Goal: Task Accomplishment & Management: Complete application form

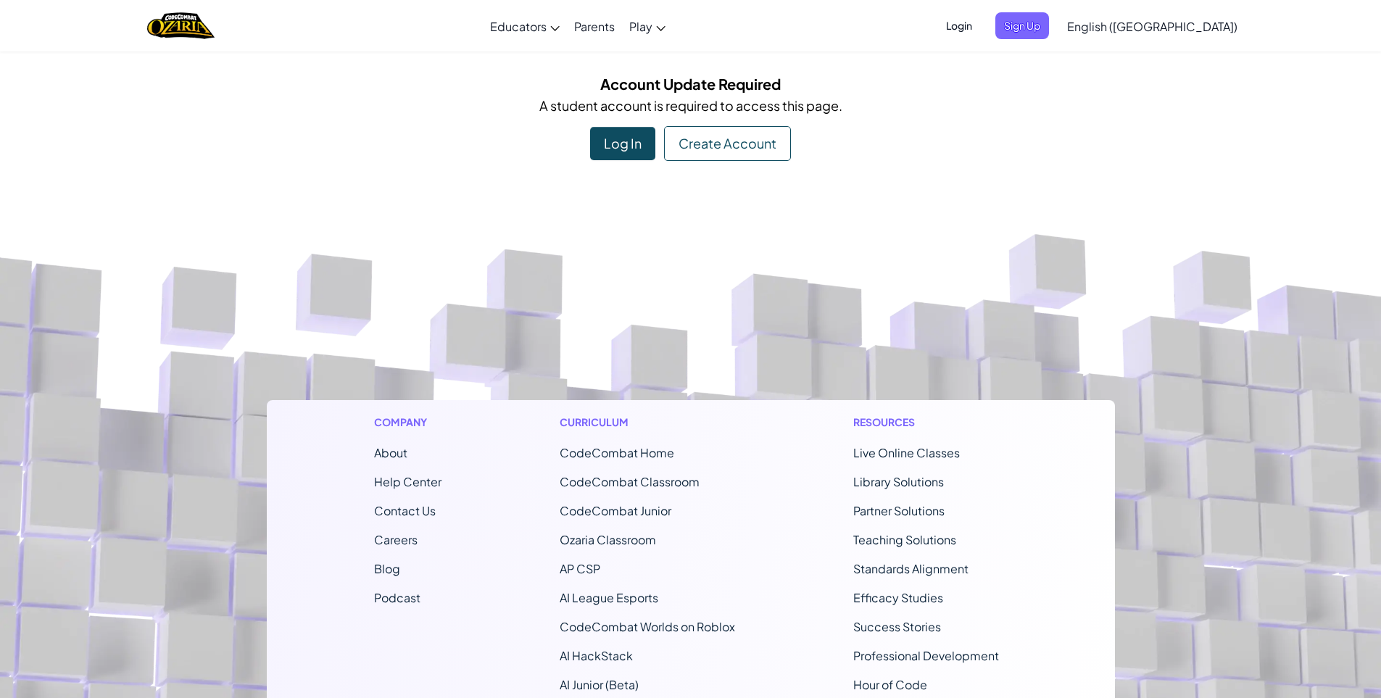
drag, startPoint x: 661, startPoint y: 241, endPoint x: 659, endPoint y: 251, distance: 10.4
drag, startPoint x: 659, startPoint y: 251, endPoint x: 604, endPoint y: 234, distance: 57.6
click at [604, 234] on footer "Company About Help Center Contact Us Careers Blog Podcast Curriculum CodeCombat…" at bounding box center [690, 575] width 1381 height 785
drag, startPoint x: 875, startPoint y: 46, endPoint x: 1165, endPoint y: 75, distance: 292.1
click at [1165, 75] on div "Account Update Required A student account is required to access this page. Log …" at bounding box center [690, 116] width 1381 height 88
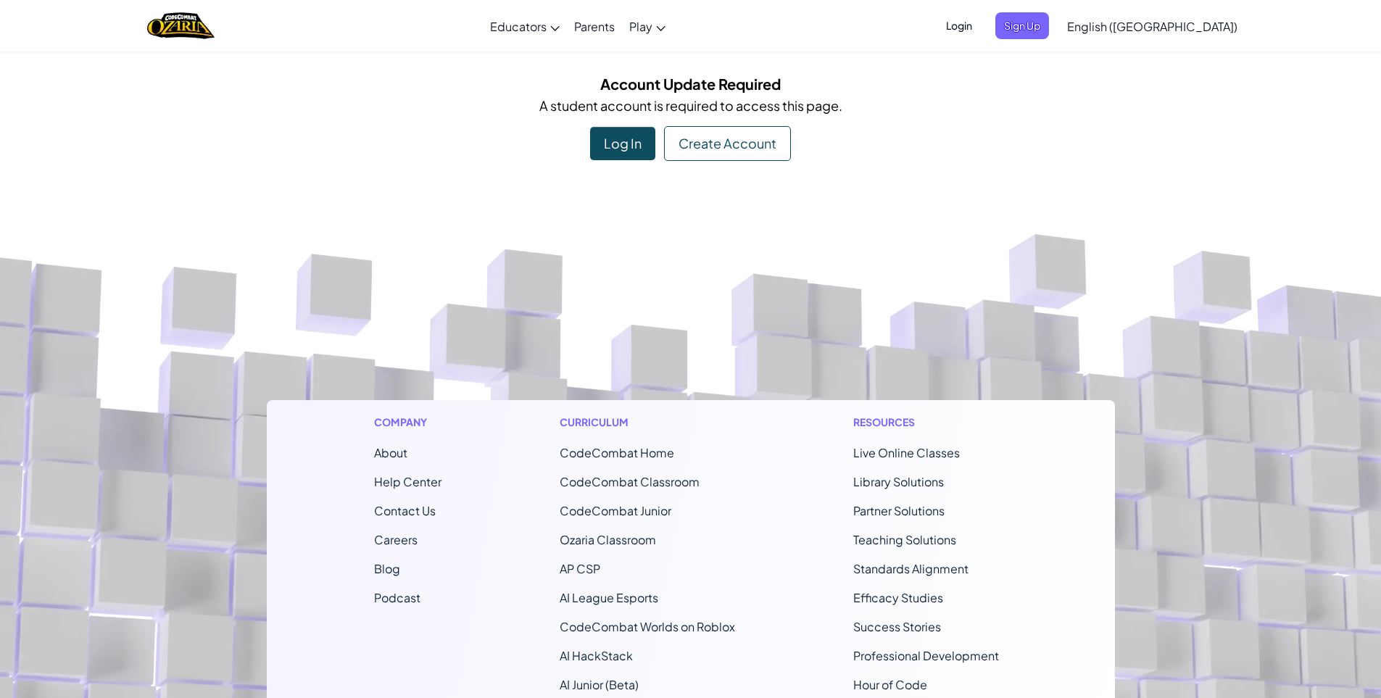
click at [1166, 29] on span "English ([GEOGRAPHIC_DATA])" at bounding box center [1152, 26] width 170 height 15
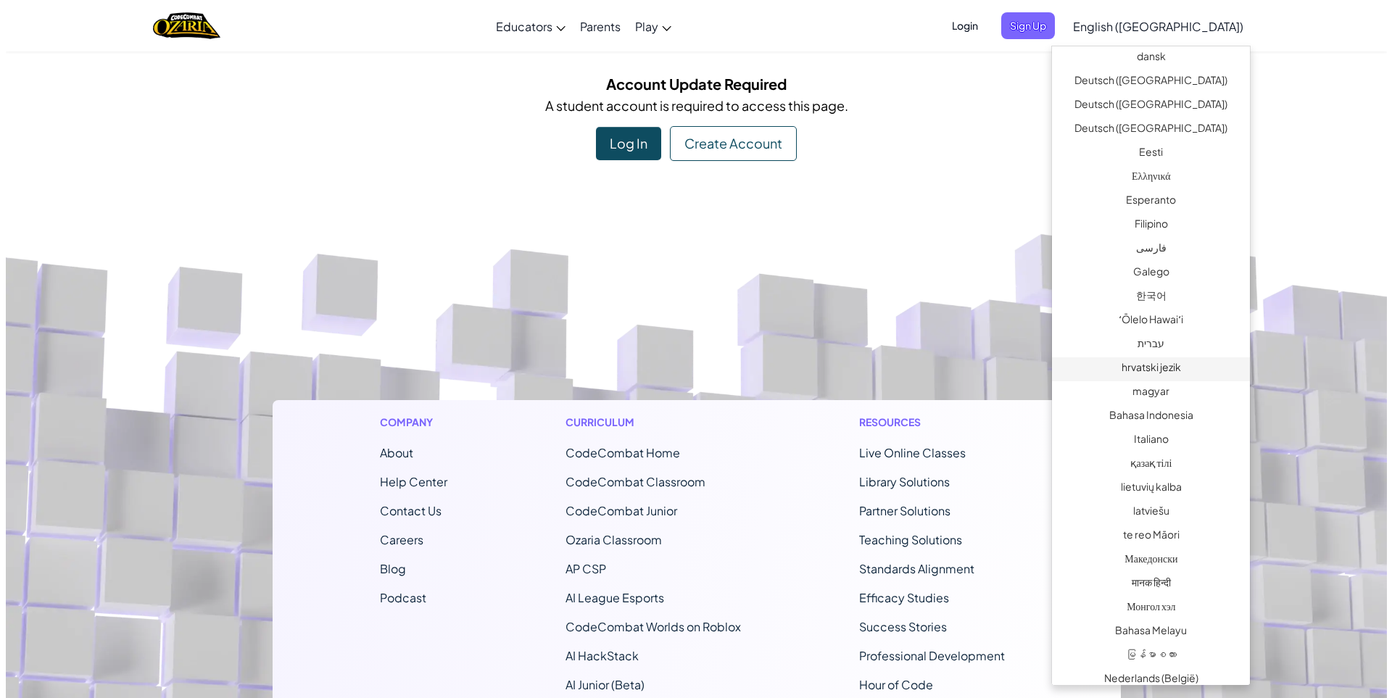
scroll to position [435, 0]
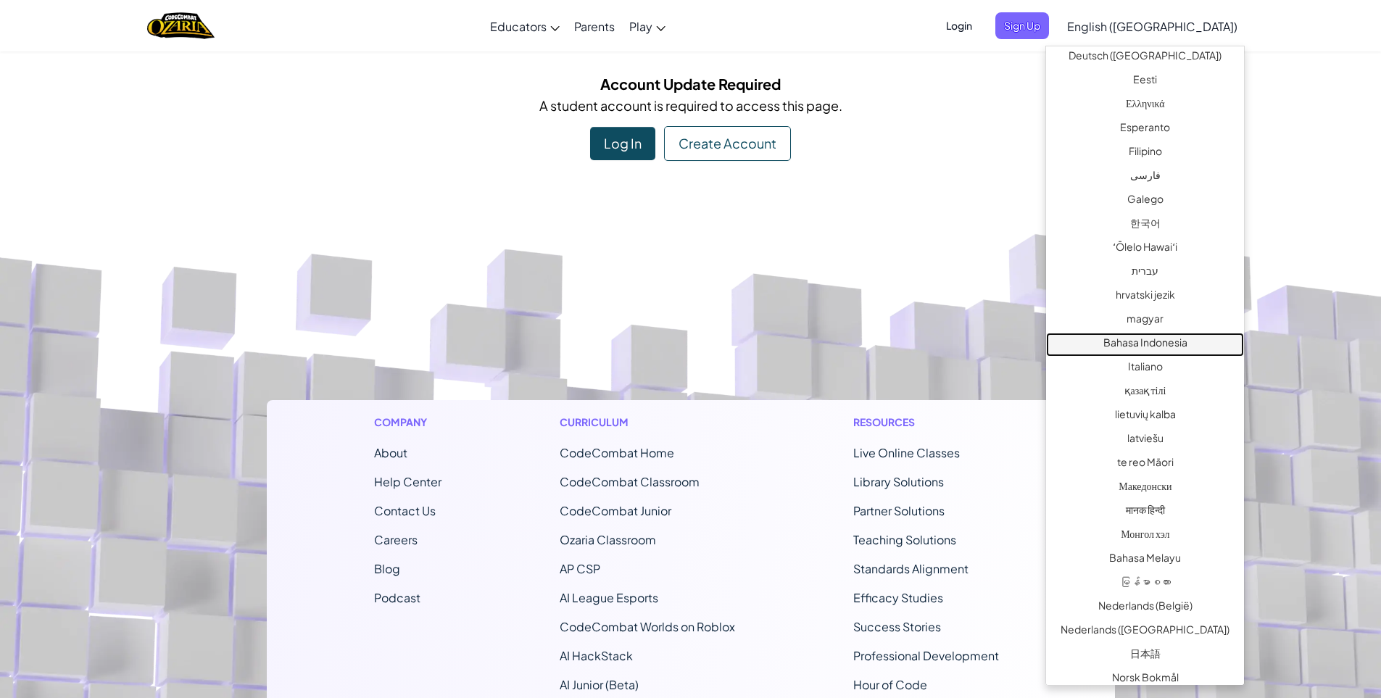
click at [1179, 338] on link "Bahasa Indonesia" at bounding box center [1145, 345] width 198 height 24
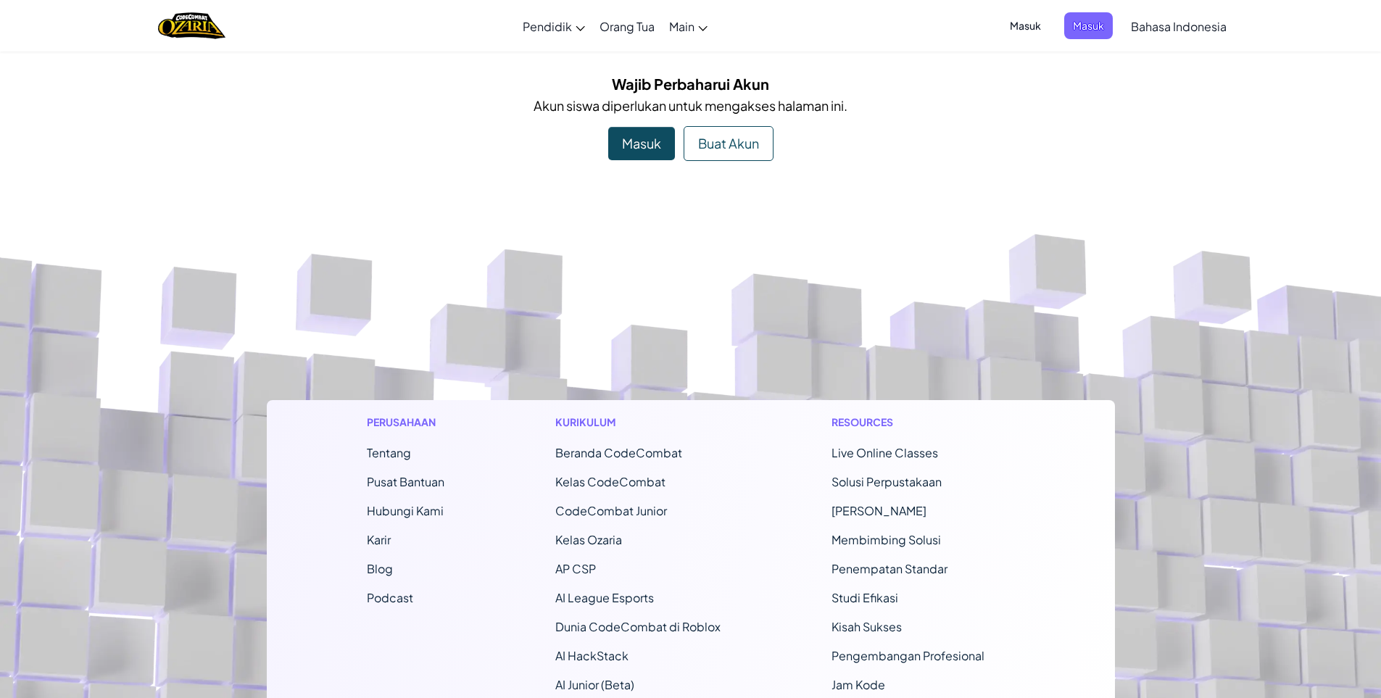
click at [625, 147] on div "Masuk" at bounding box center [641, 143] width 67 height 33
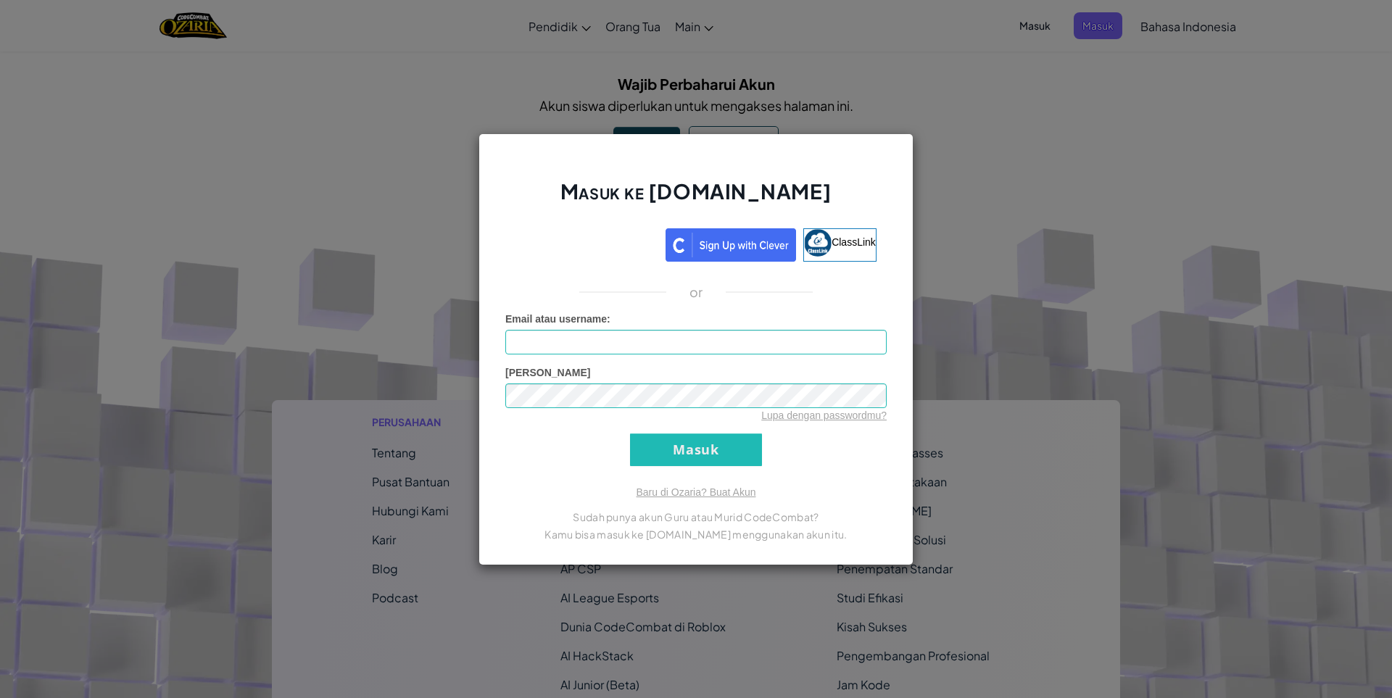
click at [962, 212] on div "Masuk ke [DOMAIN_NAME] ClassLink or Kesalahan tidak diketahui Email atau userna…" at bounding box center [696, 349] width 1392 height 698
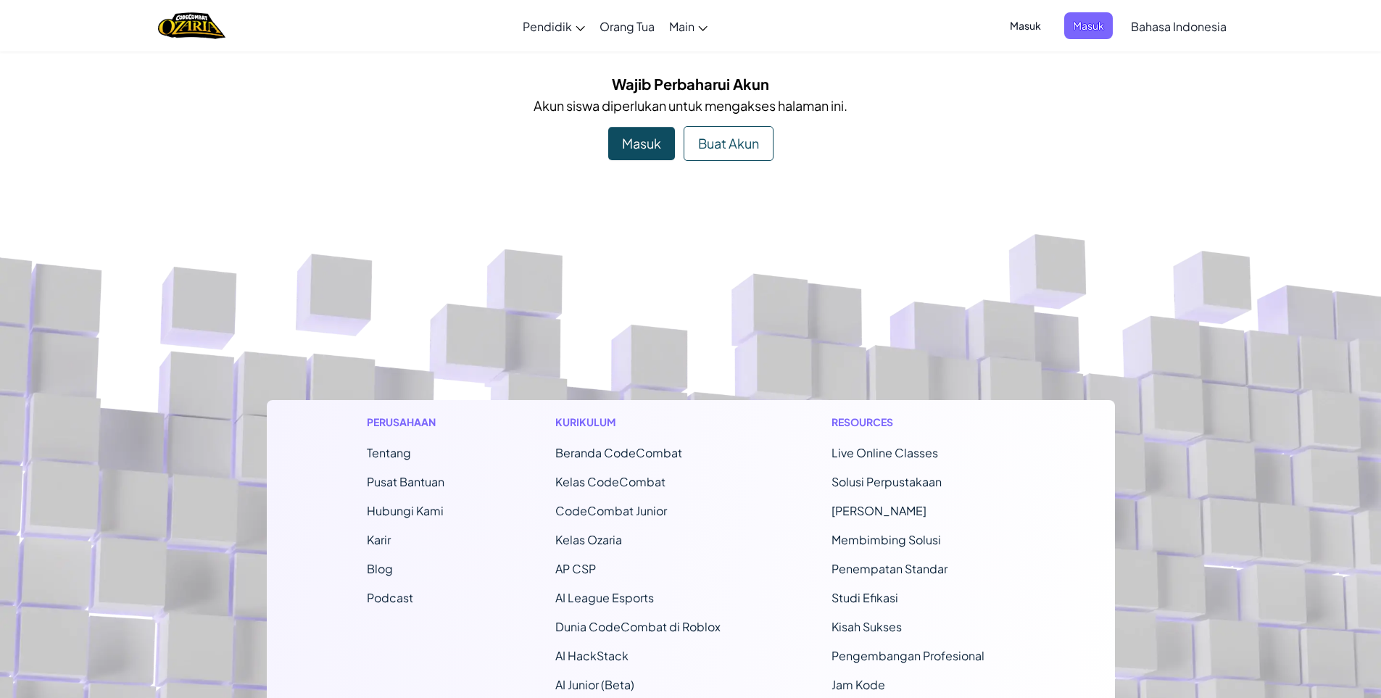
click at [706, 142] on div "Buat Akun" at bounding box center [728, 143] width 90 height 35
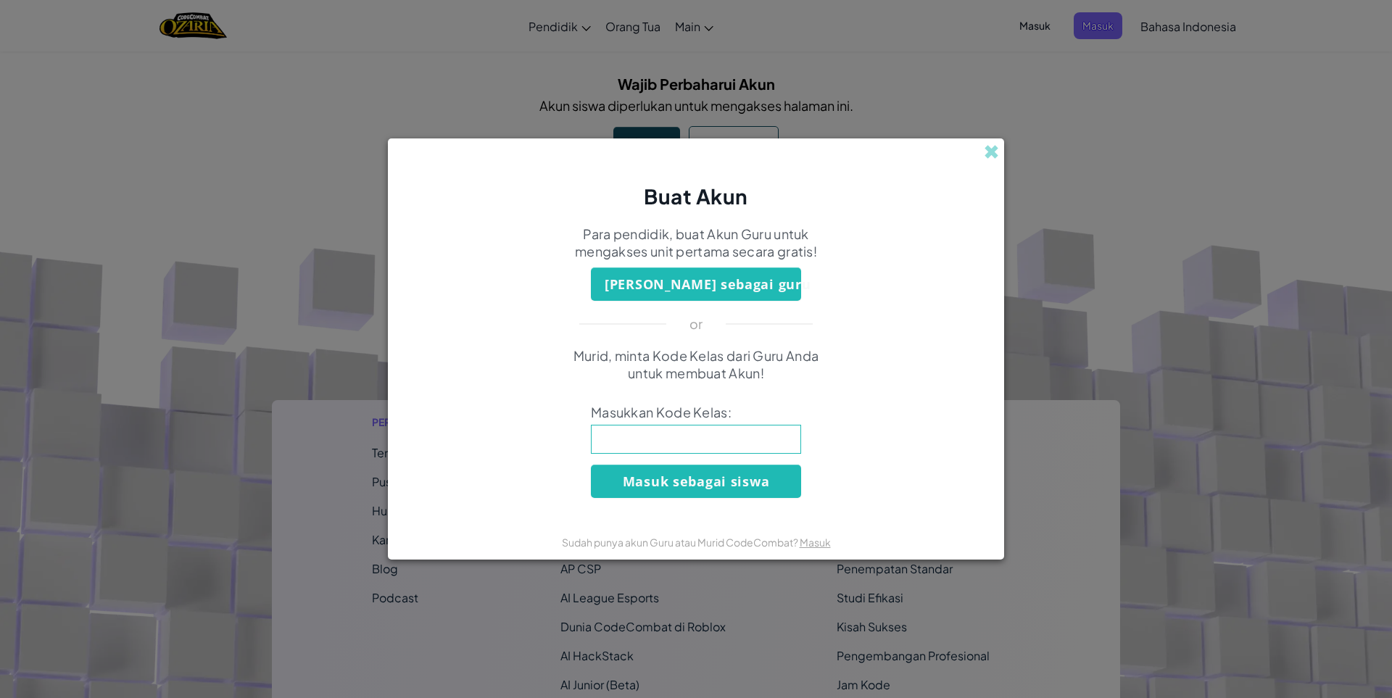
click at [706, 438] on input at bounding box center [696, 439] width 210 height 29
click at [665, 439] on input "moreteampink" at bounding box center [696, 439] width 210 height 29
click at [629, 444] on input "moreteamPink" at bounding box center [696, 439] width 210 height 29
click at [600, 440] on input "moreTeamPink" at bounding box center [696, 439] width 210 height 29
type input "MoreTeamPink"
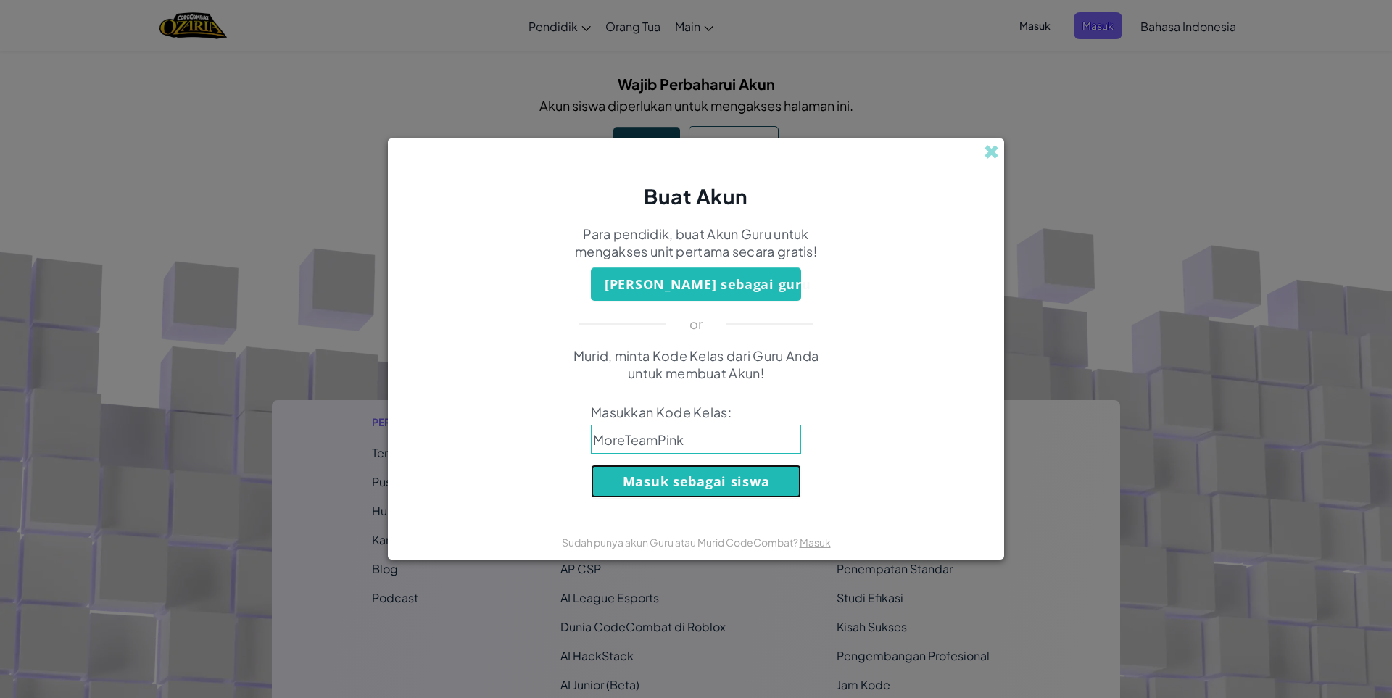
click at [652, 470] on button "Masuk sebagai siswa" at bounding box center [696, 481] width 210 height 33
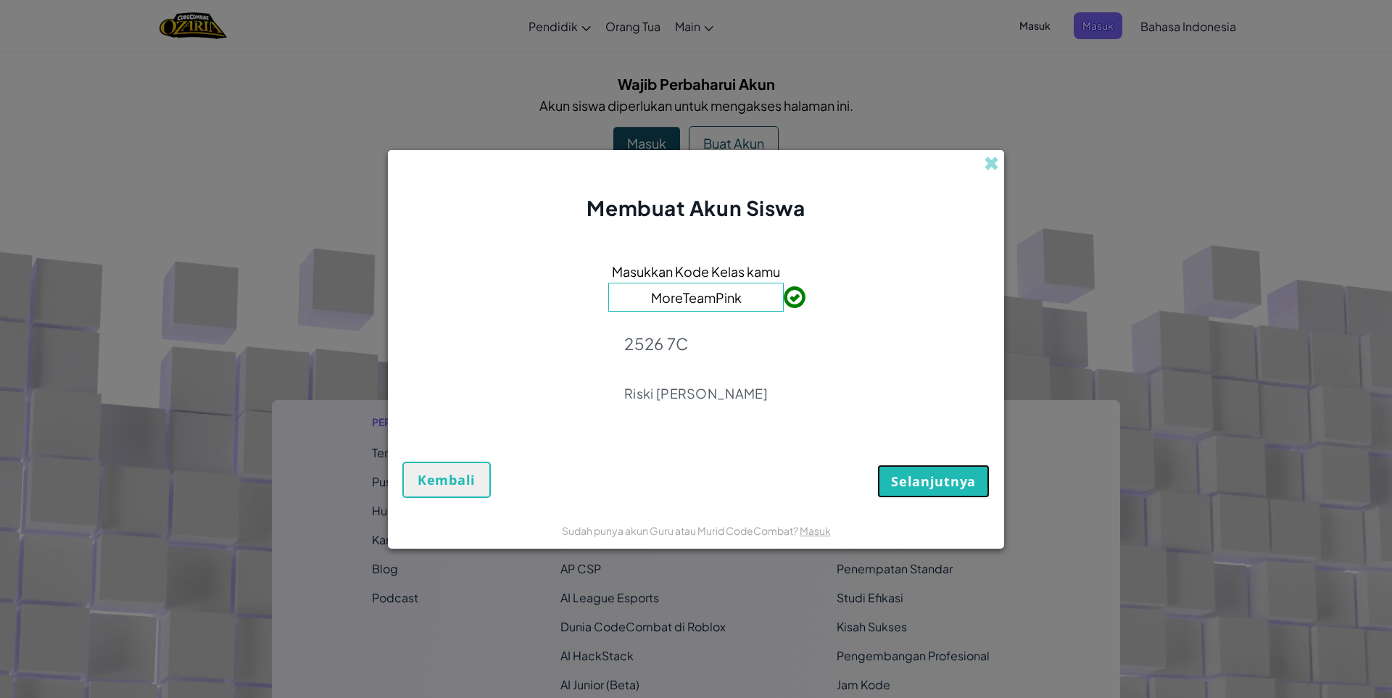
click at [929, 485] on span "Selanjutnya" at bounding box center [933, 481] width 85 height 17
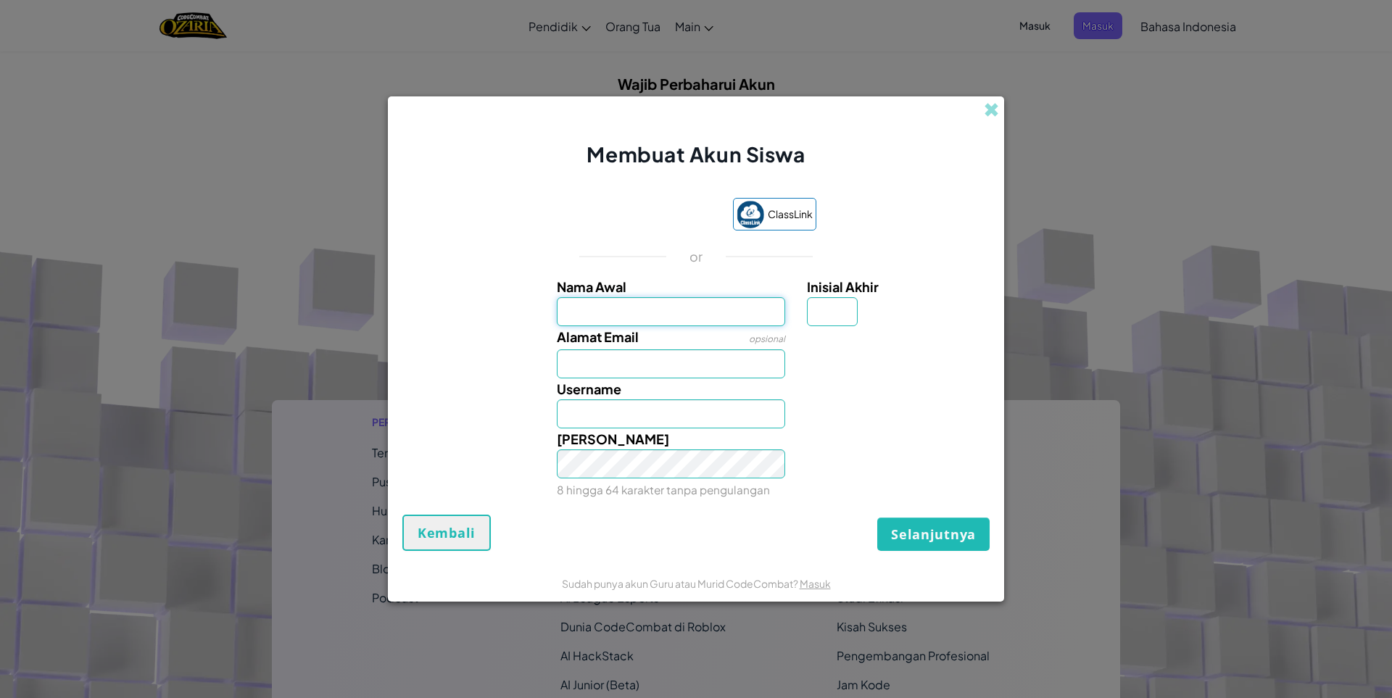
click at [649, 315] on input "Nama Awal" at bounding box center [671, 311] width 229 height 29
type input "franzeska"
type input "Franzeska"
click at [647, 355] on input "Alamat Email" at bounding box center [671, 363] width 229 height 29
type input "[EMAIL_ADDRESS][DOMAIN_NAME]"
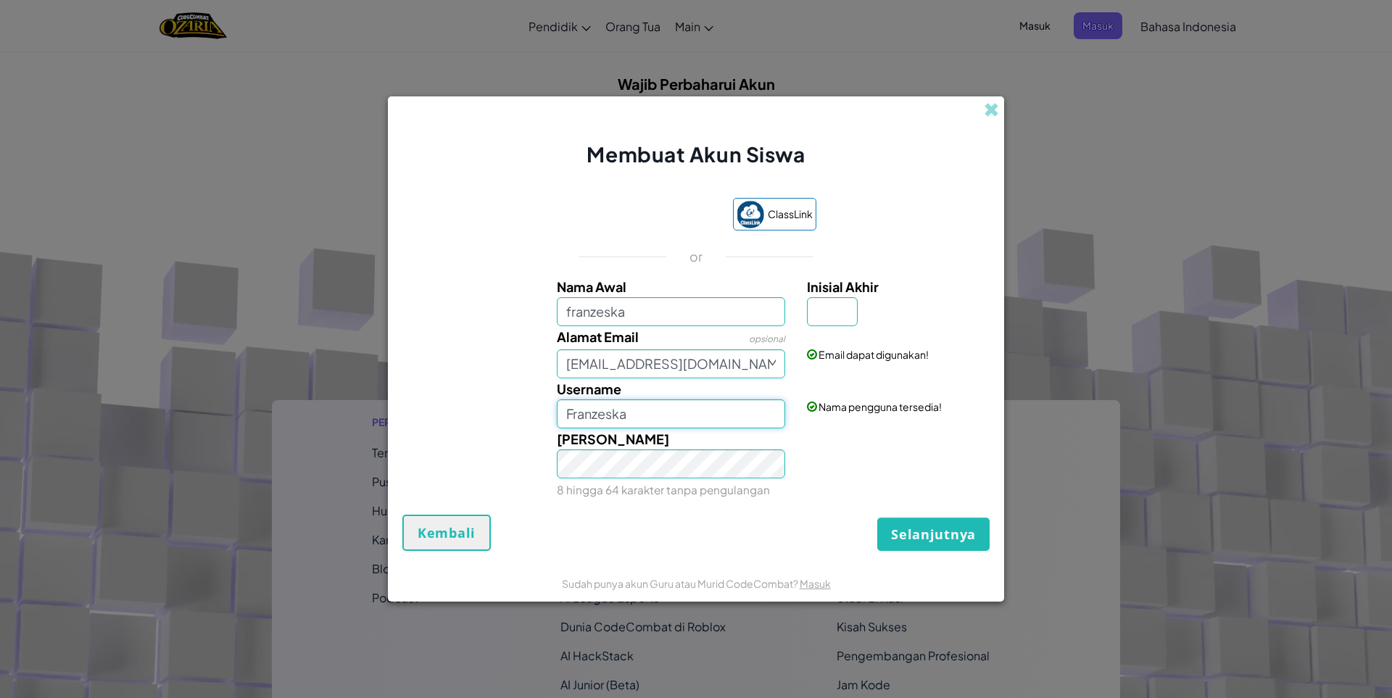
drag, startPoint x: 640, startPoint y: 413, endPoint x: 657, endPoint y: 397, distance: 23.6
click at [655, 400] on input "Franzeska" at bounding box center [671, 413] width 229 height 29
click at [671, 404] on input "Franzeska" at bounding box center [671, 413] width 229 height 29
type input "F"
type input "alexa"
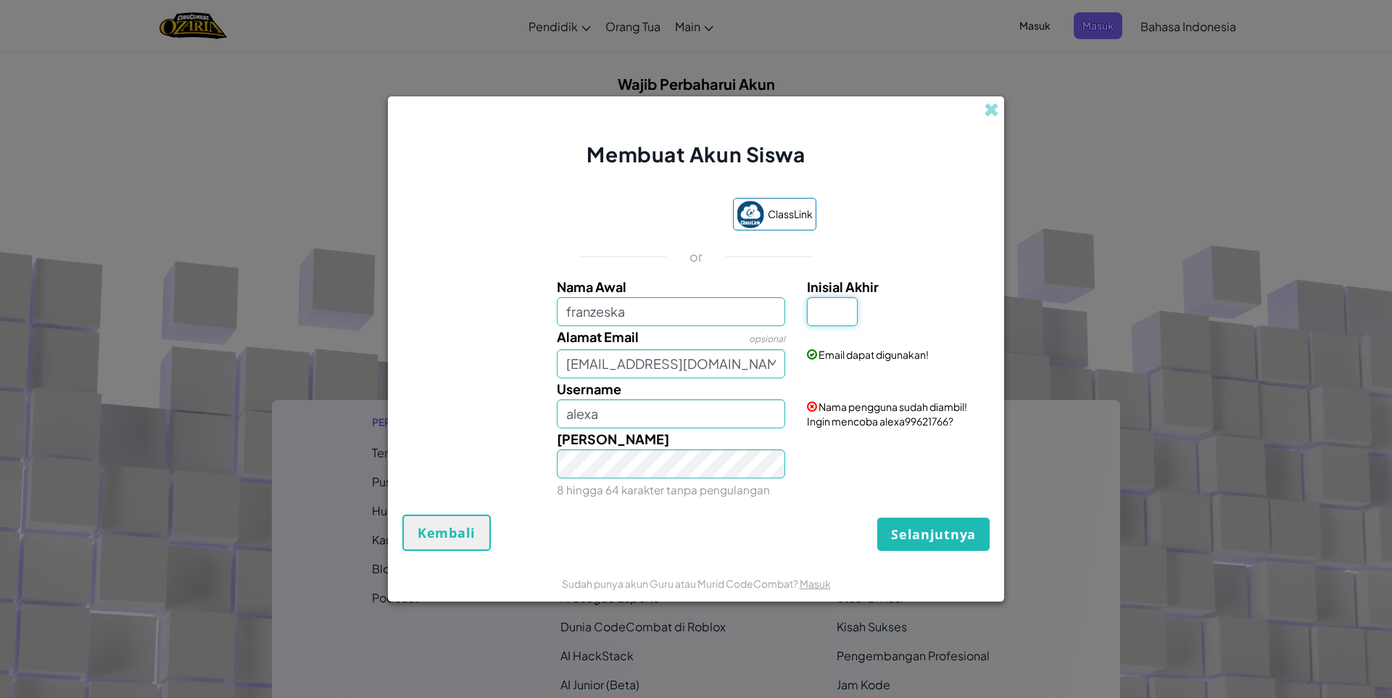
click at [815, 307] on input "Inisial Akhir" at bounding box center [832, 311] width 51 height 29
click at [822, 305] on input "Inisial Akhir" at bounding box center [832, 311] width 51 height 29
type input "a"
type input "FranzeskaA"
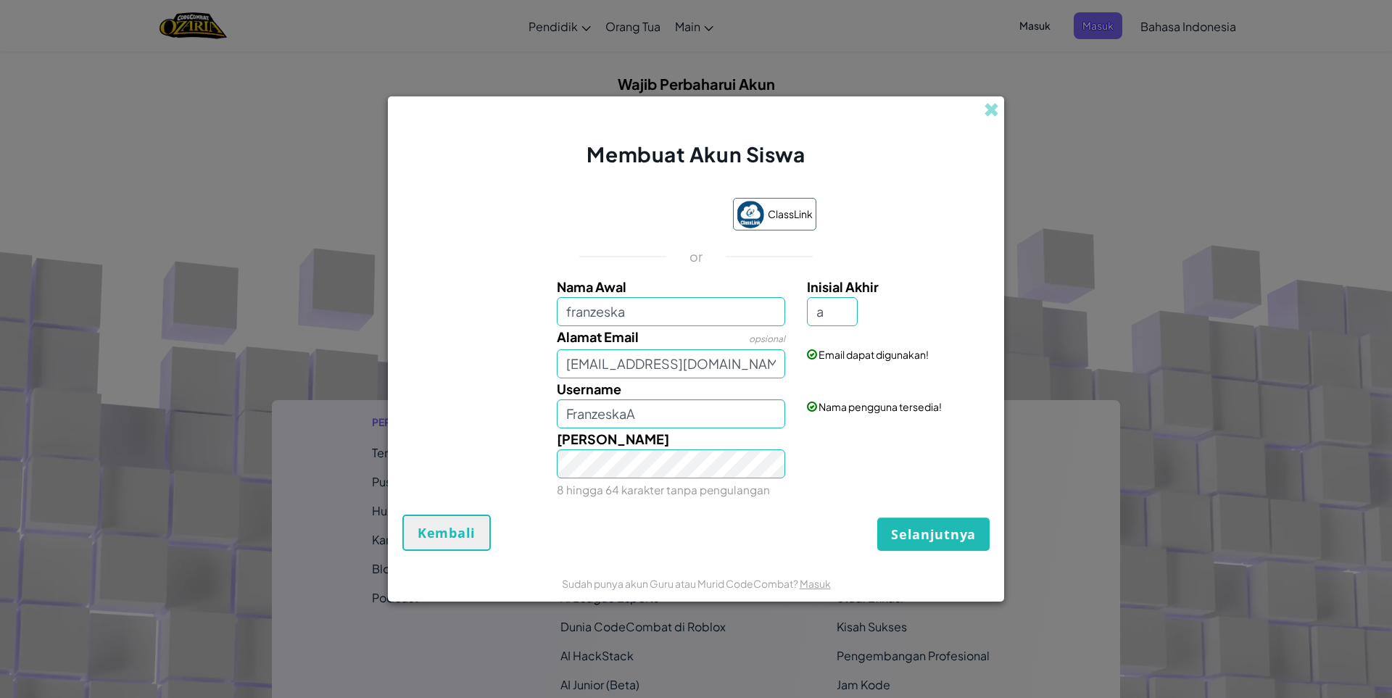
drag, startPoint x: 901, startPoint y: 492, endPoint x: 897, endPoint y: 520, distance: 28.6
click at [904, 503] on div "ClassLink or Nama Awal franzeska Inisial Akhir a Alamat Email opsional [EMAIL_A…" at bounding box center [695, 348] width 587 height 331
click at [886, 539] on button "Selanjutnya" at bounding box center [933, 534] width 112 height 33
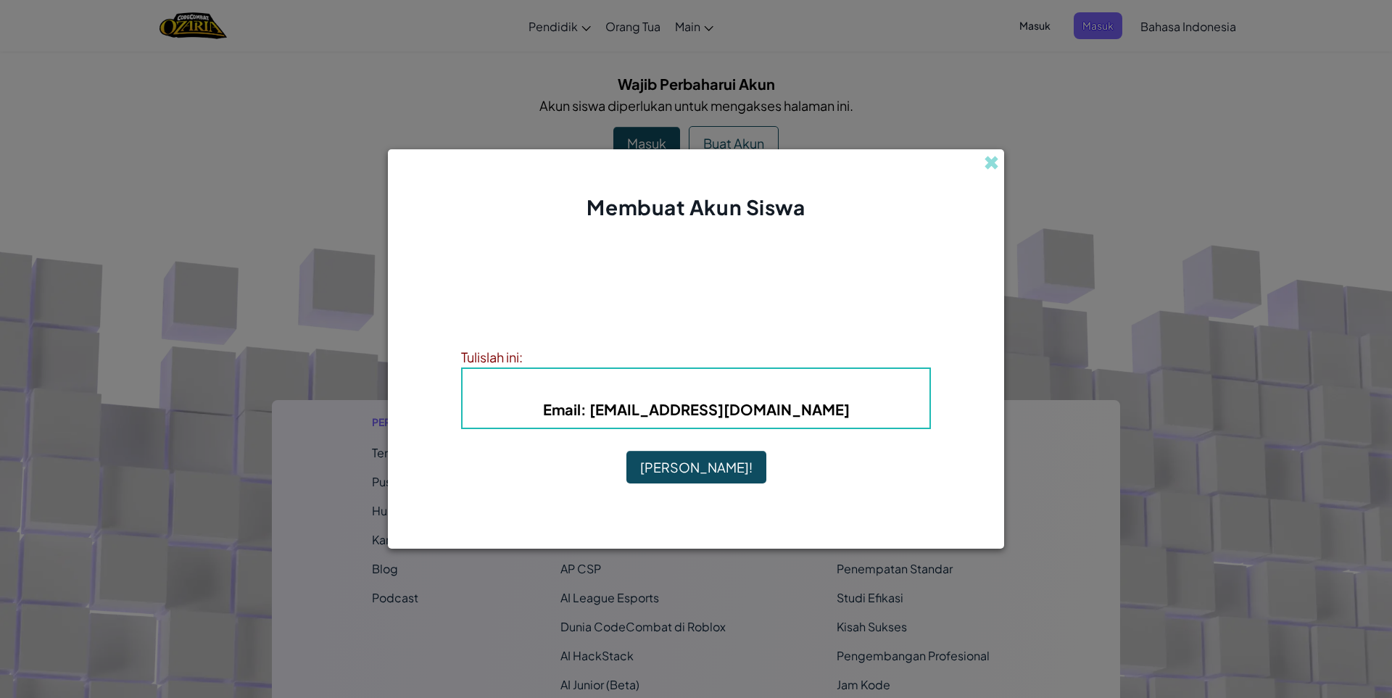
click at [731, 470] on button "[PERSON_NAME]!" at bounding box center [696, 467] width 140 height 33
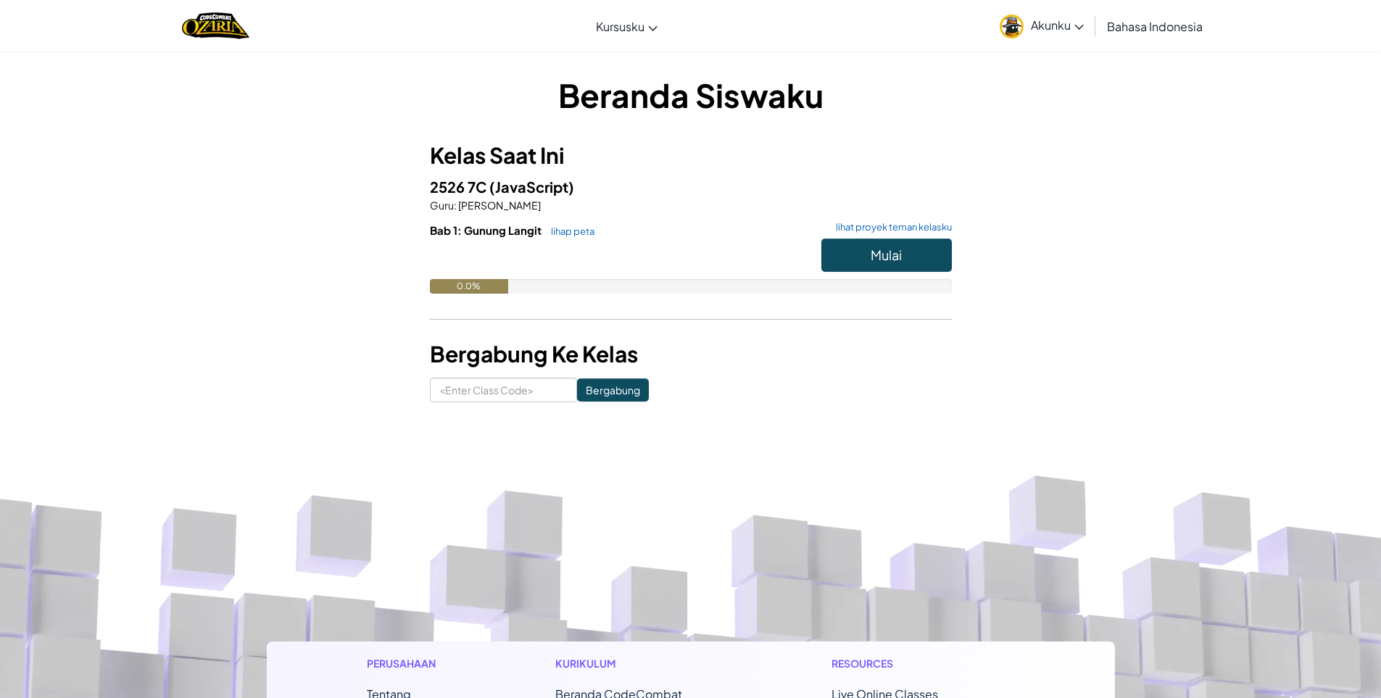
drag, startPoint x: 1052, startPoint y: 378, endPoint x: 1018, endPoint y: 367, distance: 36.0
click at [1049, 378] on div "Beranda Siswaku Kelas Saat Ini 2526 7C (JavaScript) Guru : [PERSON_NAME] Susilo…" at bounding box center [691, 237] width 848 height 330
drag, startPoint x: 927, startPoint y: 288, endPoint x: 918, endPoint y: 270, distance: 20.1
click at [927, 282] on div "0.0%" at bounding box center [691, 286] width 522 height 14
click at [509, 391] on input at bounding box center [503, 390] width 147 height 25
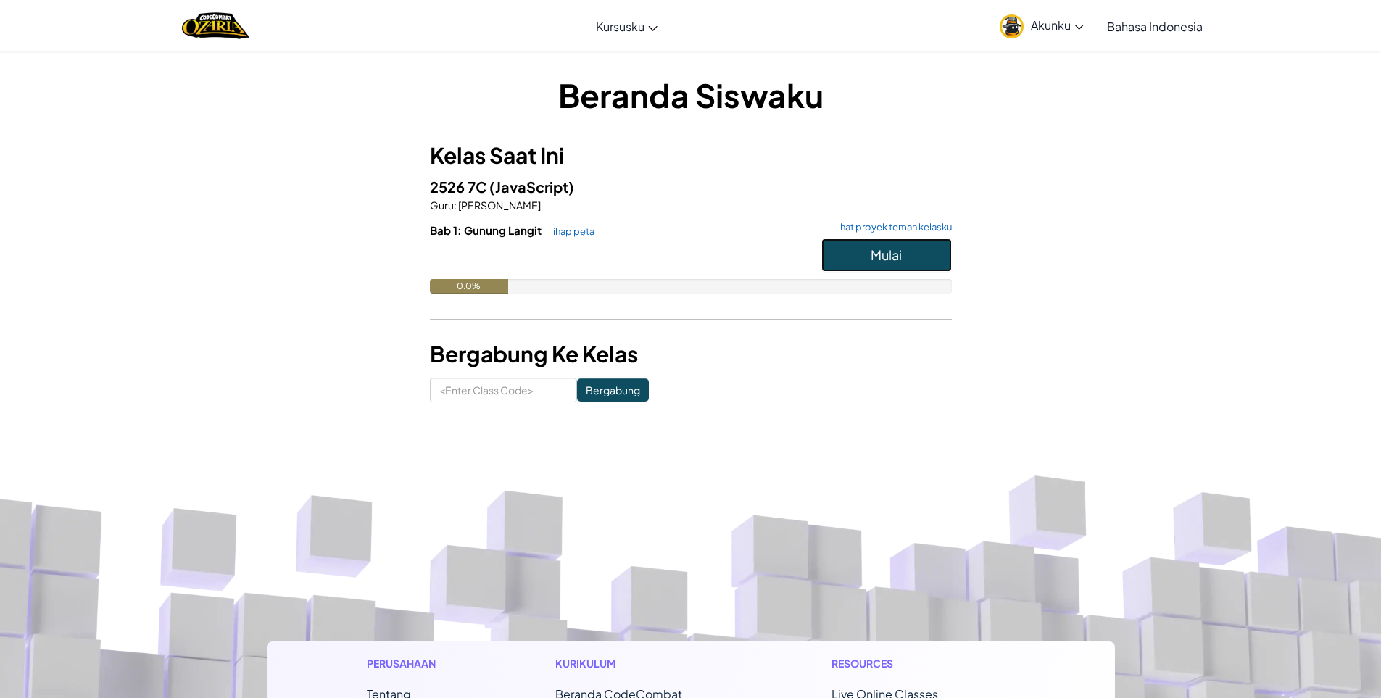
click at [873, 259] on span "Mulai" at bounding box center [885, 254] width 31 height 17
click at [877, 259] on span "Mulai" at bounding box center [885, 254] width 31 height 17
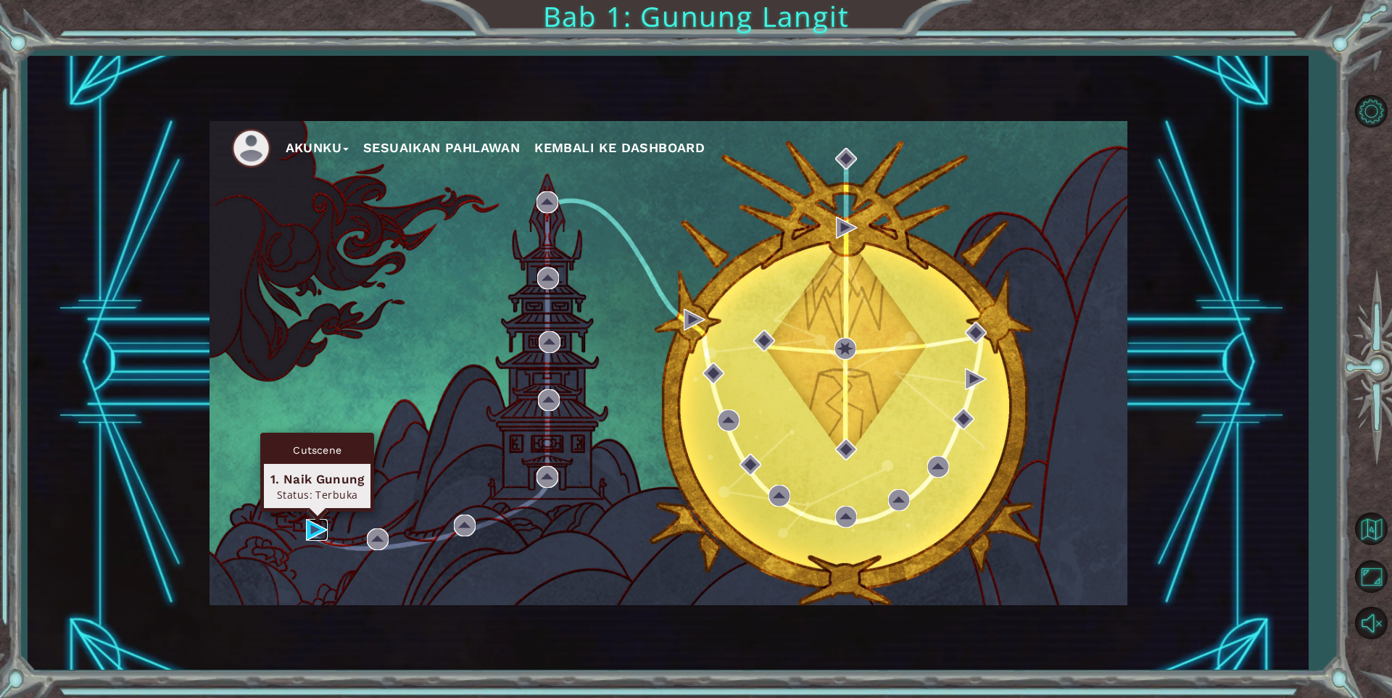
click at [320, 528] on img at bounding box center [317, 530] width 22 height 22
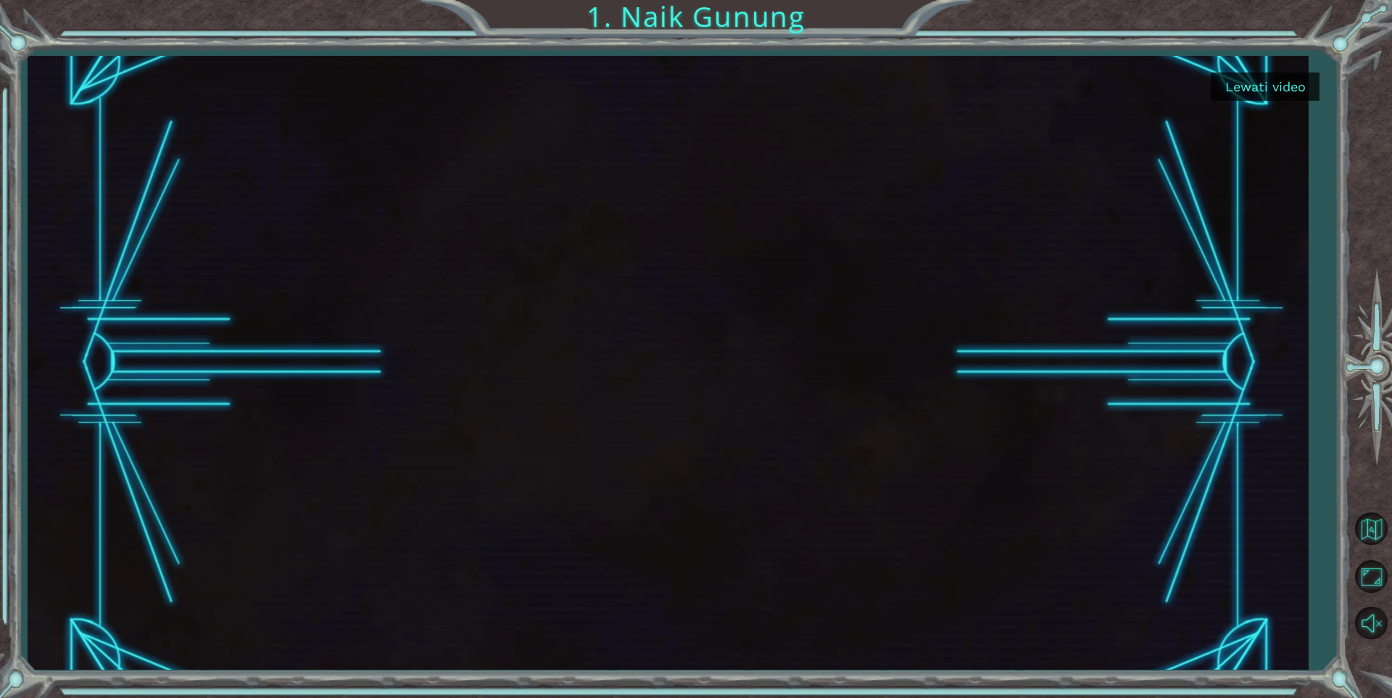
click at [1270, 92] on button "Lewati video" at bounding box center [1264, 86] width 109 height 28
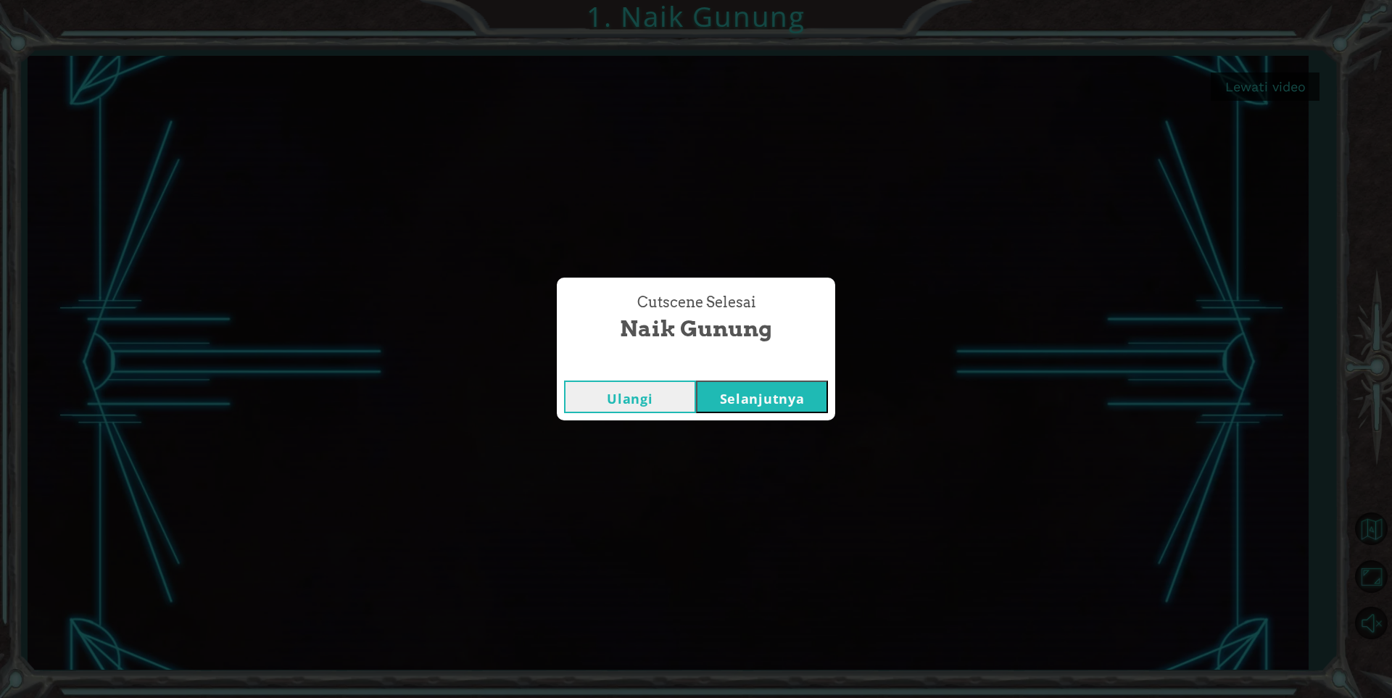
click at [803, 402] on button "Selanjutnya" at bounding box center [762, 397] width 132 height 33
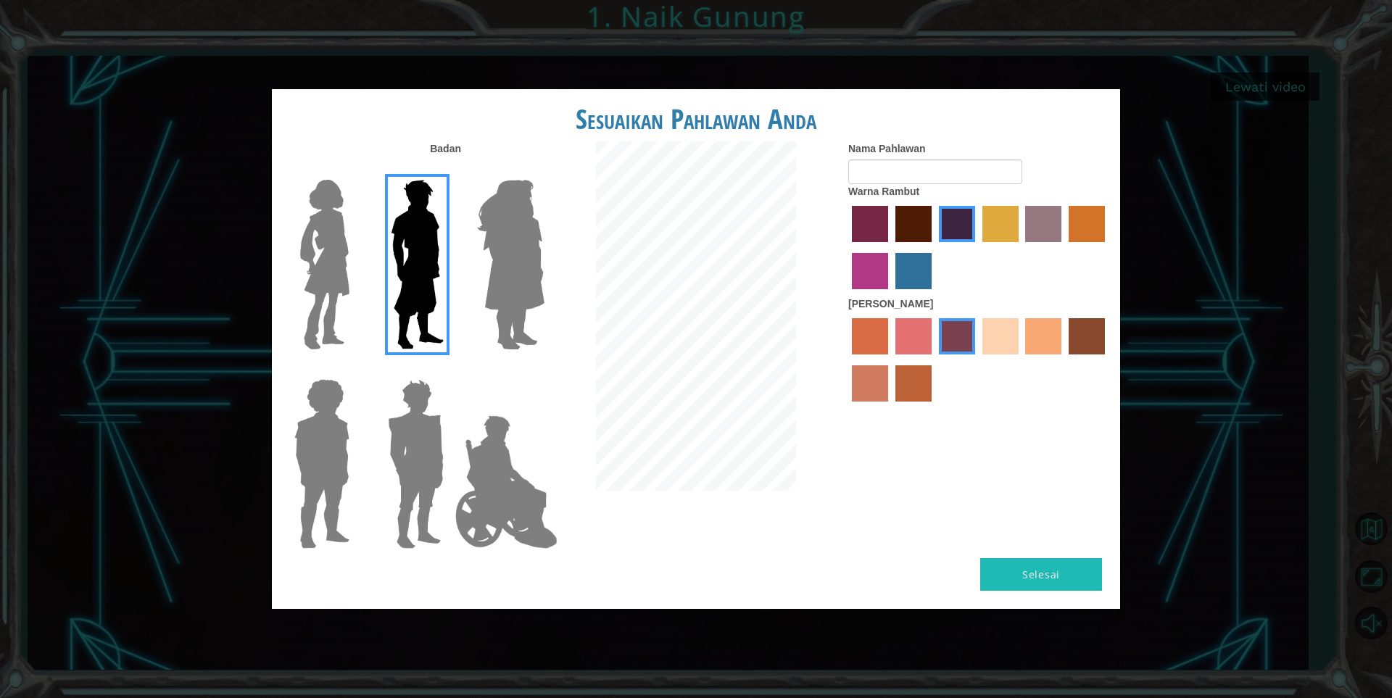
click at [498, 284] on img at bounding box center [510, 264] width 79 height 181
click at [544, 170] on input "Hero Amethyst" at bounding box center [544, 170] width 0 height 0
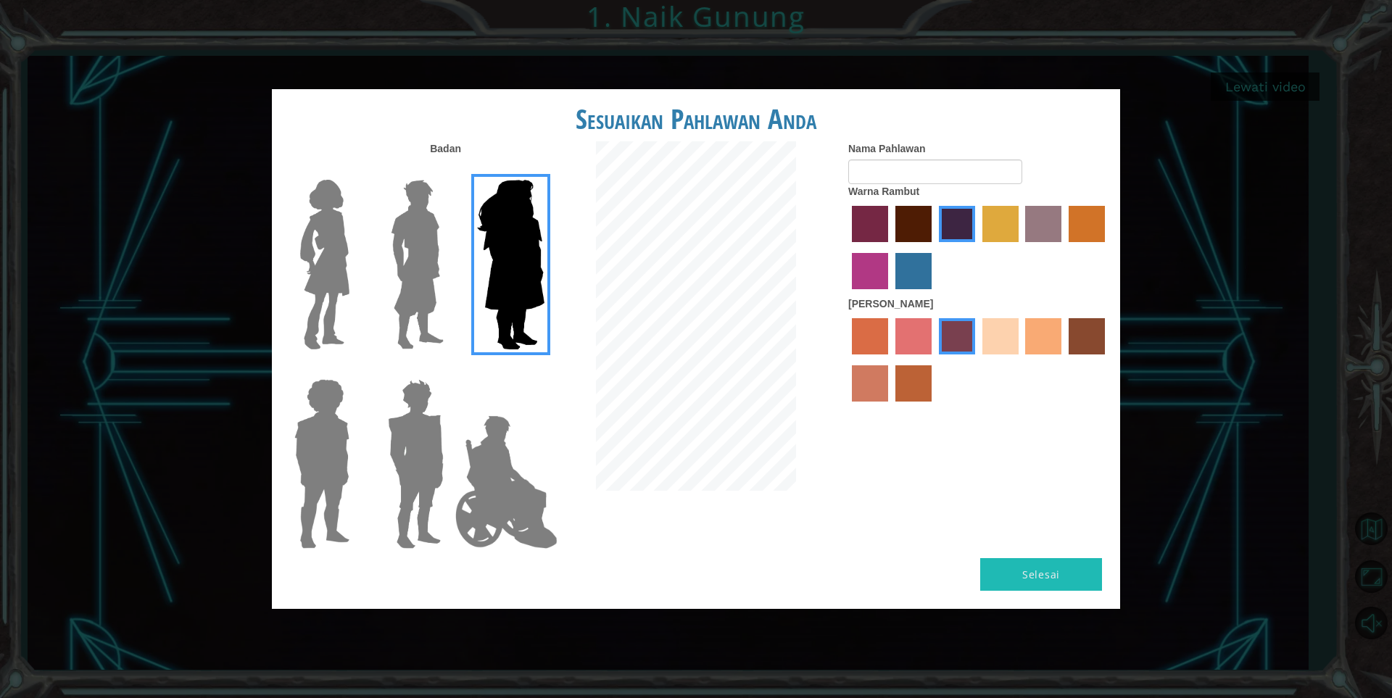
click at [332, 285] on img at bounding box center [324, 264] width 61 height 181
click at [355, 170] on input "Hero Connie" at bounding box center [355, 170] width 0 height 0
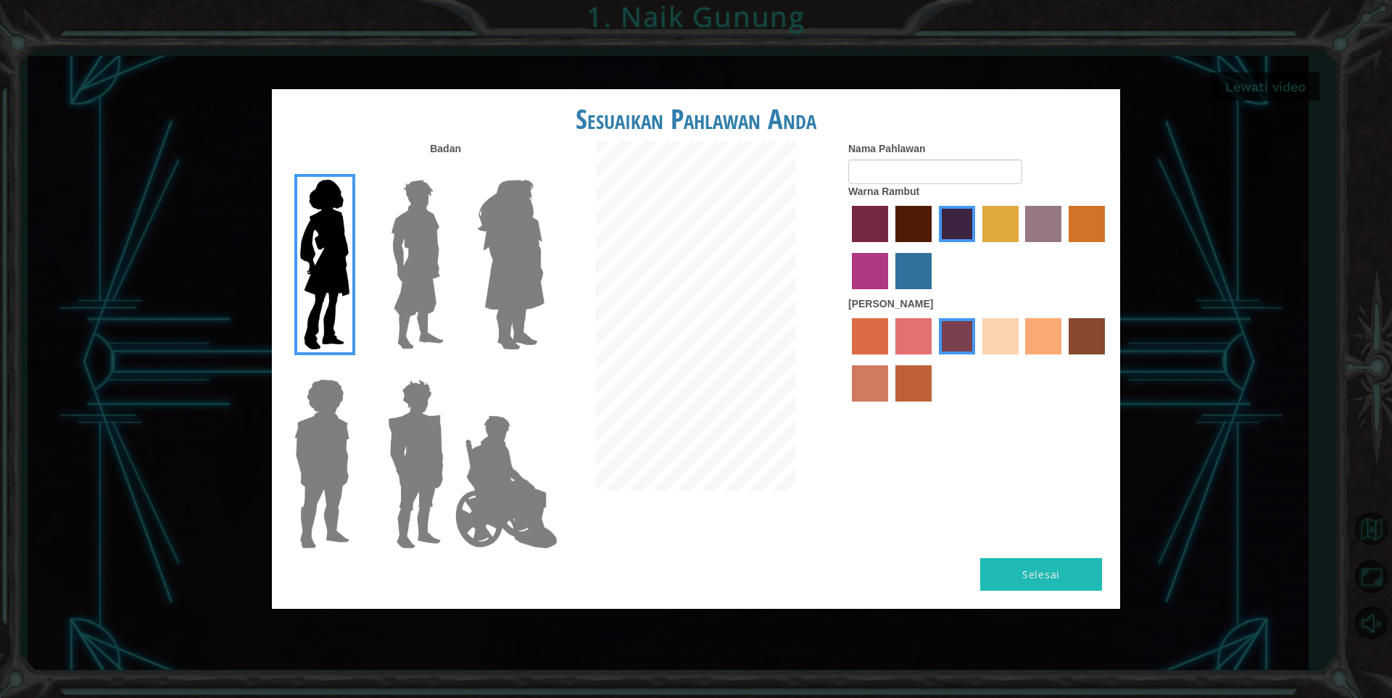
click at [997, 323] on label "sandy beach skin color" at bounding box center [1000, 336] width 36 height 36
click at [977, 360] on input "sandy beach skin color" at bounding box center [977, 360] width 0 height 0
click at [897, 339] on label "froly skin color" at bounding box center [913, 336] width 36 height 36
click at [890, 360] on input "froly skin color" at bounding box center [890, 360] width 0 height 0
click at [876, 348] on label "sorbus skin color" at bounding box center [870, 336] width 36 height 36
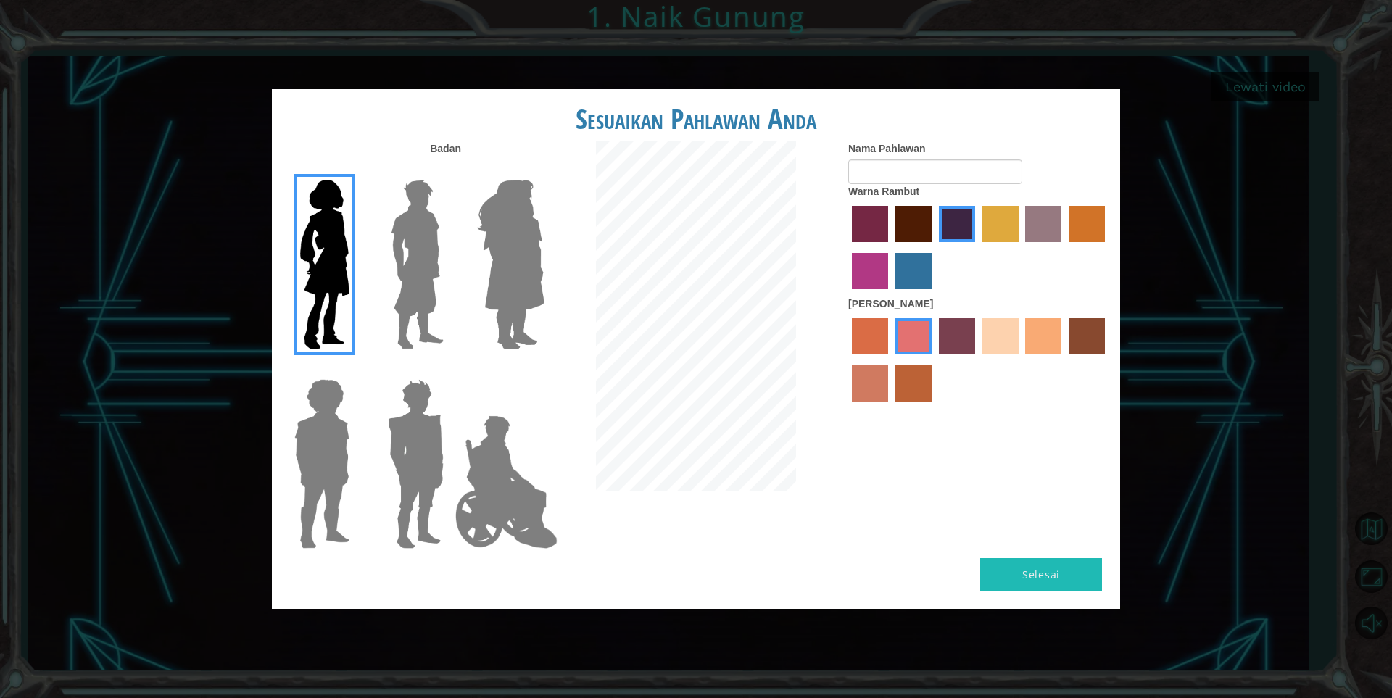
click at [847, 360] on input "sorbus skin color" at bounding box center [847, 360] width 0 height 0
click at [1003, 348] on label "sandy beach skin color" at bounding box center [1000, 336] width 36 height 36
click at [977, 360] on input "sandy beach skin color" at bounding box center [977, 360] width 0 height 0
click at [525, 316] on img at bounding box center [510, 264] width 79 height 181
click at [544, 170] on input "Hero Amethyst" at bounding box center [544, 170] width 0 height 0
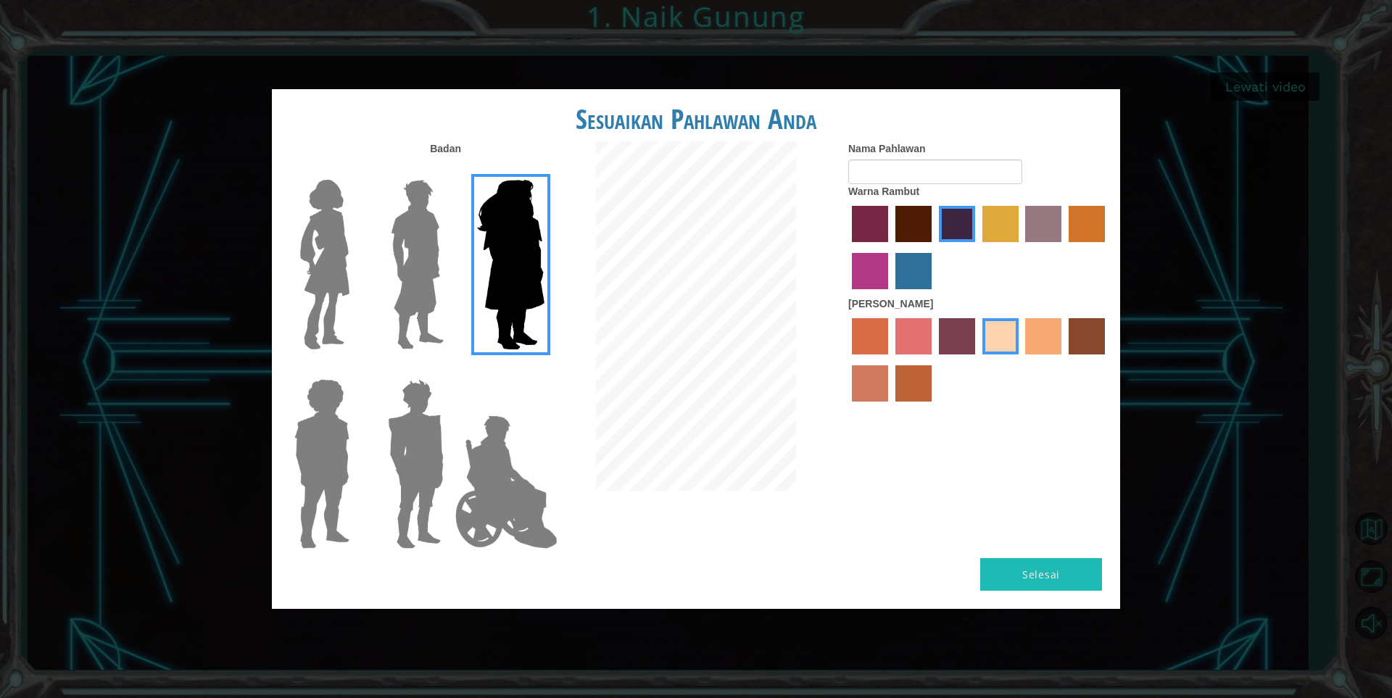
click at [328, 291] on img at bounding box center [324, 264] width 61 height 181
click at [355, 170] on input "Hero Connie" at bounding box center [355, 170] width 0 height 0
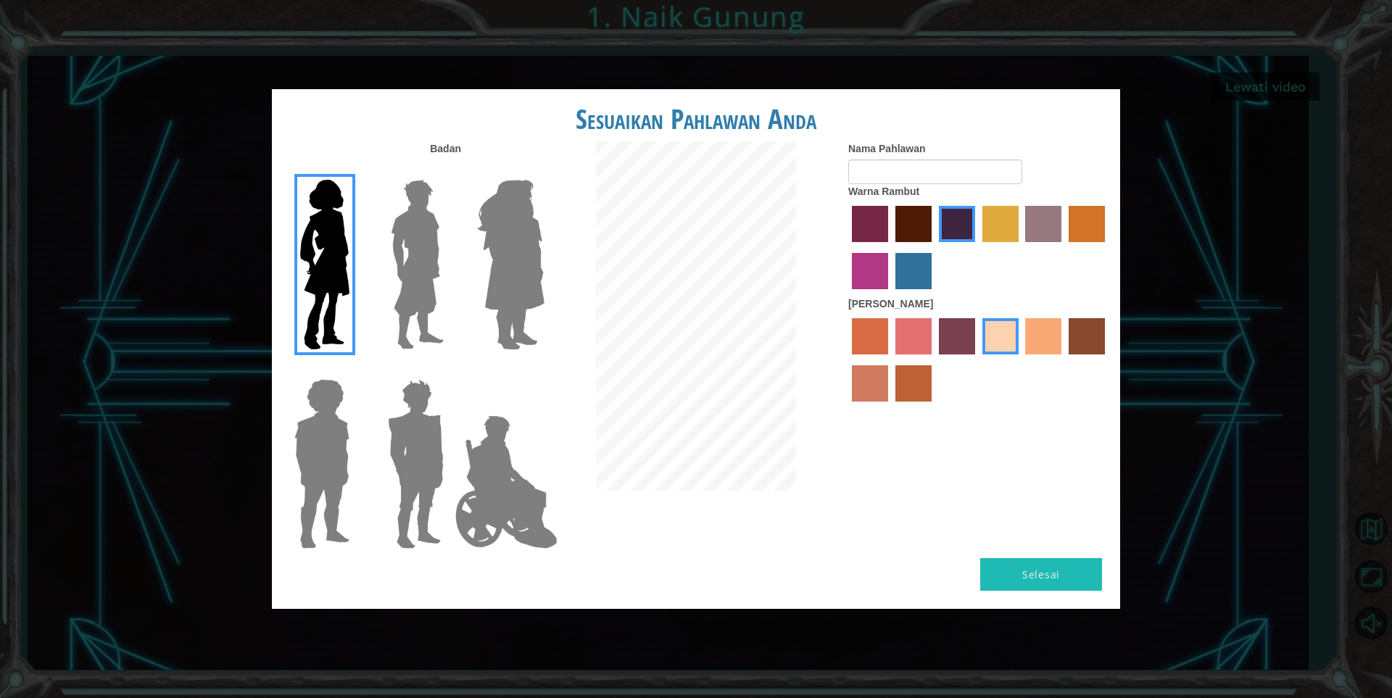
click at [911, 233] on label "maroon hair color" at bounding box center [913, 224] width 36 height 36
click at [890, 247] on input "maroon hair color" at bounding box center [890, 247] width 0 height 0
click at [1033, 219] on label "bazaar hair color" at bounding box center [1043, 224] width 36 height 36
click at [1021, 247] on input "bazaar hair color" at bounding box center [1021, 247] width 0 height 0
click at [904, 228] on label "maroon hair color" at bounding box center [913, 224] width 36 height 36
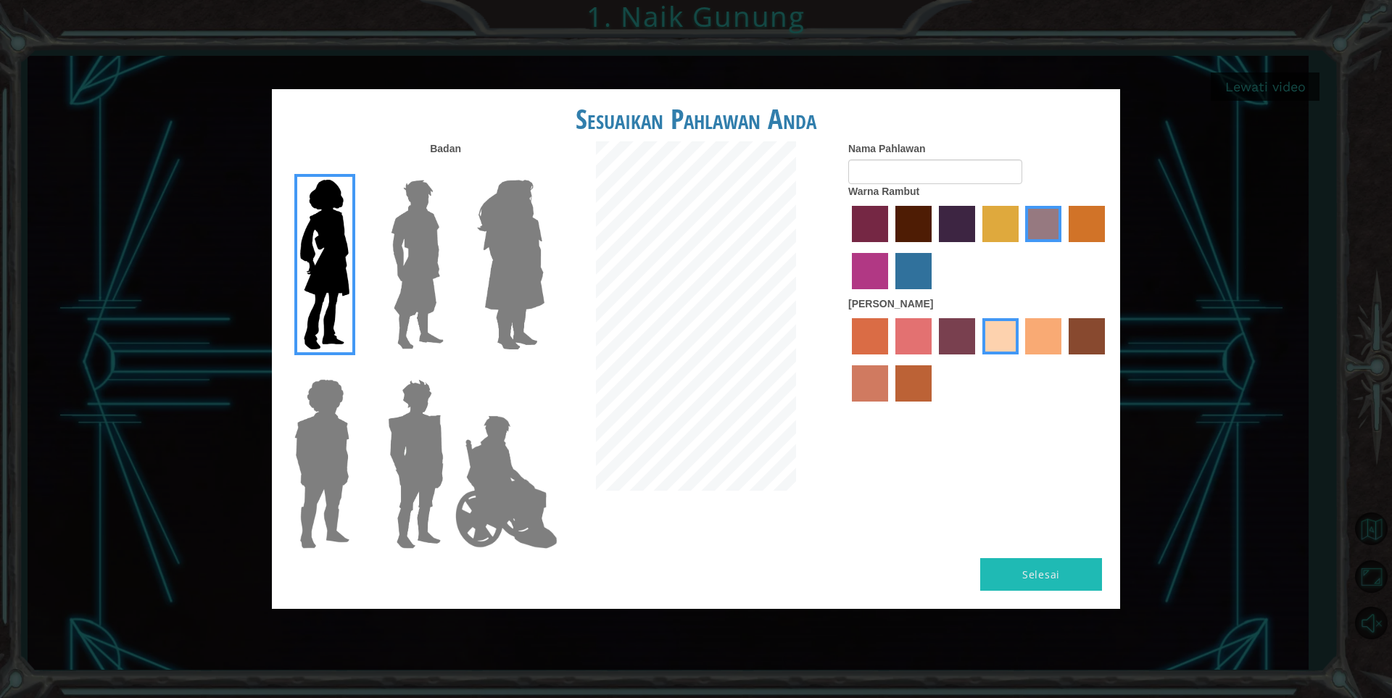
click at [890, 247] on input "maroon hair color" at bounding box center [890, 247] width 0 height 0
click at [941, 178] on input "Nama Pahlawan" at bounding box center [935, 171] width 174 height 25
type input "echa"
click at [1067, 565] on button "Selesai" at bounding box center [1041, 574] width 122 height 33
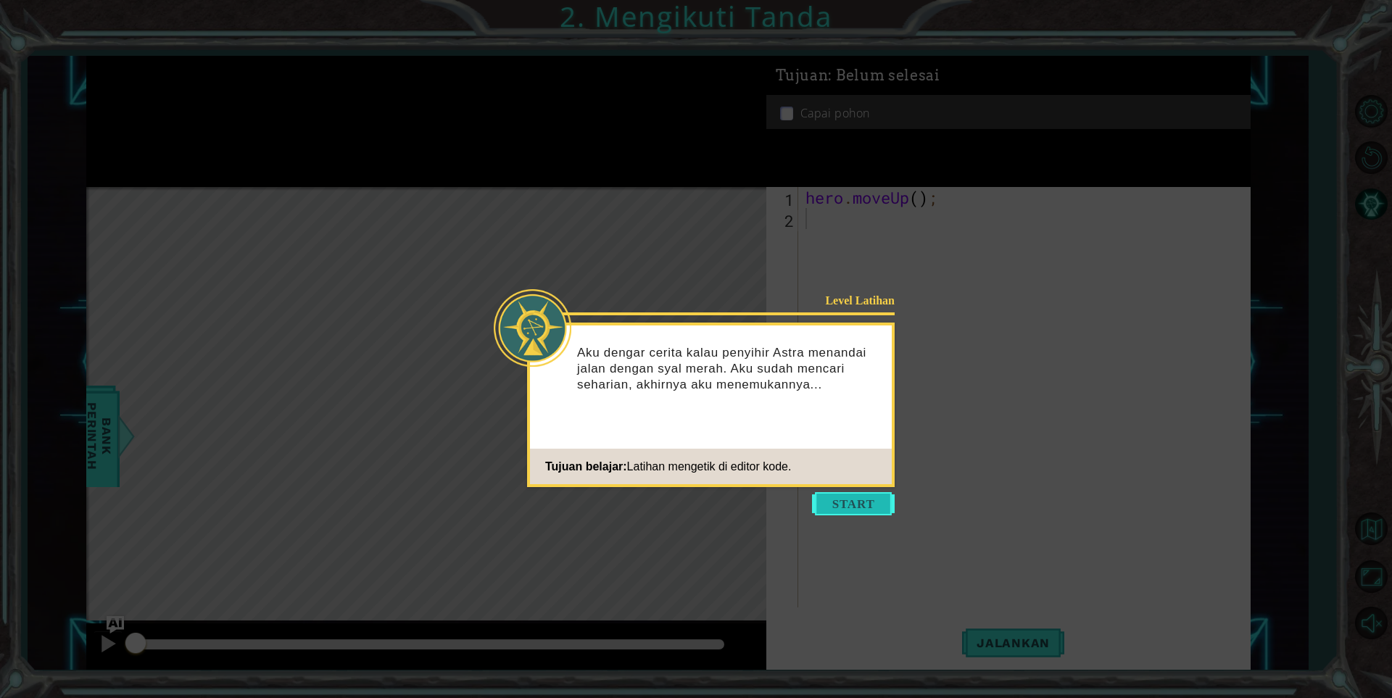
click at [868, 500] on button "Start" at bounding box center [853, 503] width 83 height 23
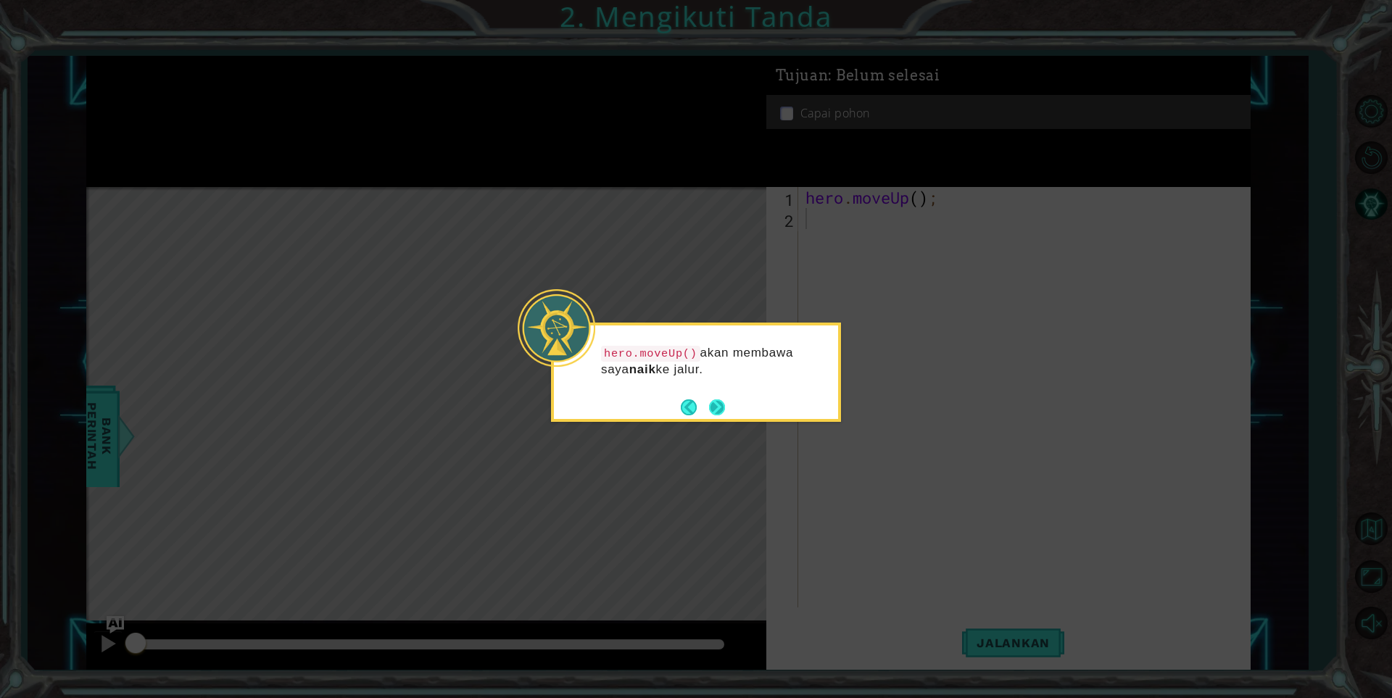
click at [712, 411] on button "Next" at bounding box center [717, 407] width 16 height 16
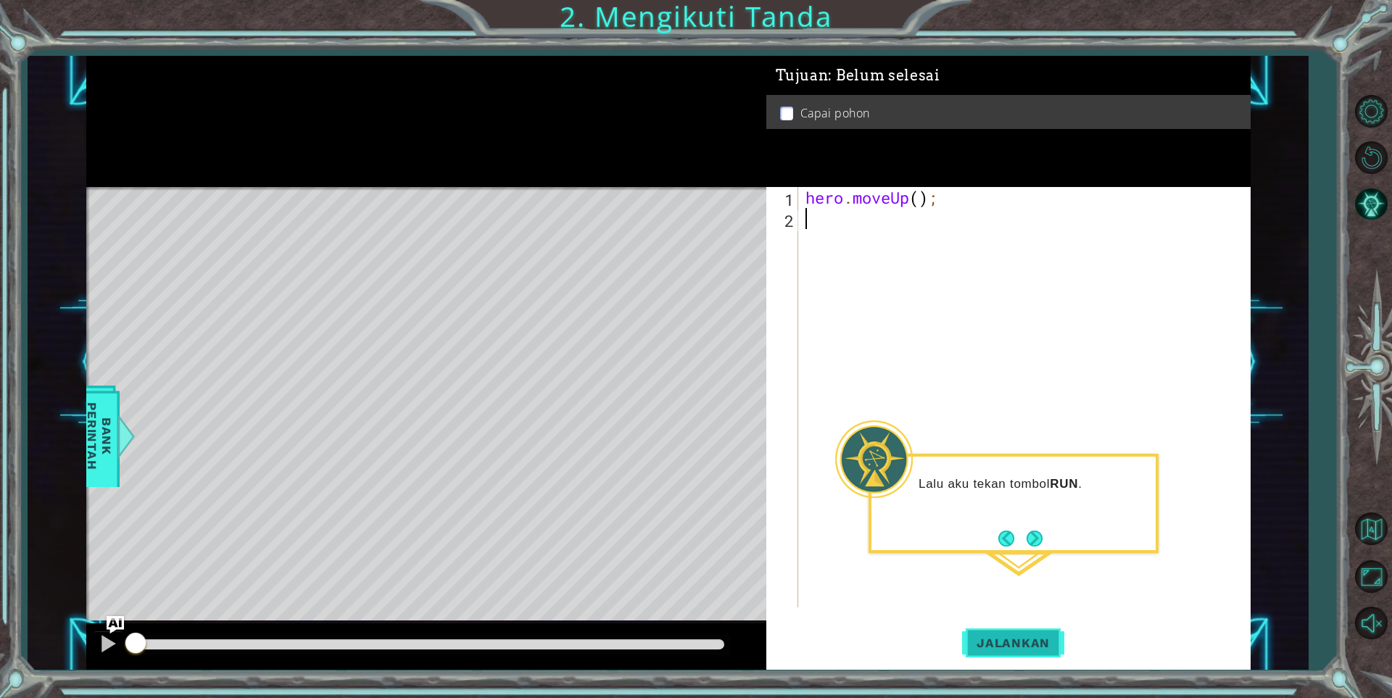
click at [1016, 645] on span "Jalankan" at bounding box center [1013, 643] width 102 height 14
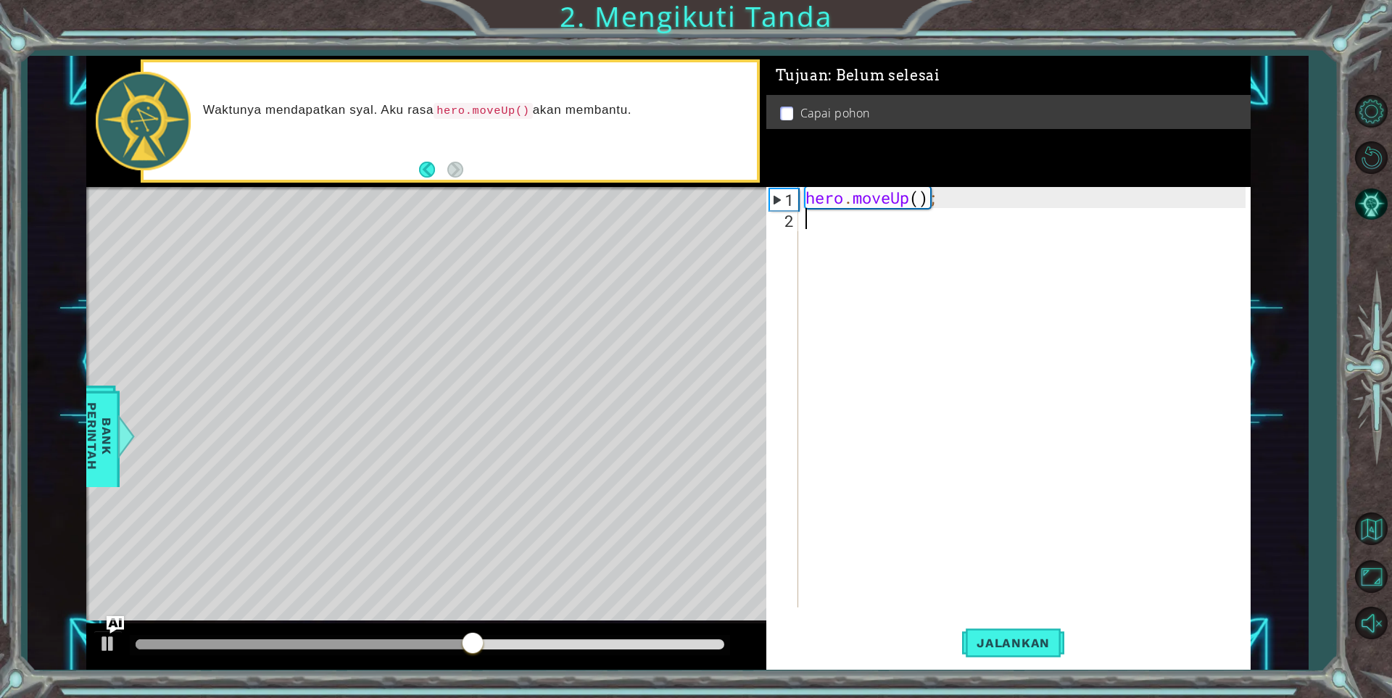
click at [852, 233] on div "hero . moveUp ( ) ;" at bounding box center [1027, 418] width 450 height 462
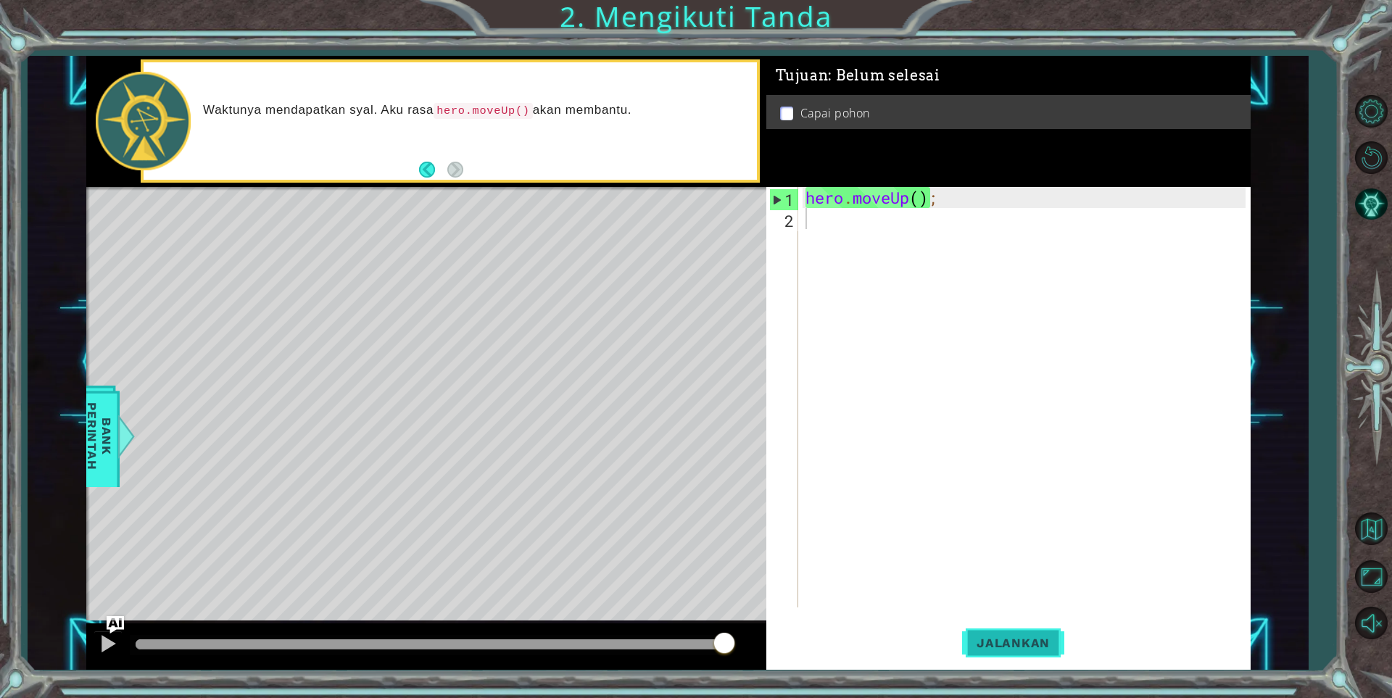
click at [1011, 648] on span "Jalankan" at bounding box center [1013, 643] width 102 height 14
click at [828, 194] on div "hero . moveUp ( ) ;" at bounding box center [1027, 418] width 450 height 462
type textarea "hero.moveUp();"
click at [870, 254] on div "hero . moveUp ( ) ;" at bounding box center [1027, 418] width 450 height 462
click at [377, 110] on code "hero.moveUp()" at bounding box center [356, 111] width 99 height 16
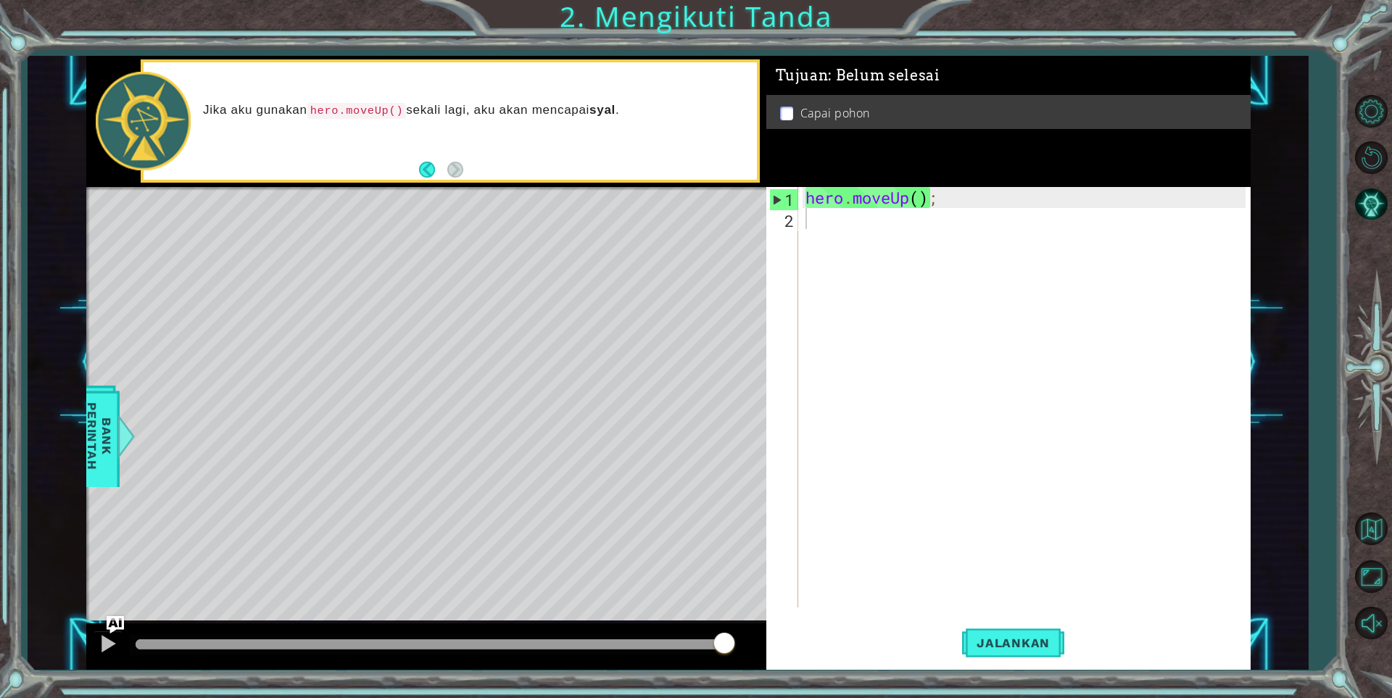
click at [874, 223] on div "hero . moveUp ( ) ;" at bounding box center [1027, 418] width 450 height 462
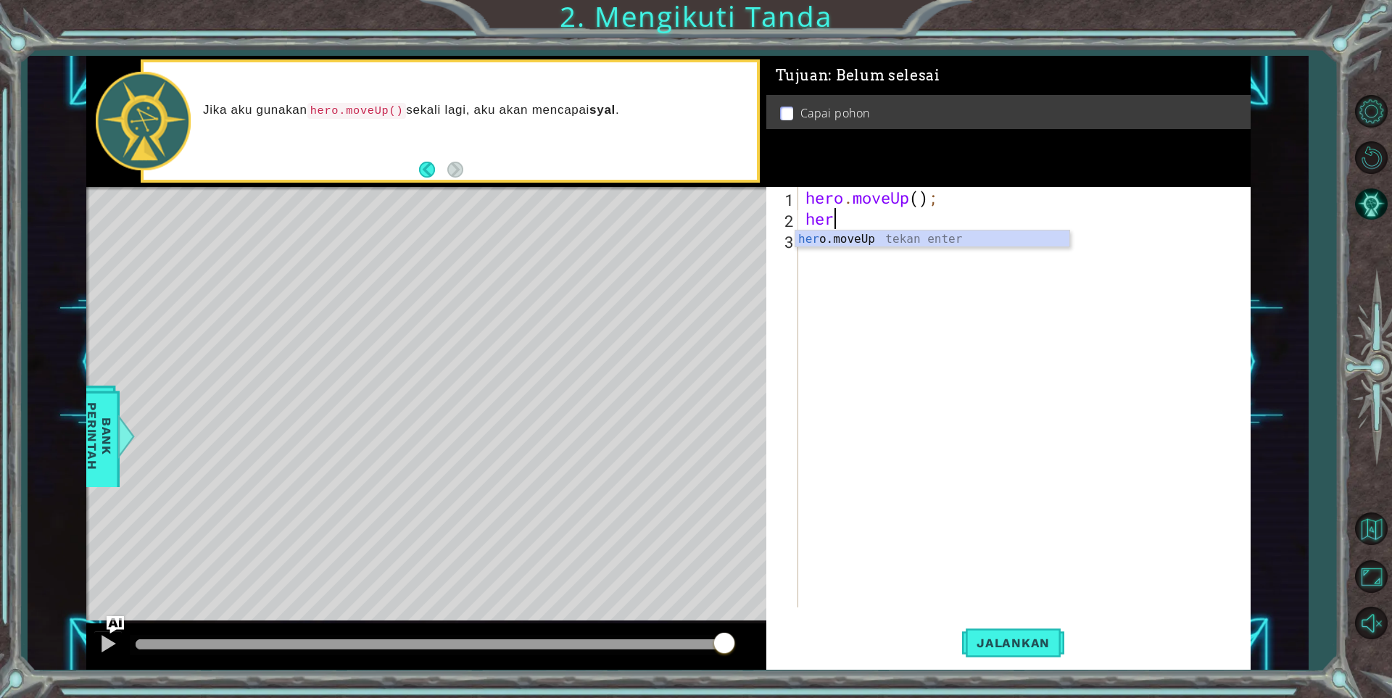
scroll to position [0, 1]
type textarea "hero"
click at [875, 239] on div "hero .moveUp tekan enter" at bounding box center [932, 256] width 274 height 52
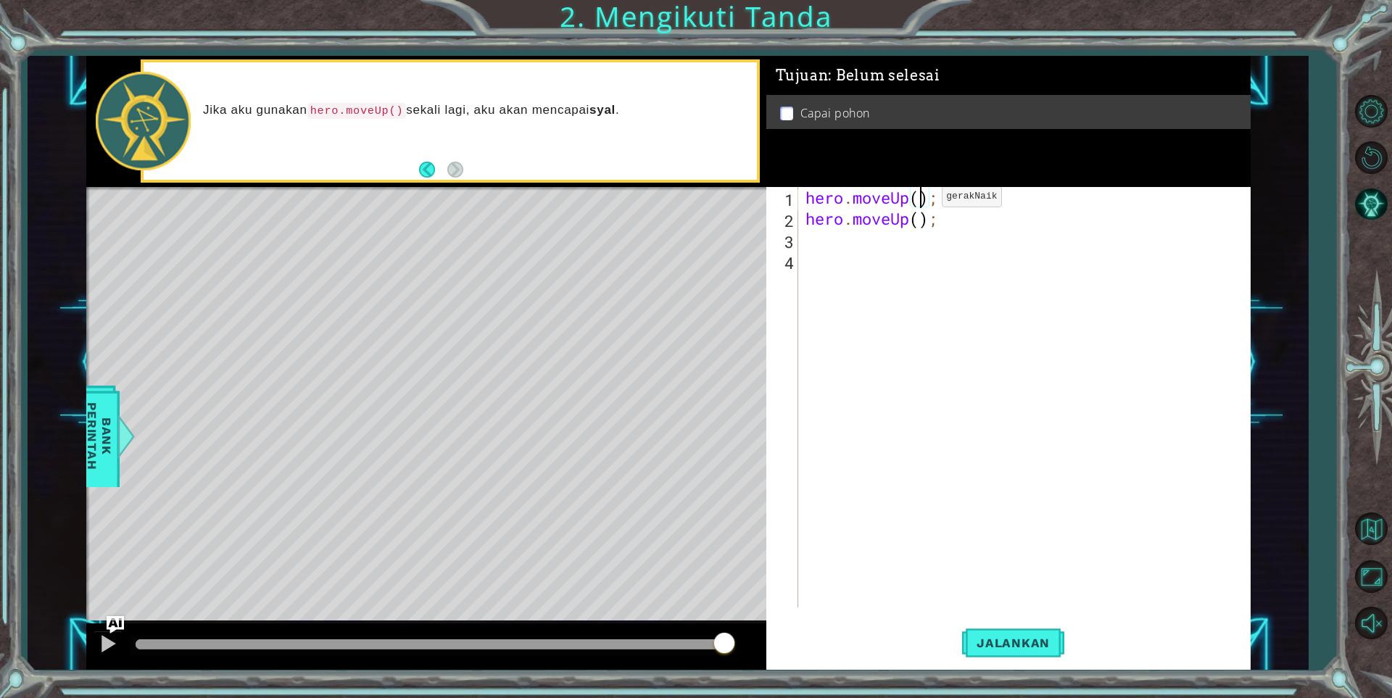
click at [920, 200] on div "hero . moveUp ( ) ; hero . moveUp ( ) ;" at bounding box center [1027, 418] width 450 height 462
click at [919, 221] on div "hero . moveUp ( 2 ) ; hero . moveUp ( ) ;" at bounding box center [1027, 418] width 450 height 462
click at [909, 216] on div "hero . moveUp ( 2 ) ; hero . moveUp ( 1 ) ;" at bounding box center [1027, 418] width 450 height 462
type textarea "hero.moveRight(1);"
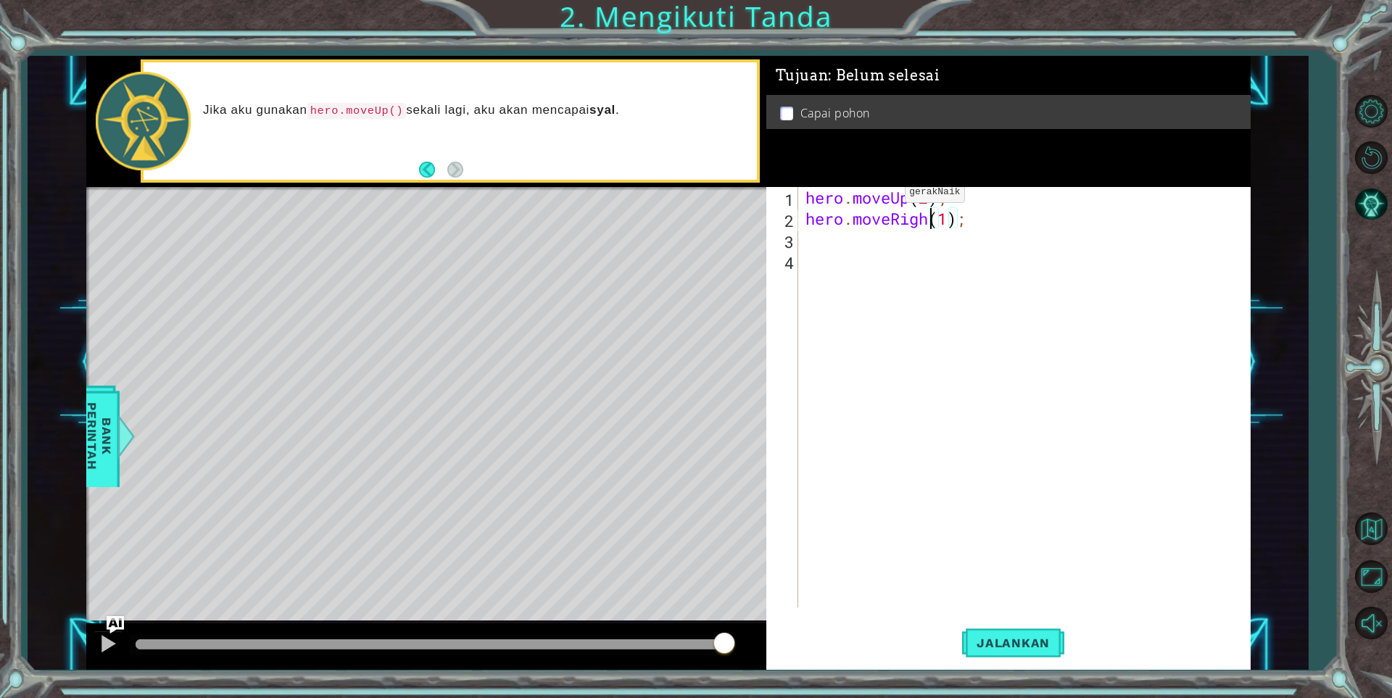
scroll to position [0, 7]
click at [815, 250] on div "hero . moveUp ( 2 ) ; hero . moveRight ( 1 ) ;" at bounding box center [1027, 418] width 450 height 462
click at [820, 244] on div "hero . moveUp ( 2 ) ; hero . moveRight ( 1 ) ;" at bounding box center [1027, 418] width 450 height 462
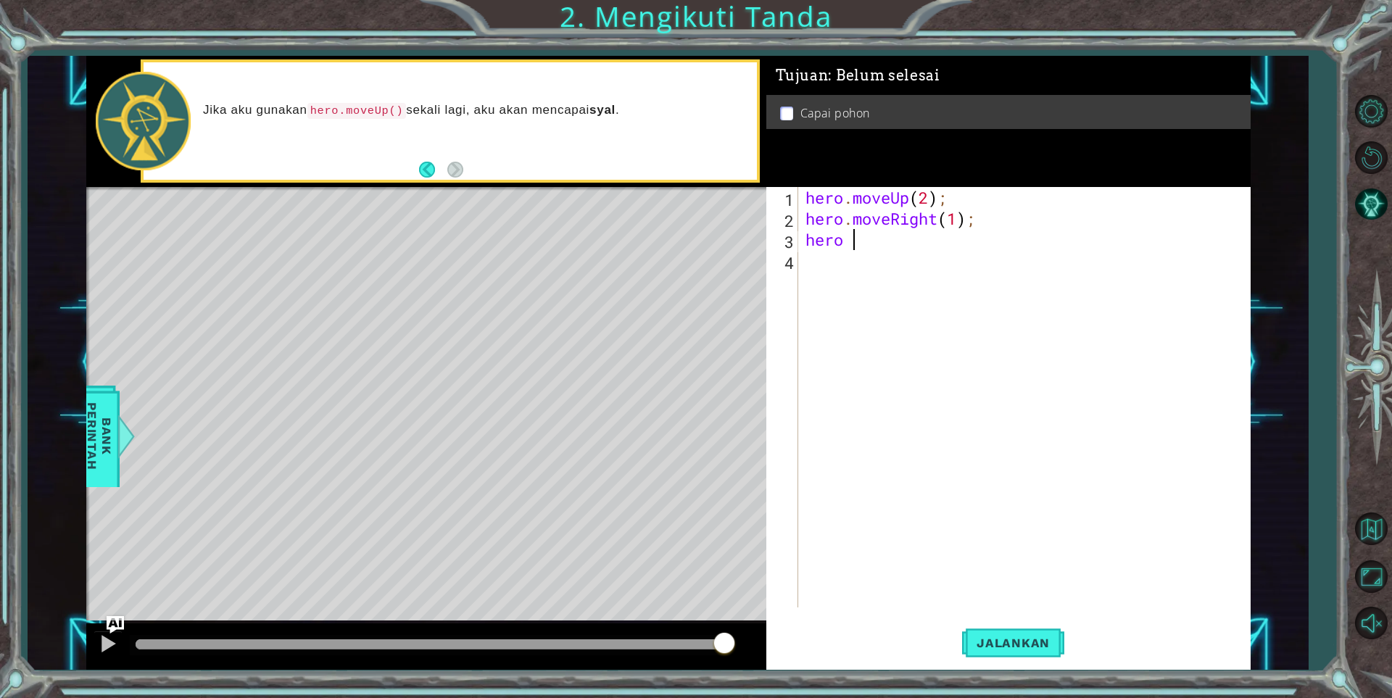
type textarea "hero m"
click at [882, 265] on div "m oveUp tekan enter" at bounding box center [980, 278] width 274 height 52
click at [921, 245] on div "hero . moveUp ( 2 ) ; hero . moveRight ( 1 ) ; hero . moveUp ( ) ;" at bounding box center [1027, 418] width 450 height 462
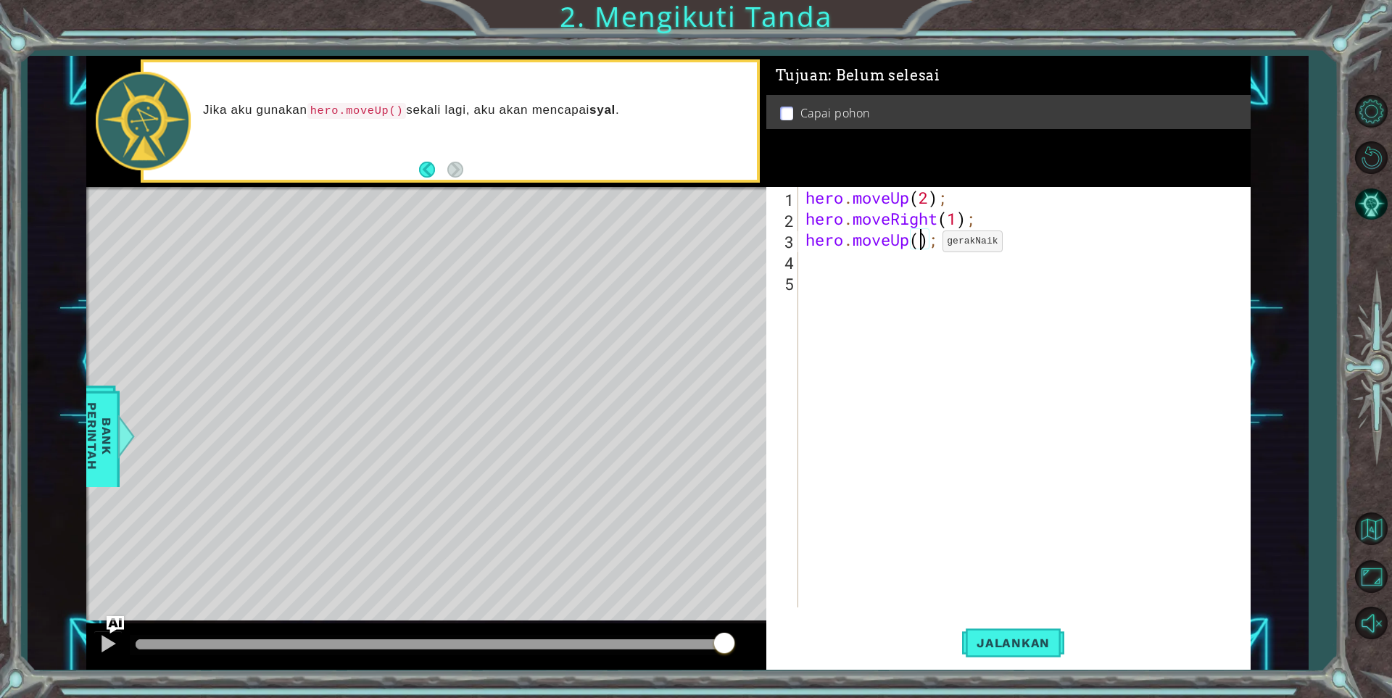
scroll to position [0, 6]
type textarea "hero.moveUp(1);"
click at [1026, 652] on button "Jalankan" at bounding box center [1013, 643] width 102 height 49
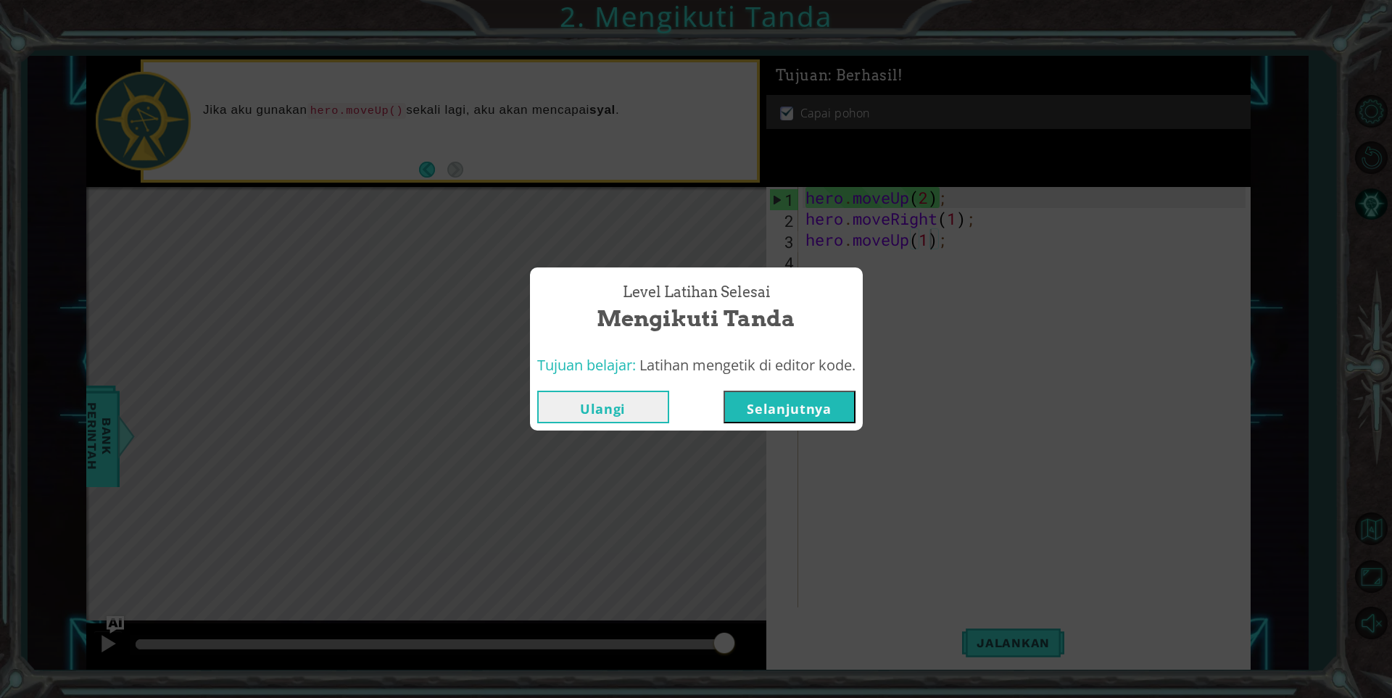
click at [744, 413] on button "Selanjutnya" at bounding box center [789, 407] width 132 height 33
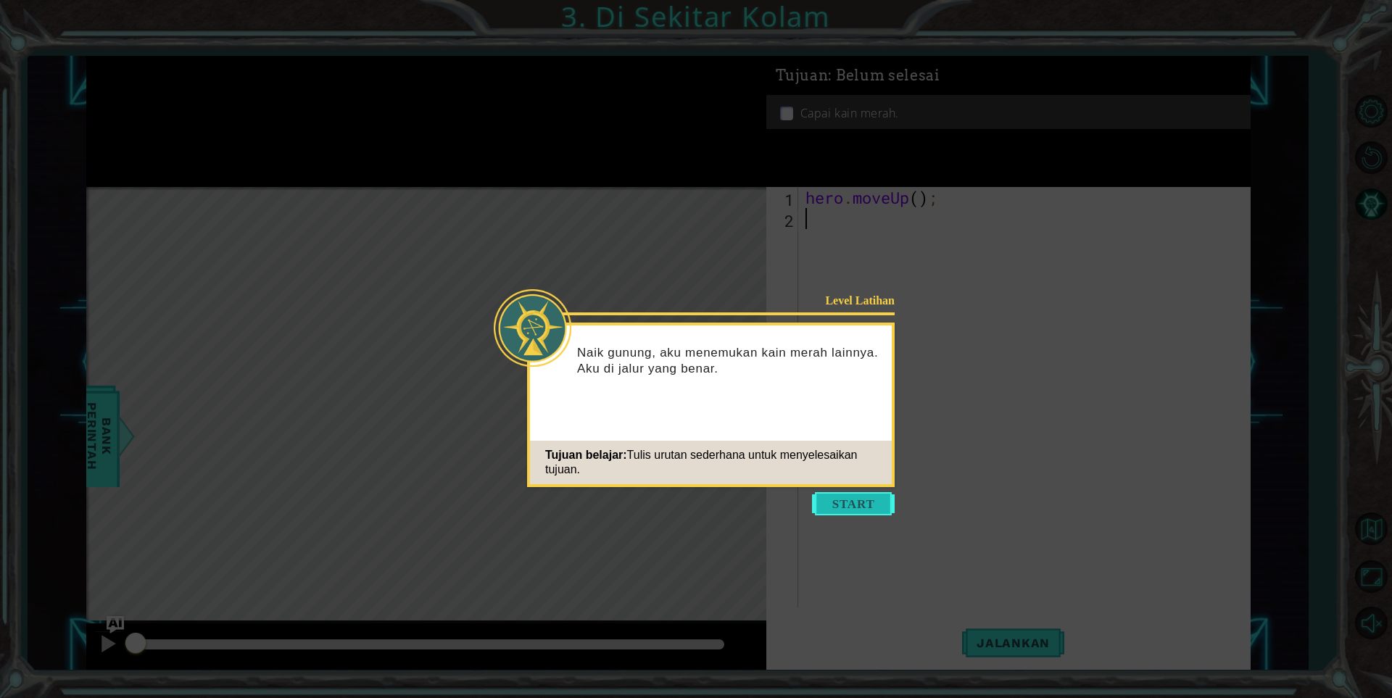
click at [860, 502] on button "Start" at bounding box center [853, 503] width 83 height 23
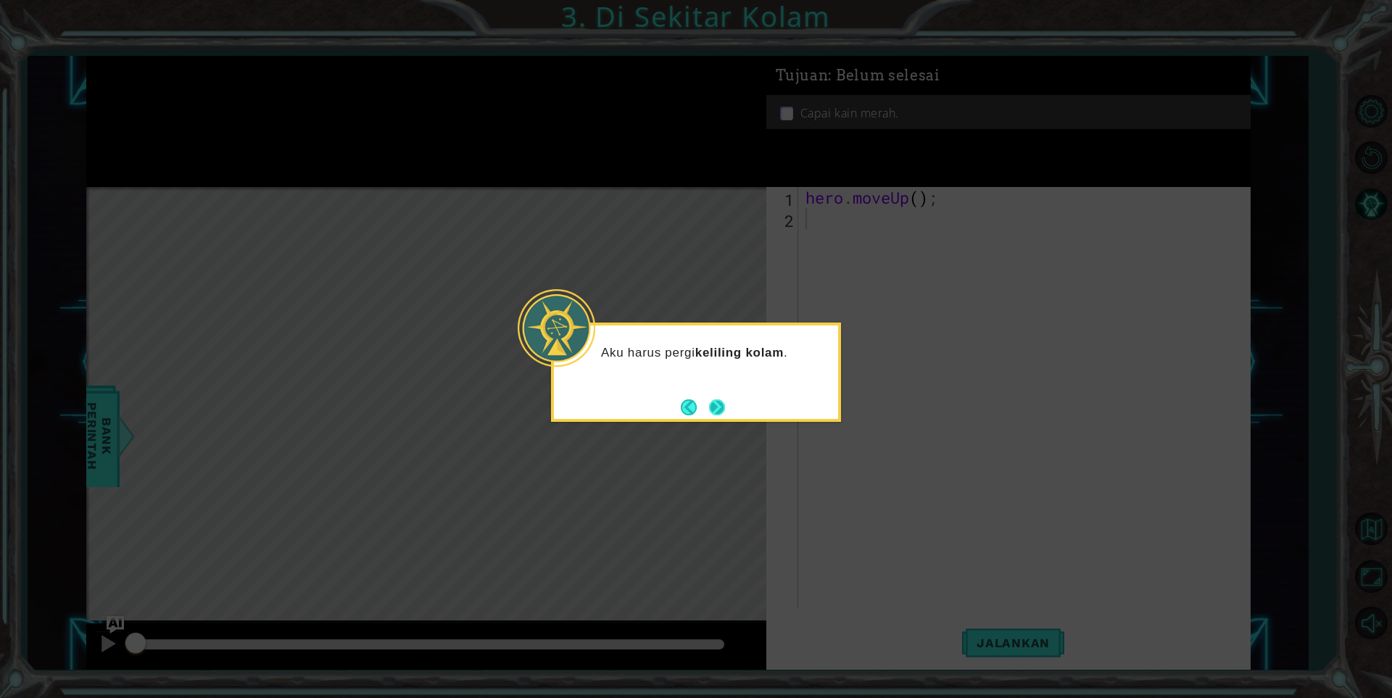
click at [716, 408] on button "Next" at bounding box center [717, 407] width 17 height 17
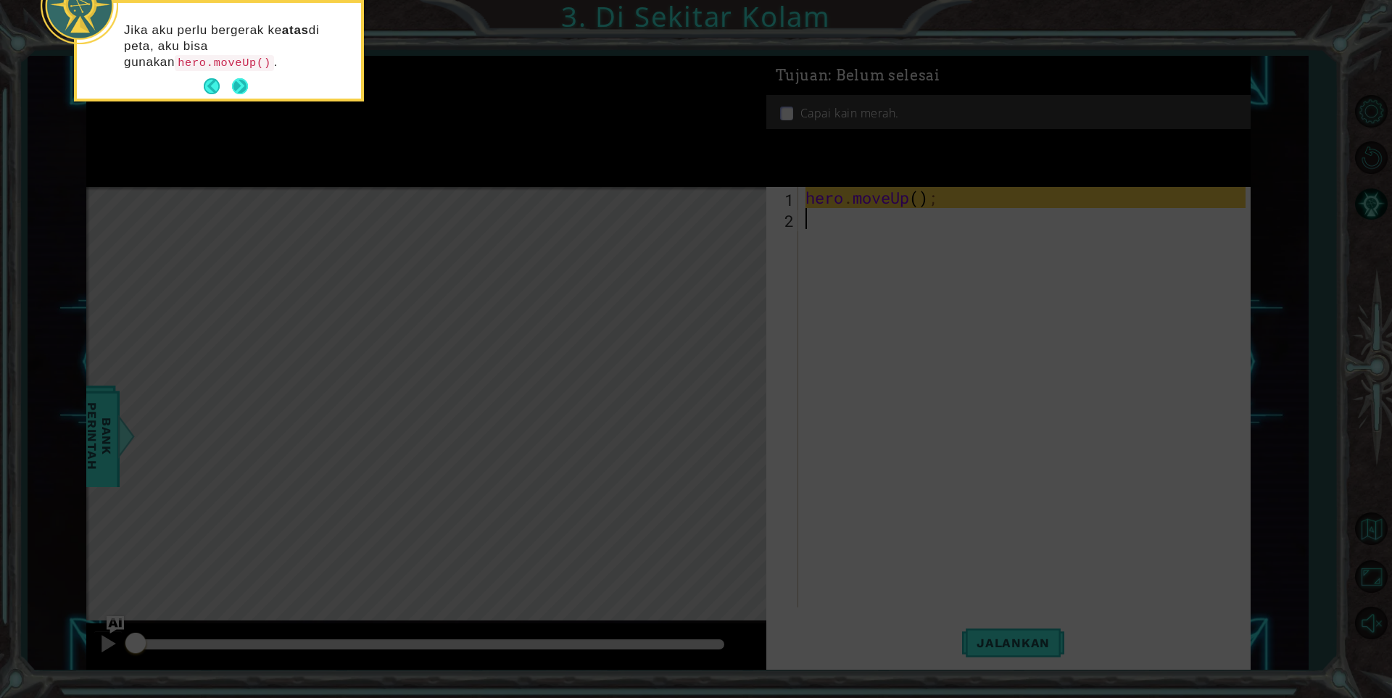
click at [241, 79] on button "Next" at bounding box center [240, 86] width 16 height 16
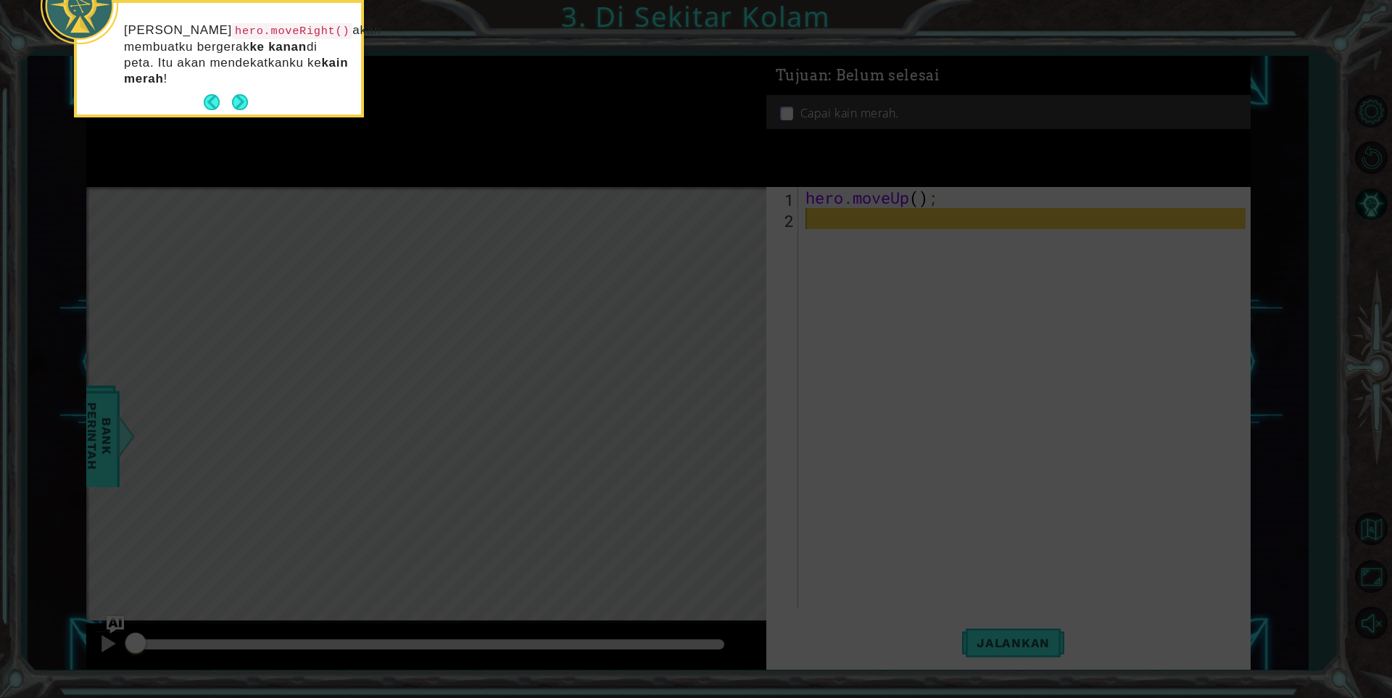
click at [232, 34] on code "hero.moveRight()" at bounding box center [292, 31] width 120 height 16
click at [242, 28] on code "hero.moveRight()" at bounding box center [292, 31] width 120 height 16
click at [238, 94] on button "Next" at bounding box center [240, 102] width 16 height 16
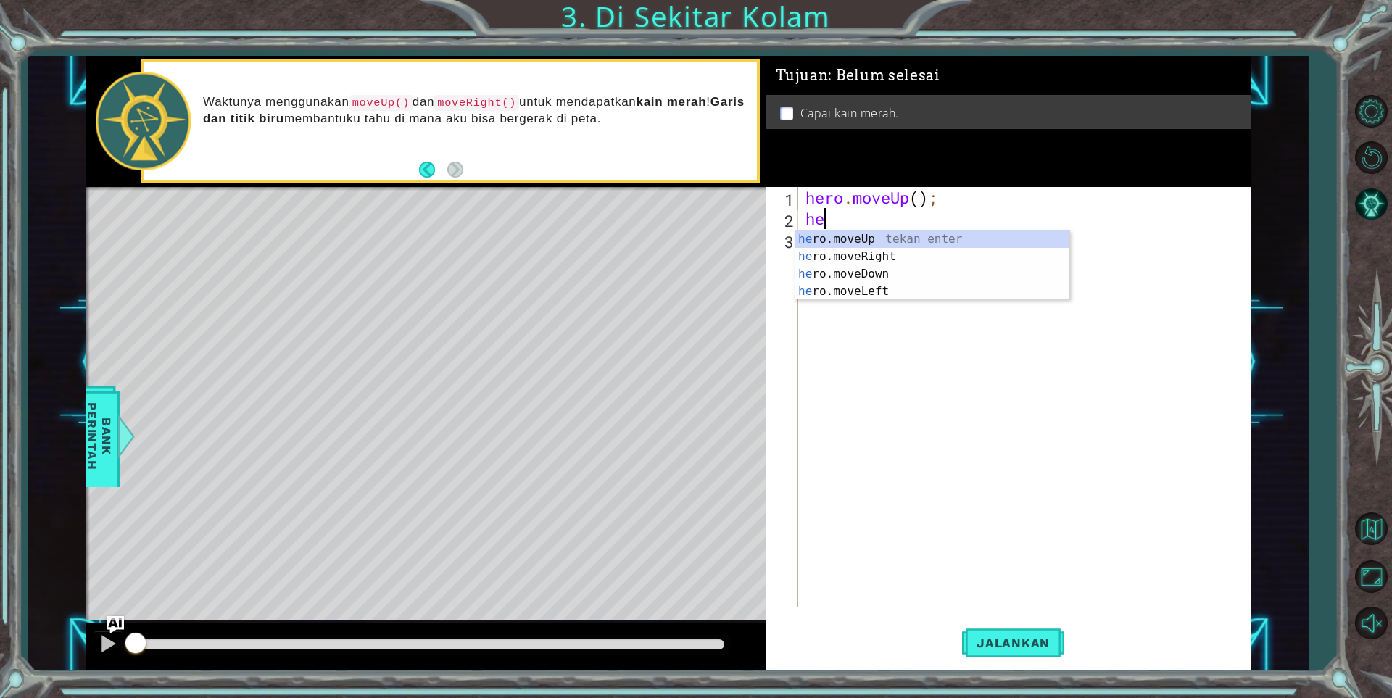
scroll to position [0, 1]
type textarea "hero"
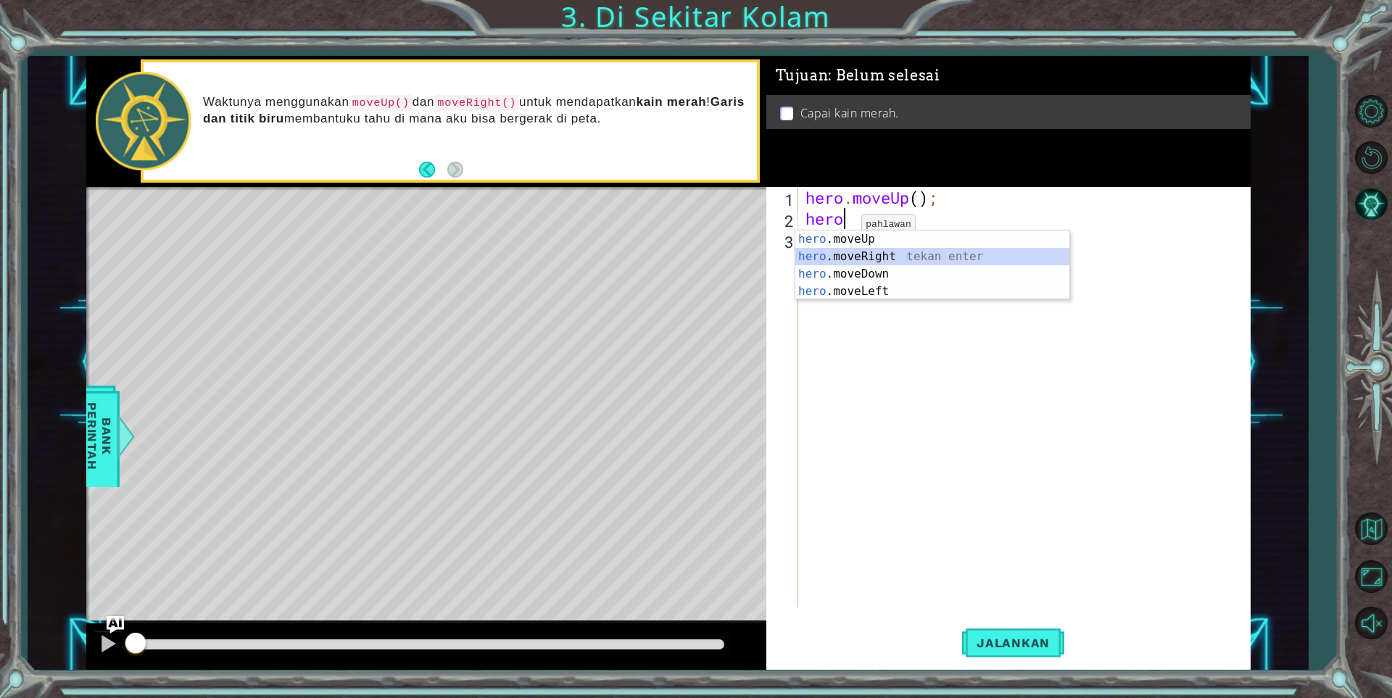
click at [859, 257] on div "hero .moveUp tekan enter hero .moveRight tekan enter hero .moveDown tekan enter…" at bounding box center [932, 282] width 274 height 104
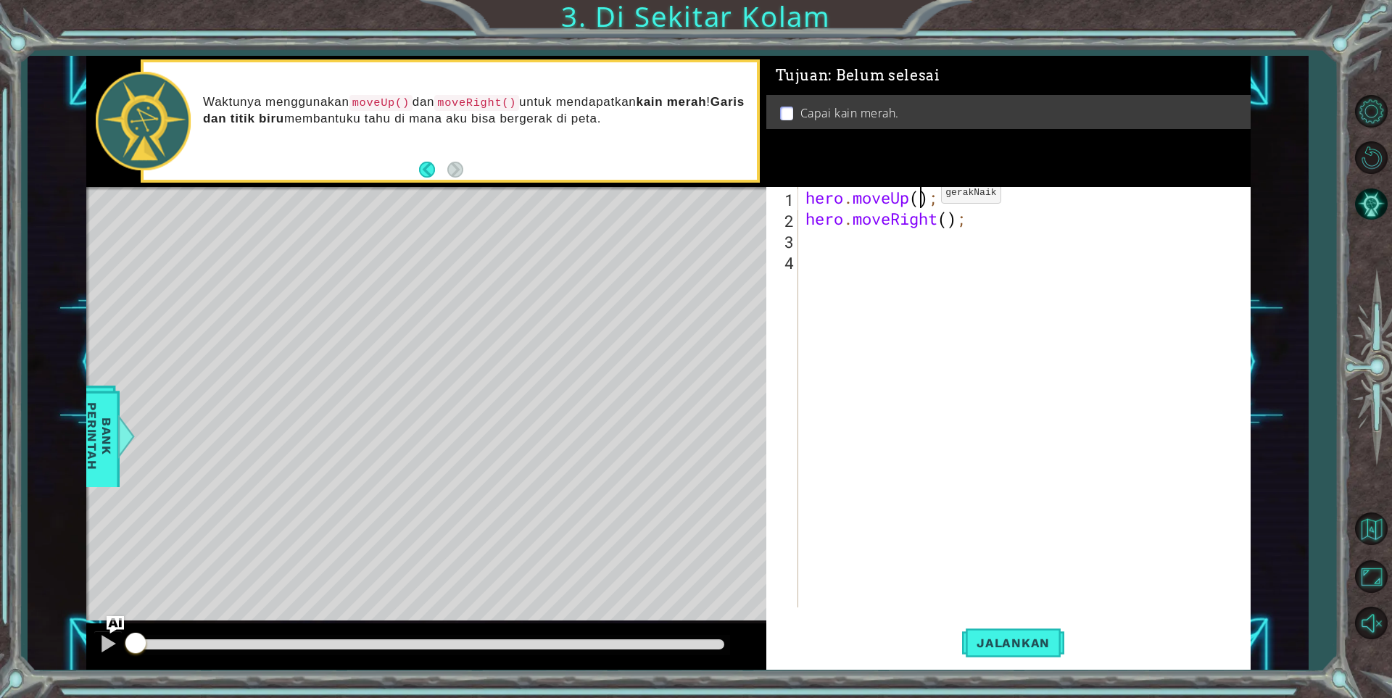
click at [919, 196] on div "hero . moveUp ( ) ; hero . moveRight ( ) ;" at bounding box center [1027, 418] width 450 height 462
click at [949, 219] on div "hero . moveUp ( 1 ) ; hero . moveRight ( ) ;" at bounding box center [1027, 418] width 450 height 462
type textarea "hero.moveRight(1);"
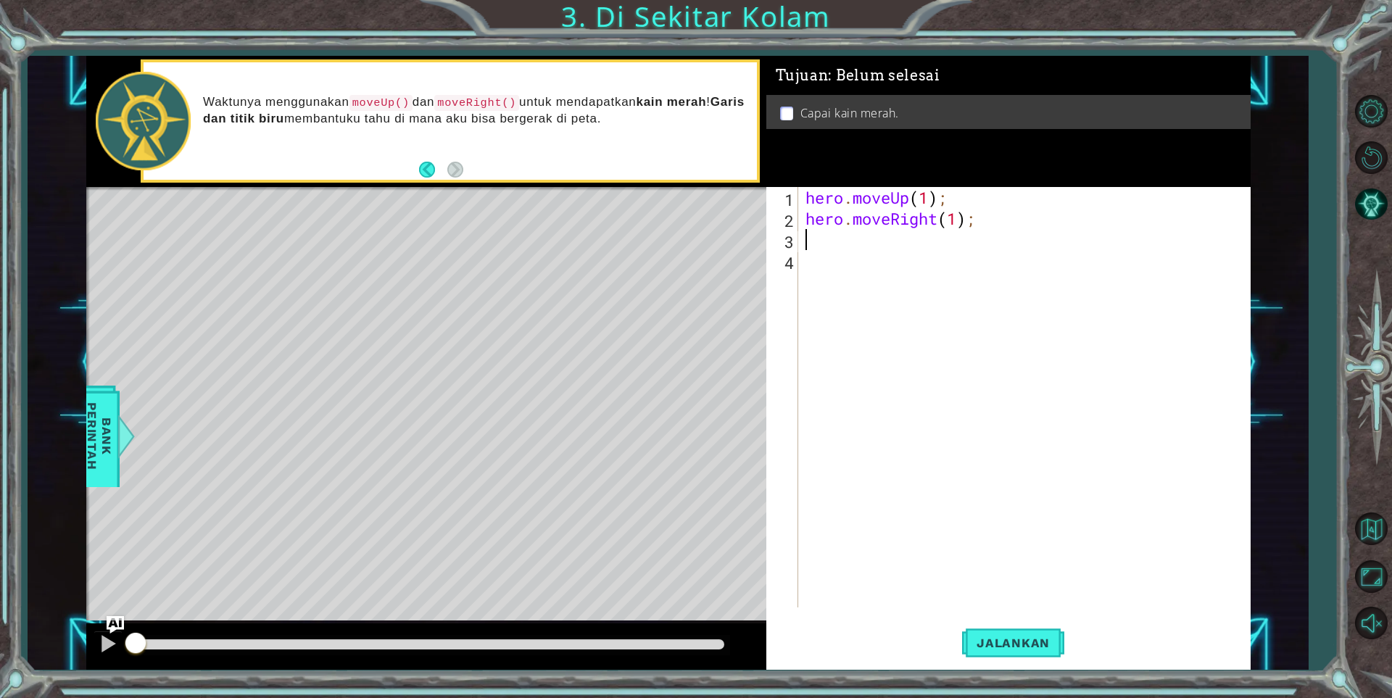
click at [840, 234] on div "hero . moveUp ( 1 ) ; hero . moveRight ( 1 ) ;" at bounding box center [1027, 418] width 450 height 462
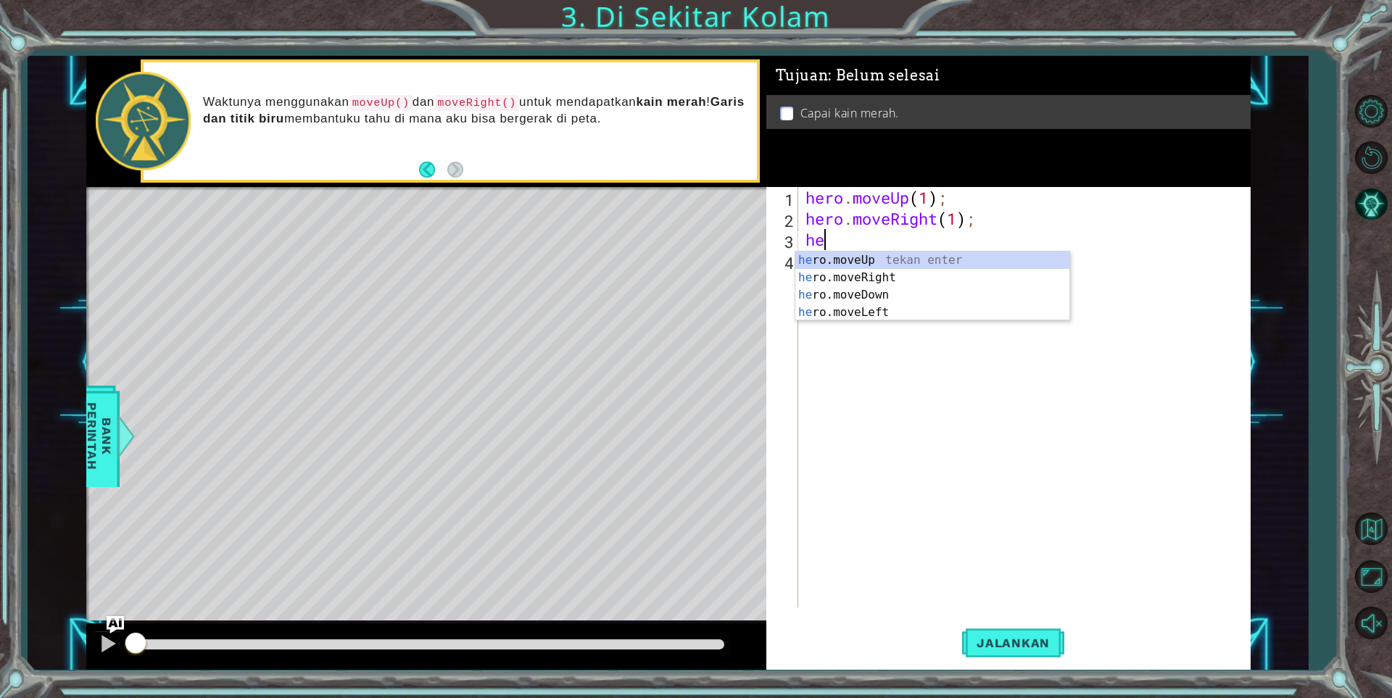
scroll to position [0, 1]
type textarea "hero"
click at [848, 259] on div "hero .moveUp tekan enter hero .moveRight tekan enter hero .moveDown tekan enter…" at bounding box center [932, 304] width 274 height 104
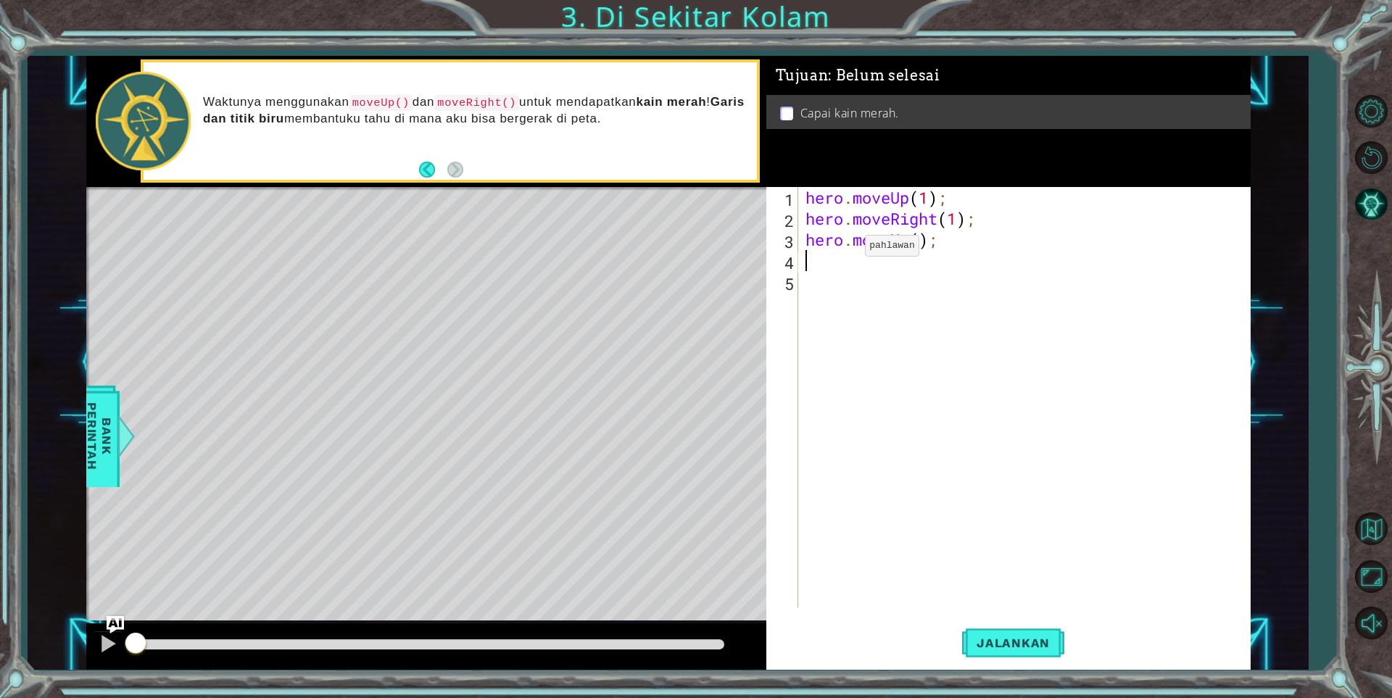
scroll to position [0, 0]
click at [921, 242] on div "hero . moveUp ( 1 ) ; hero . moveRight ( 1 ) ; hero . moveUp ( ) ;" at bounding box center [1027, 418] width 450 height 462
type textarea "hero.moveUp(2);"
click at [981, 647] on span "Jalankan" at bounding box center [1013, 643] width 102 height 14
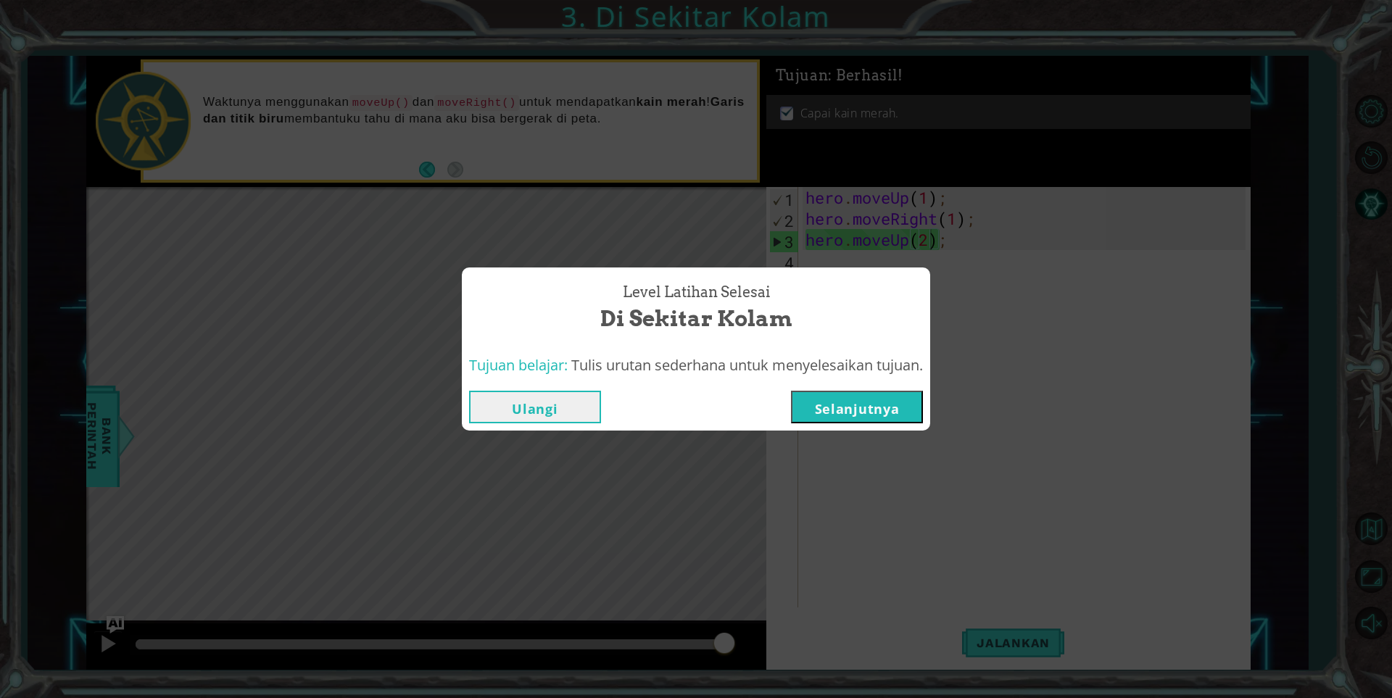
click at [911, 407] on button "Selanjutnya" at bounding box center [857, 407] width 132 height 33
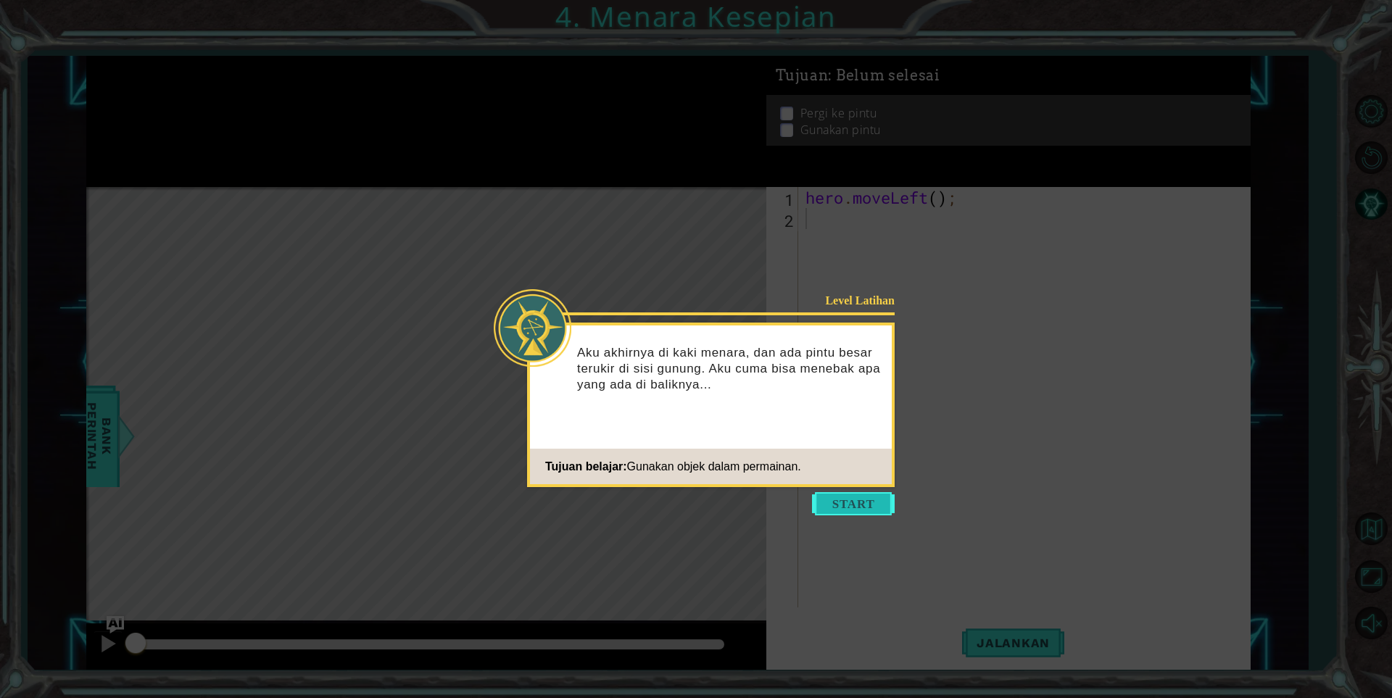
click at [852, 499] on button "Start" at bounding box center [853, 503] width 83 height 23
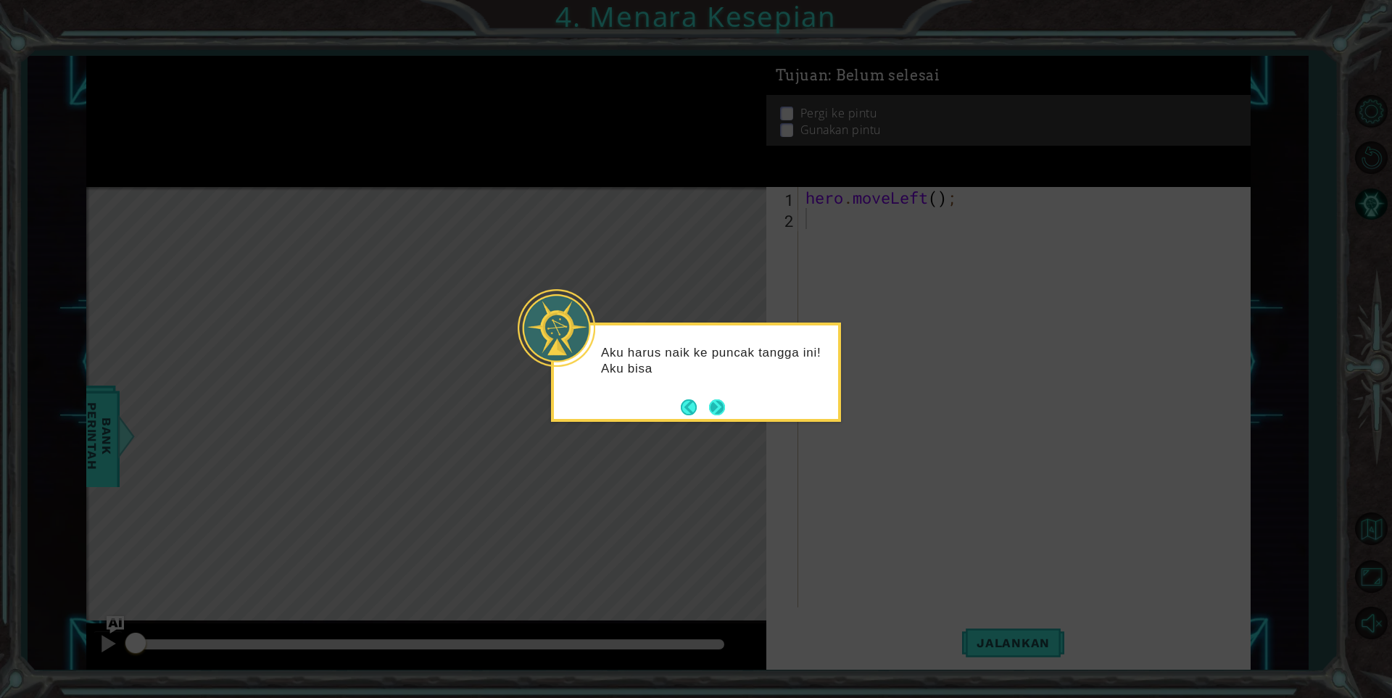
click at [720, 410] on button "Next" at bounding box center [716, 407] width 17 height 17
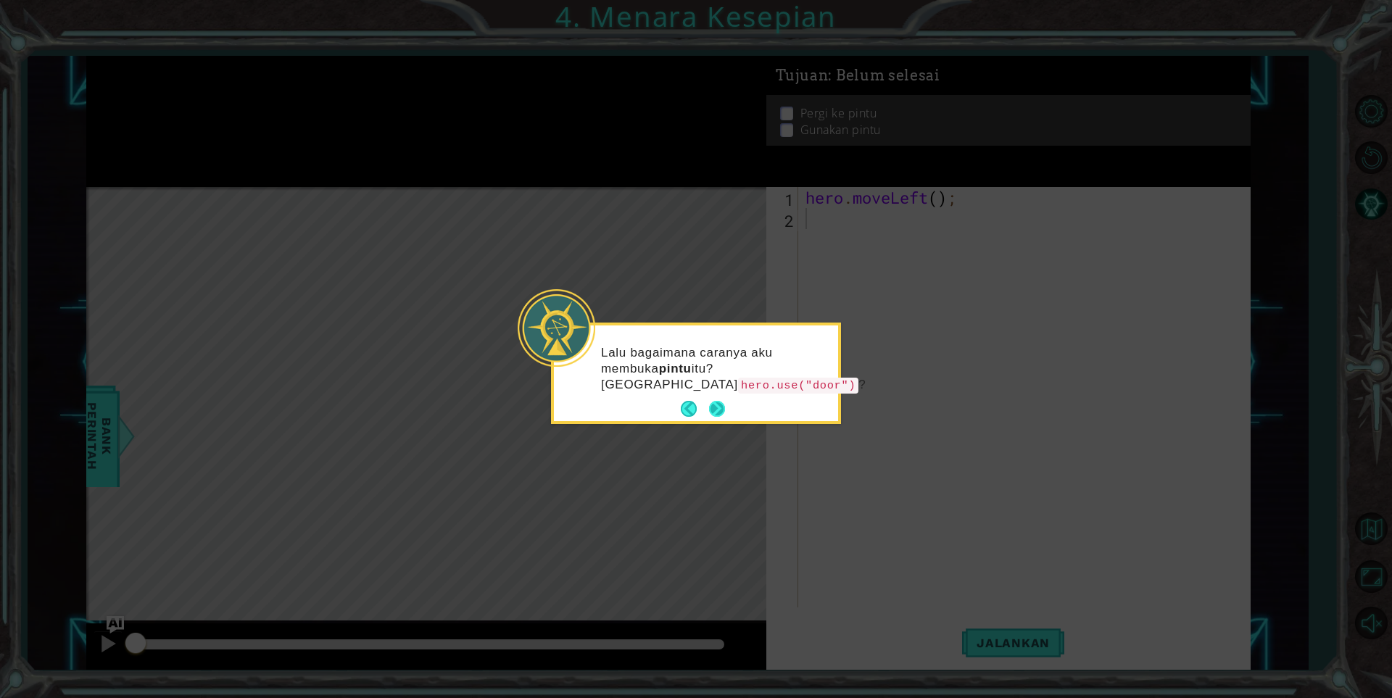
click at [720, 407] on button "Next" at bounding box center [717, 409] width 16 height 16
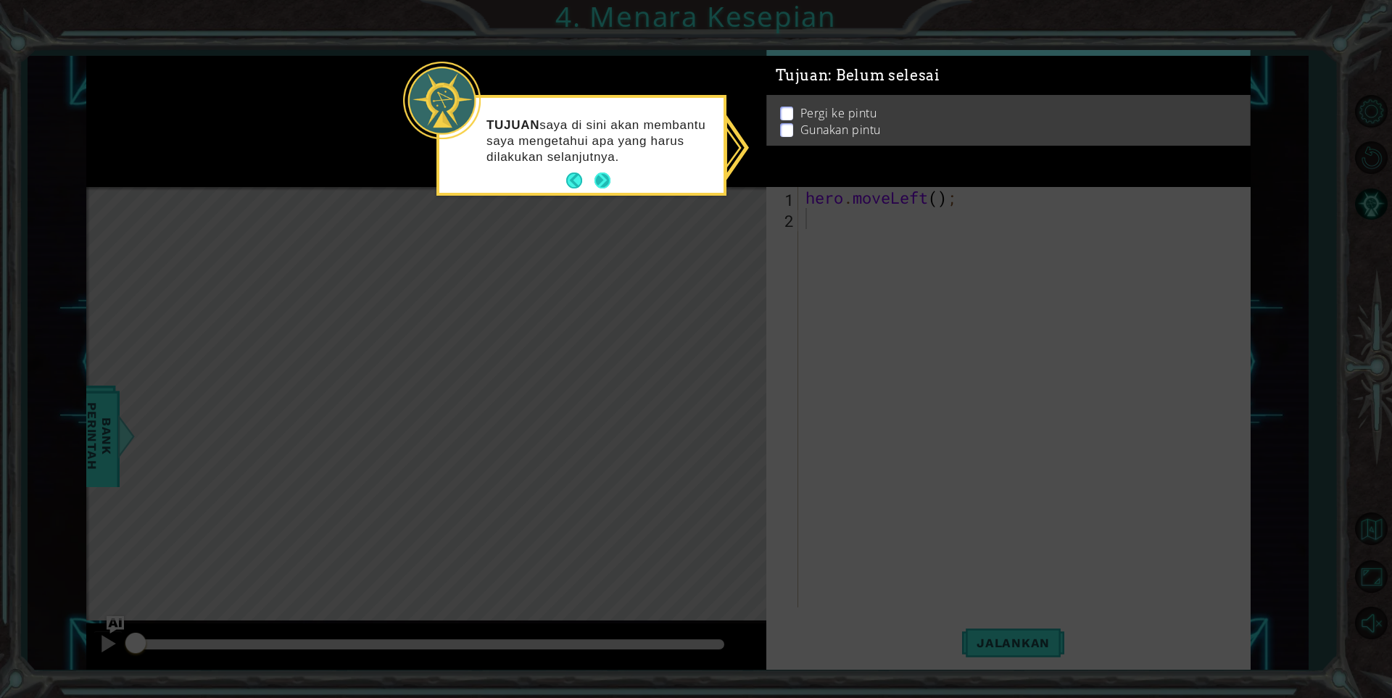
click at [610, 181] on button "Next" at bounding box center [602, 181] width 16 height 16
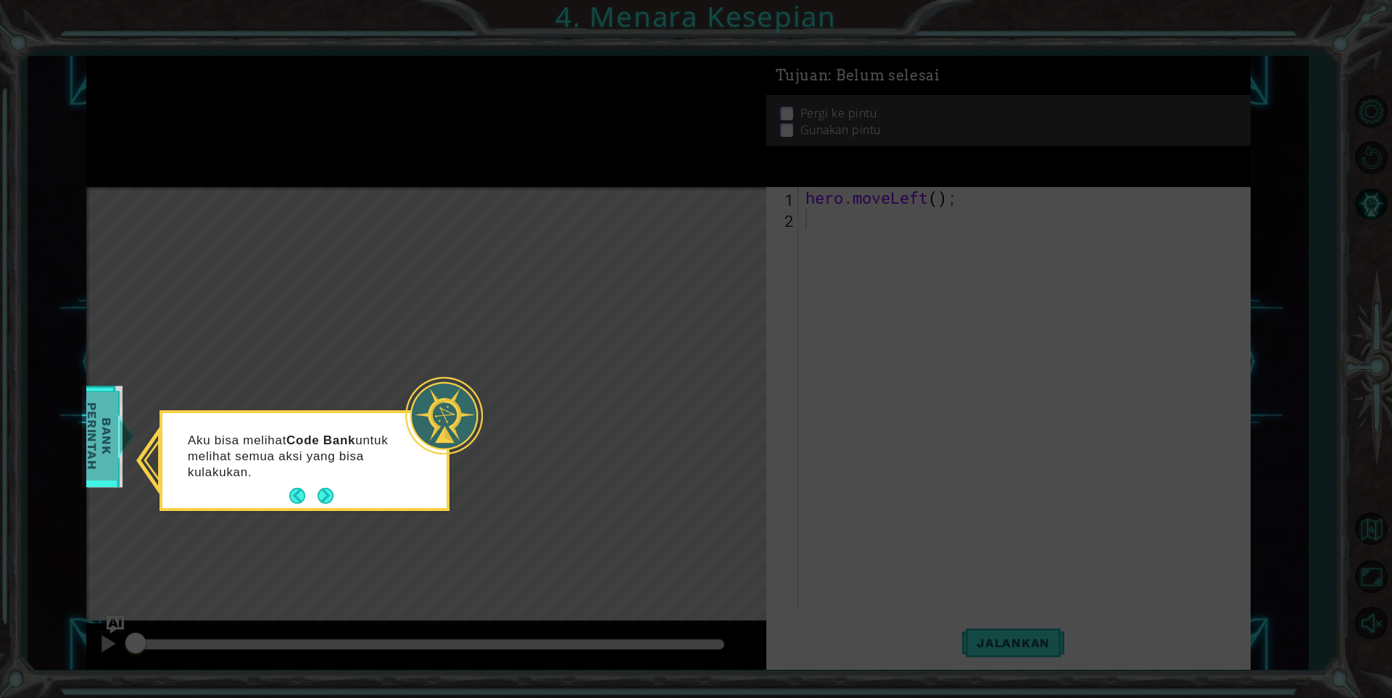
click at [93, 448] on span "Bank Perintah" at bounding box center [99, 436] width 38 height 88
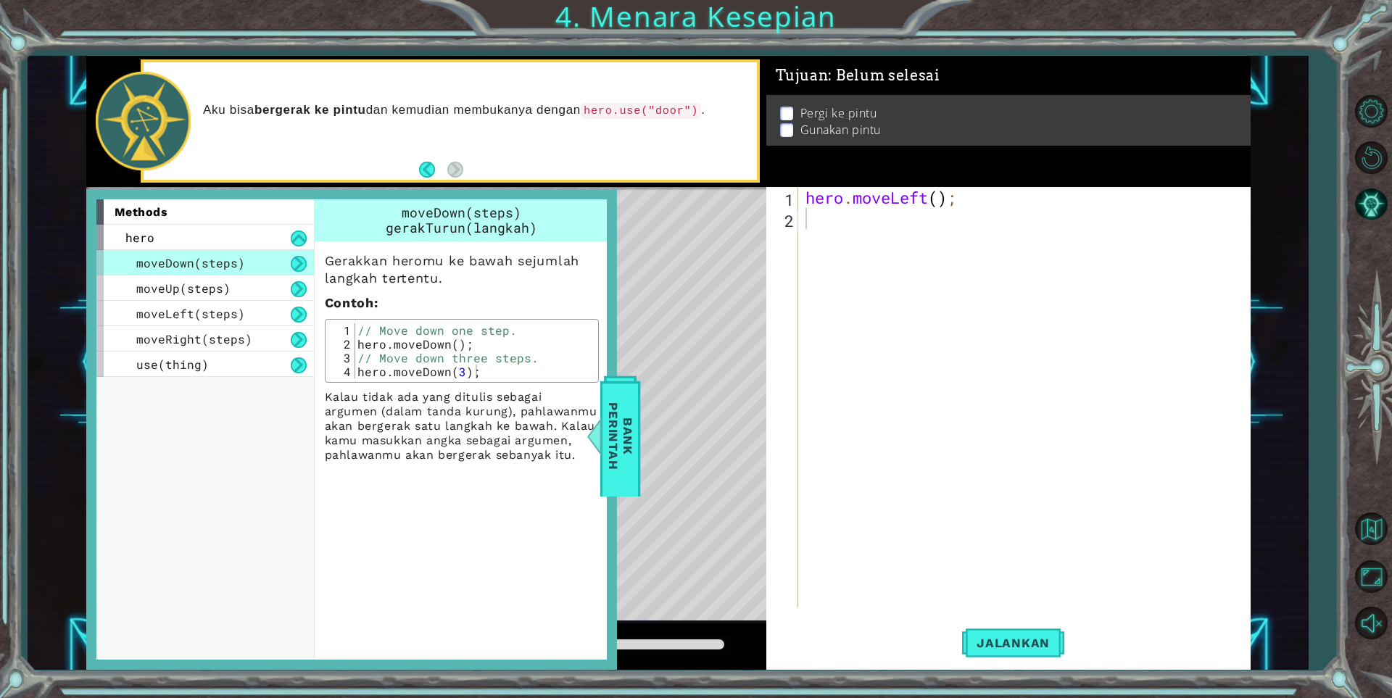
click at [297, 259] on button at bounding box center [299, 264] width 16 height 16
click at [294, 284] on button at bounding box center [299, 289] width 16 height 16
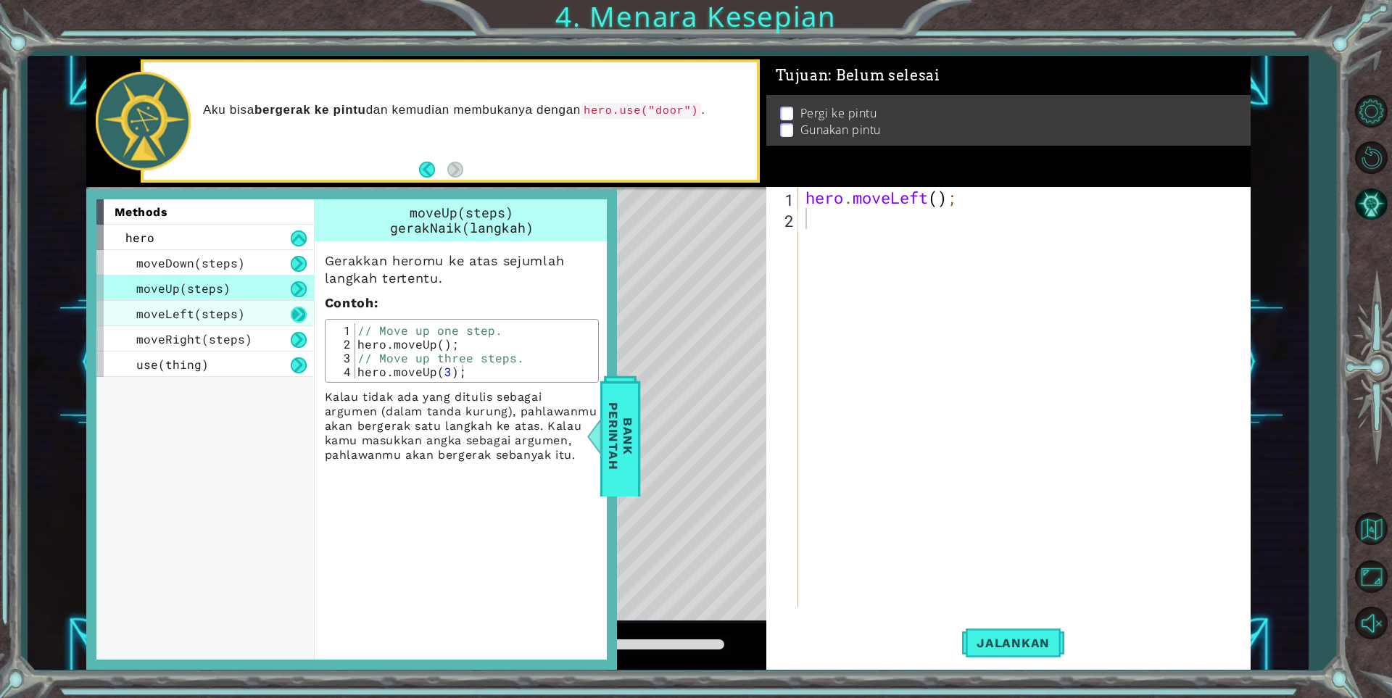
click at [300, 319] on button at bounding box center [299, 315] width 16 height 16
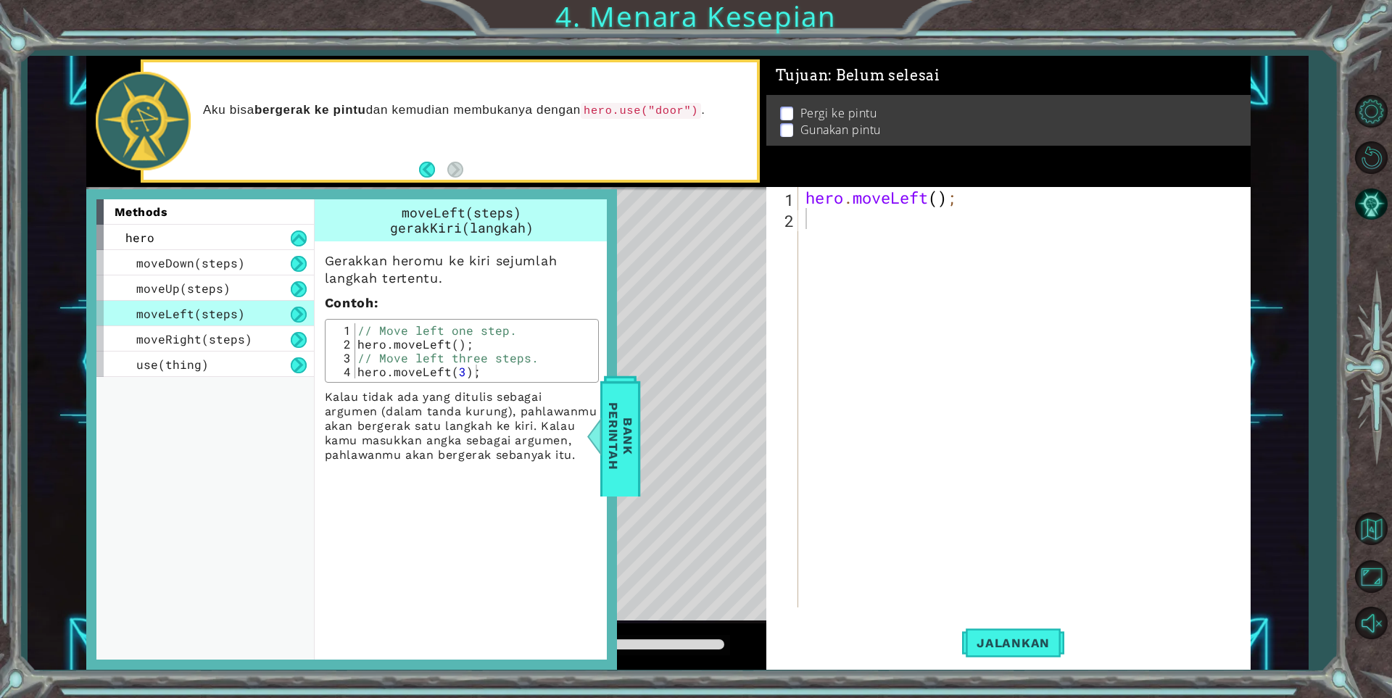
click at [707, 367] on div "Level Map" at bounding box center [421, 400] width 670 height 427
click at [1042, 649] on span "Jalankan" at bounding box center [1013, 643] width 102 height 14
drag, startPoint x: 608, startPoint y: 270, endPoint x: 805, endPoint y: 210, distance: 205.2
click at [626, 262] on div "methods hero moveDown(steps) moveUp(steps) moveLeft(steps) moveRight(steps) use…" at bounding box center [668, 363] width 1164 height 614
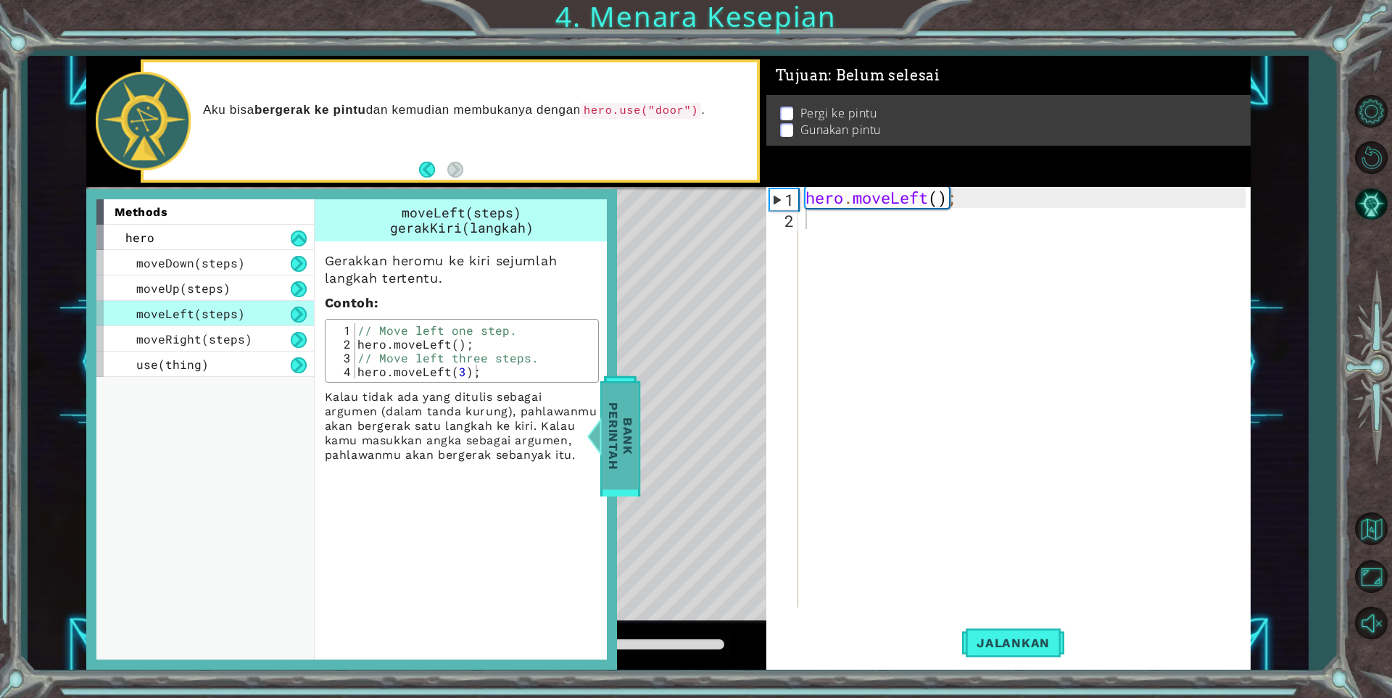
click at [610, 413] on span "Bank Perintah" at bounding box center [616, 436] width 38 height 107
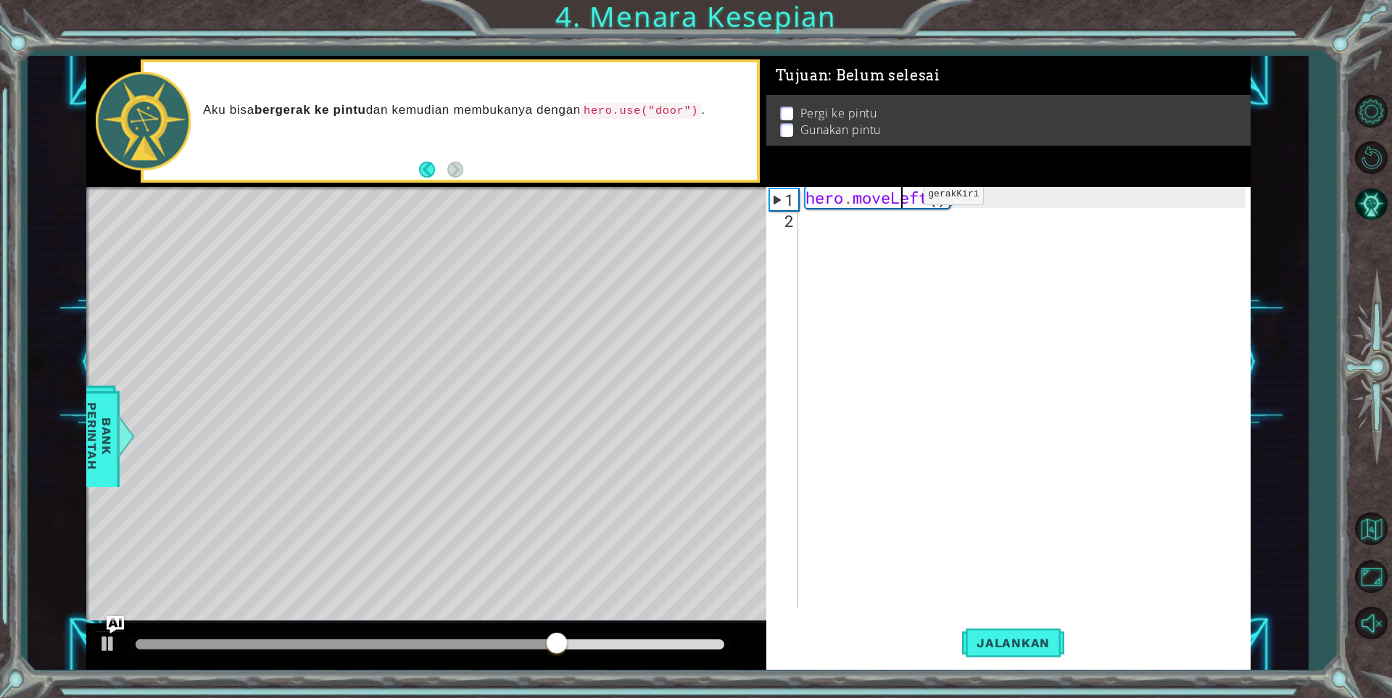
click at [902, 198] on div "hero . moveLeft ( ) ;" at bounding box center [1027, 418] width 450 height 462
click at [920, 199] on div "hero . moveLeft ( ) ;" at bounding box center [1027, 418] width 450 height 462
click at [925, 198] on div "hero . moveLeft ( ) ;" at bounding box center [1027, 418] width 450 height 462
click at [923, 199] on div "hero . moveLeft ( ) ;" at bounding box center [1027, 418] width 450 height 462
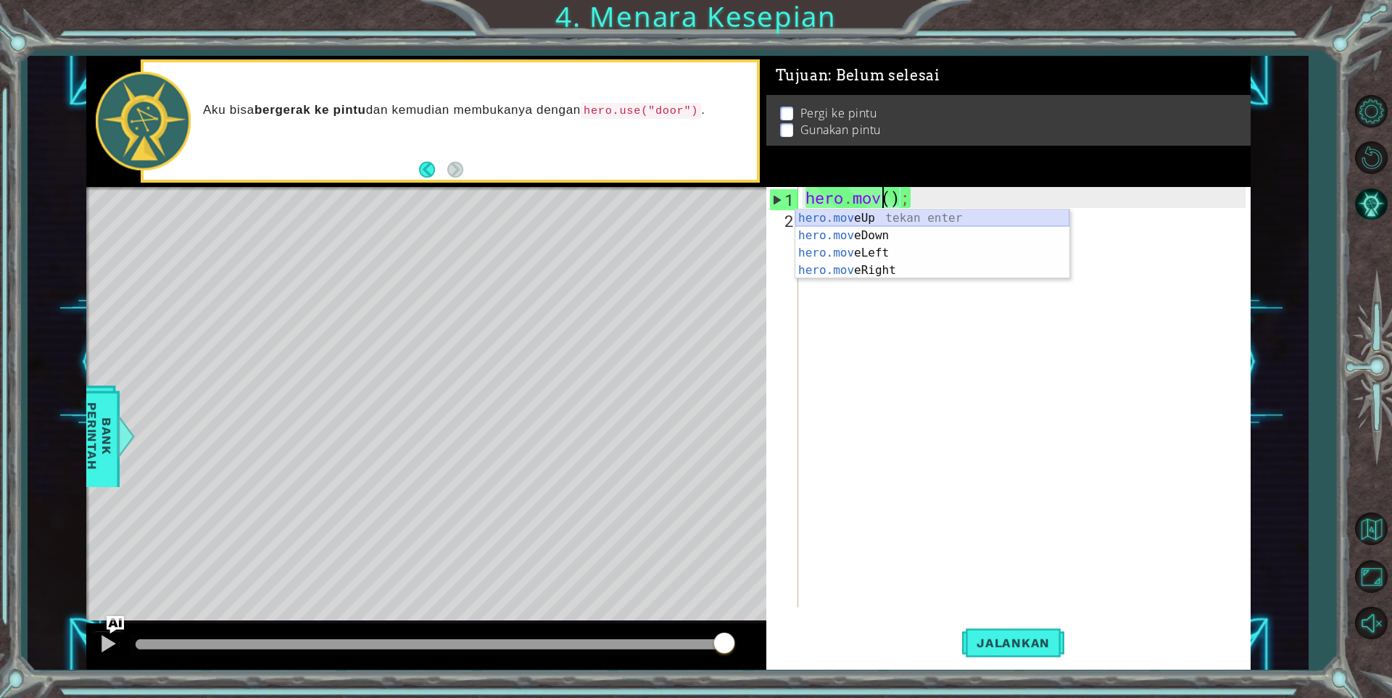
click at [913, 215] on div "hero.mov eUp tekan enter hero.mov eDown tekan enter hero.mov eLeft tekan enter …" at bounding box center [932, 261] width 274 height 104
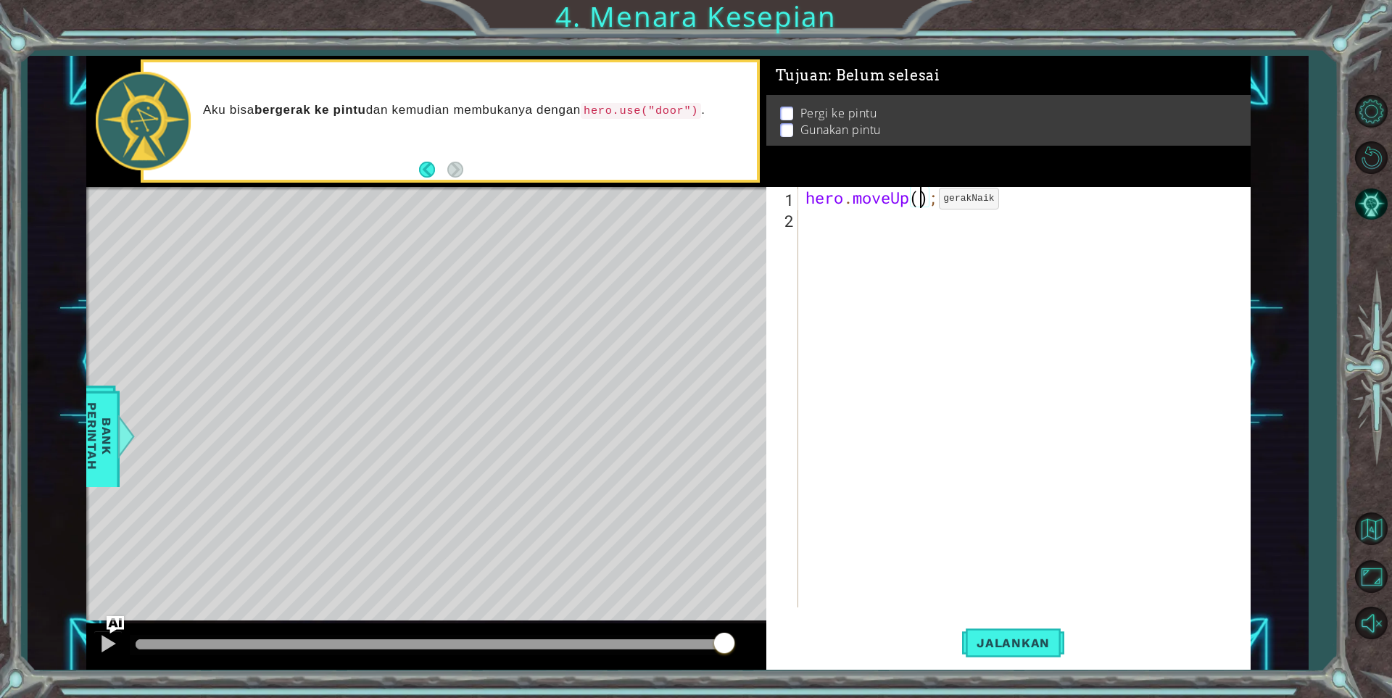
click at [917, 202] on div "hero . moveUp ( ) ;" at bounding box center [1027, 418] width 450 height 462
type textarea "hero.moveUp(1);"
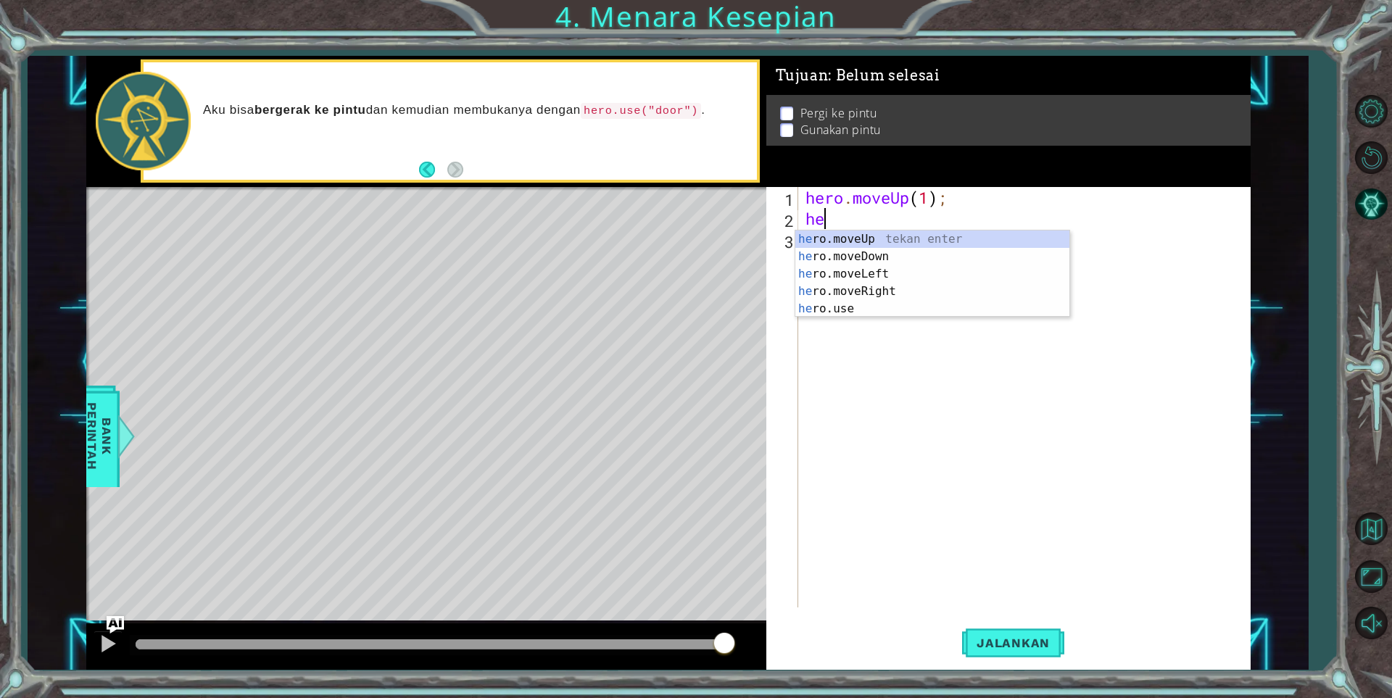
scroll to position [0, 1]
type textarea "hero"
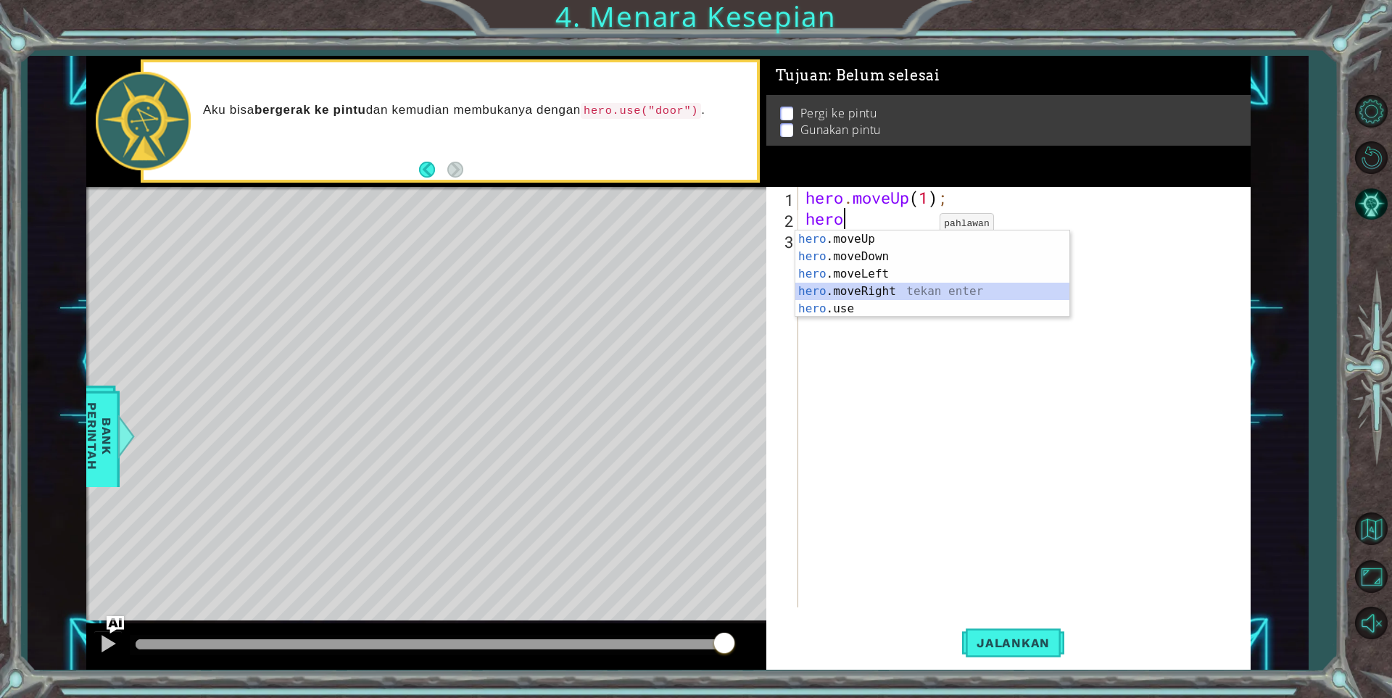
click at [914, 291] on div "hero .moveUp tekan enter hero .moveDown tekan enter hero .moveLeft tekan enter …" at bounding box center [932, 291] width 274 height 122
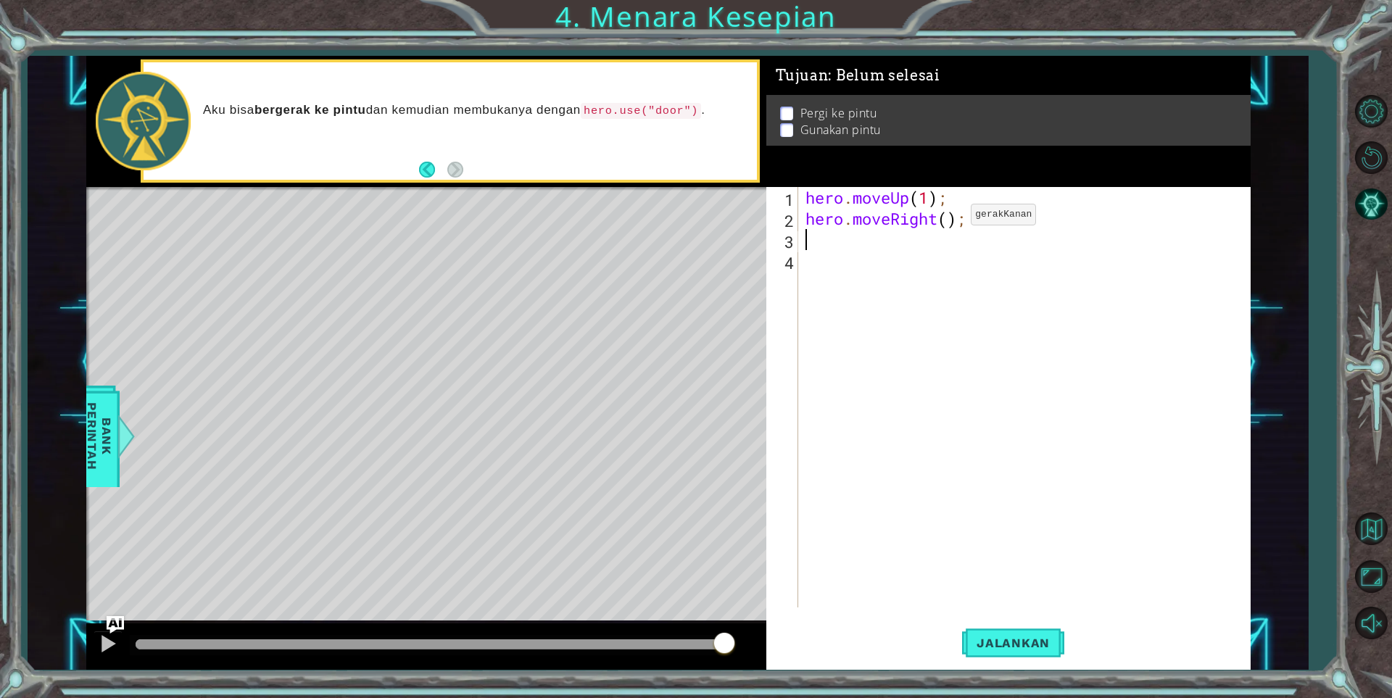
click at [949, 218] on div "hero . moveUp ( 1 ) ; hero . moveRight ( ) ;" at bounding box center [1027, 418] width 450 height 462
type textarea "hero.moveRight(2);"
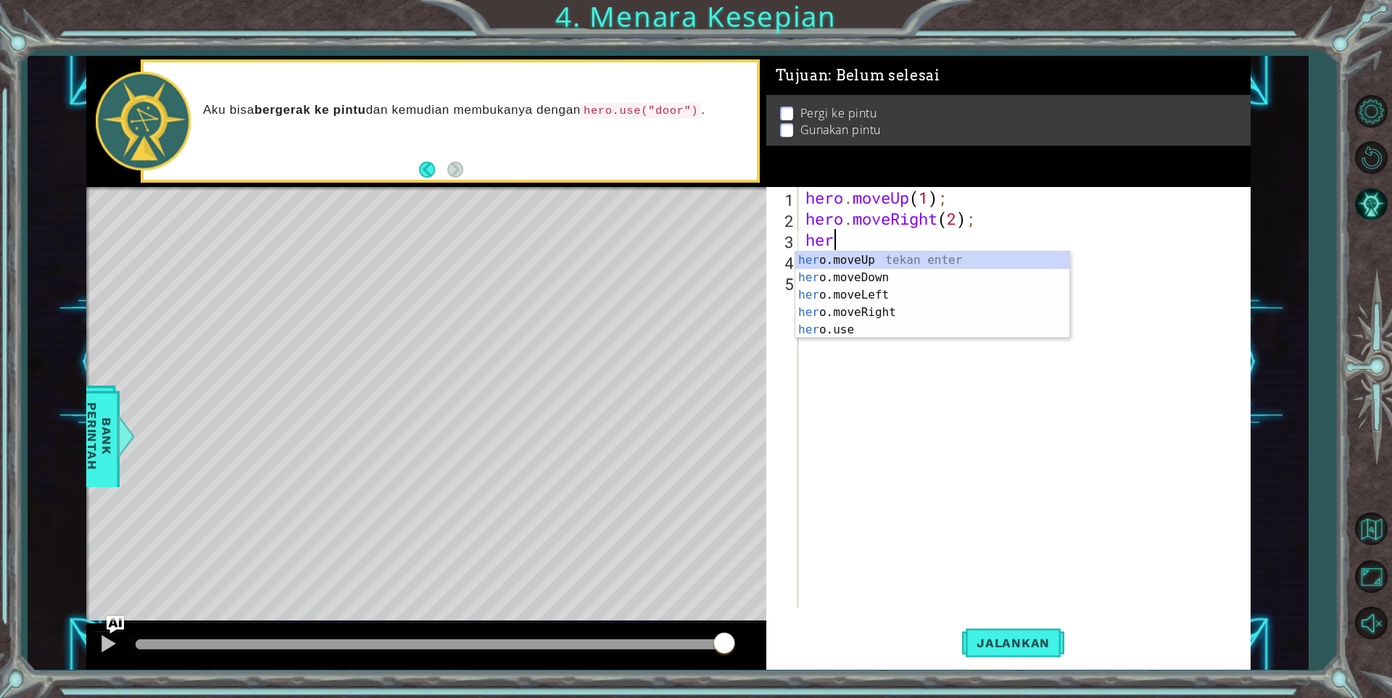
scroll to position [0, 1]
type textarea "hero"
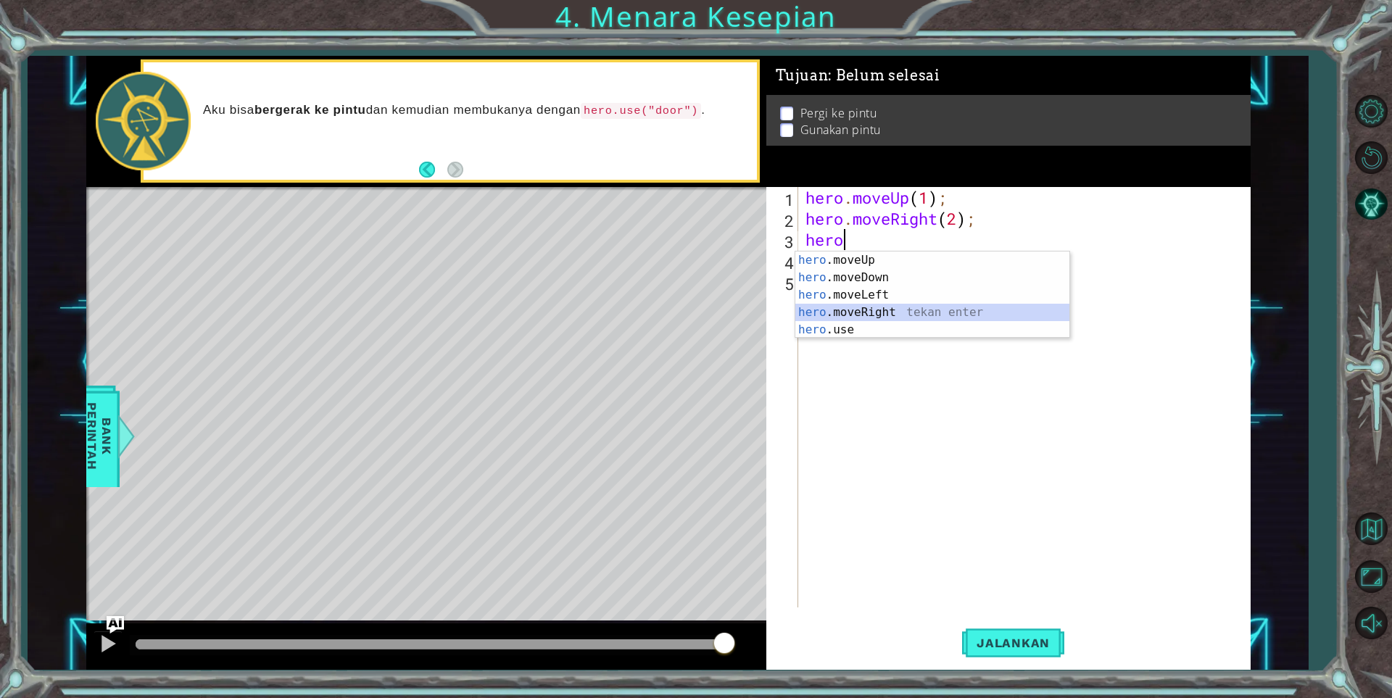
click at [893, 313] on div "hero .moveUp tekan enter hero .moveDown tekan enter hero .moveLeft tekan enter …" at bounding box center [932, 313] width 274 height 122
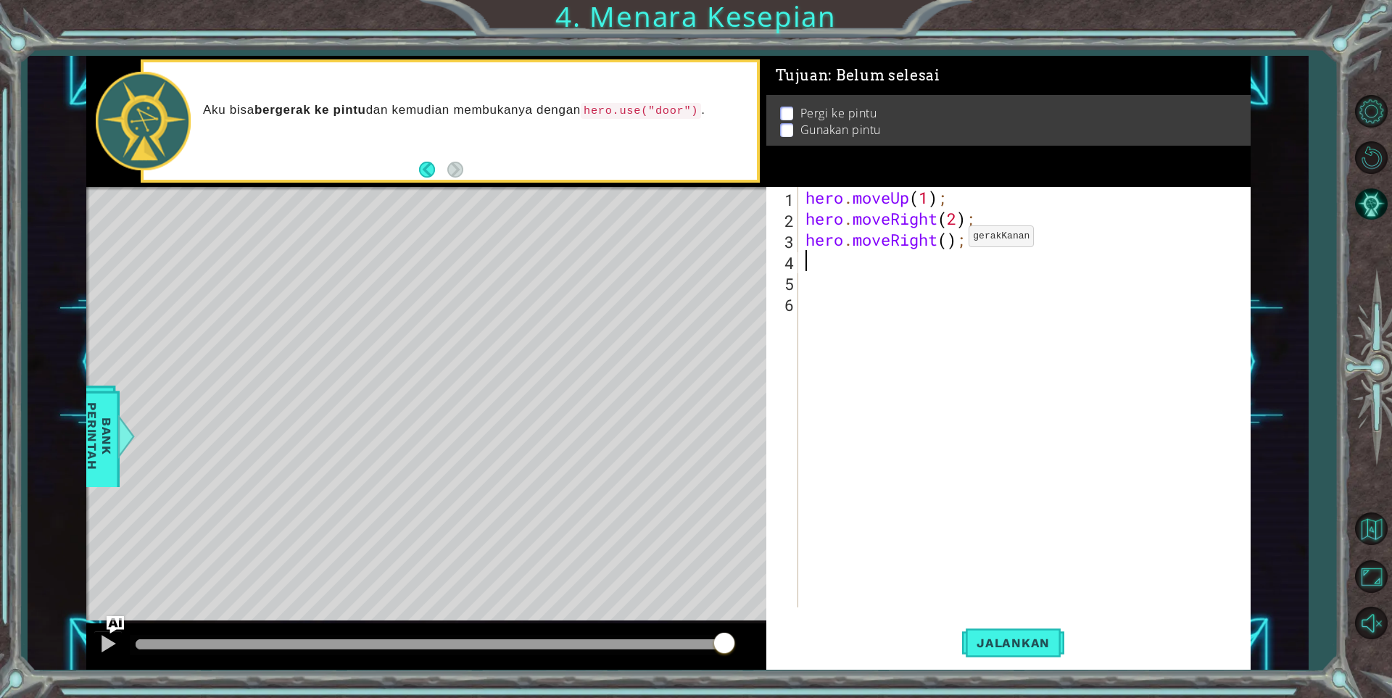
click at [947, 240] on div "hero . moveUp ( 1 ) ; hero . moveRight ( 2 ) ; hero . moveRight ( ) ;" at bounding box center [1027, 418] width 450 height 462
click at [1004, 647] on span "Jalankan" at bounding box center [1013, 643] width 102 height 14
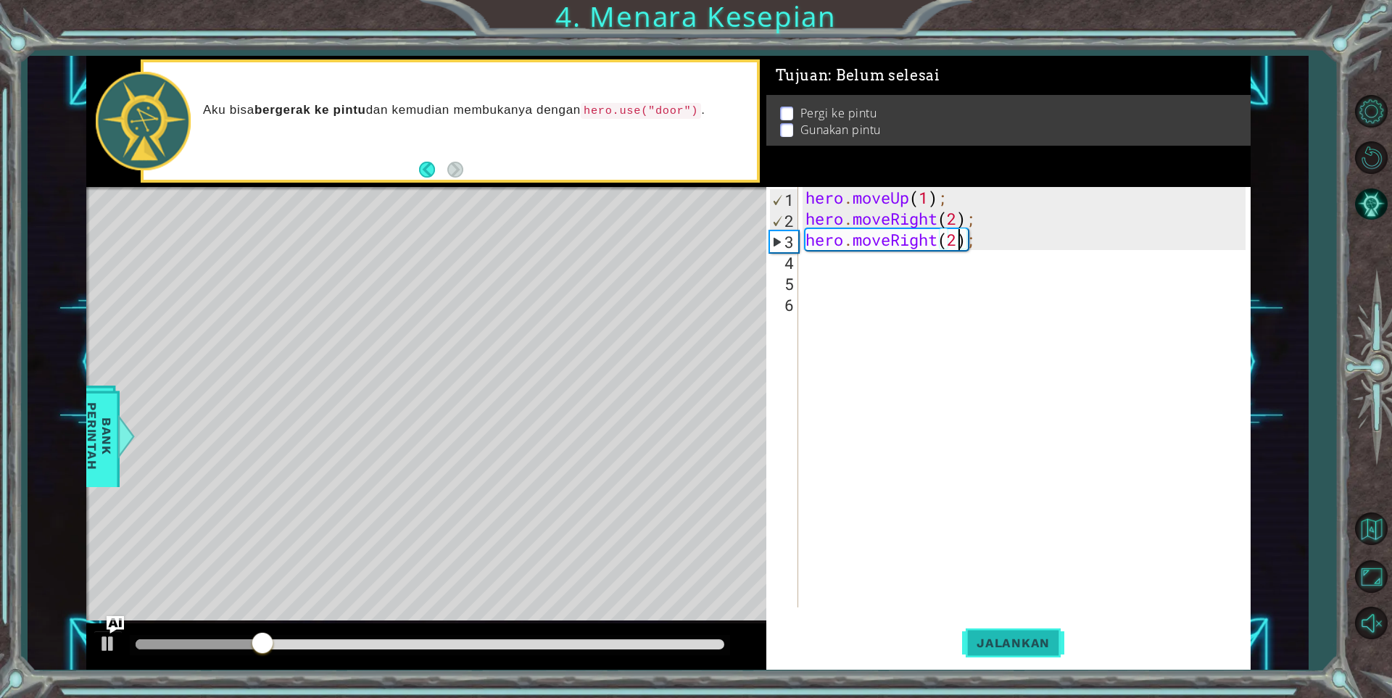
click at [981, 641] on span "Jalankan" at bounding box center [1013, 643] width 102 height 14
click at [984, 196] on div "hero . moveUp ( 1 ) ; hero . moveRight ( 2 ) ; hero . moveRight ( 2 ) ;" at bounding box center [1027, 418] width 450 height 462
click at [776, 199] on div "1" at bounding box center [784, 199] width 28 height 21
type textarea "hero.moveUp(1);"
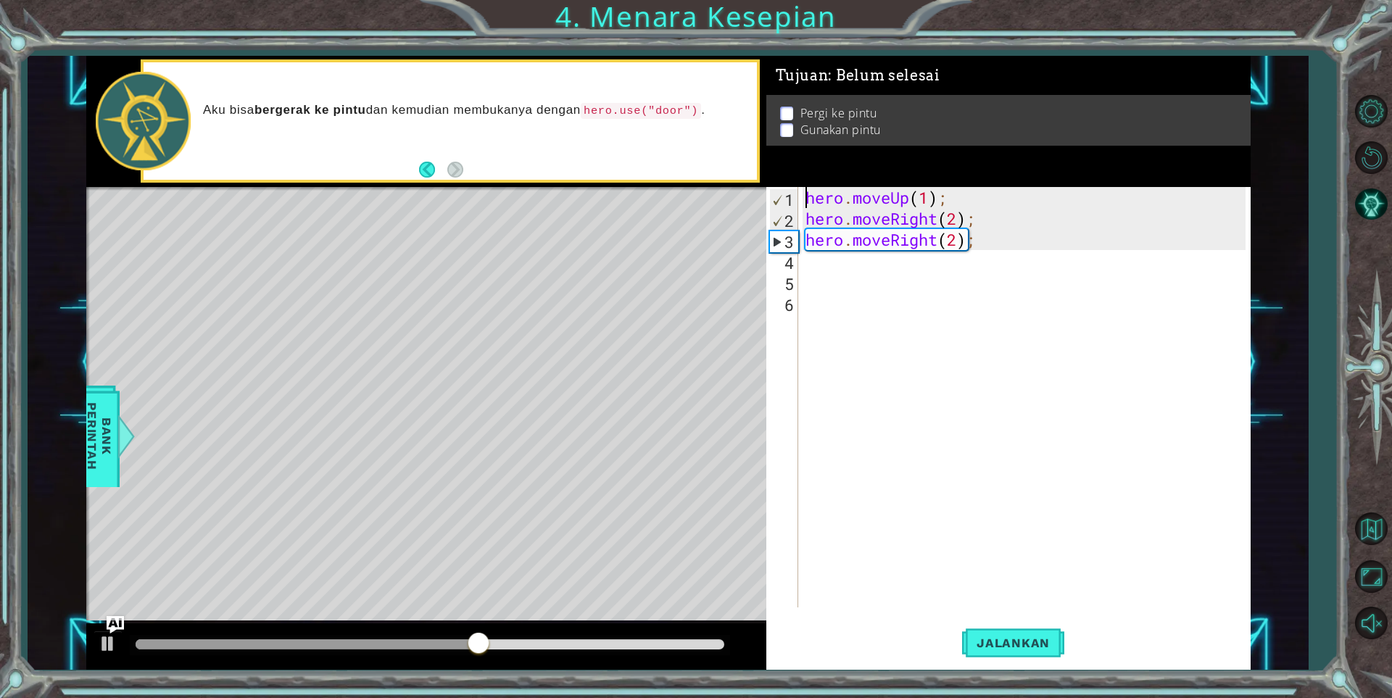
scroll to position [0, 0]
click at [776, 199] on div "1" at bounding box center [784, 199] width 28 height 21
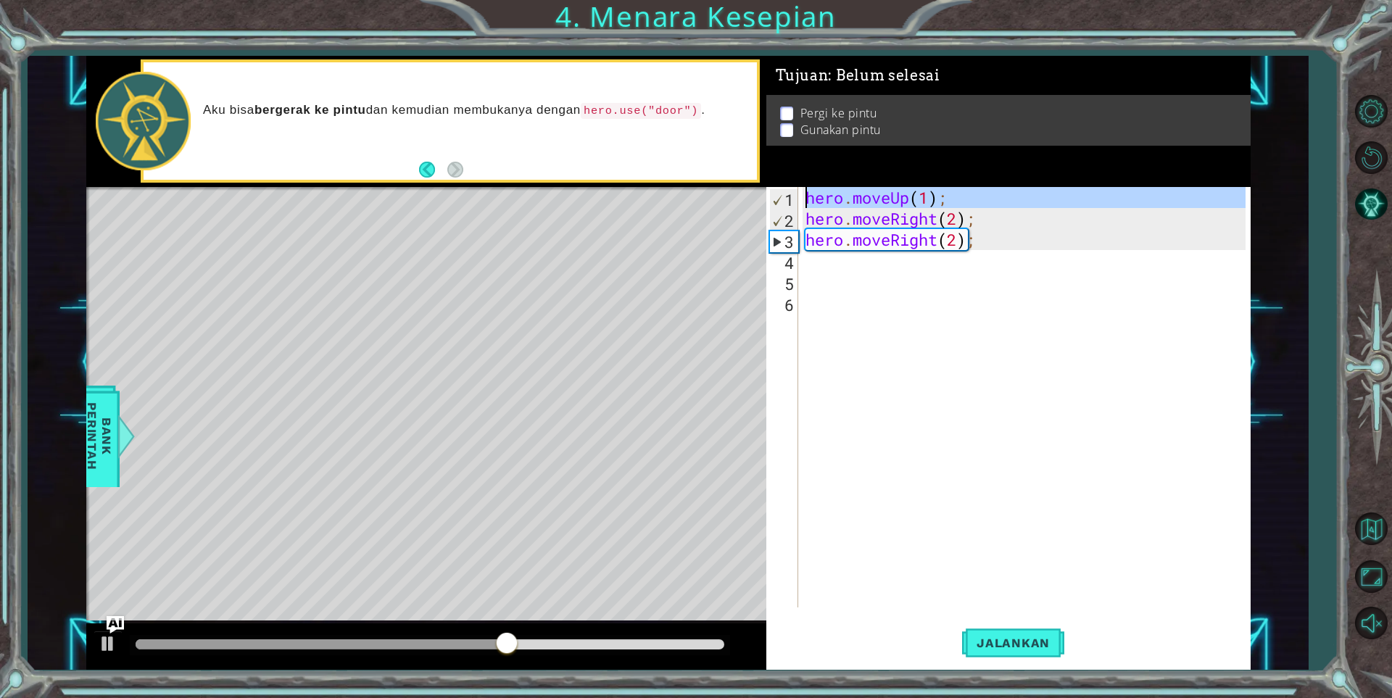
click at [785, 197] on div "1" at bounding box center [784, 199] width 28 height 21
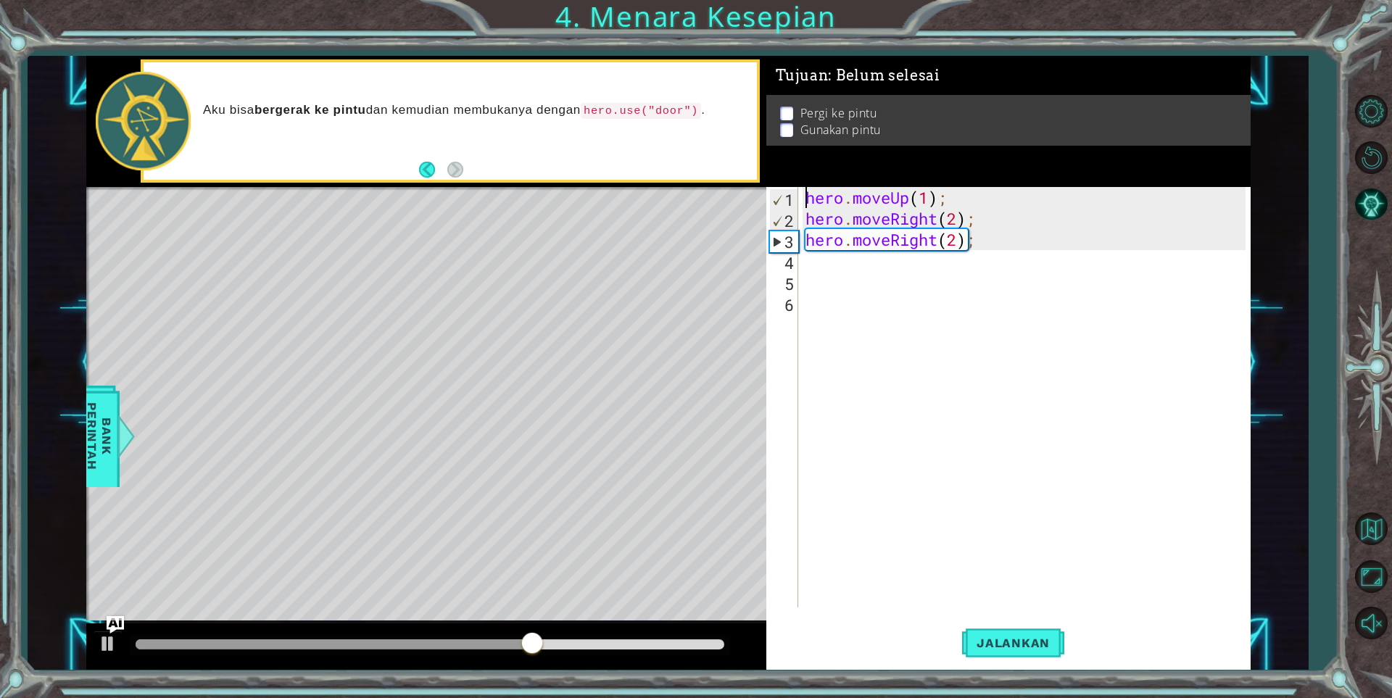
click at [789, 240] on div "3" at bounding box center [784, 241] width 28 height 21
click at [1044, 642] on span "Jalankan" at bounding box center [1013, 643] width 102 height 14
click at [975, 199] on div "hero . moveUp ( 1 ) ; hero . moveRight ( 2 ) ; hero . moveRight ( 2 ) ;" at bounding box center [1027, 418] width 450 height 462
click at [973, 233] on div "hero . moveUp ( 1 ) ; hero . moveRight ( 2 ) ; hero . moveRight ( 2 ) ;" at bounding box center [1027, 418] width 450 height 462
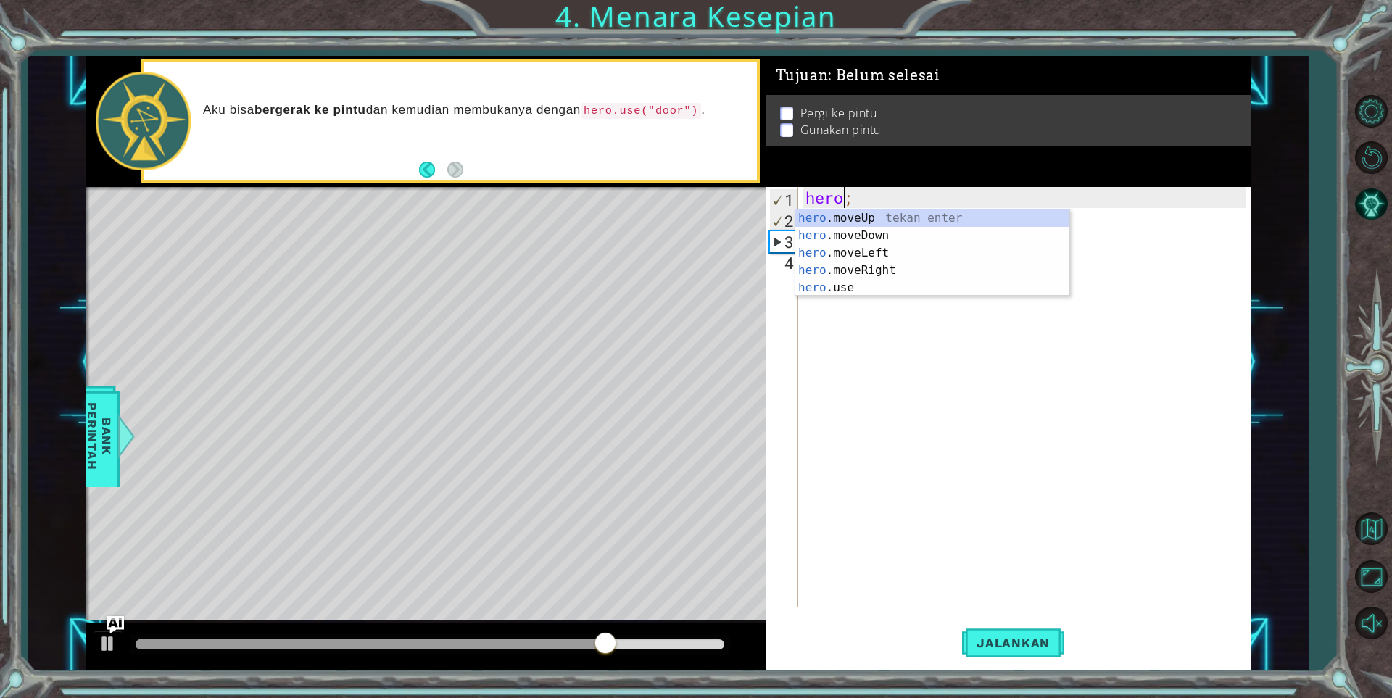
type textarea ";"
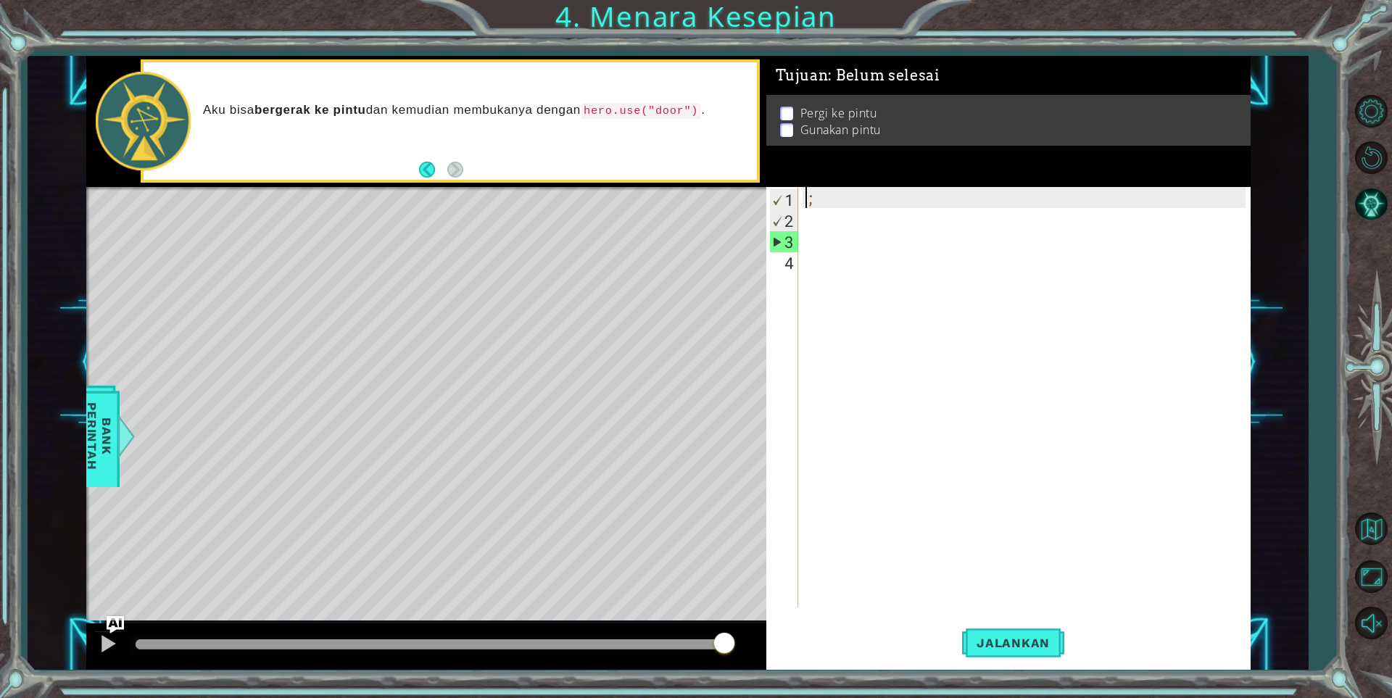
click at [809, 246] on div ";" at bounding box center [1027, 418] width 450 height 462
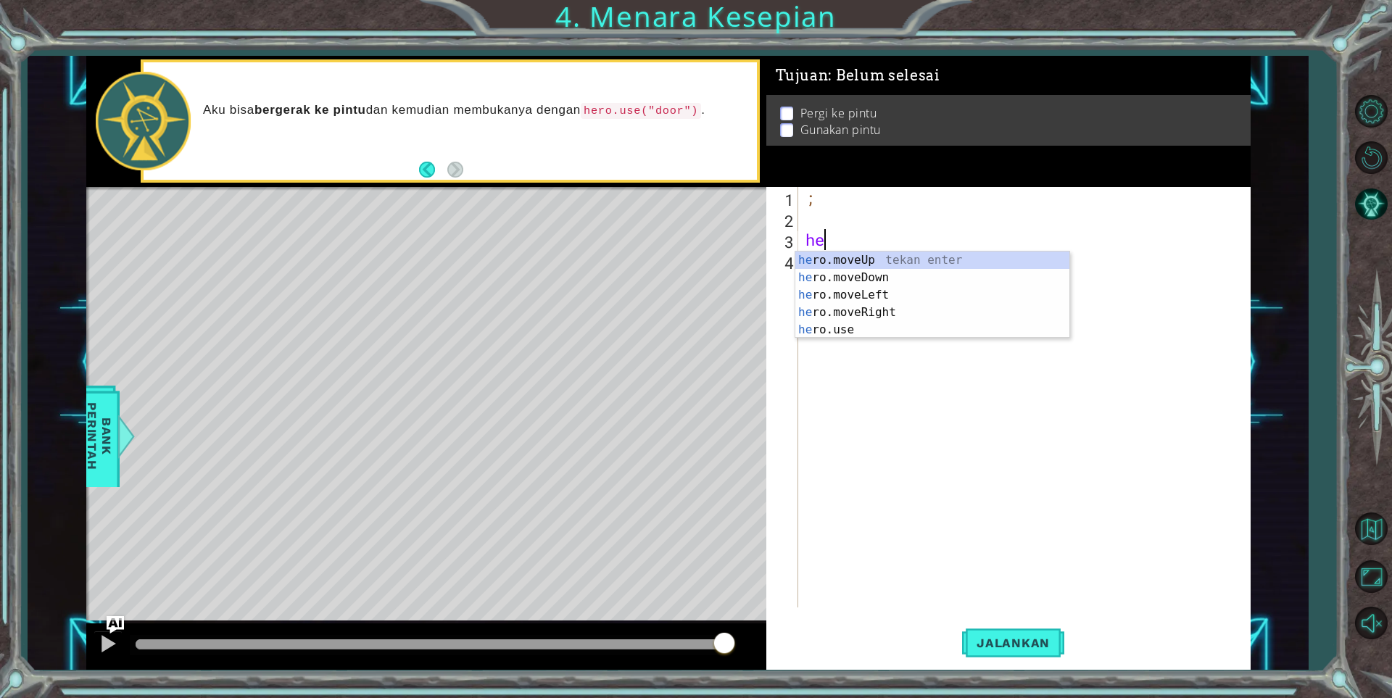
type textarea "her"
click at [882, 295] on div "her o.moveUp tekan enter her o.moveDown tekan enter her o.moveLeft tekan enter …" at bounding box center [932, 313] width 274 height 122
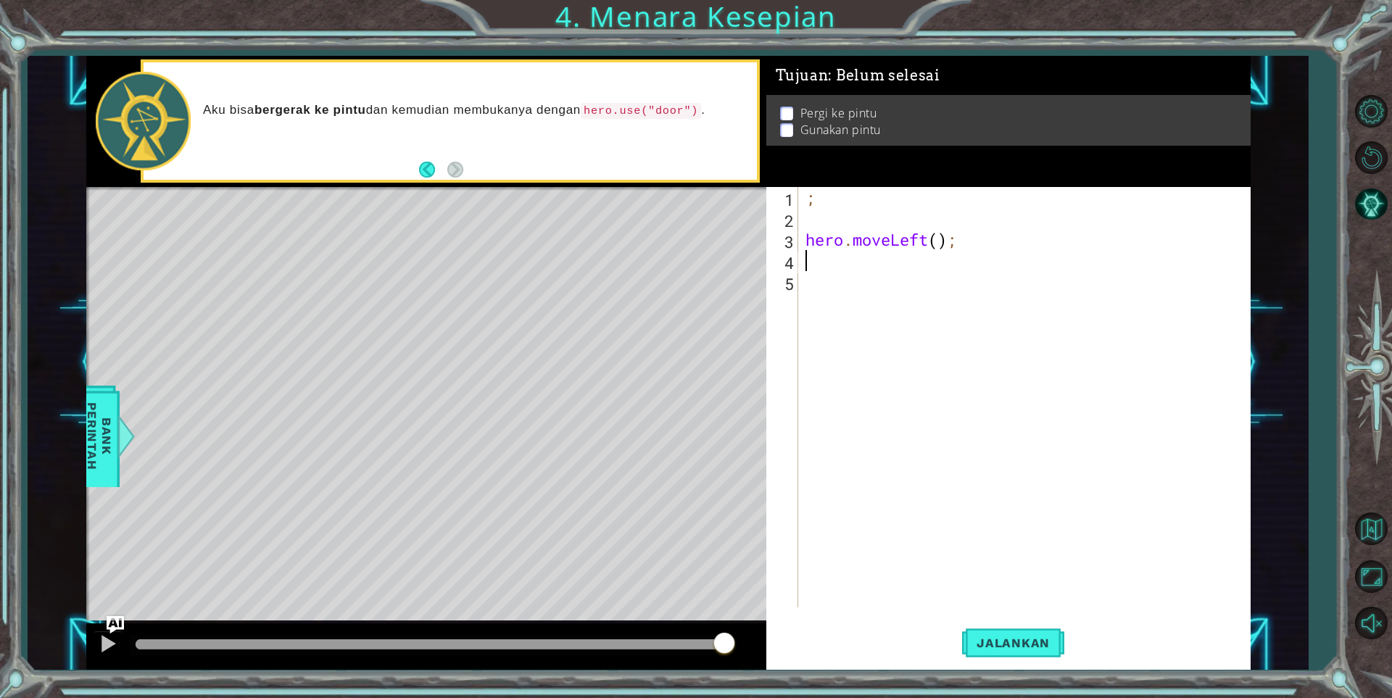
scroll to position [0, 0]
click at [936, 241] on div "; hero . moveLeft ( ) ;" at bounding box center [1027, 418] width 450 height 462
type textarea "hero.moveLeft(3);"
click at [805, 223] on div "; hero . moveLeft ( 3 ) ;" at bounding box center [1027, 418] width 450 height 462
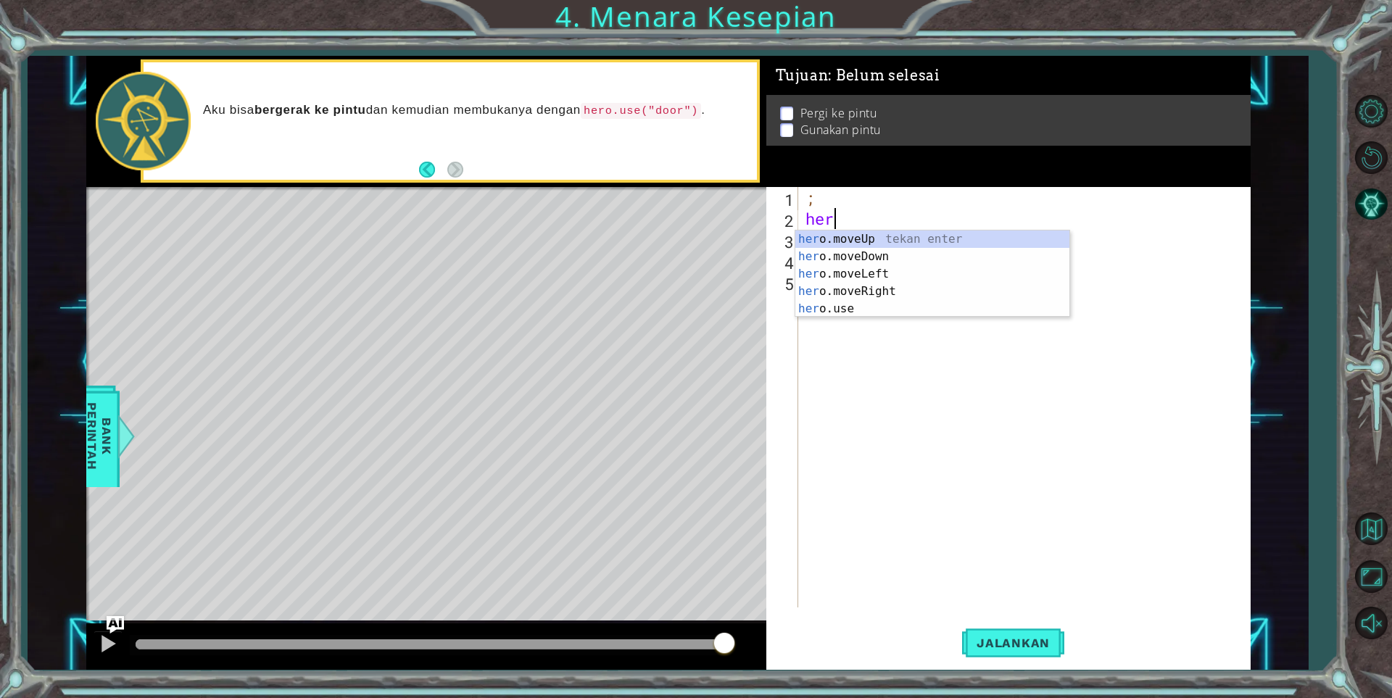
scroll to position [0, 1]
type textarea "hero"
click at [867, 291] on div "hero .moveUp tekan enter hero .moveDown tekan enter hero .moveLeft tekan enter …" at bounding box center [932, 291] width 274 height 122
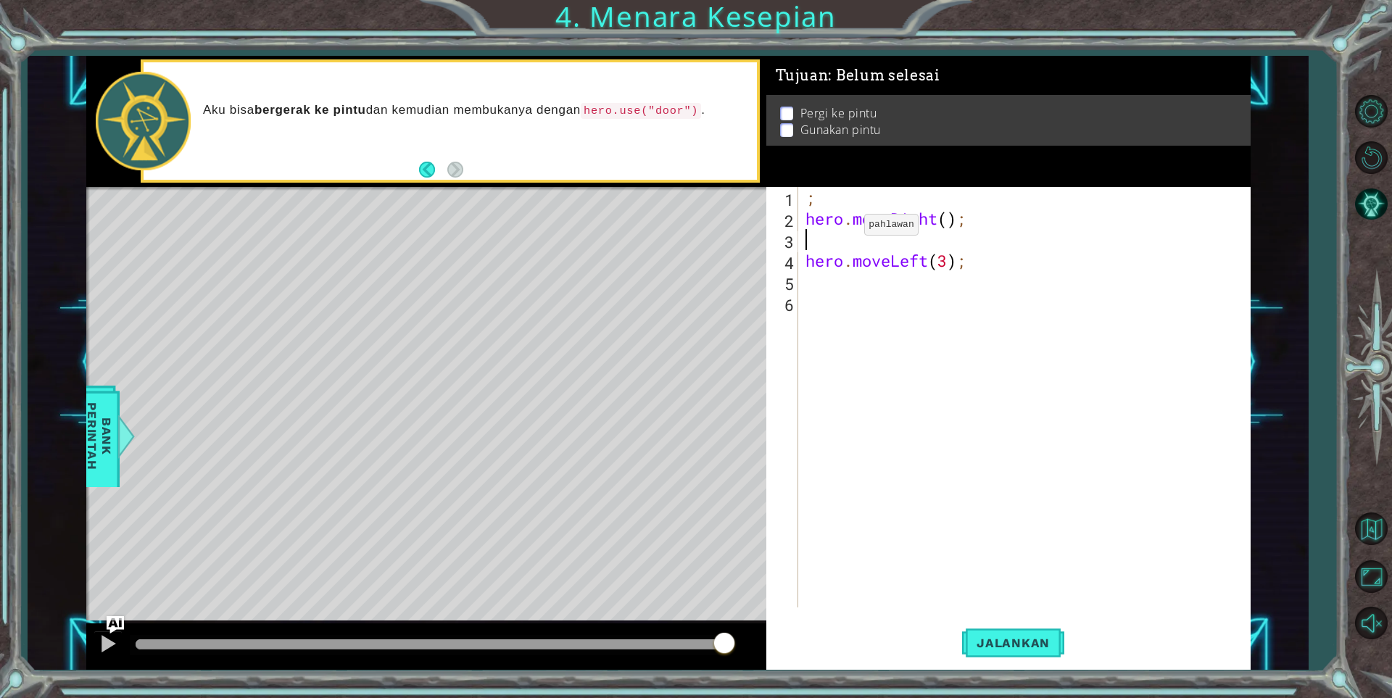
scroll to position [0, 0]
click at [946, 218] on div "; hero . moveRight ( ) ; hero . moveLeft ( 3 ) ;" at bounding box center [1027, 418] width 450 height 462
click at [997, 644] on span "Jalankan" at bounding box center [1013, 643] width 102 height 14
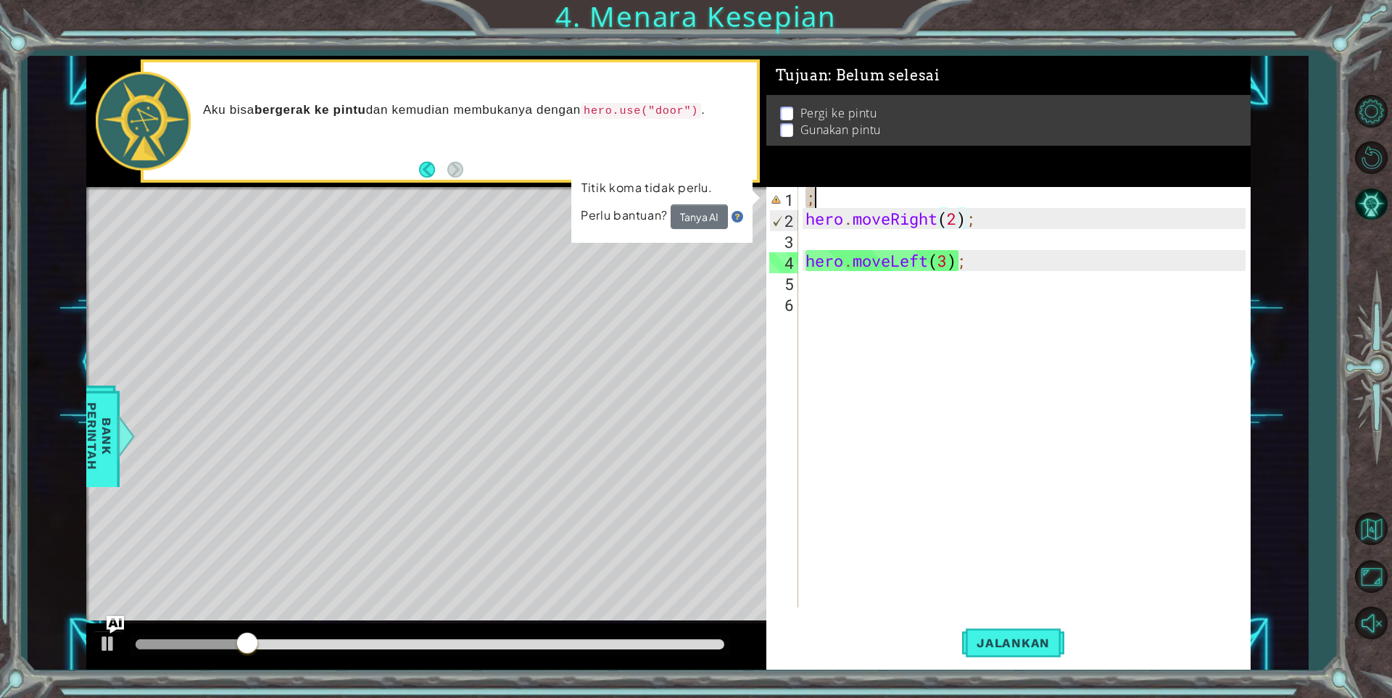
click at [824, 200] on div "; hero . moveRight ( 2 ) ; hero . moveLeft ( 3 ) ;" at bounding box center [1027, 418] width 450 height 462
type textarea ";"
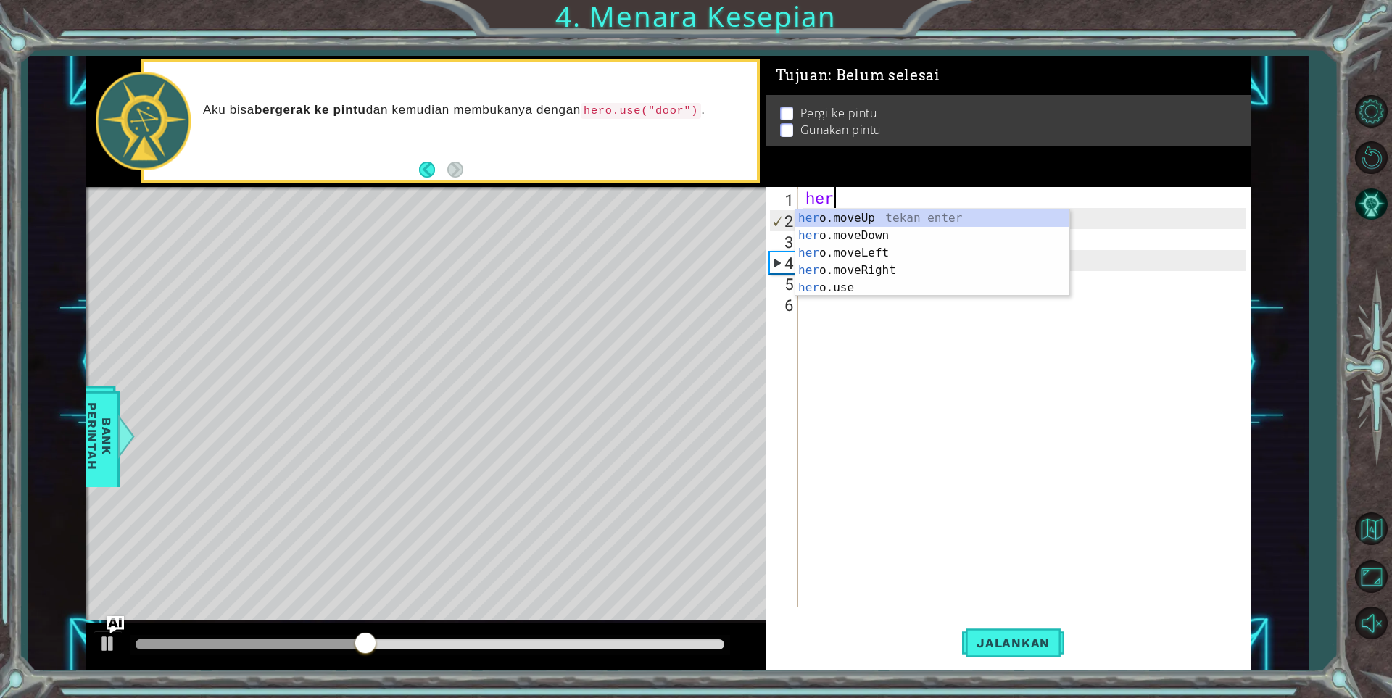
scroll to position [0, 1]
click at [863, 288] on div "hero .moveUp tekan enter hero .moveDown tekan enter hero .moveLeft tekan enter …" at bounding box center [932, 270] width 274 height 122
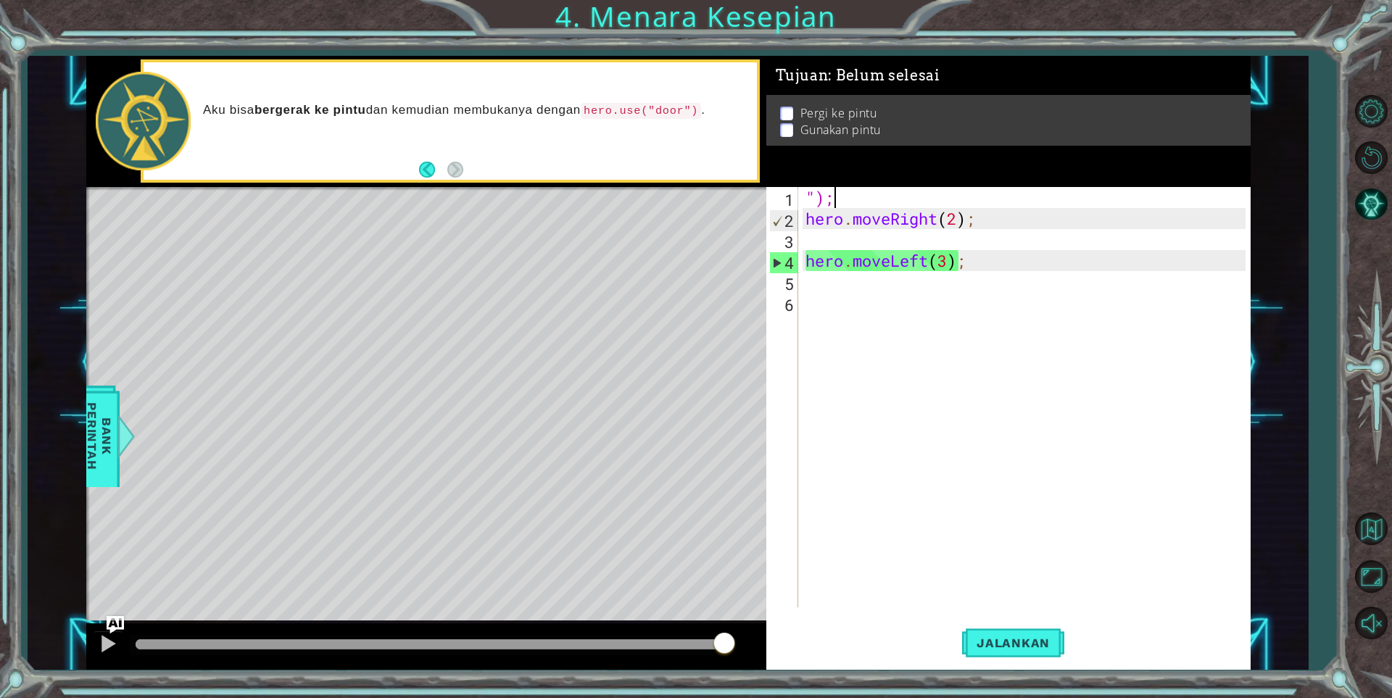
click at [896, 203] on div ""); hero . moveRight ( 2 ) ; hero . moveLeft ( 3 ) ;" at bounding box center [1027, 418] width 450 height 462
type textarea """
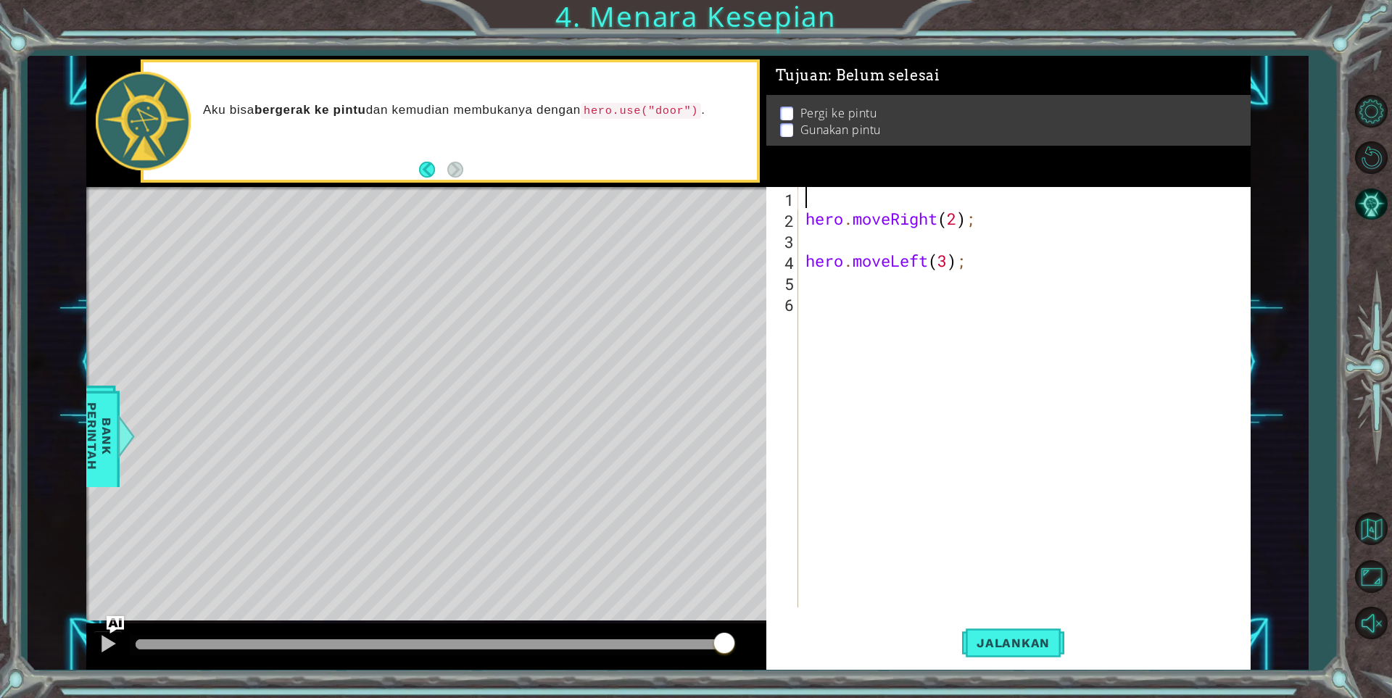
click at [839, 249] on div "hero . moveRight ( 2 ) ; hero . moveLeft ( 3 ) ;" at bounding box center [1027, 418] width 450 height 462
type textarea "h"
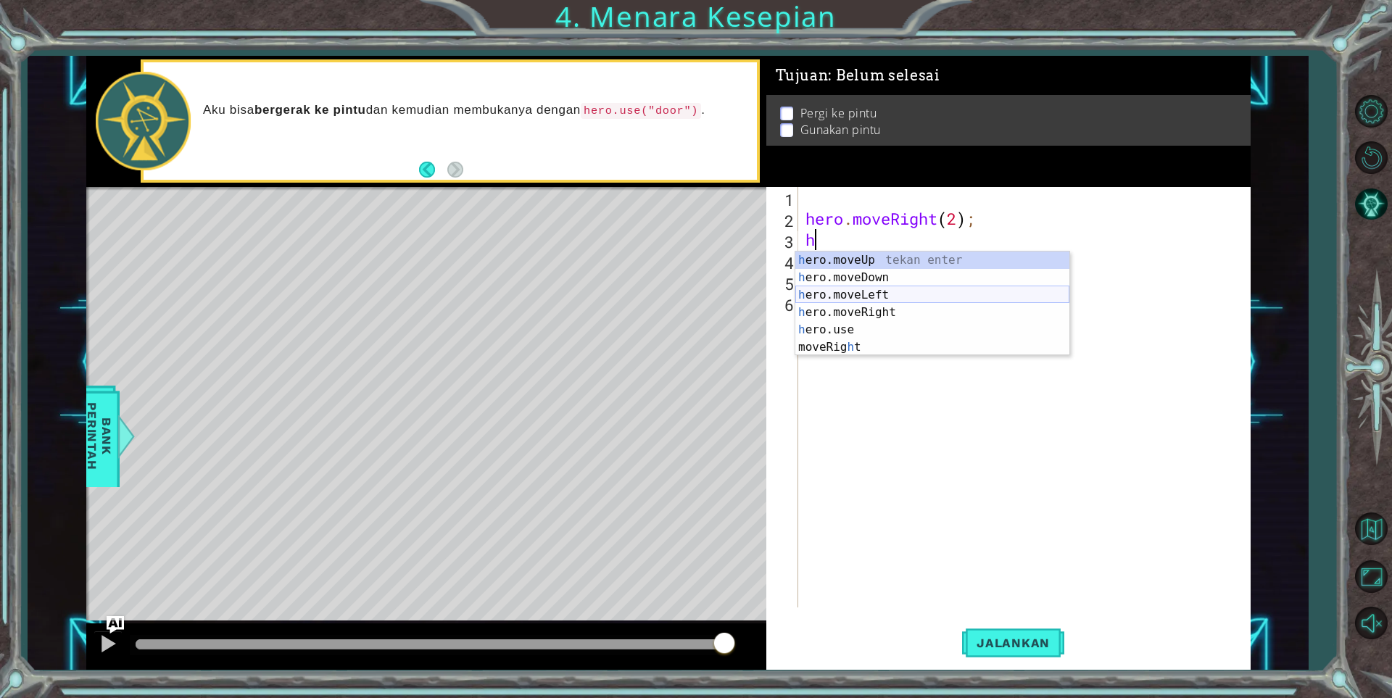
click at [853, 292] on div "h ero.moveUp tekan enter h ero.moveDown tekan enter h ero.moveLeft tekan enter …" at bounding box center [932, 321] width 274 height 139
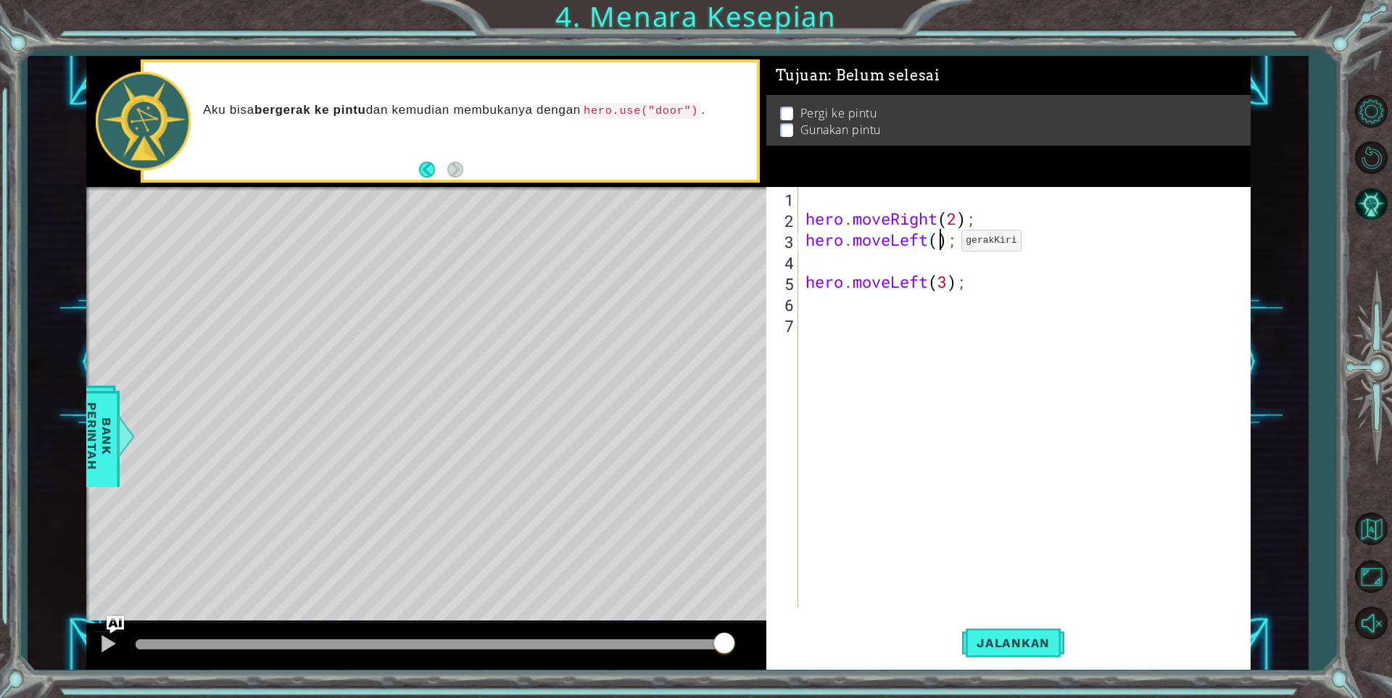
click at [939, 244] on div "hero . moveRight ( 2 ) ; hero . moveLeft ( ) ; hero . moveLeft ( 3 ) ;" at bounding box center [1027, 418] width 450 height 462
type textarea "hero.moveLeft(e);"
click at [910, 340] on div "hero . moveRight ( 2 ) ; hero . moveLeft ( e ) ; hero . moveLeft ( 3 ) ;" at bounding box center [1027, 418] width 450 height 462
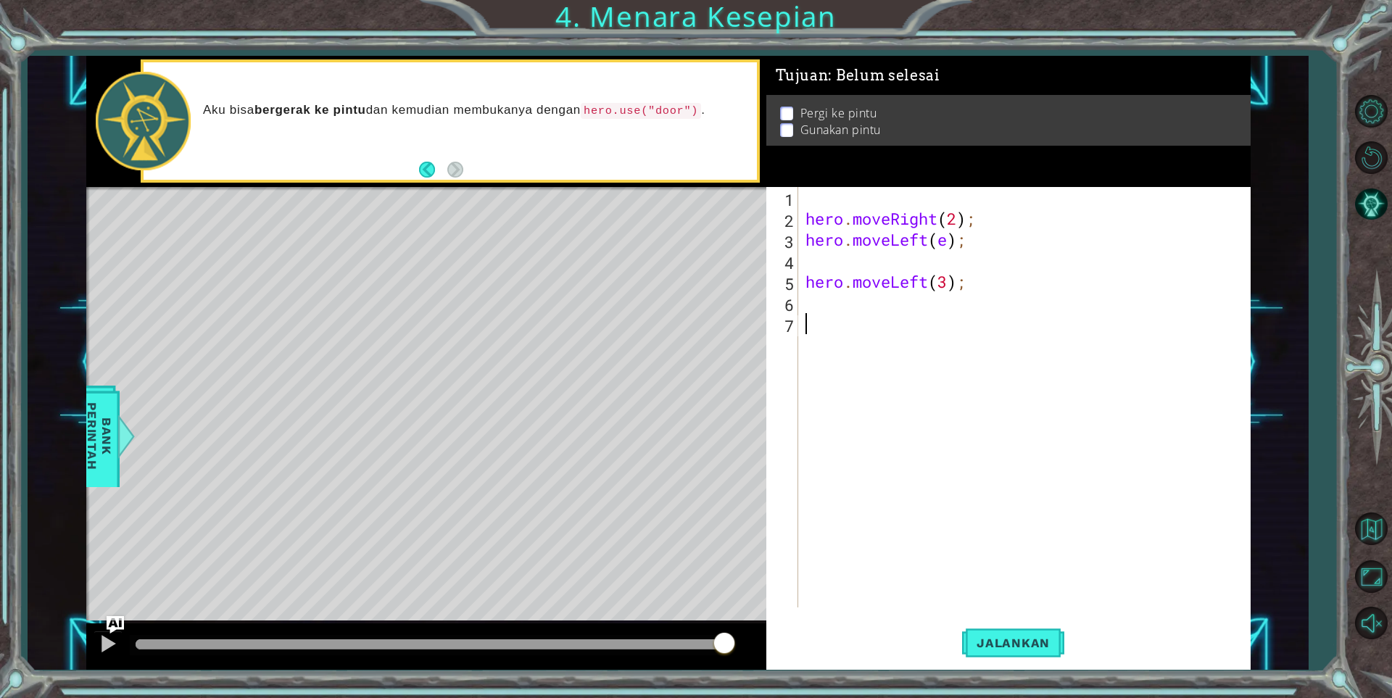
click at [949, 238] on div "hero . moveRight ( 2 ) ; hero . moveLeft ( e ) ; hero . moveLeft ( 3 ) ;" at bounding box center [1027, 418] width 450 height 462
type textarea "hero.moveLeft(3);"
drag, startPoint x: 970, startPoint y: 283, endPoint x: 805, endPoint y: 286, distance: 164.6
click at [805, 286] on div "hero . moveRight ( 2 ) ; hero . moveLeft ( 3 ) ; hero . moveLeft ( 3 ) ;" at bounding box center [1027, 418] width 450 height 462
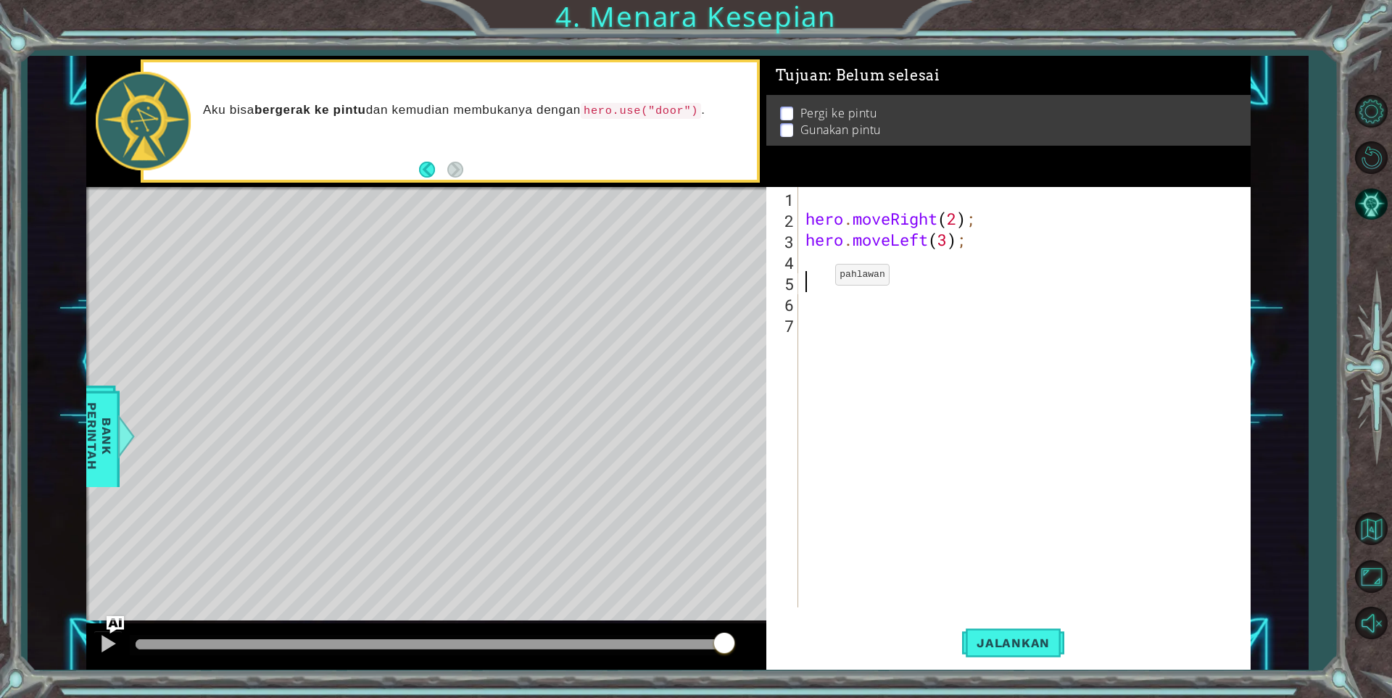
scroll to position [0, 0]
click at [827, 208] on div "hero . moveRight ( 2 ) ; hero . moveLeft ( 3 ) ;" at bounding box center [1027, 418] width 450 height 462
type textarea "hero.moveRight(2);"
click at [830, 202] on div "hero . moveRight ( 2 ) ; hero . moveLeft ( 3 ) ;" at bounding box center [1027, 418] width 450 height 462
type textarea "h"
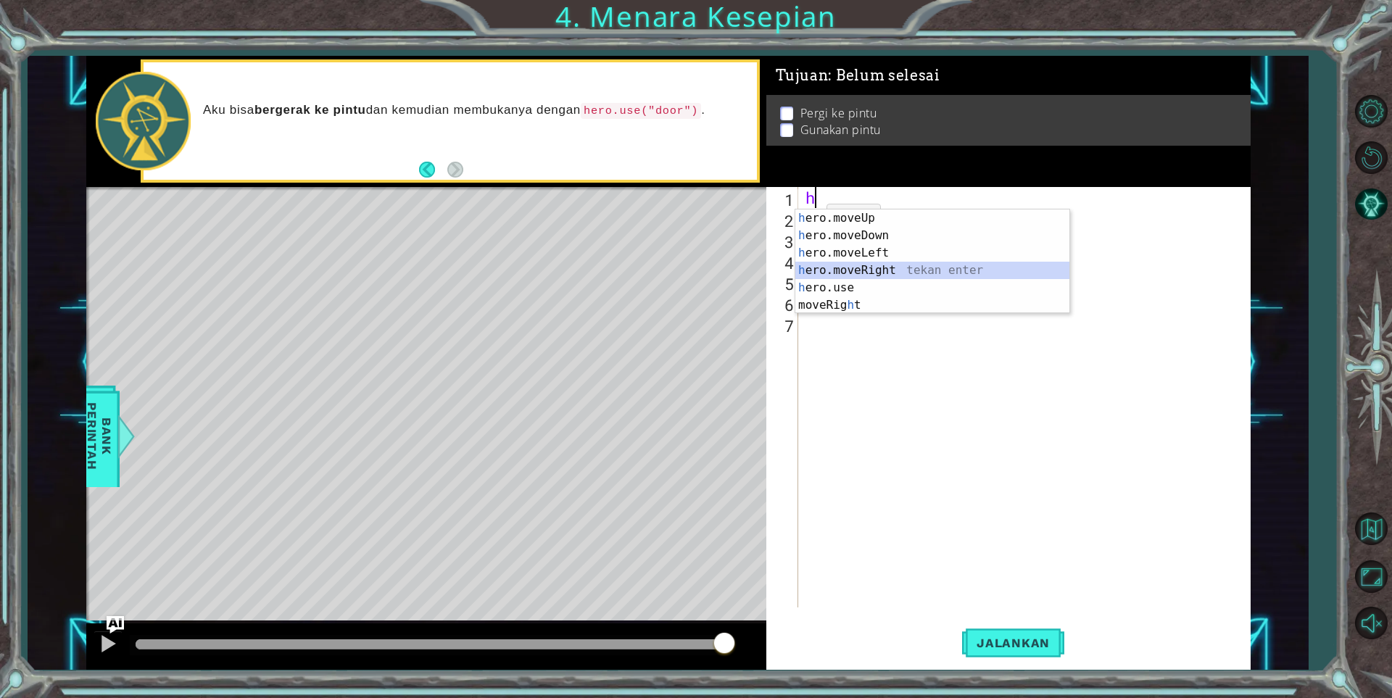
click at [851, 269] on div "h ero.moveUp tekan enter h ero.moveDown tekan enter h ero.moveLeft tekan enter …" at bounding box center [932, 278] width 274 height 139
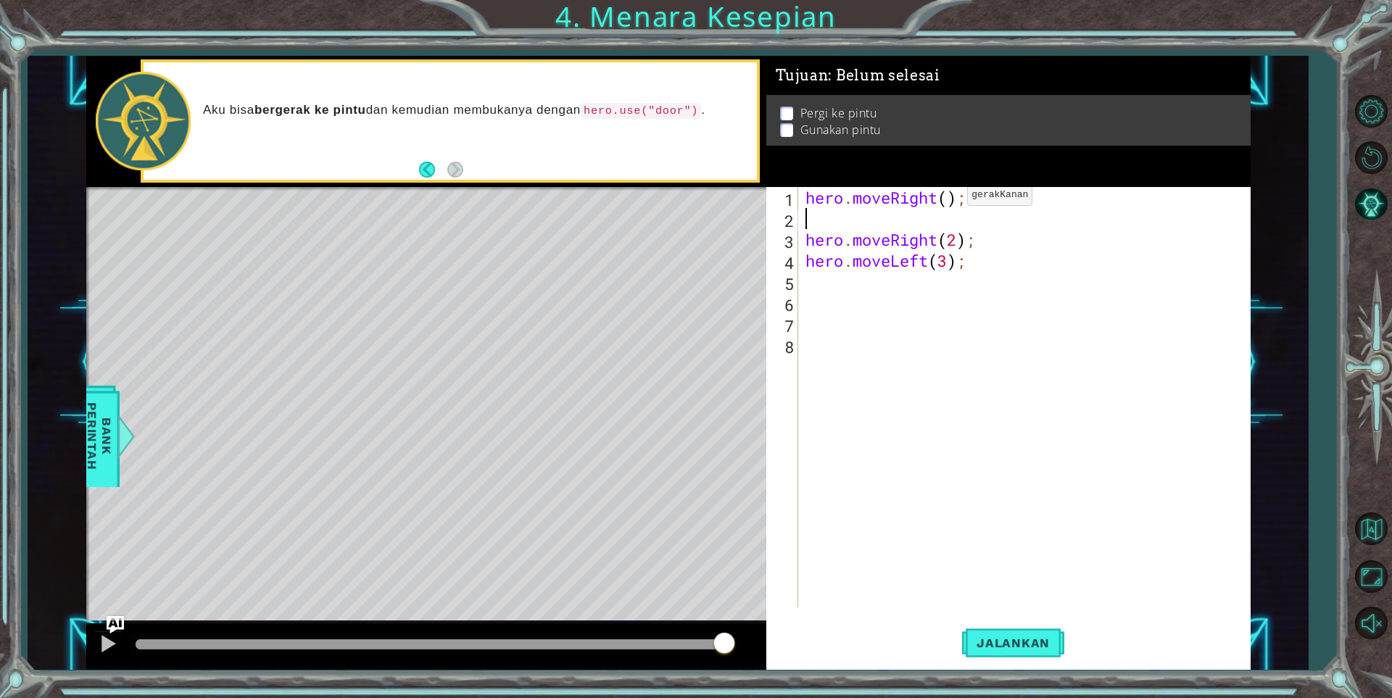
click at [947, 199] on div "hero . moveRight ( ) ; hero . moveRight ( 2 ) ; hero . moveLeft ( 3 ) ;" at bounding box center [1027, 418] width 450 height 462
type textarea "hero.moveRight(2);"
click at [813, 217] on div "hero . moveRight ( 2 ) ; hero . moveRight ( 2 ) ; hero . moveLeft ( 3 ) ;" at bounding box center [1027, 418] width 450 height 462
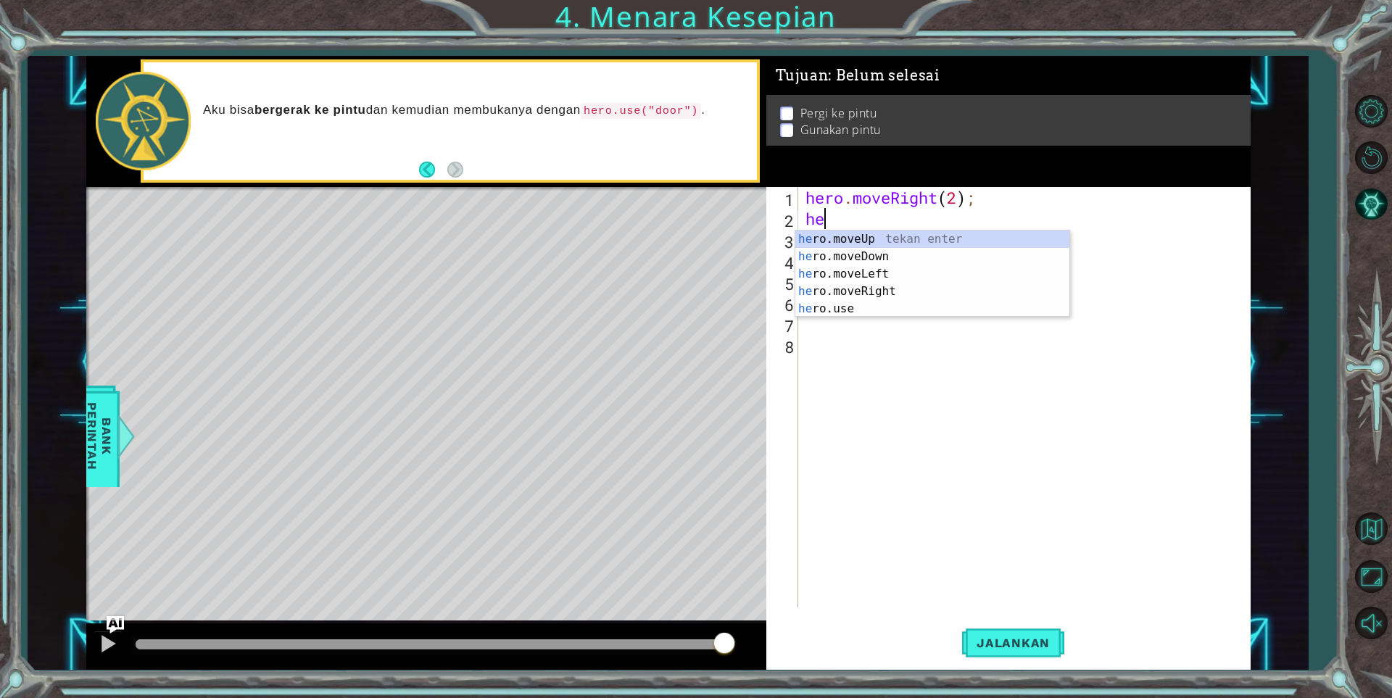
type textarea "her"
click at [911, 359] on div "hero . moveRight ( 2 ) ; her hero . moveRight ( 2 ) ; hero . moveLeft ( 3 ) ;" at bounding box center [1027, 418] width 450 height 462
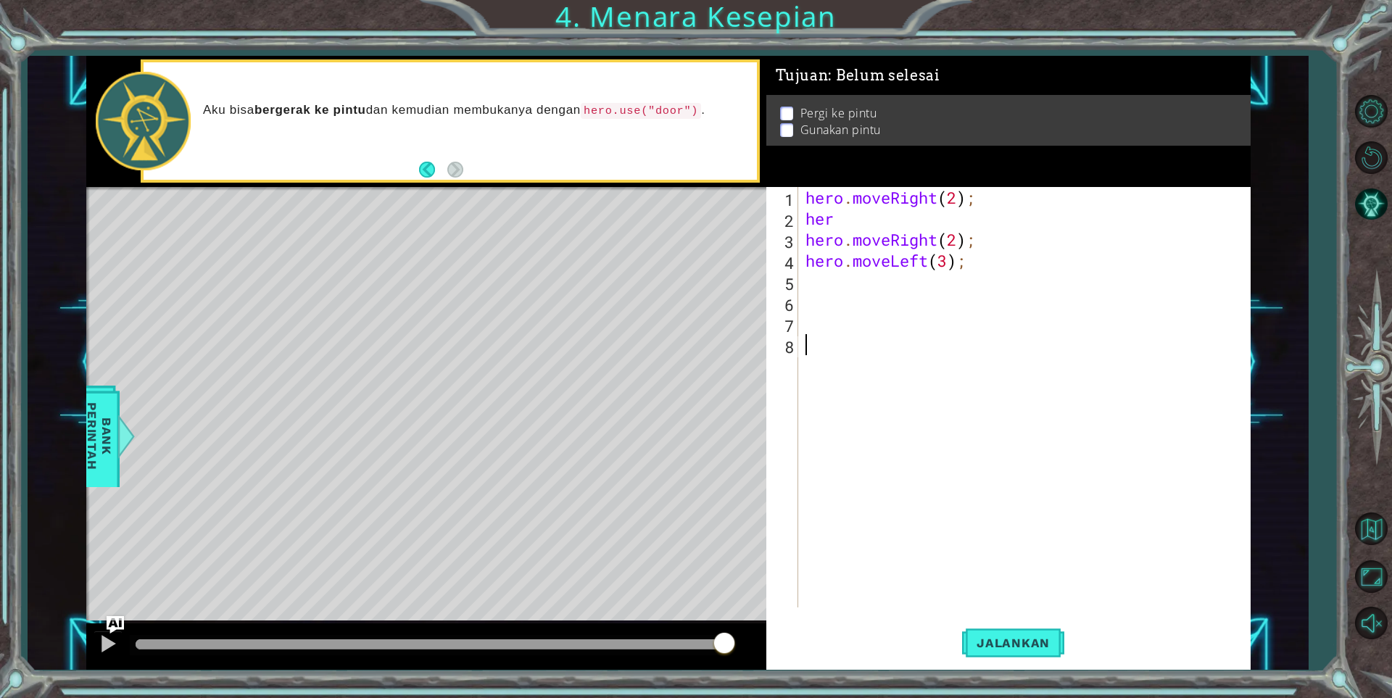
scroll to position [0, 0]
click at [858, 225] on div "hero . moveRight ( 2 ) ; her hero . moveRight ( 2 ) ; hero . moveLeft ( 3 ) ;" at bounding box center [1027, 418] width 450 height 462
click at [854, 228] on div "hero . moveRight ( 2 ) ; her hero . moveRight ( 2 ) ; hero . moveLeft ( 3 ) ;" at bounding box center [1027, 418] width 450 height 462
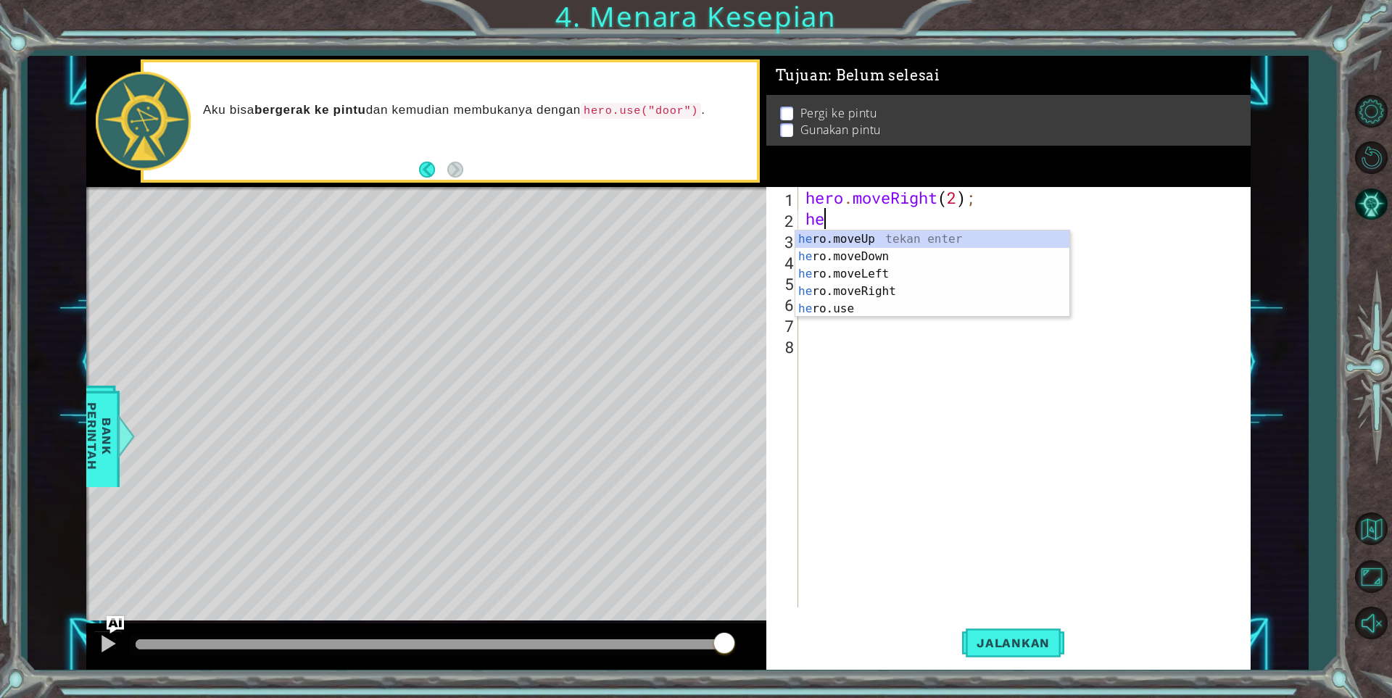
type textarea "h"
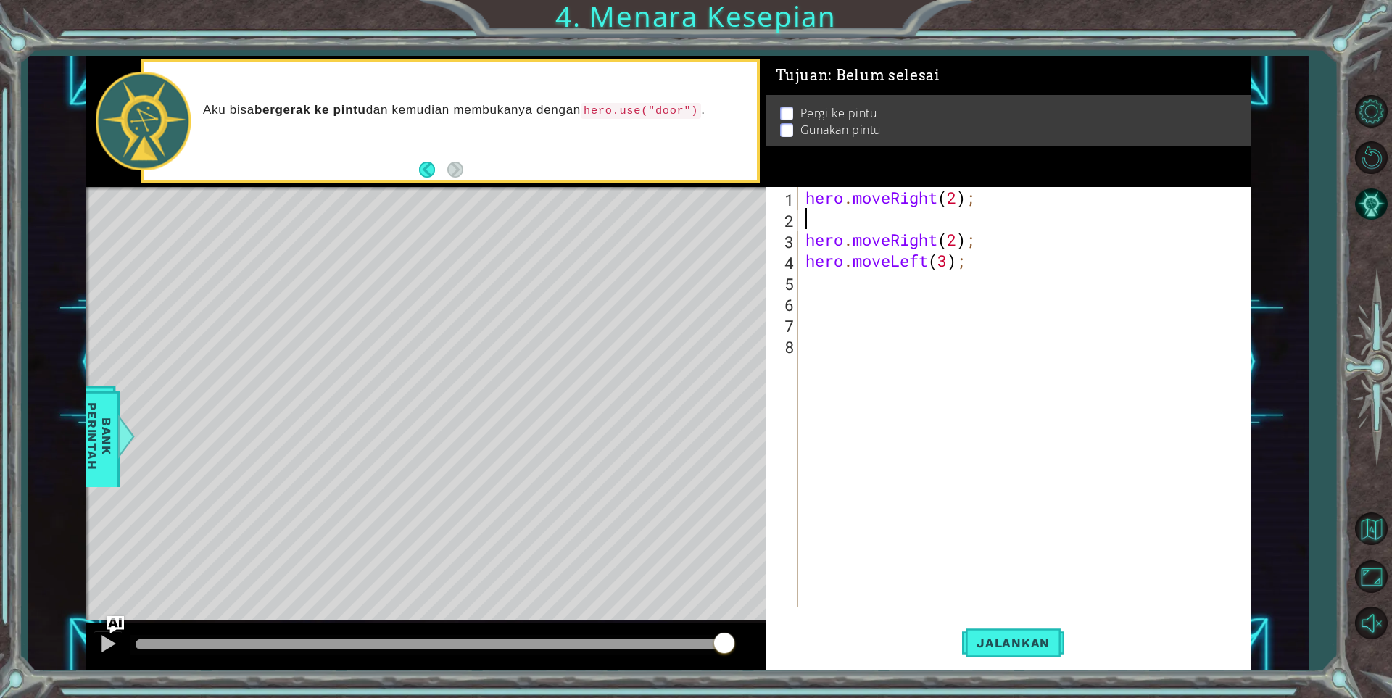
type textarea "h"
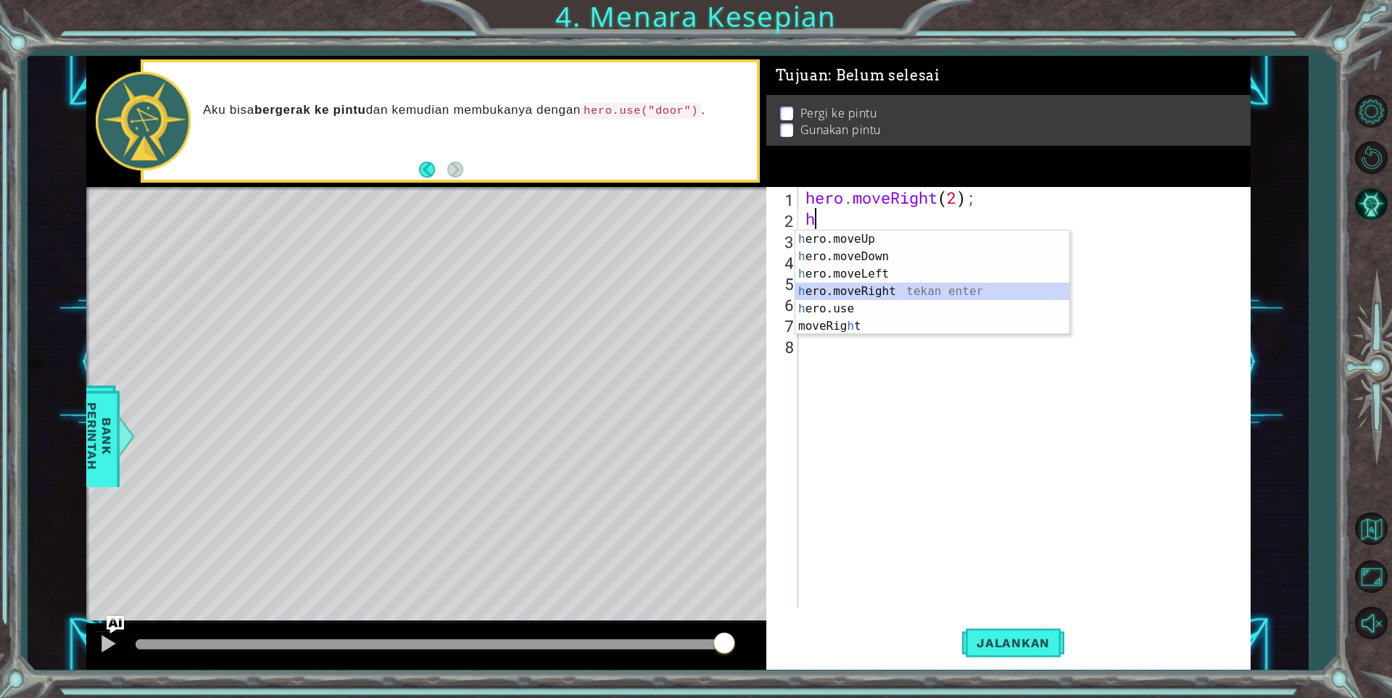
click at [889, 286] on div "h ero.moveUp tekan enter h ero.moveDown tekan enter h ero.moveLeft tekan enter …" at bounding box center [932, 299] width 274 height 139
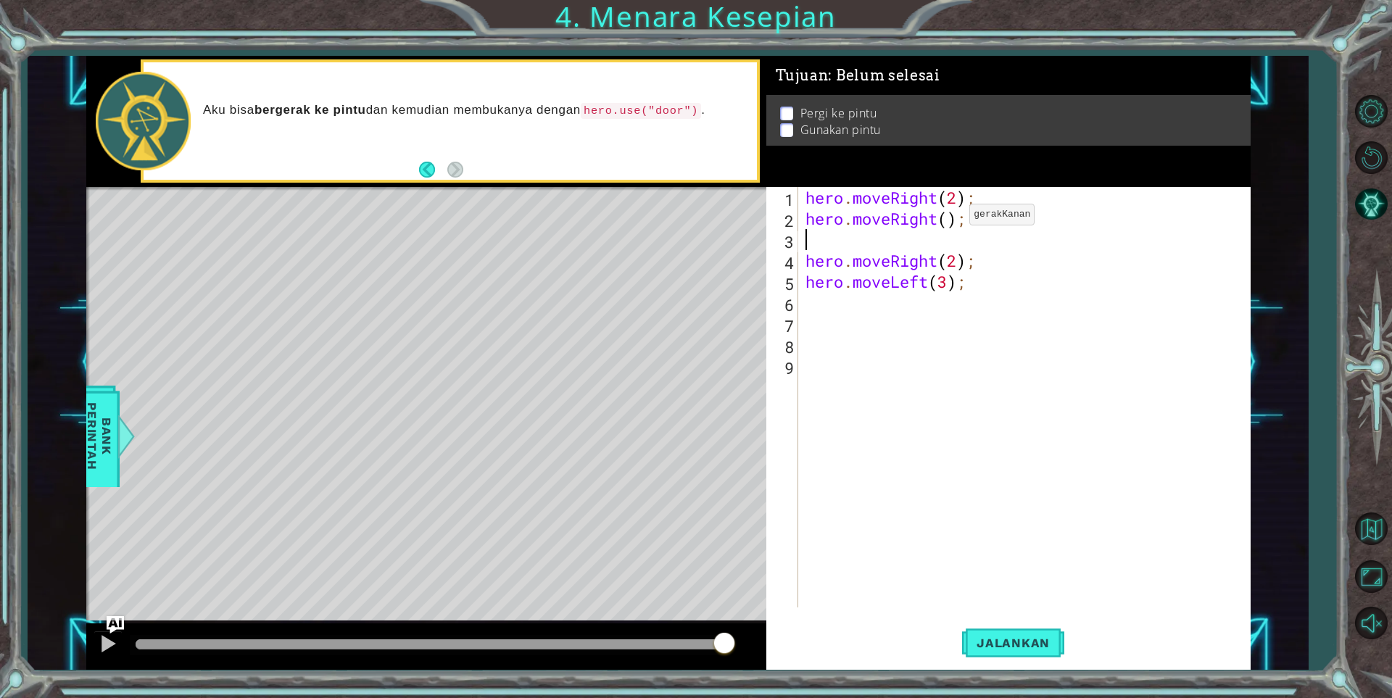
click at [947, 218] on div "hero . moveRight ( 2 ) ; hero . moveRight ( ) ; hero . moveRight ( 2 ) ; hero .…" at bounding box center [1027, 418] width 450 height 462
type textarea "hero.moveRight(2);"
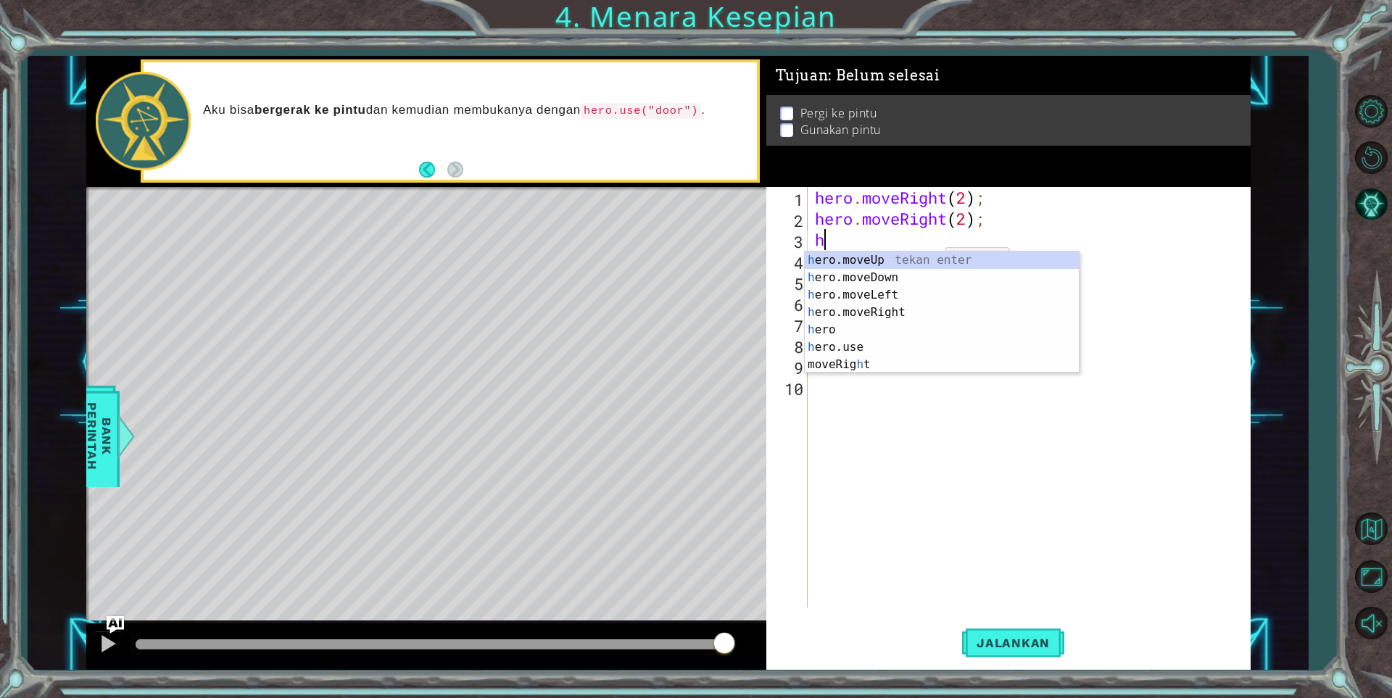
type textarea "he"
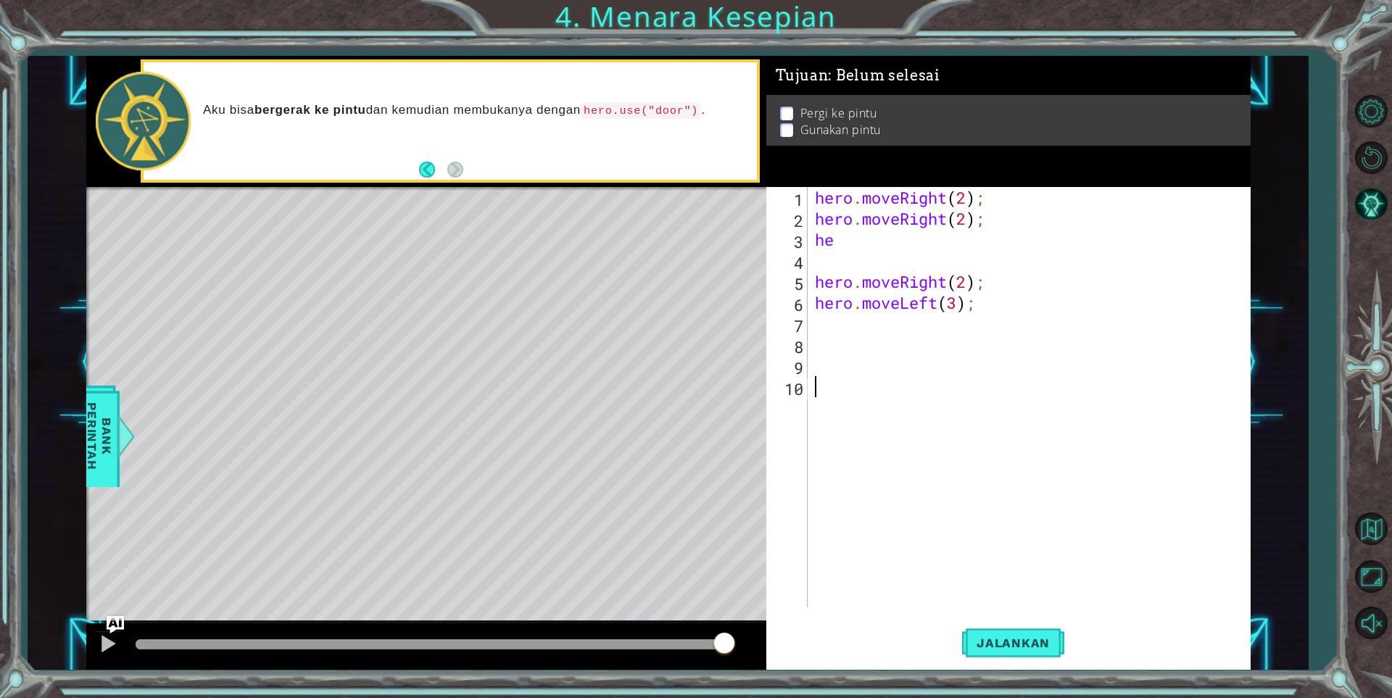
click at [923, 385] on div "hero . moveRight ( 2 ) ; hero . moveRight ( 2 ) ; he hero . moveRight ( 2 ) ; h…" at bounding box center [1032, 418] width 441 height 462
click at [857, 241] on div "hero . moveRight ( 2 ) ; hero . moveRight ( 2 ) ; he hero . moveRight ( 2 ) ; h…" at bounding box center [1032, 418] width 441 height 462
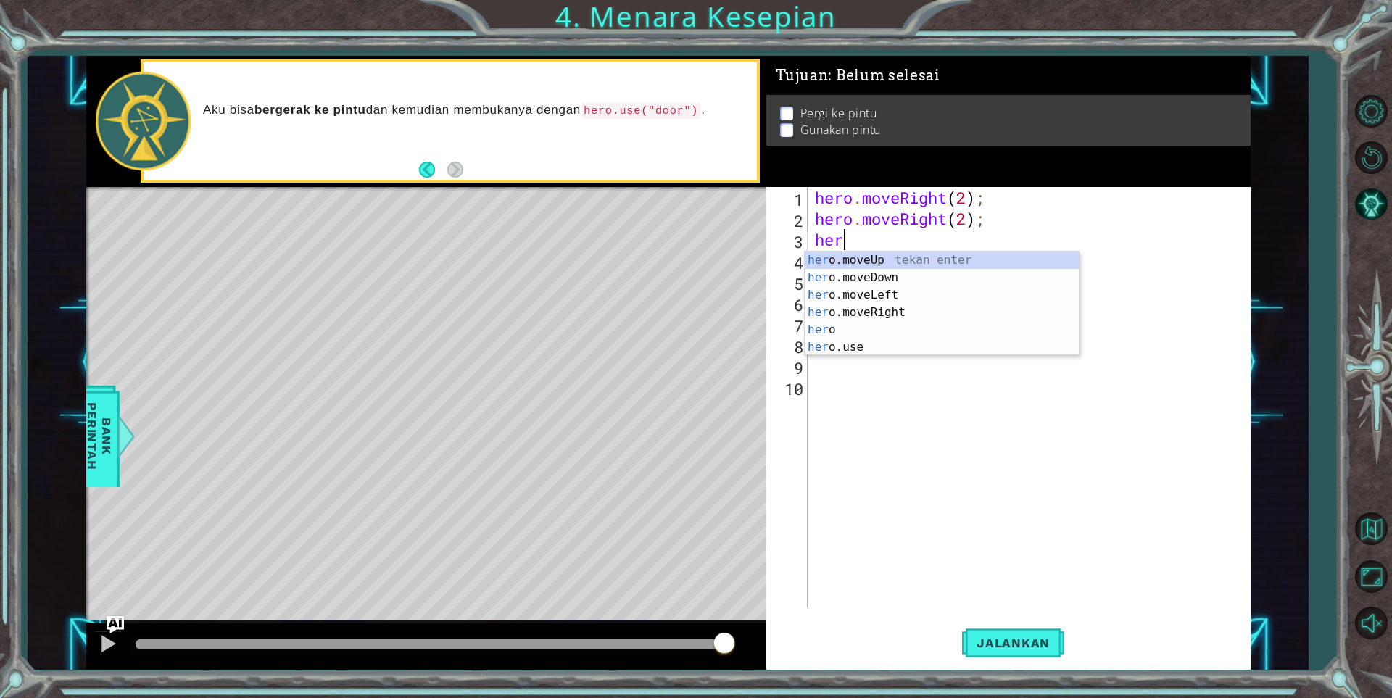
scroll to position [0, 1]
type textarea "hero"
click at [877, 304] on div "hero tekan enter hero .moveUp tekan enter hero .moveDown tekan enter hero .move…" at bounding box center [942, 321] width 274 height 139
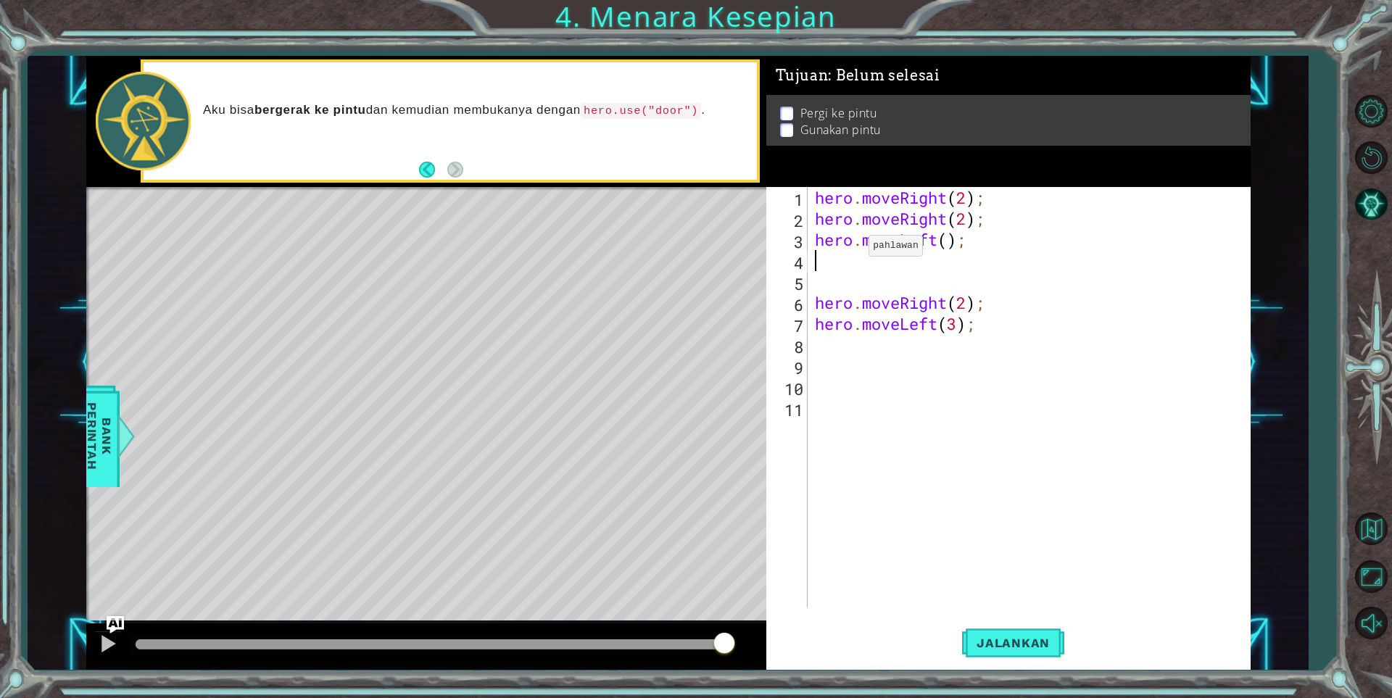
scroll to position [0, 0]
click at [947, 246] on div "hero . moveRight ( 2 ) ; hero . moveRight ( 2 ) ; hero . moveLeft ( ) ; hero . …" at bounding box center [1032, 418] width 441 height 462
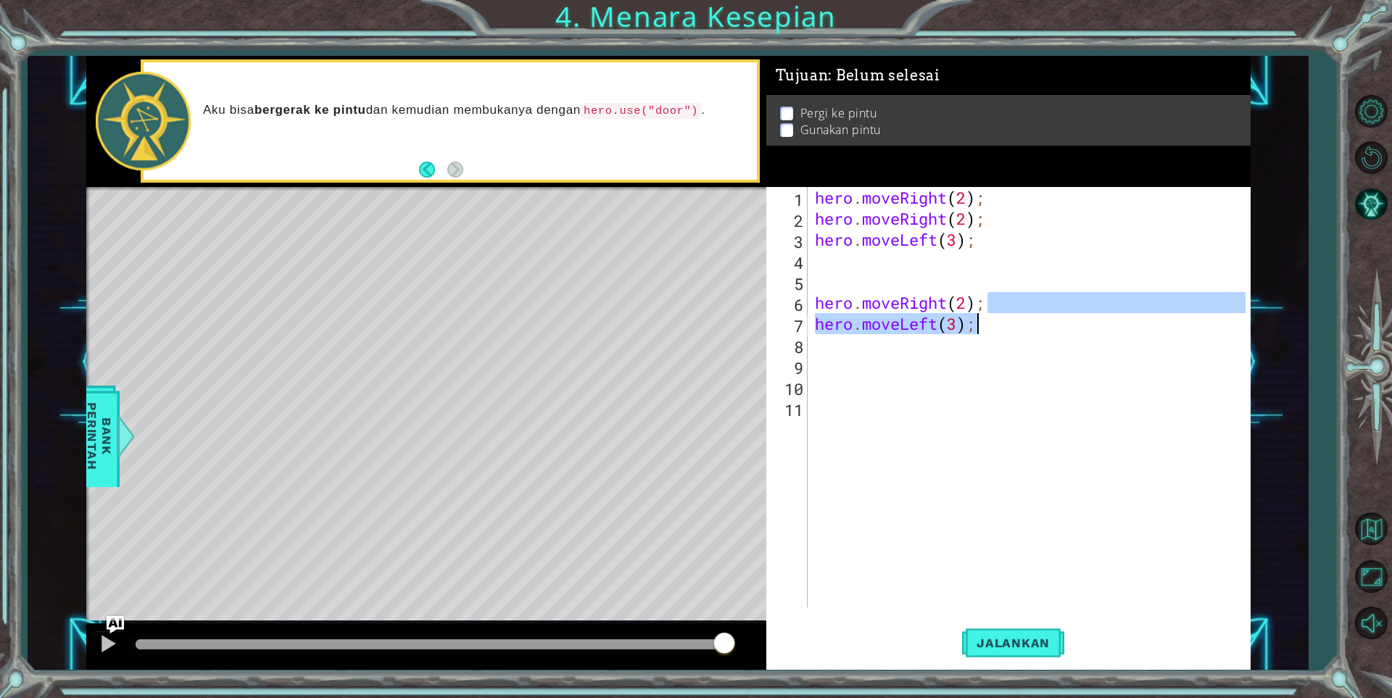
drag, startPoint x: 997, startPoint y: 303, endPoint x: 976, endPoint y: 320, distance: 26.8
click at [975, 320] on div "hero . moveRight ( 2 ) ; hero . moveRight ( 2 ) ; hero . moveLeft ( 3 ) ; hero …" at bounding box center [1032, 418] width 441 height 462
drag, startPoint x: 815, startPoint y: 304, endPoint x: 991, endPoint y: 313, distance: 176.3
click at [991, 313] on div "hero . moveRight ( 2 ) ; hero . moveRight ( 2 ) ; hero . moveLeft ( 3 ) ; hero …" at bounding box center [1032, 418] width 441 height 462
type textarea "hero.moveRight(2);"
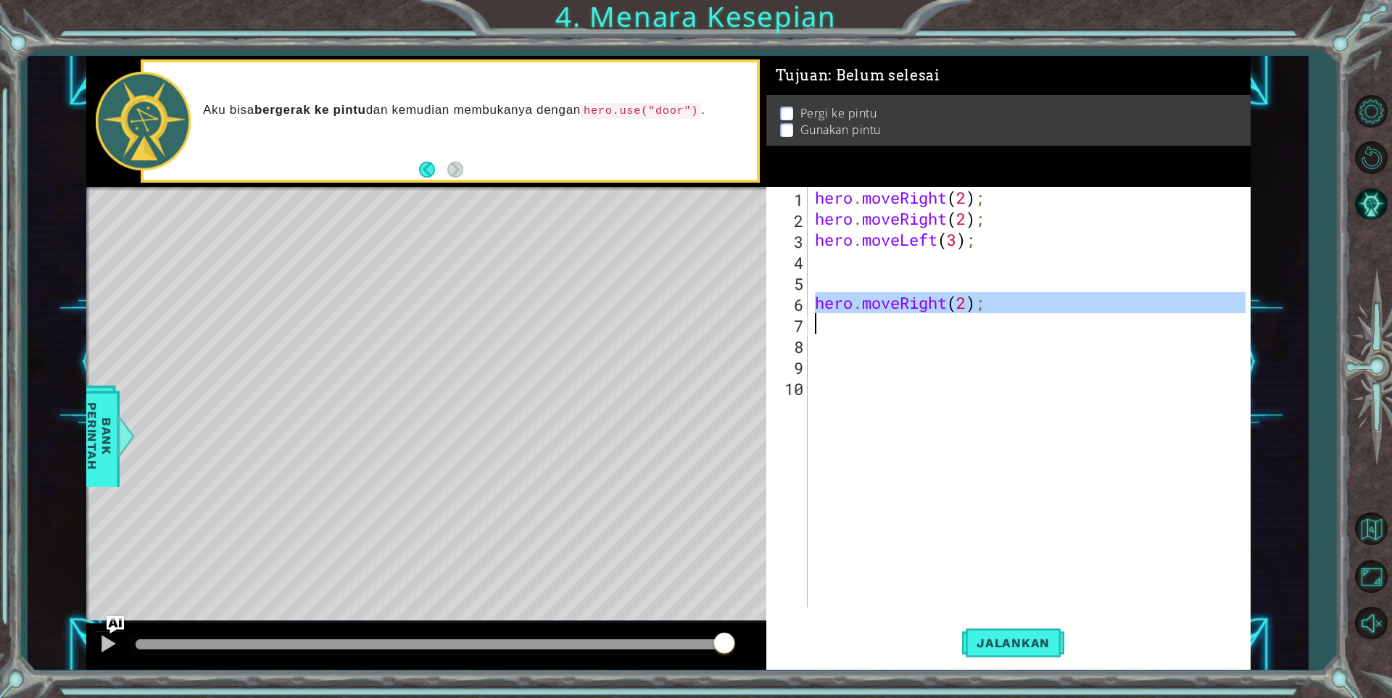
scroll to position [0, 0]
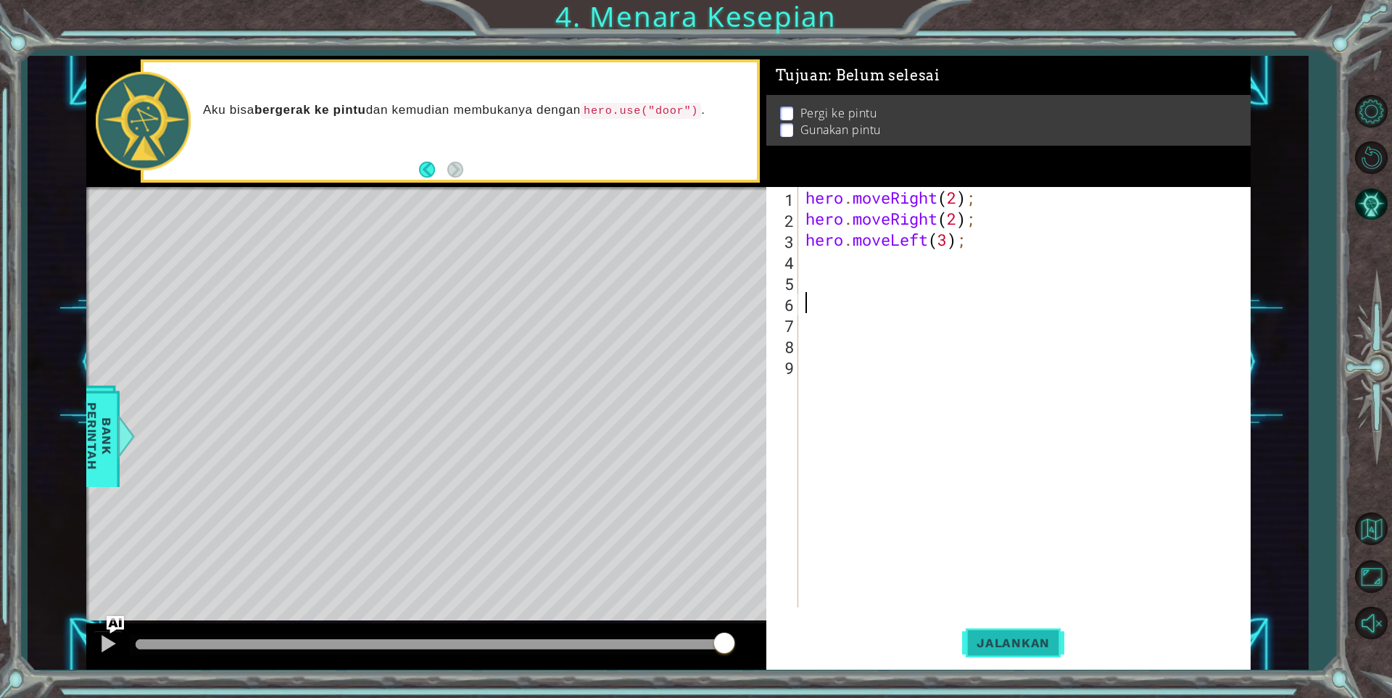
click at [987, 638] on span "Jalankan" at bounding box center [1013, 643] width 102 height 14
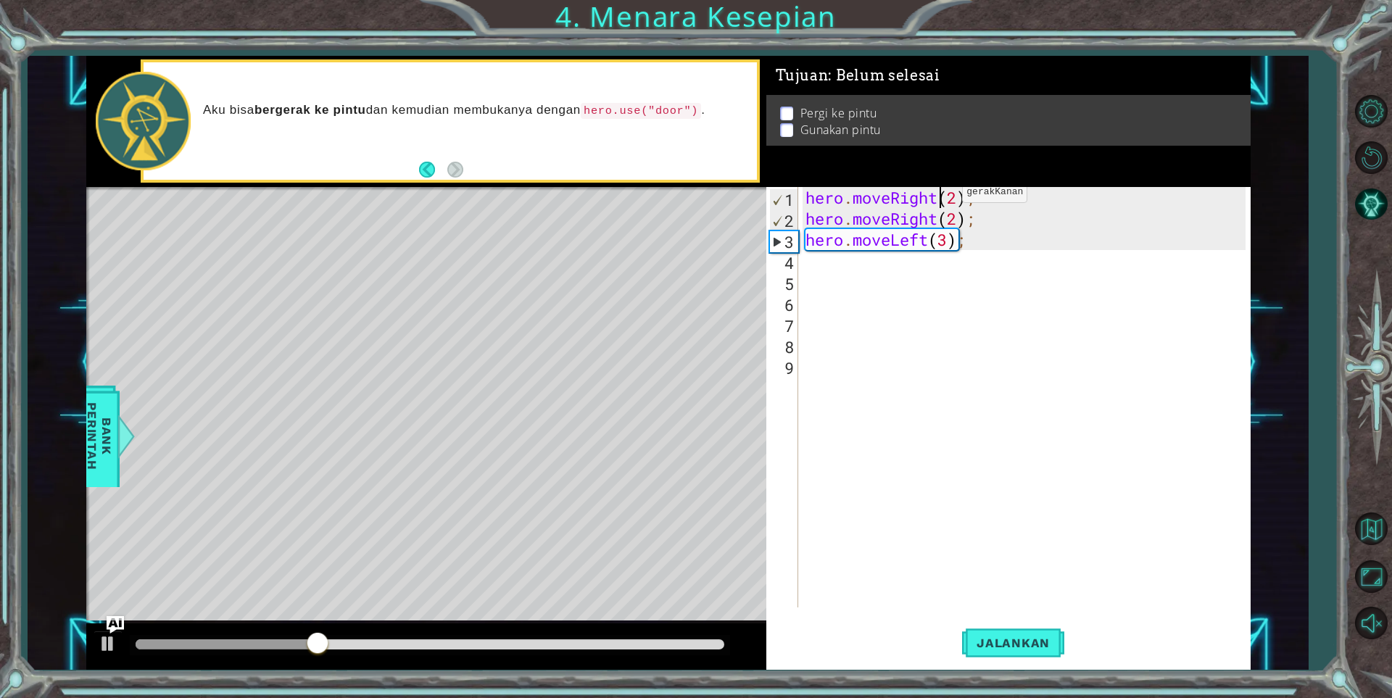
click at [940, 196] on div "hero . moveRight ( 2 ) ; hero . moveRight ( 2 ) ; hero . moveLeft ( 3 ) ;" at bounding box center [1027, 418] width 451 height 462
drag, startPoint x: 937, startPoint y: 199, endPoint x: 892, endPoint y: 201, distance: 45.7
click at [892, 201] on div "hero . moveRight ( 2 ) ; hero . moveRight ( 2 ) ; hero . moveLeft ( 3 ) ;" at bounding box center [1027, 418] width 451 height 462
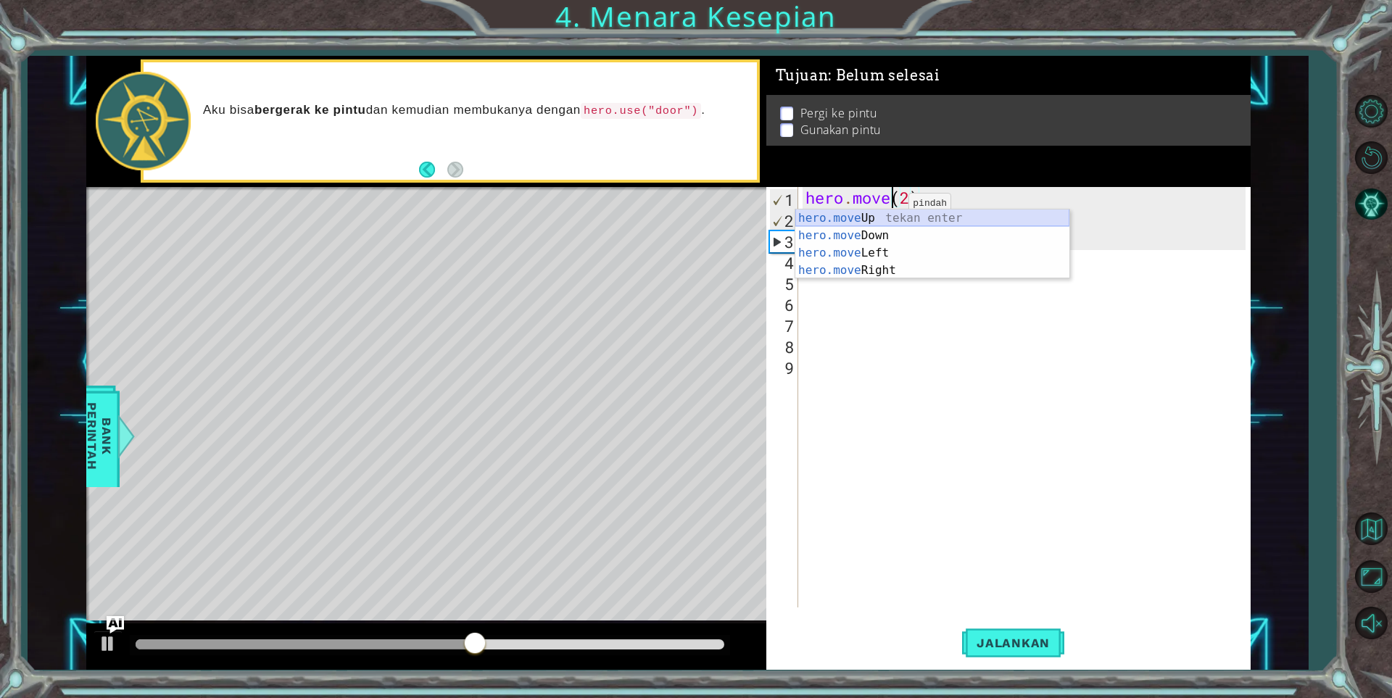
click at [889, 216] on div "hero.move Up tekan enter hero.move Down tekan enter hero.move Left tekan enter …" at bounding box center [932, 261] width 274 height 104
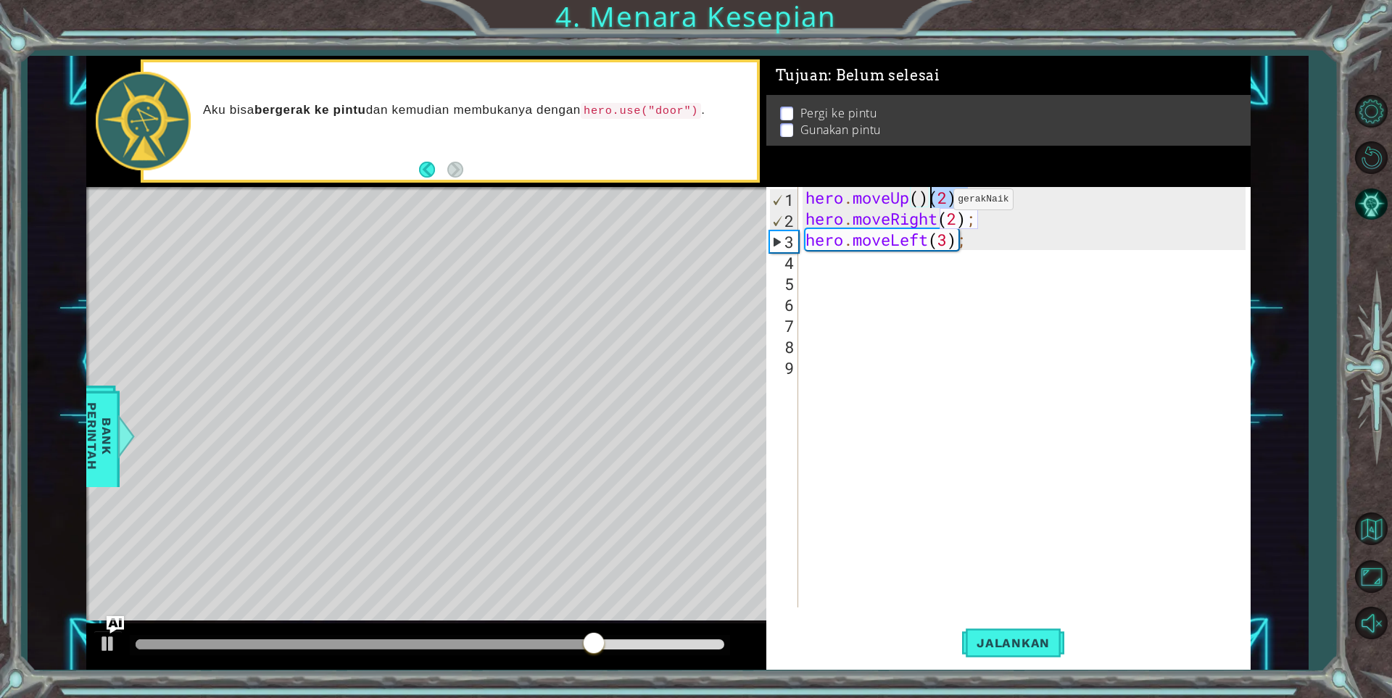
drag, startPoint x: 971, startPoint y: 194, endPoint x: 931, endPoint y: 203, distance: 40.8
click at [931, 203] on div "hero . moveUp ( ) ( 2 ) ; hero . moveRight ( 2 ) ; hero . moveLeft ( 3 ) ;" at bounding box center [1027, 418] width 451 height 462
click at [917, 202] on div "hero . moveUp ( ) hero . moveRight ( 2 ) ; hero . moveLeft ( 3 ) ;" at bounding box center [1027, 418] width 451 height 462
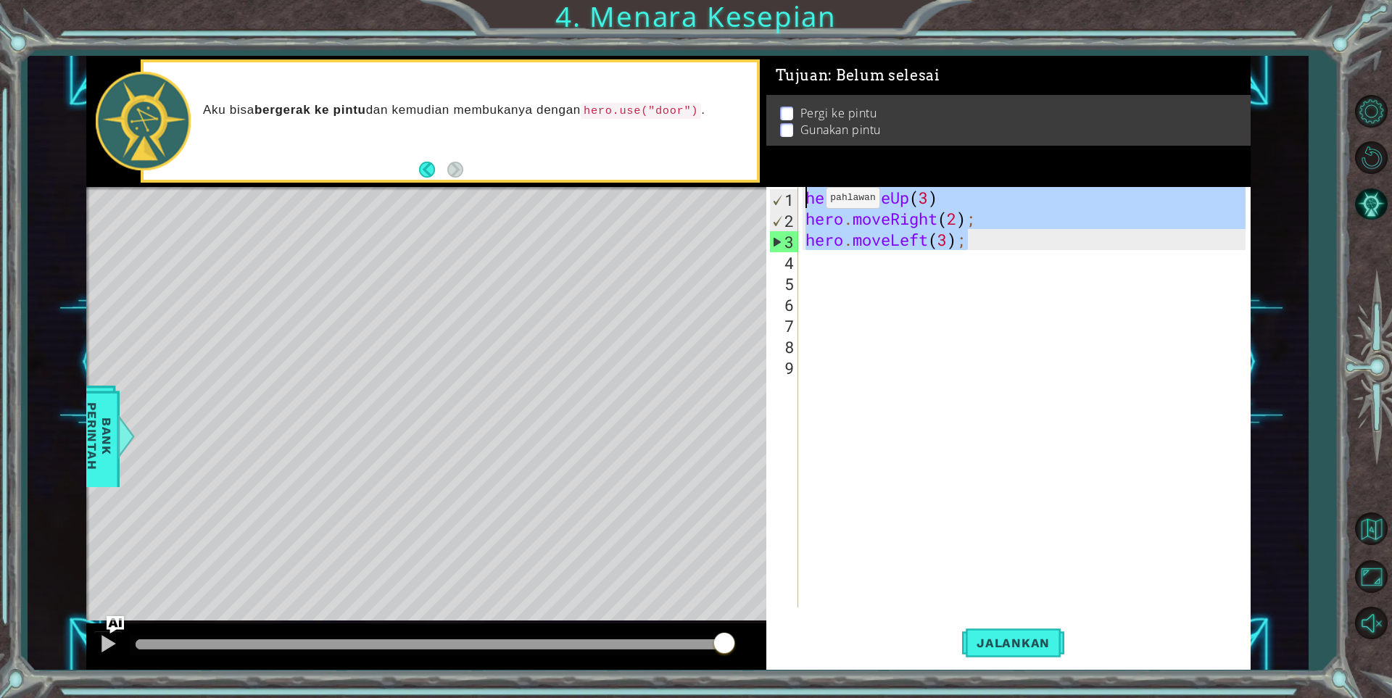
drag, startPoint x: 976, startPoint y: 241, endPoint x: 804, endPoint y: 201, distance: 176.2
click at [804, 201] on div "hero . moveUp ( 3 ) hero . moveRight ( 2 ) ; hero . moveLeft ( 3 ) ;" at bounding box center [1027, 418] width 451 height 462
type textarea "hero.moveUp(3) hero.moveRight(2);"
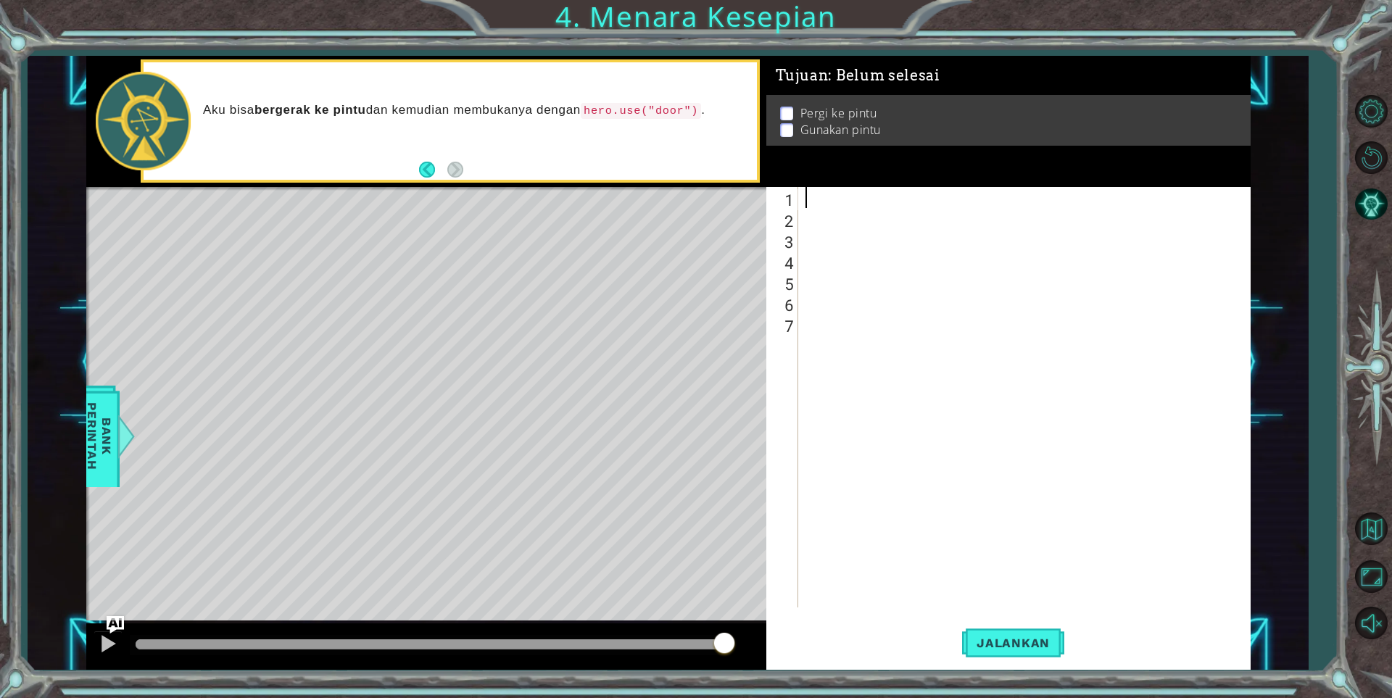
click at [804, 244] on div at bounding box center [1027, 418] width 451 height 462
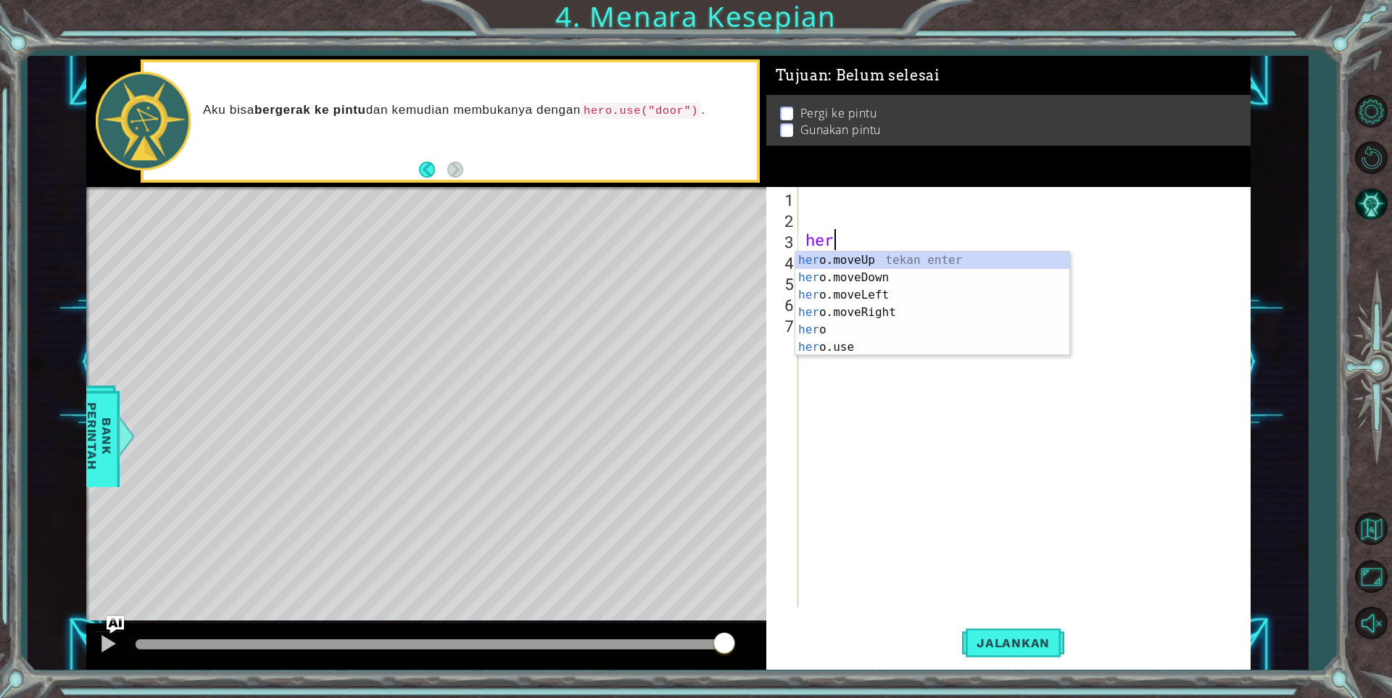
scroll to position [0, 1]
type textarea "hero"
click at [836, 279] on div "hero tekan enter hero .moveUp tekan enter hero .moveDown tekan enter hero .move…" at bounding box center [932, 321] width 274 height 139
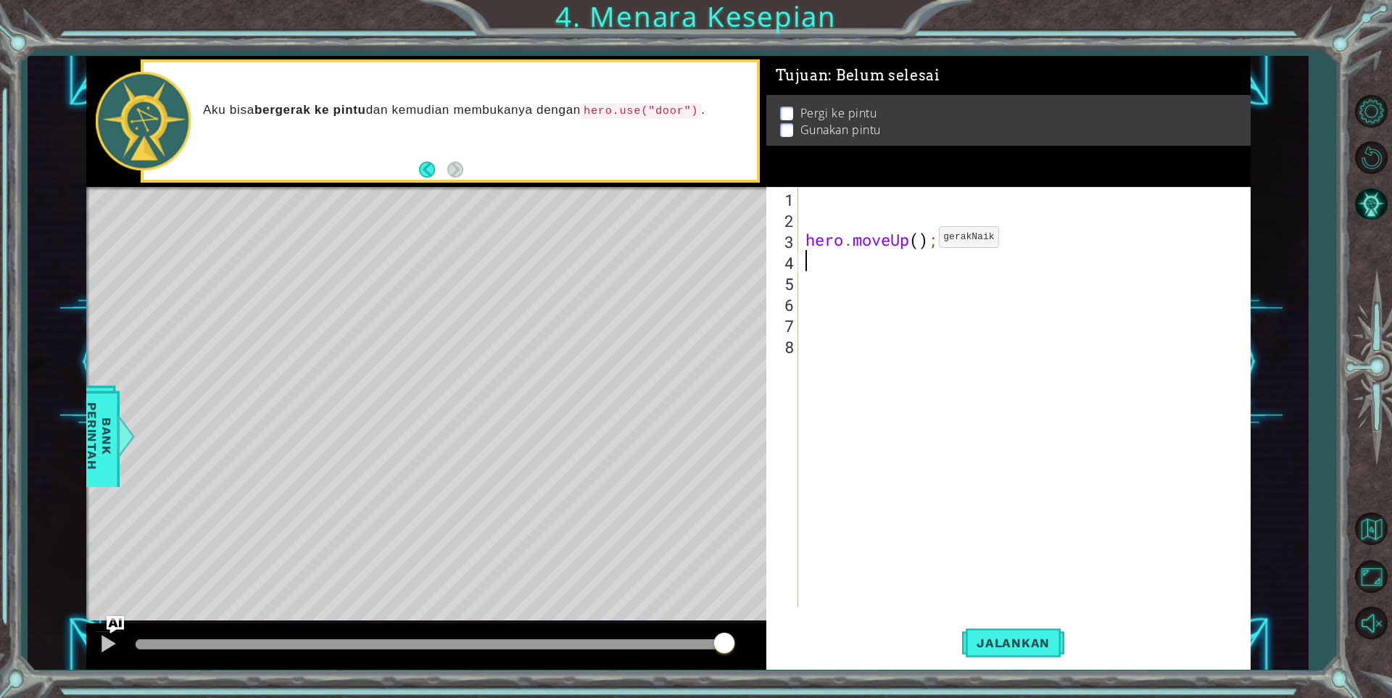
click at [917, 241] on div "hero . moveUp ( ) ;" at bounding box center [1027, 418] width 451 height 462
type textarea "hero.moveUp(3);"
click at [810, 225] on div "hero . moveUp ( 3 ) ;" at bounding box center [1027, 418] width 451 height 462
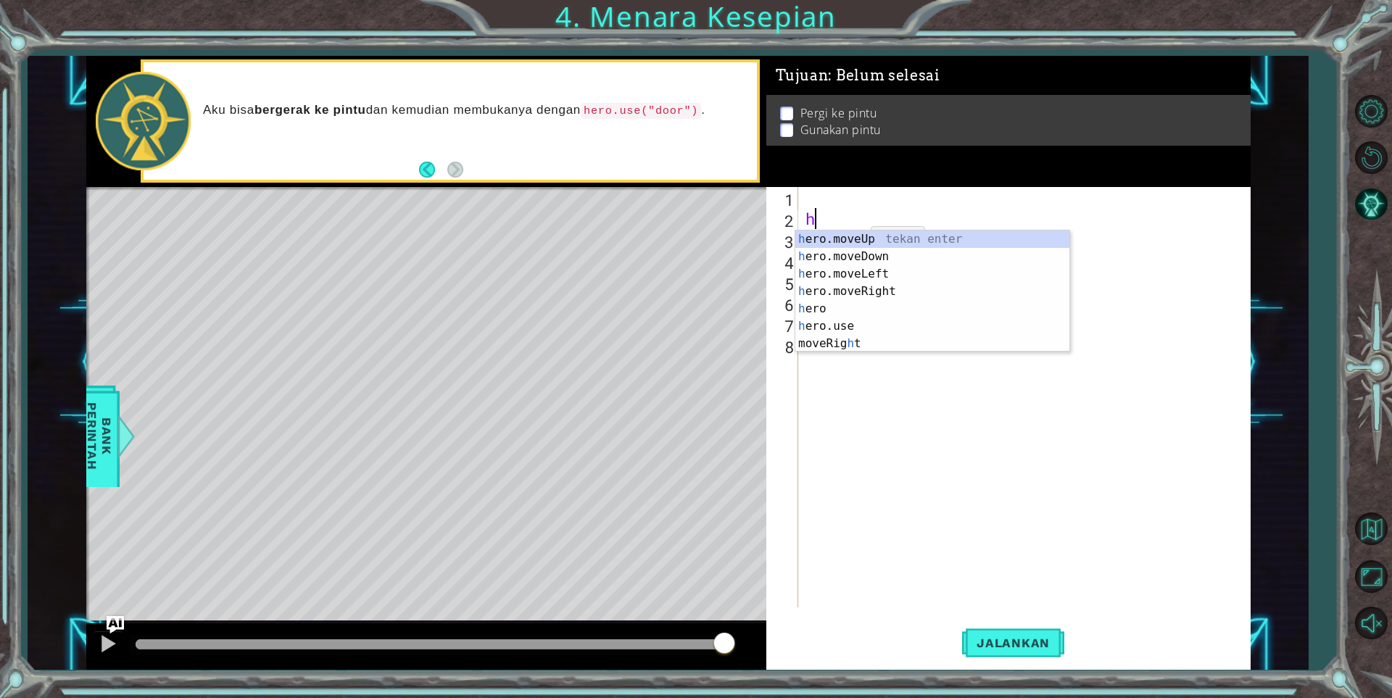
type textarea "hr"
click at [884, 287] on div "h e r o.moveUp tekan enter h e r o.moveDown tekan enter h e r o.moveLeft tekan …" at bounding box center [932, 299] width 274 height 139
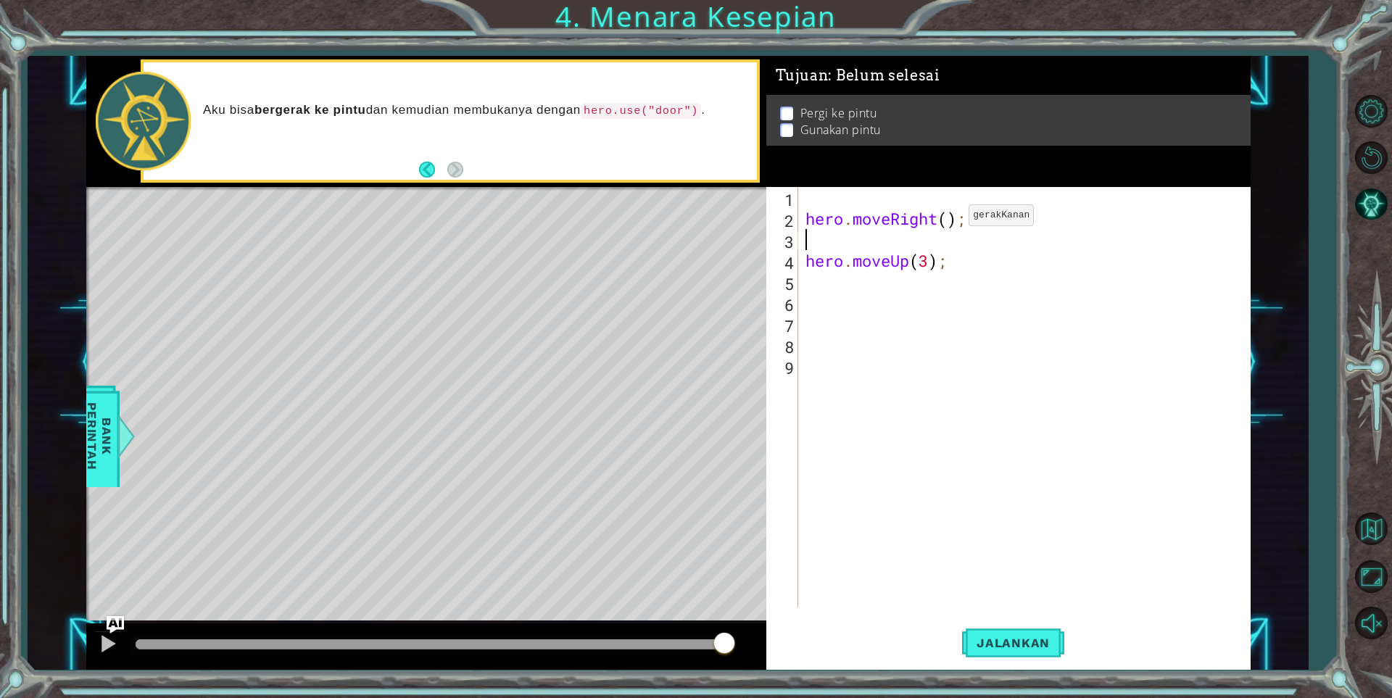
click at [947, 219] on div "hero . moveRight ( ) ; hero . moveUp ( 3 ) ;" at bounding box center [1027, 418] width 451 height 462
type textarea "hero.moveRight(2);"
click at [832, 197] on div "hero . moveRight ( 2 ) ; hero . moveUp ( 3 ) ;" at bounding box center [1027, 418] width 451 height 462
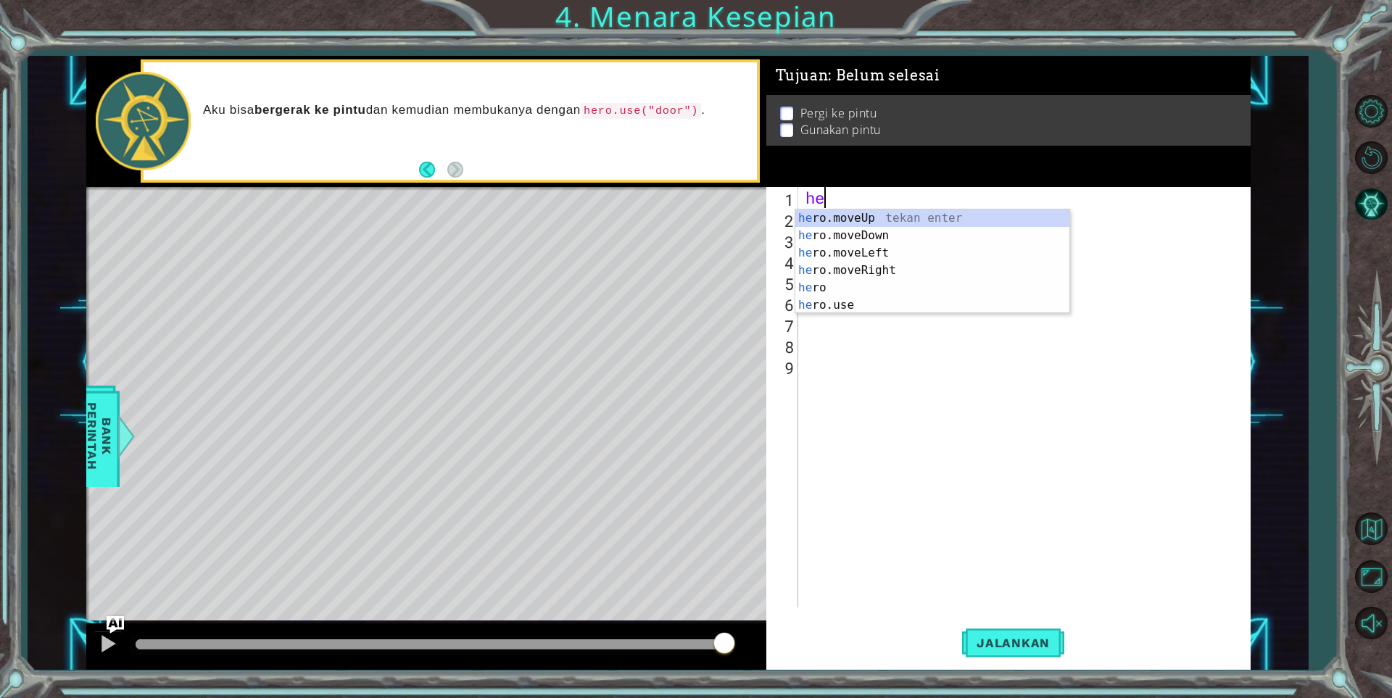
scroll to position [0, 1]
type textarea "heru"
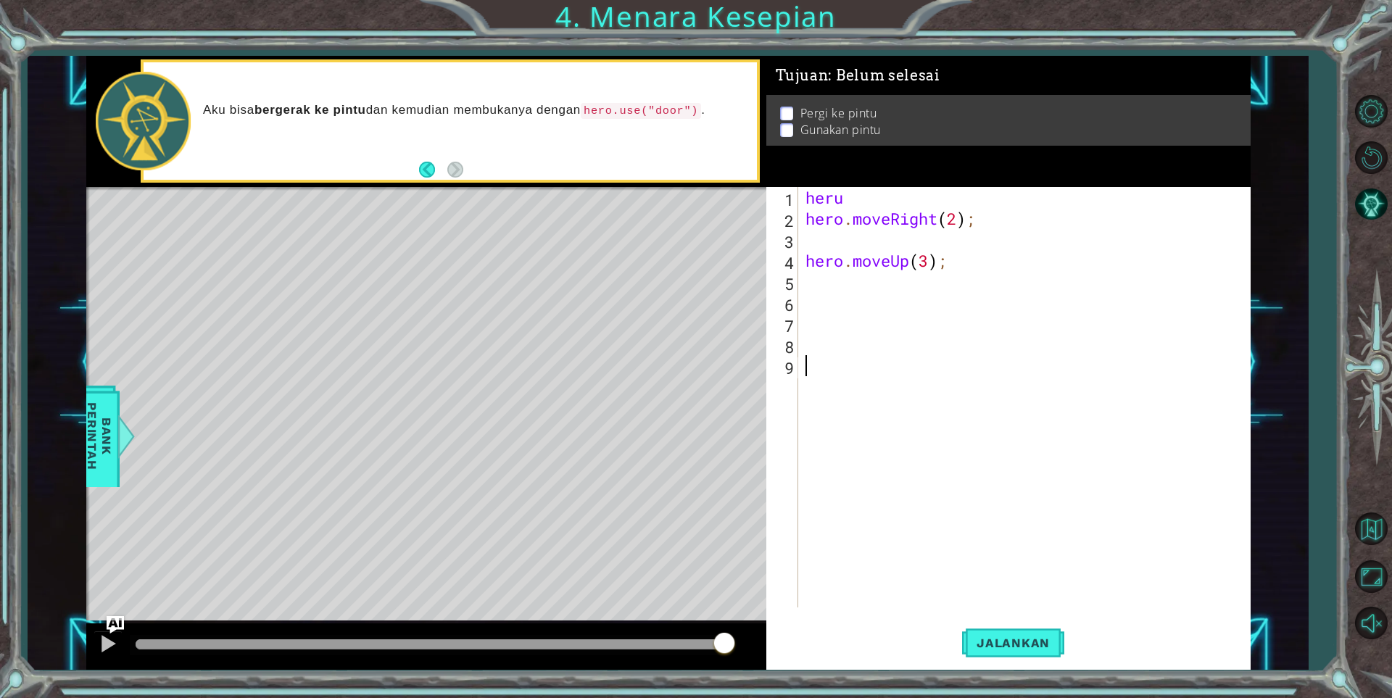
click at [1022, 412] on div "heru hero . moveRight ( 2 ) ; hero . moveUp ( 3 ) ;" at bounding box center [1027, 418] width 451 height 462
click at [861, 196] on div "heru hero . moveRight ( 2 ) ; hero . moveUp ( 3 ) ;" at bounding box center [1027, 418] width 451 height 462
type textarea "her"
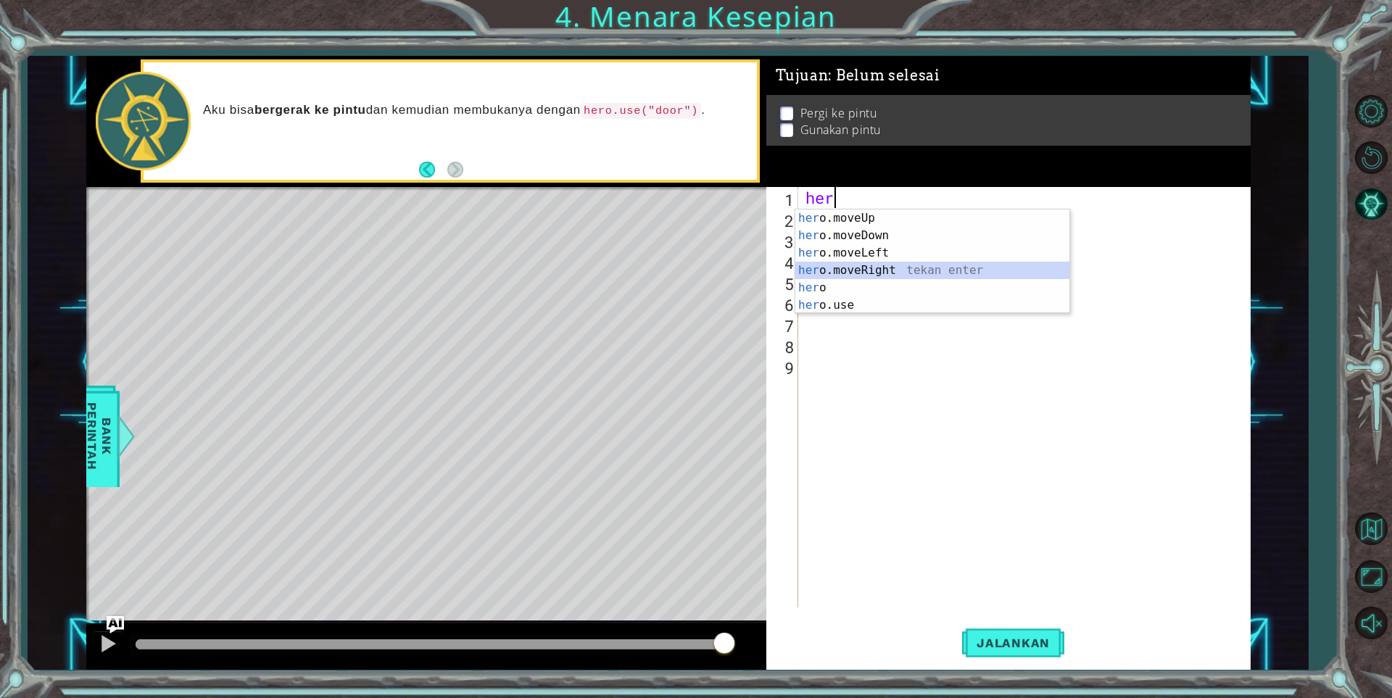
click at [887, 262] on div "her o.moveUp tekan enter her o.moveDown tekan enter her o.moveLeft tekan enter …" at bounding box center [932, 278] width 274 height 139
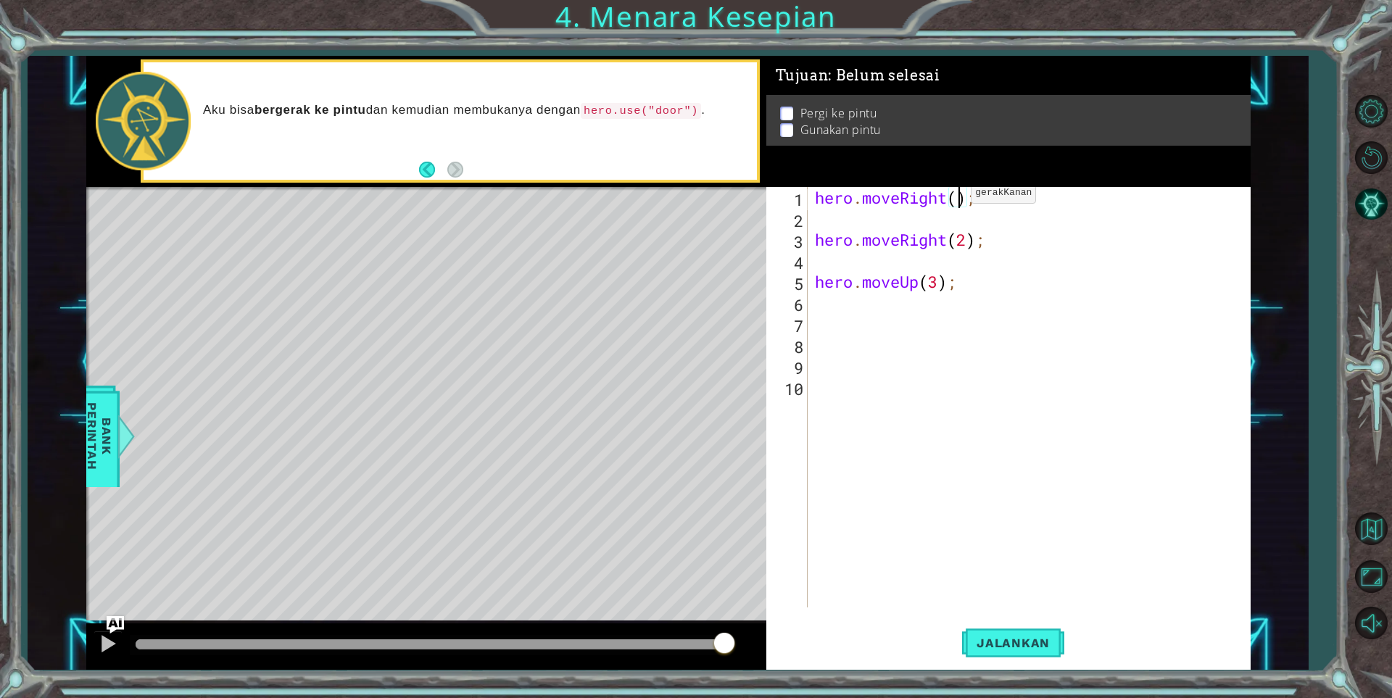
click at [958, 196] on div "hero . moveRight ( ) ; hero . moveRight ( 2 ) ; hero . moveUp ( 3 ) ;" at bounding box center [1032, 418] width 441 height 462
type textarea "hero.moveRight(2);"
click at [834, 221] on div "hero . moveRight ( 2 ) ; hero . moveRight ( 2 ) ; hero . moveUp ( 3 ) ;" at bounding box center [1032, 418] width 441 height 462
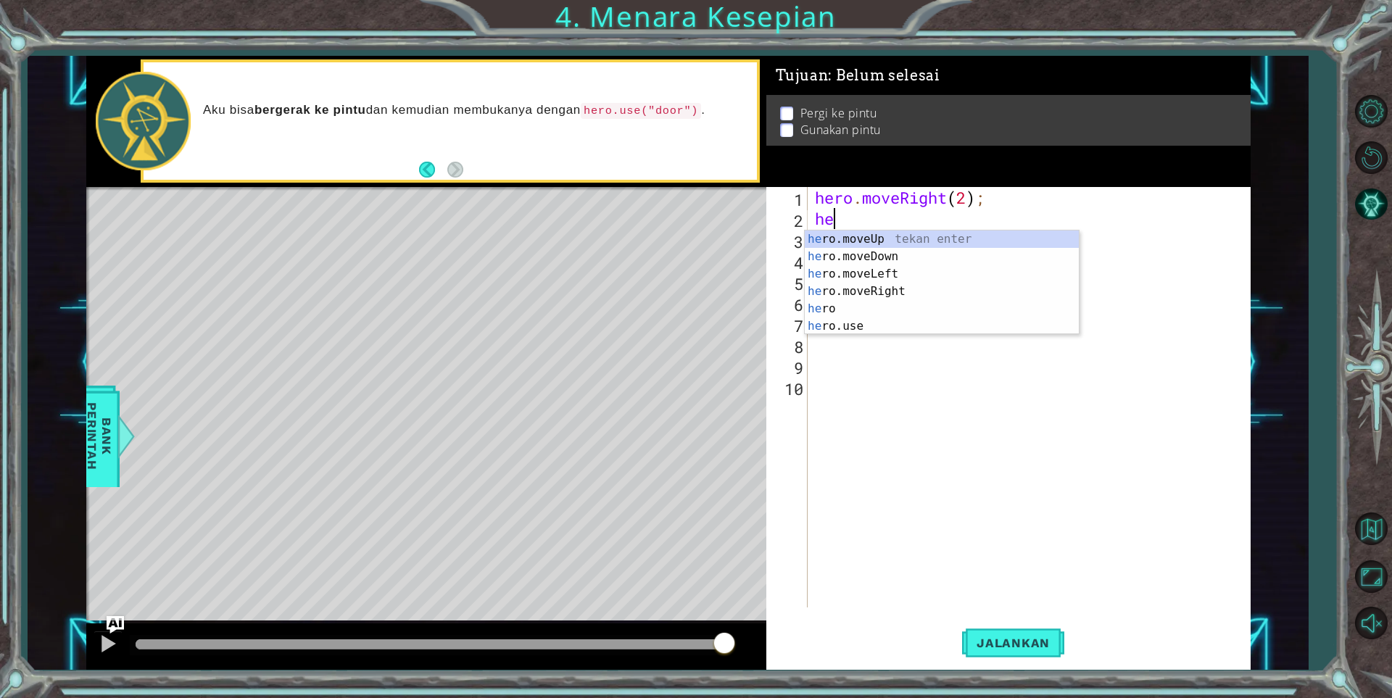
scroll to position [0, 1]
type textarea "hero"
click at [924, 365] on div "hero . moveRight ( 2 ) ; hero hero . moveRight ( 2 ) ; hero . moveUp ( 3 ) ;" at bounding box center [1032, 418] width 441 height 462
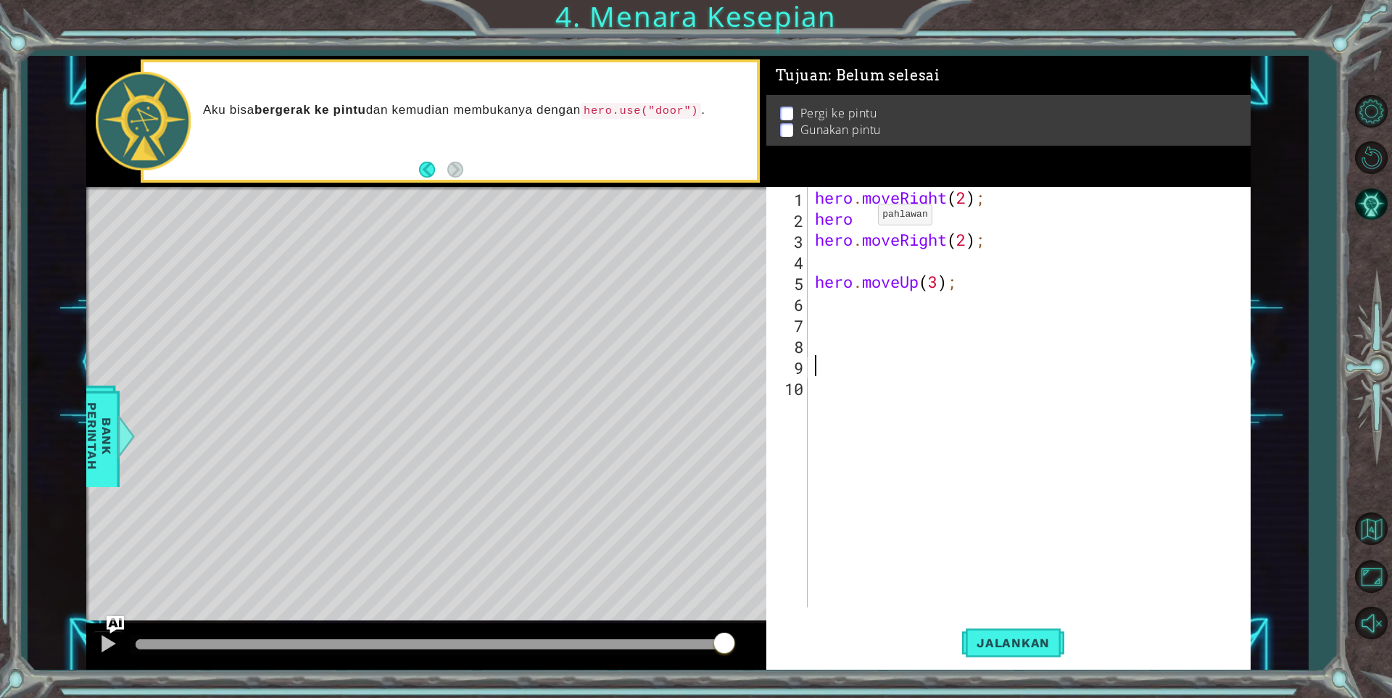
click at [865, 218] on div "hero . moveRight ( 2 ) ; hero hero . moveRight ( 2 ) ; hero . moveUp ( 3 ) ;" at bounding box center [1032, 418] width 441 height 462
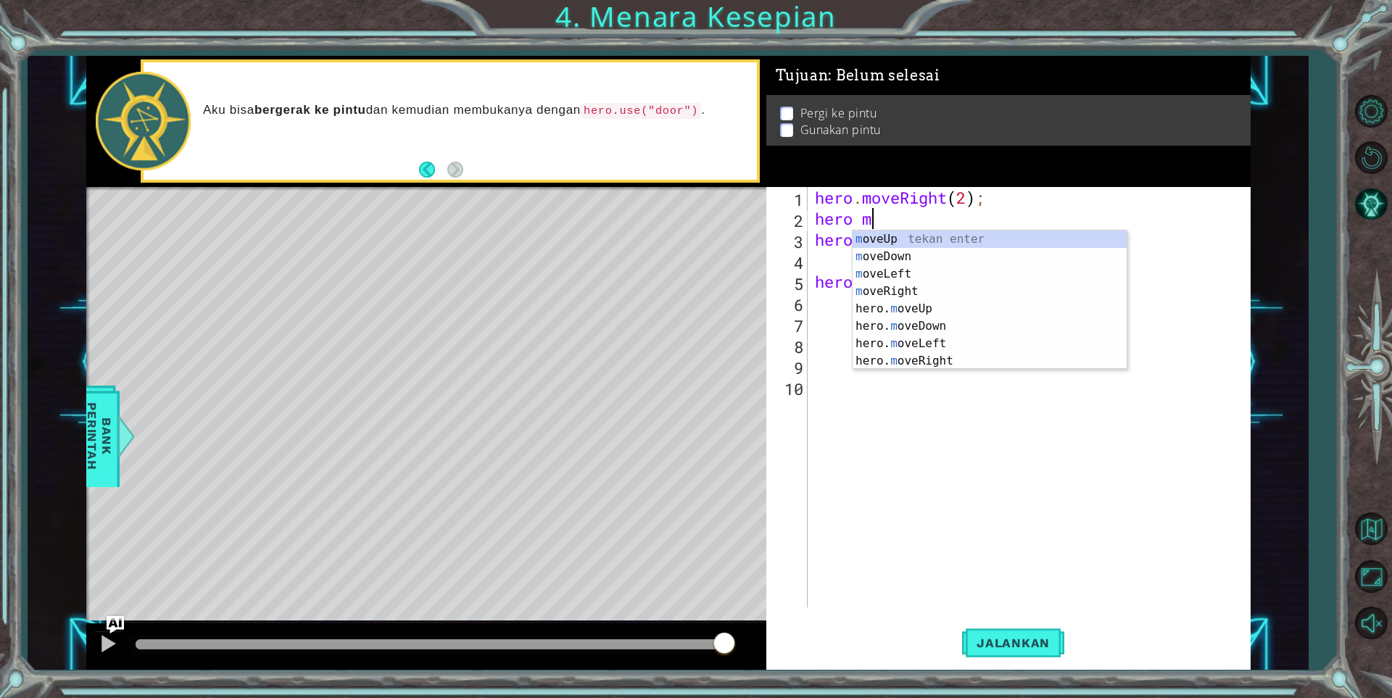
scroll to position [0, 2]
type textarea "hero mo"
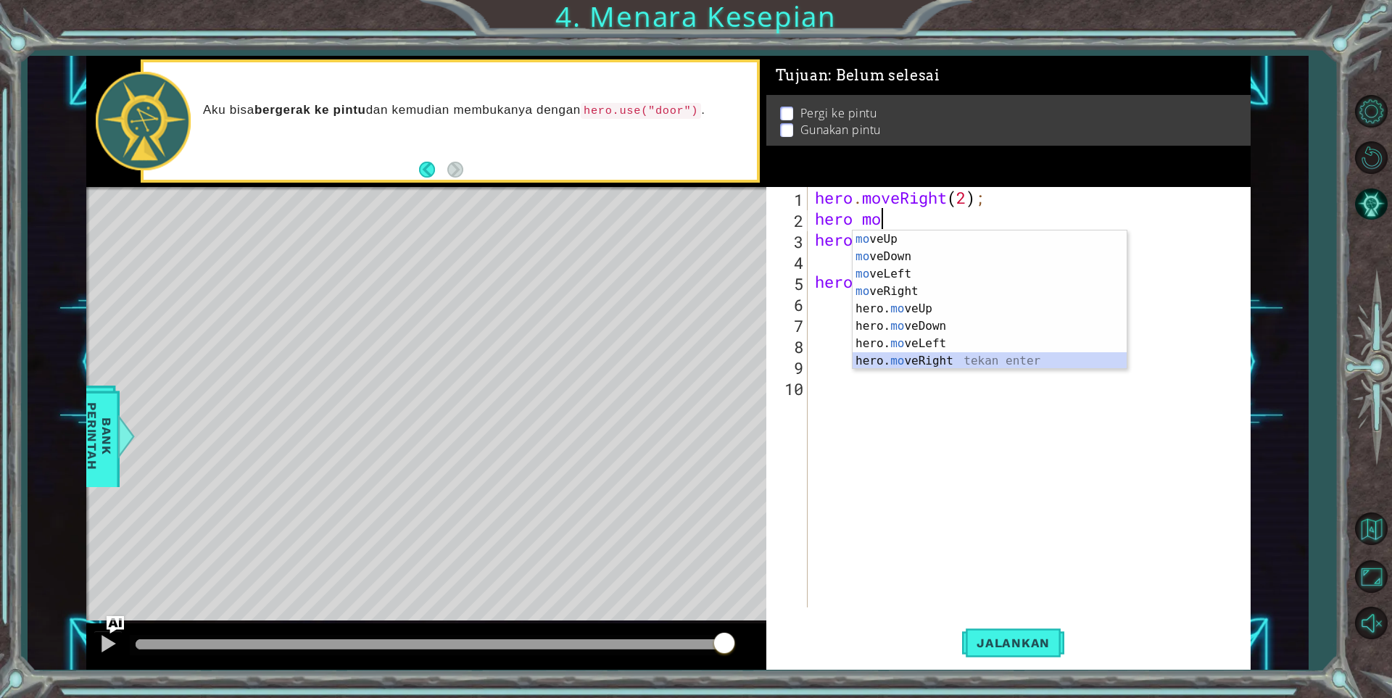
click at [952, 353] on div "mo veUp tekan enter mo veDown tekan enter mo veLeft tekan enter mo veRight teka…" at bounding box center [989, 317] width 274 height 174
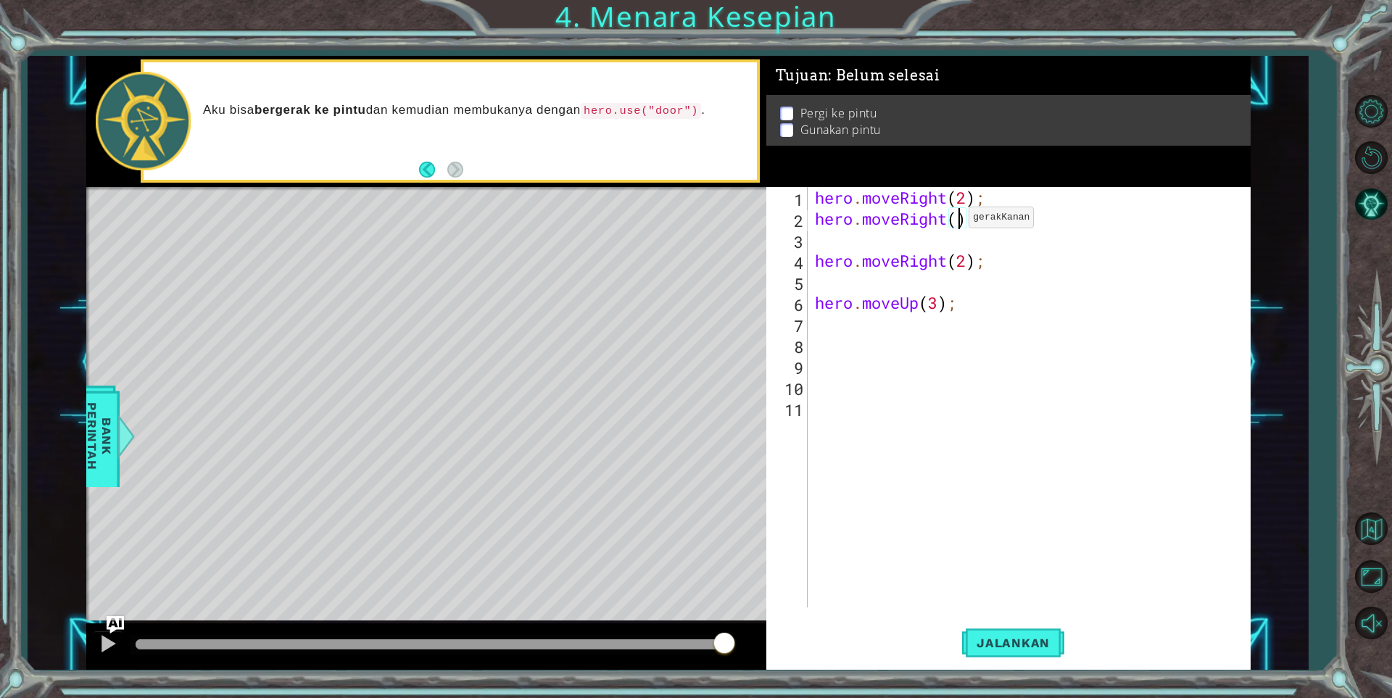
click at [956, 221] on div "hero . moveRight ( 2 ) ; hero . moveRight ( ) ; hero . moveRight ( 2 ) ; hero .…" at bounding box center [1032, 418] width 441 height 462
type textarea "hero.moveRight(2);"
click at [825, 243] on div "hero . moveRight ( 2 ) ; hero . moveRight ( 2 ) ; hero . moveRight ( 2 ) ; hero…" at bounding box center [1032, 418] width 441 height 462
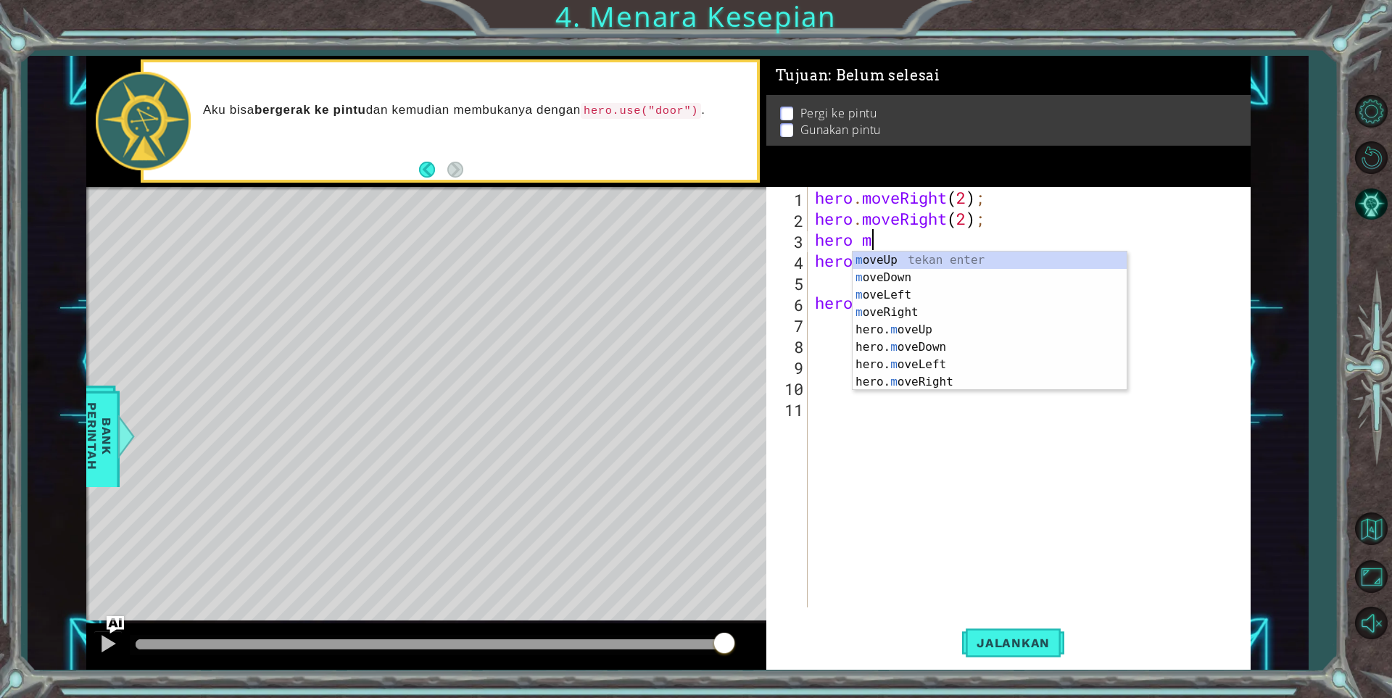
type textarea "hero mo"
click at [899, 325] on div "mo veUp tekan enter mo veDown tekan enter mo veLeft tekan enter mo veRight teka…" at bounding box center [989, 339] width 274 height 174
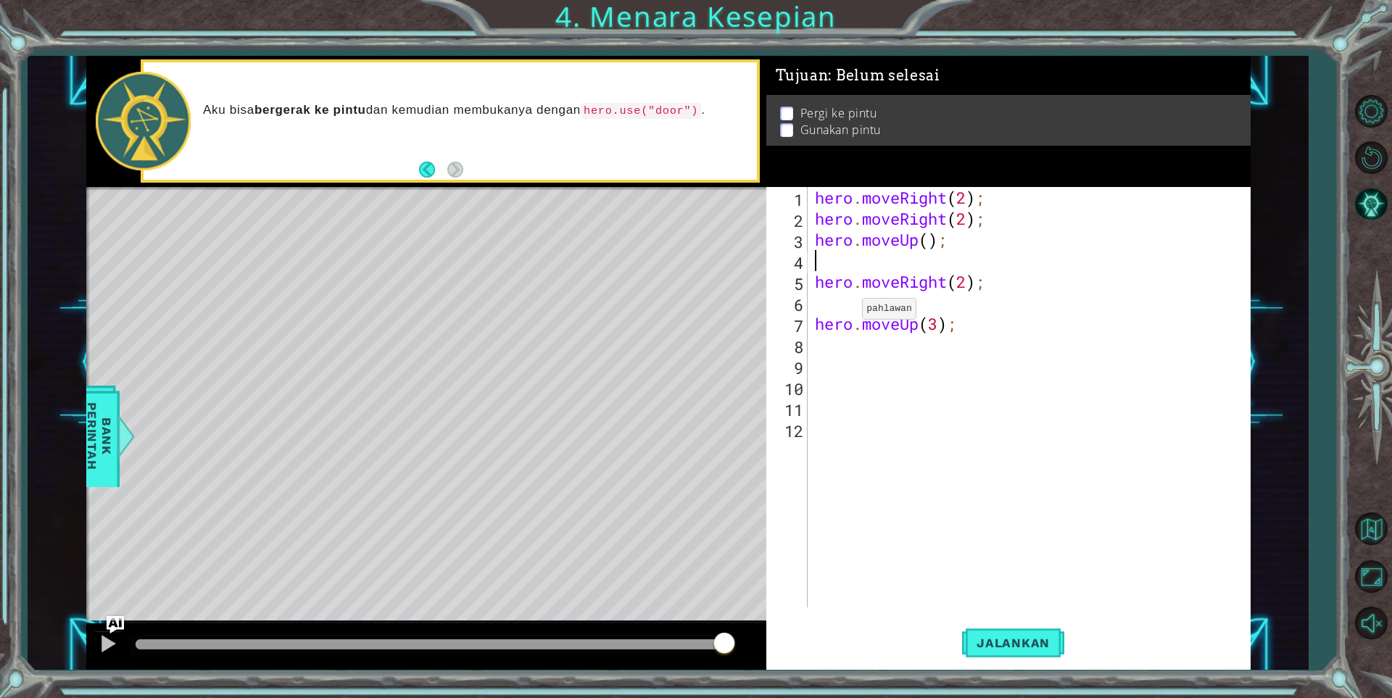
scroll to position [0, 0]
click at [930, 241] on div "hero . moveRight ( 2 ) ; hero . moveRight ( 2 ) ; hero . moveUp ( ) ; hero . mo…" at bounding box center [1032, 418] width 441 height 462
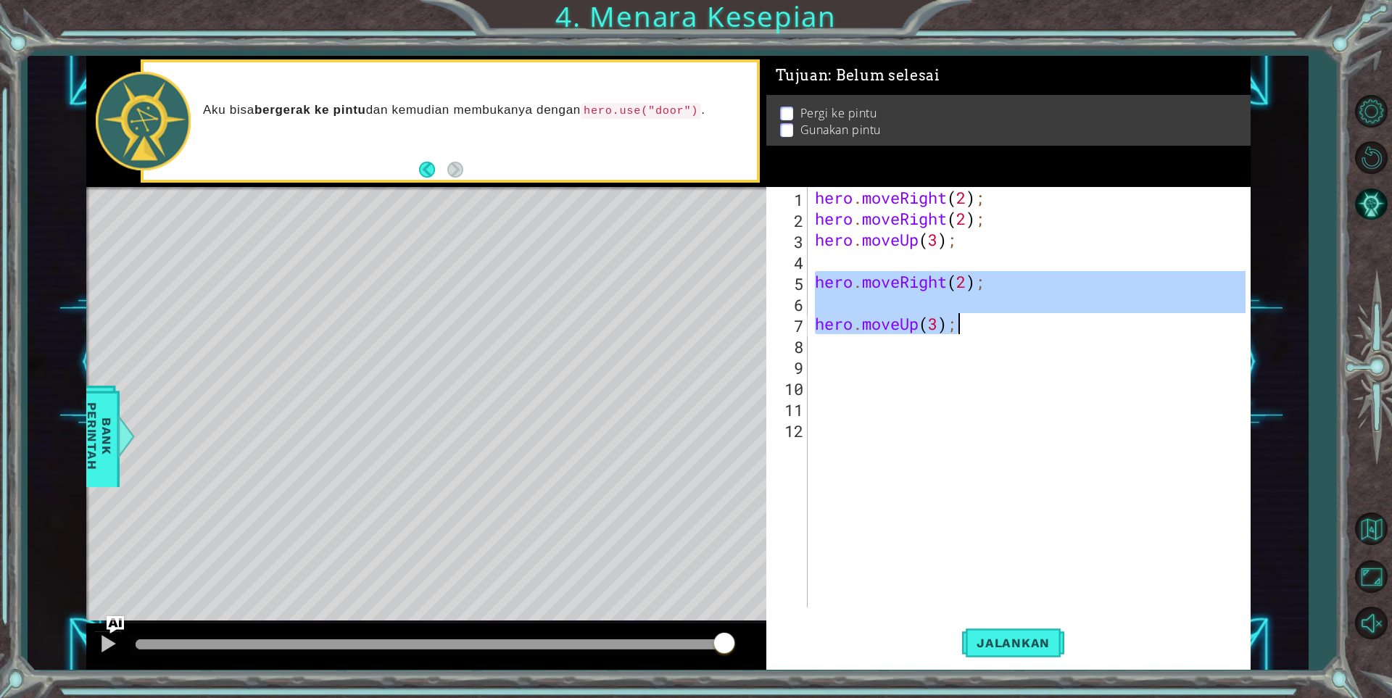
drag, startPoint x: 813, startPoint y: 285, endPoint x: 961, endPoint y: 330, distance: 154.5
click at [961, 330] on div "hero . moveRight ( 2 ) ; hero . moveRight ( 2 ) ; hero . moveUp ( 3 ) ; hero . …" at bounding box center [1032, 418] width 441 height 462
type textarea "hero.moveUp(3);"
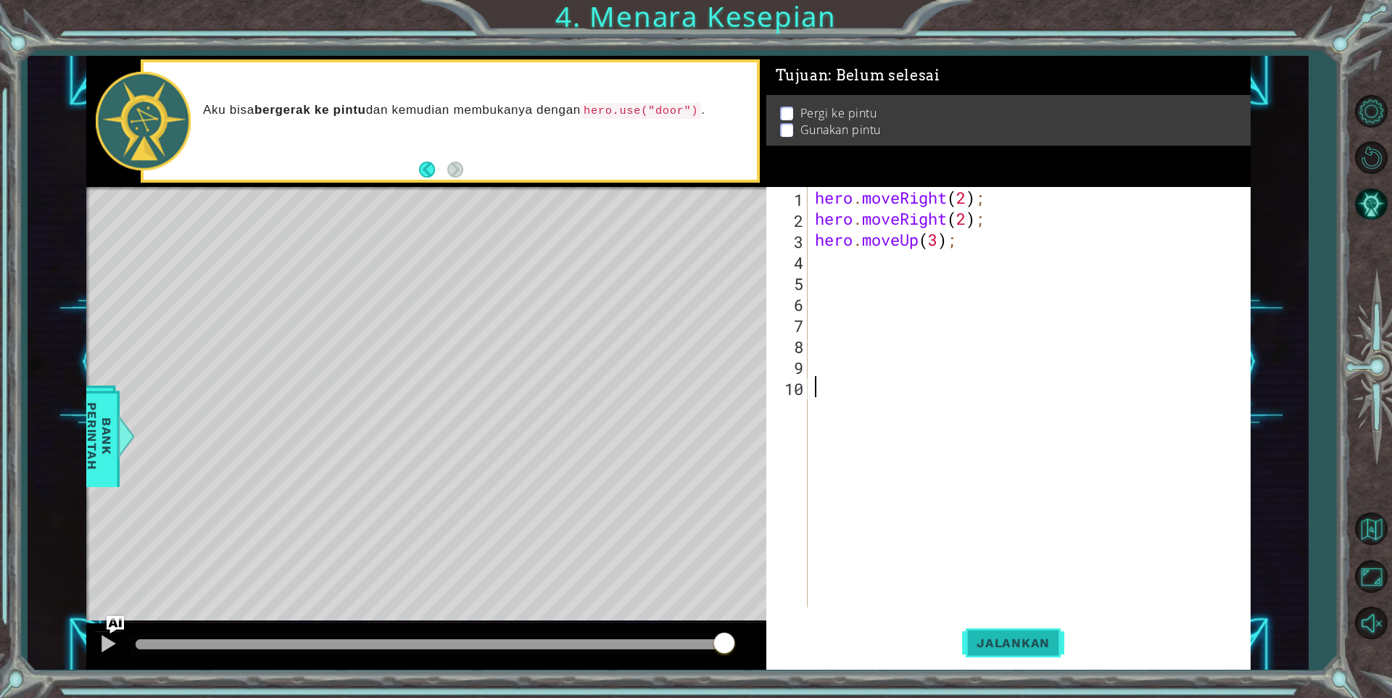
drag, startPoint x: 1053, startPoint y: 586, endPoint x: 1036, endPoint y: 640, distance: 56.4
click at [1036, 639] on div "1 2 3 4 5 6 7 8 9 10 hero . moveRight ( 2 ) ; hero . moveRight ( 2 ) ; hero . m…" at bounding box center [1007, 428] width 483 height 483
click at [1033, 644] on span "Jalankan" at bounding box center [1013, 643] width 102 height 14
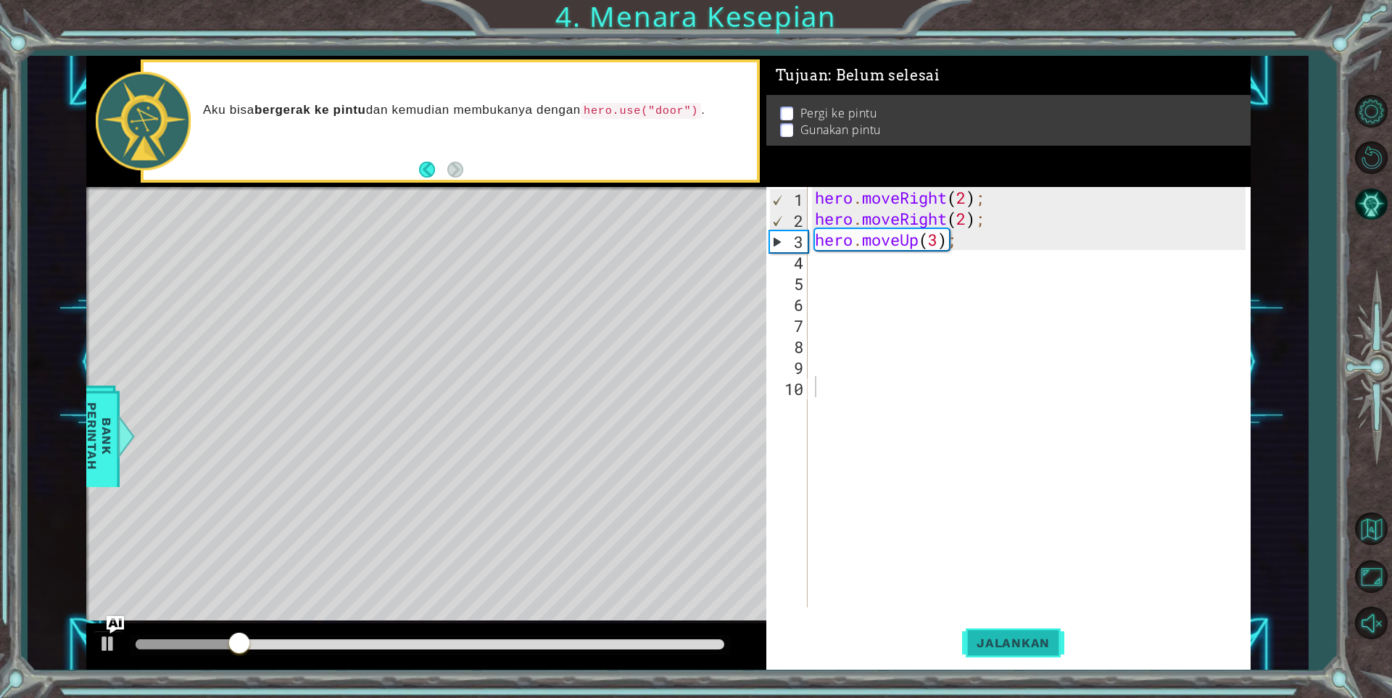
click at [1039, 641] on span "Jalankan" at bounding box center [1013, 643] width 102 height 14
drag, startPoint x: 966, startPoint y: 239, endPoint x: 817, endPoint y: 244, distance: 149.4
click at [817, 244] on div "hero . moveRight ( 2 ) ; hero . moveRight ( 2 ) ; hero . moveUp ( 3 ) ;" at bounding box center [1032, 418] width 441 height 462
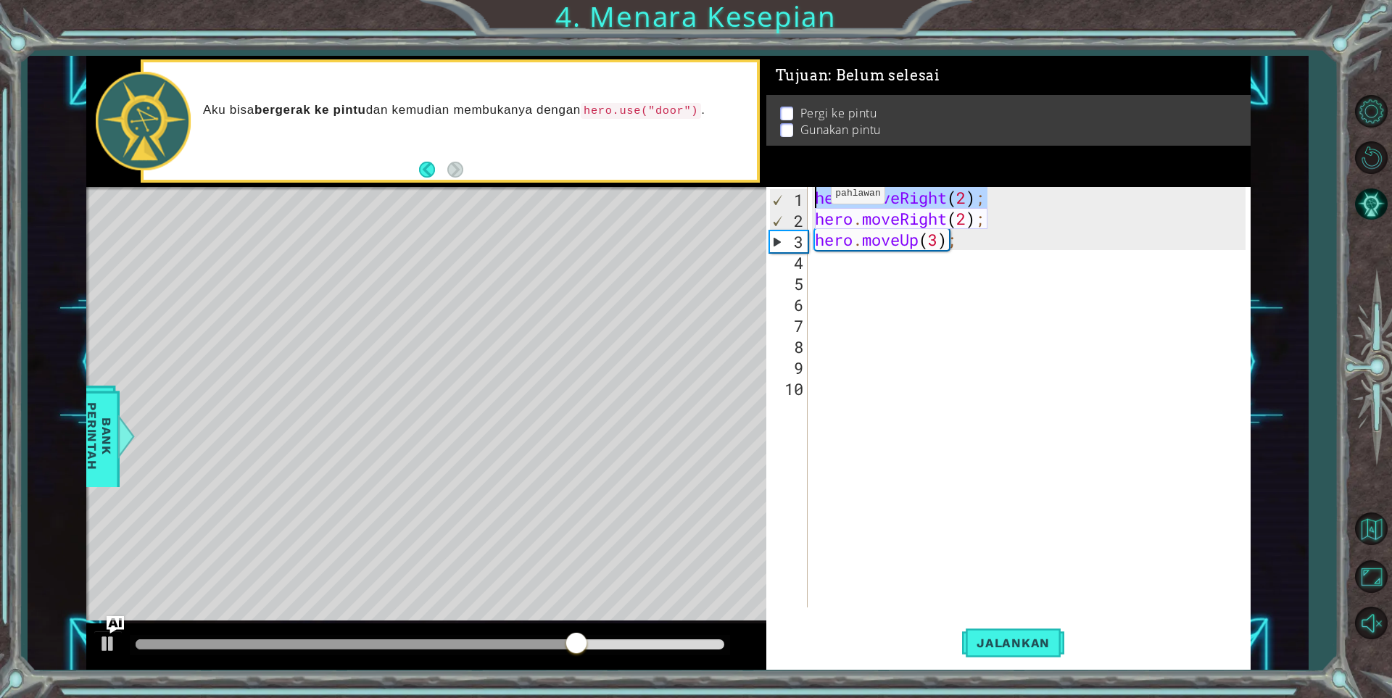
drag, startPoint x: 991, startPoint y: 202, endPoint x: 818, endPoint y: 197, distance: 172.6
click at [818, 197] on div "hero . moveRight ( 2 ) ; hero . moveRight ( 2 ) ; hero . moveUp ( 3 ) ;" at bounding box center [1032, 418] width 441 height 462
type textarea "hero.moveRight(2);"
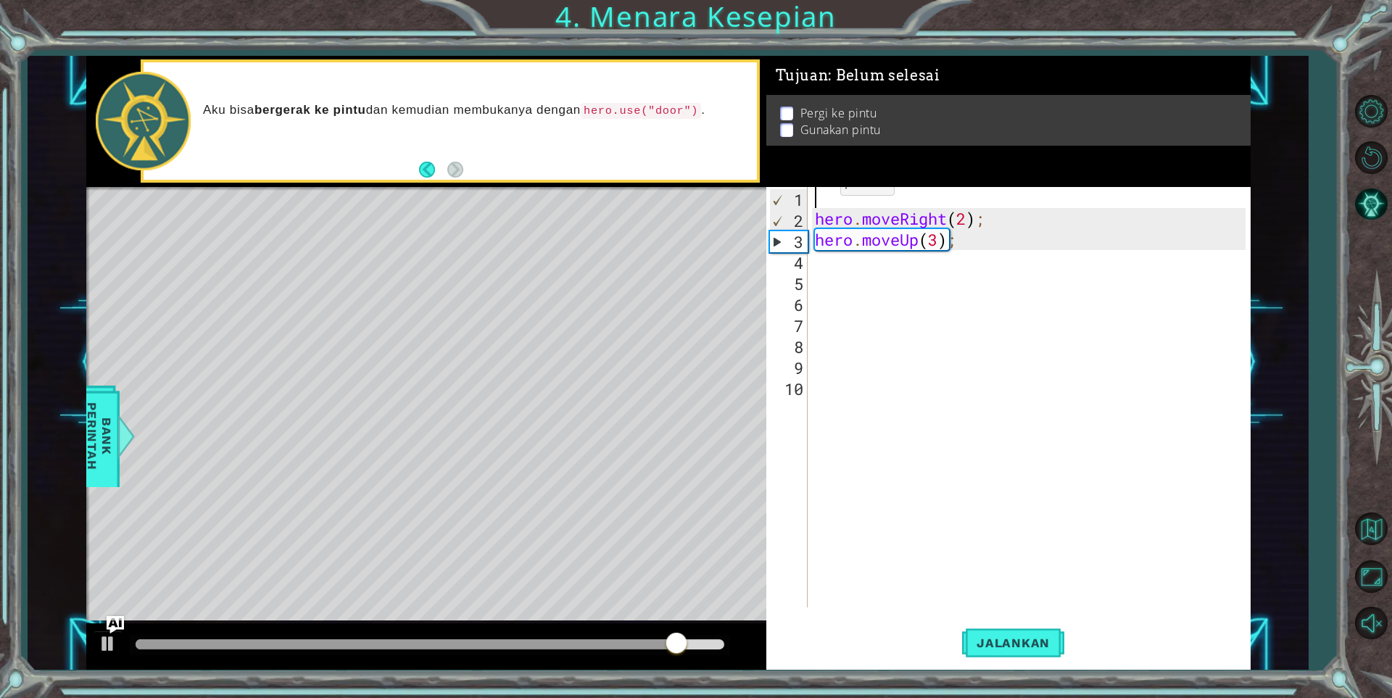
paste textarea "hero.moveUp(3);"
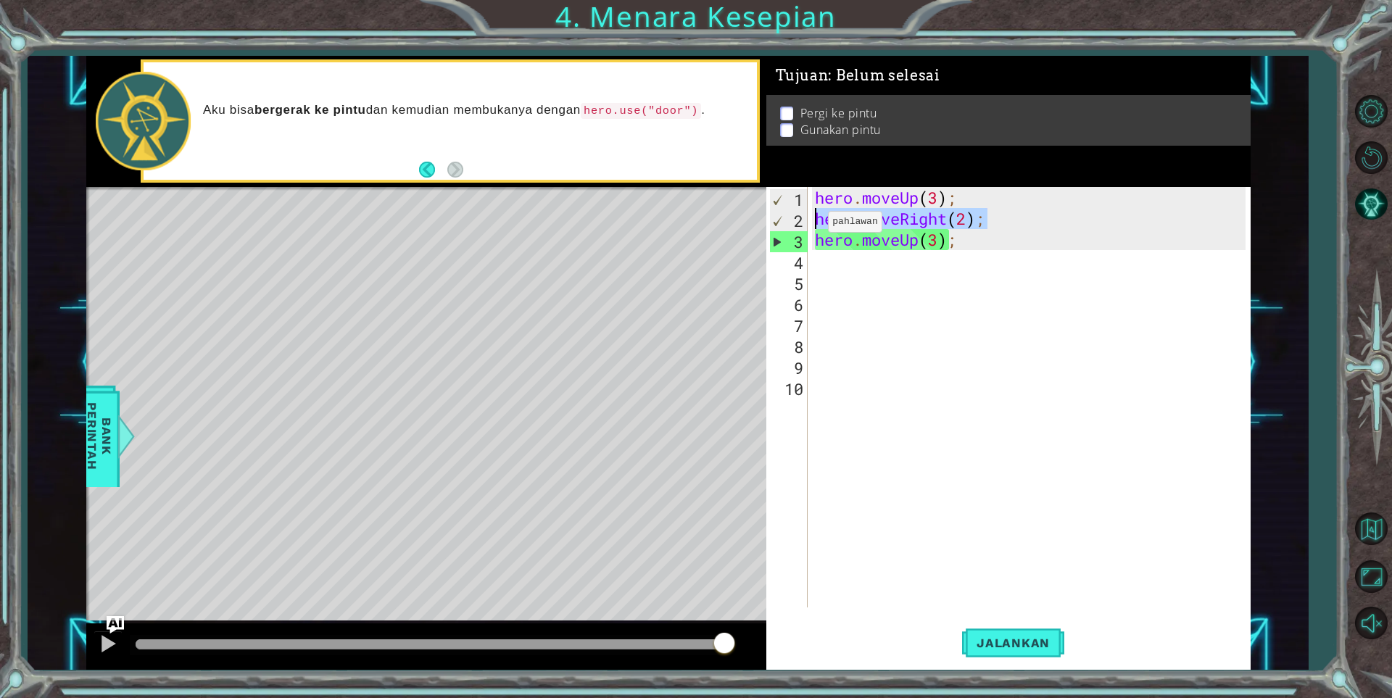
drag, startPoint x: 990, startPoint y: 220, endPoint x: 815, endPoint y: 225, distance: 174.8
click at [815, 225] on div "hero . moveUp ( 3 ) ; hero . moveRight ( 2 ) ; hero . moveUp ( 3 ) ;" at bounding box center [1032, 418] width 441 height 462
type textarea "hero.moveRight(2);"
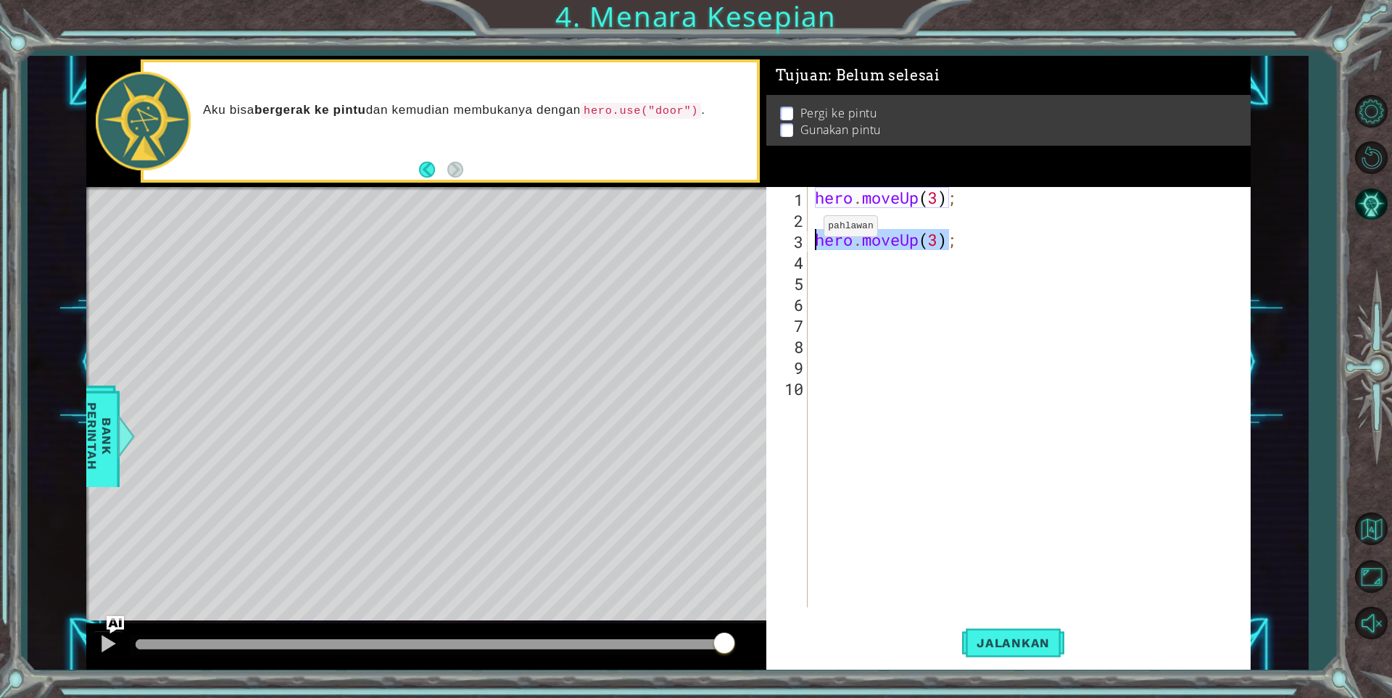
drag, startPoint x: 953, startPoint y: 241, endPoint x: 806, endPoint y: 230, distance: 147.5
click at [806, 230] on div "1 2 3 4 5 6 7 8 9 10 hero . moveUp ( 3 ) ; hero . moveUp ( 3 ) ; הההההההההההההה…" at bounding box center [1005, 397] width 479 height 420
type textarea ";"
click at [815, 213] on div "hero . moveUp ( 3 ) ; ;" at bounding box center [1032, 418] width 441 height 462
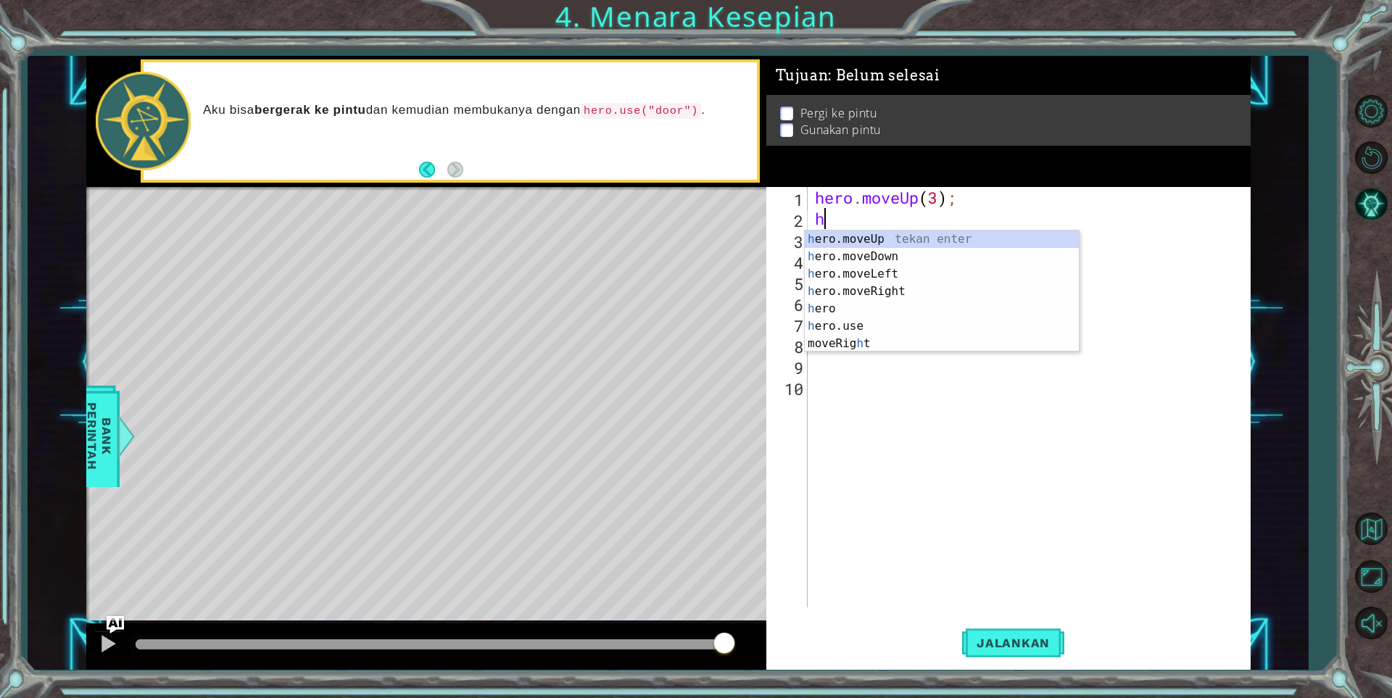
type textarea "he"
click at [884, 286] on div "he ro.moveUp tekan enter he ro.moveDown tekan enter he ro.moveLeft tekan enter …" at bounding box center [942, 299] width 274 height 139
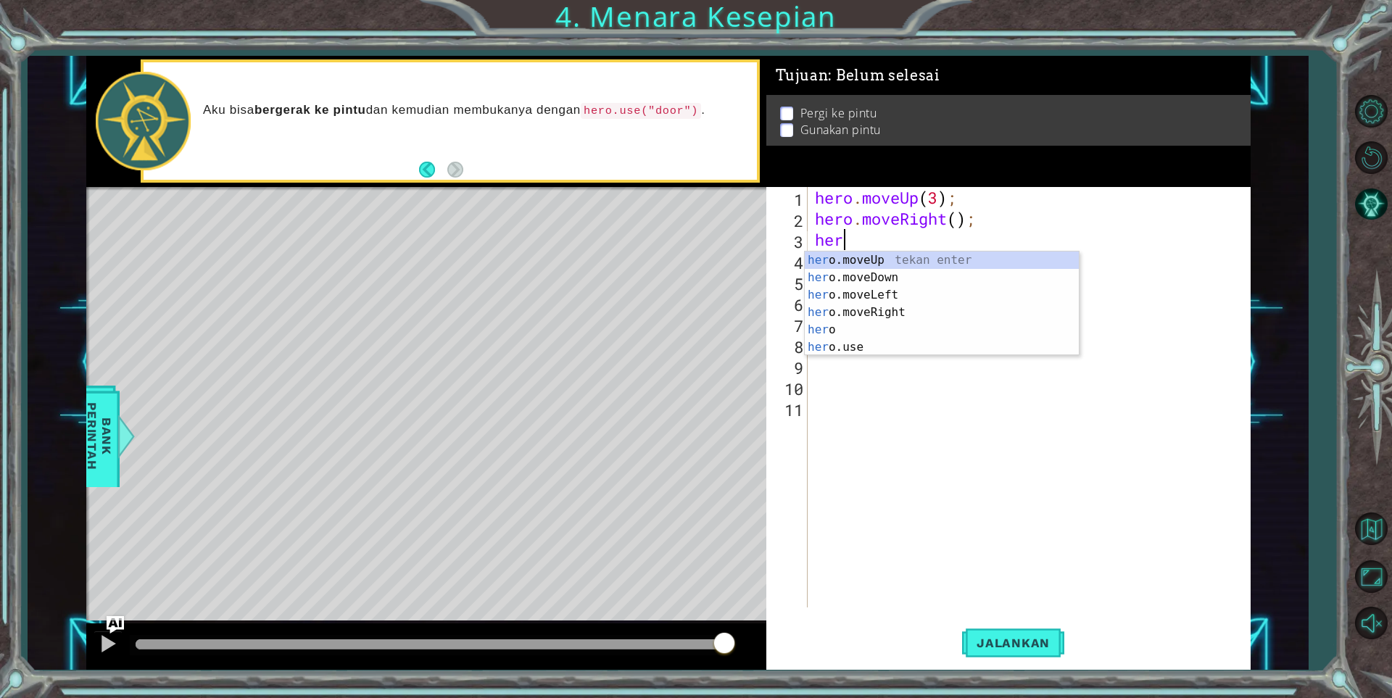
scroll to position [0, 1]
type textarea "hero"
click at [885, 325] on div "hero tekan enter hero .moveUp tekan enter hero .moveDown tekan enter hero .move…" at bounding box center [942, 321] width 274 height 139
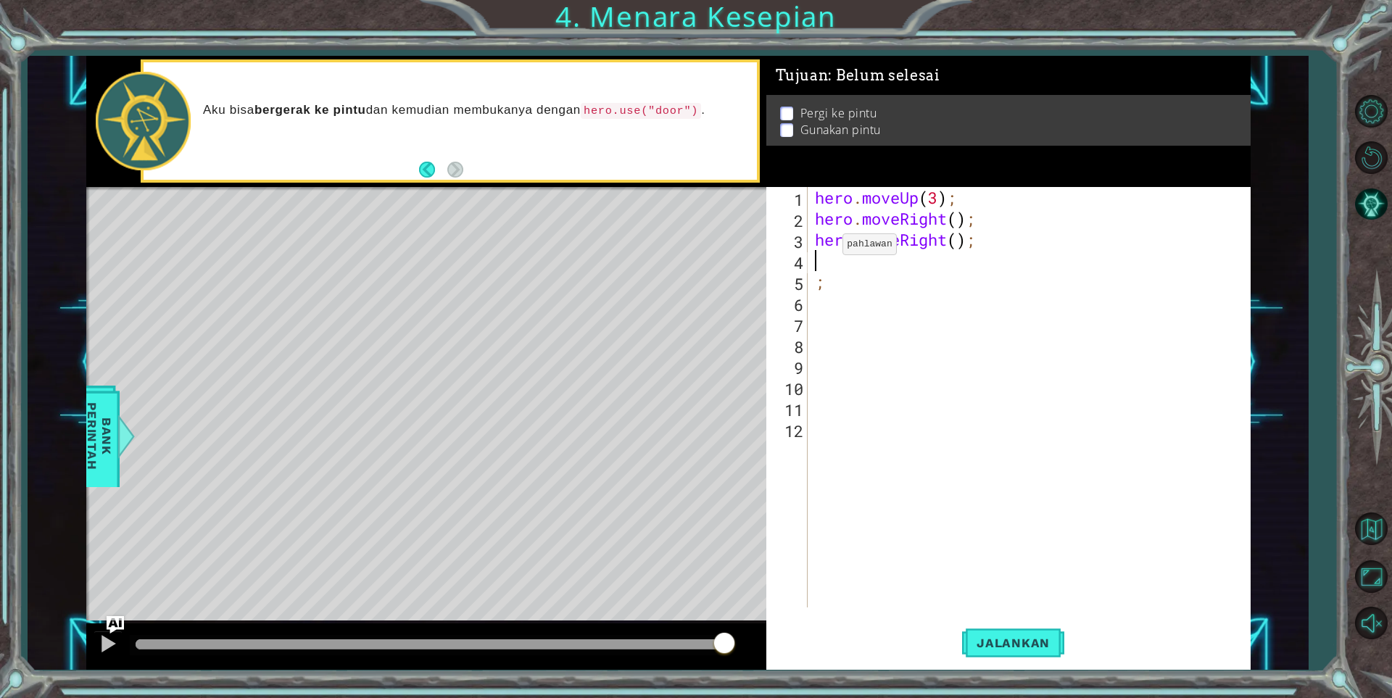
scroll to position [0, 0]
drag, startPoint x: 980, startPoint y: 243, endPoint x: 811, endPoint y: 249, distance: 169.0
click at [812, 249] on div "hero . moveUp ( 3 ) ; hero . moveRight ( ) ; hero . moveRight ( ) ; ;" at bounding box center [1028, 397] width 433 height 420
type textarea "hero.moveRight();"
click at [959, 219] on div "hero . moveUp ( 3 ) ; hero . moveRight ( ) ; ;" at bounding box center [1032, 418] width 441 height 462
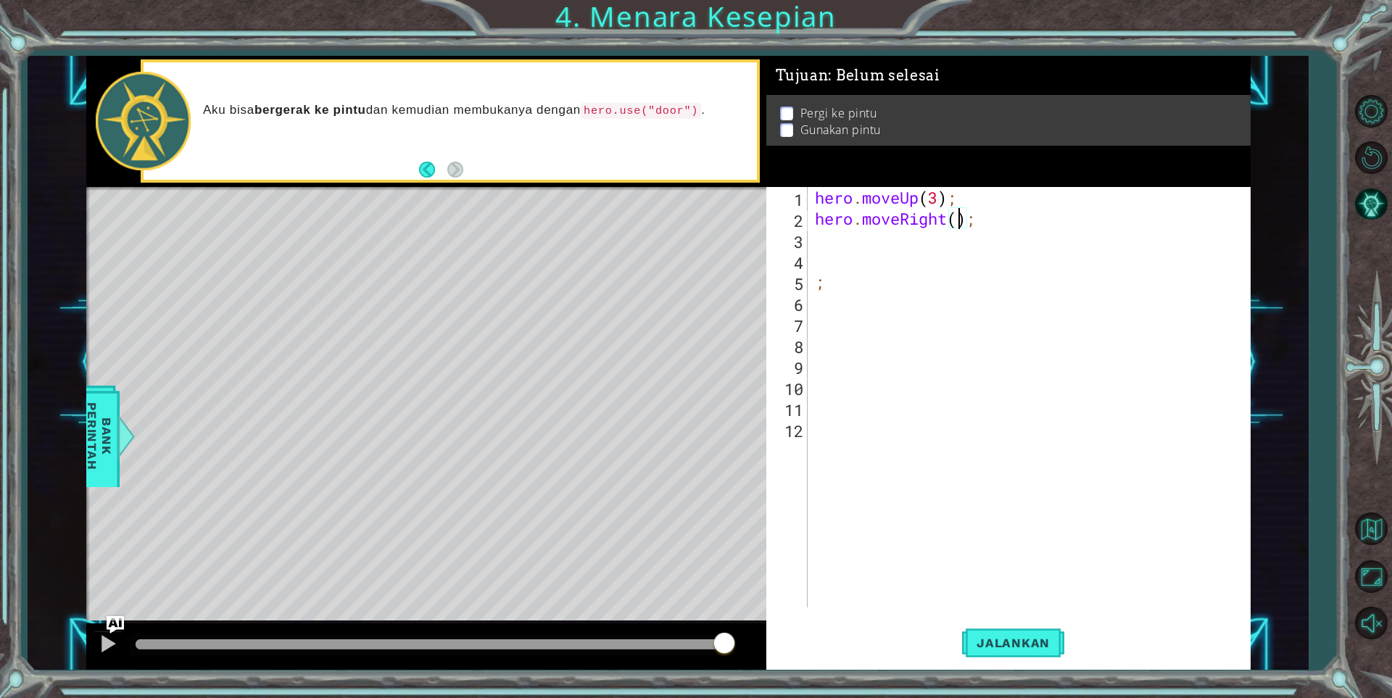
type textarea "hero.moveRight(2);"
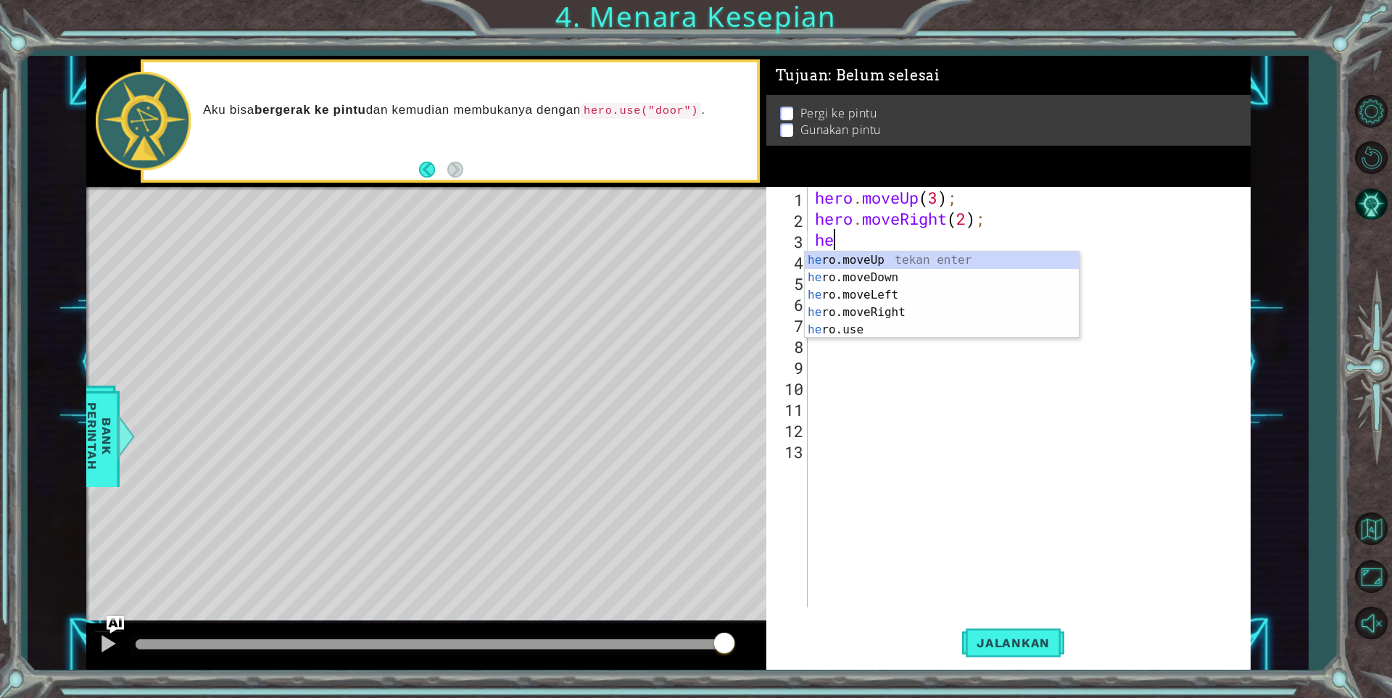
scroll to position [0, 1]
type textarea "hero"
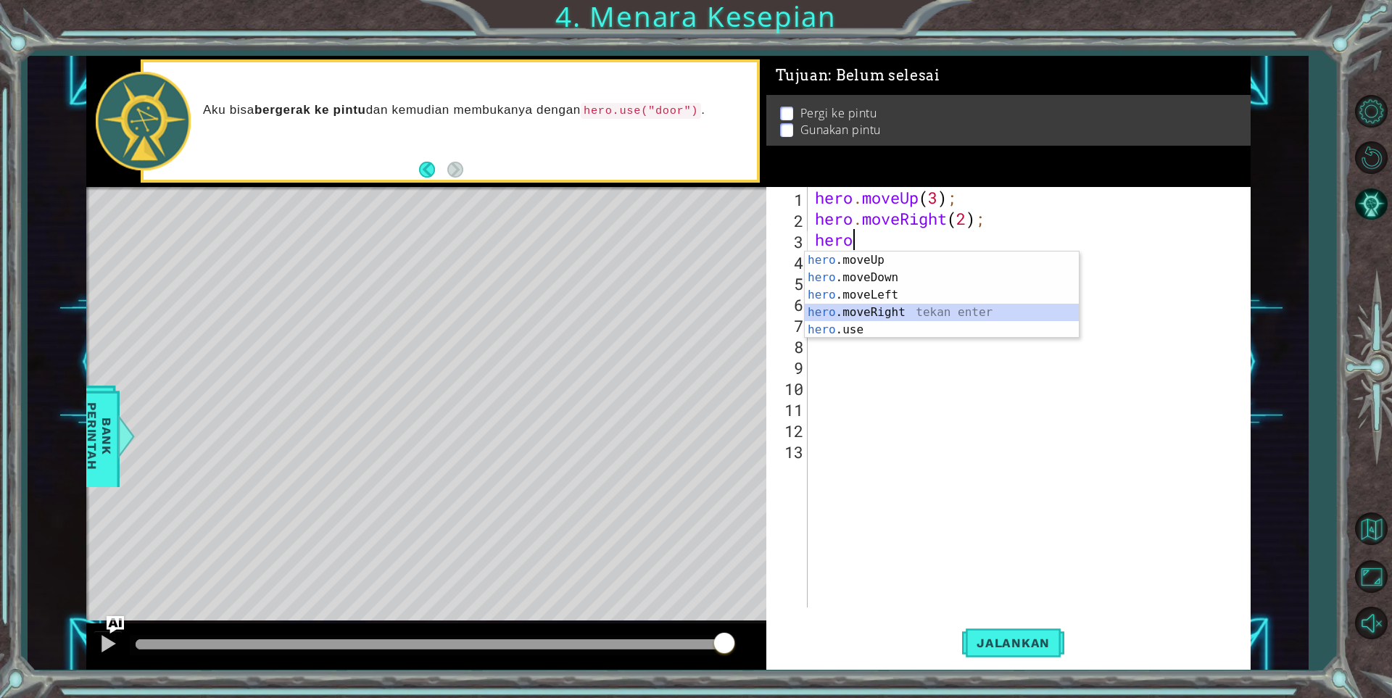
click at [905, 308] on div "hero .moveUp tekan enter hero .moveDown tekan enter hero .moveLeft tekan enter …" at bounding box center [942, 313] width 274 height 122
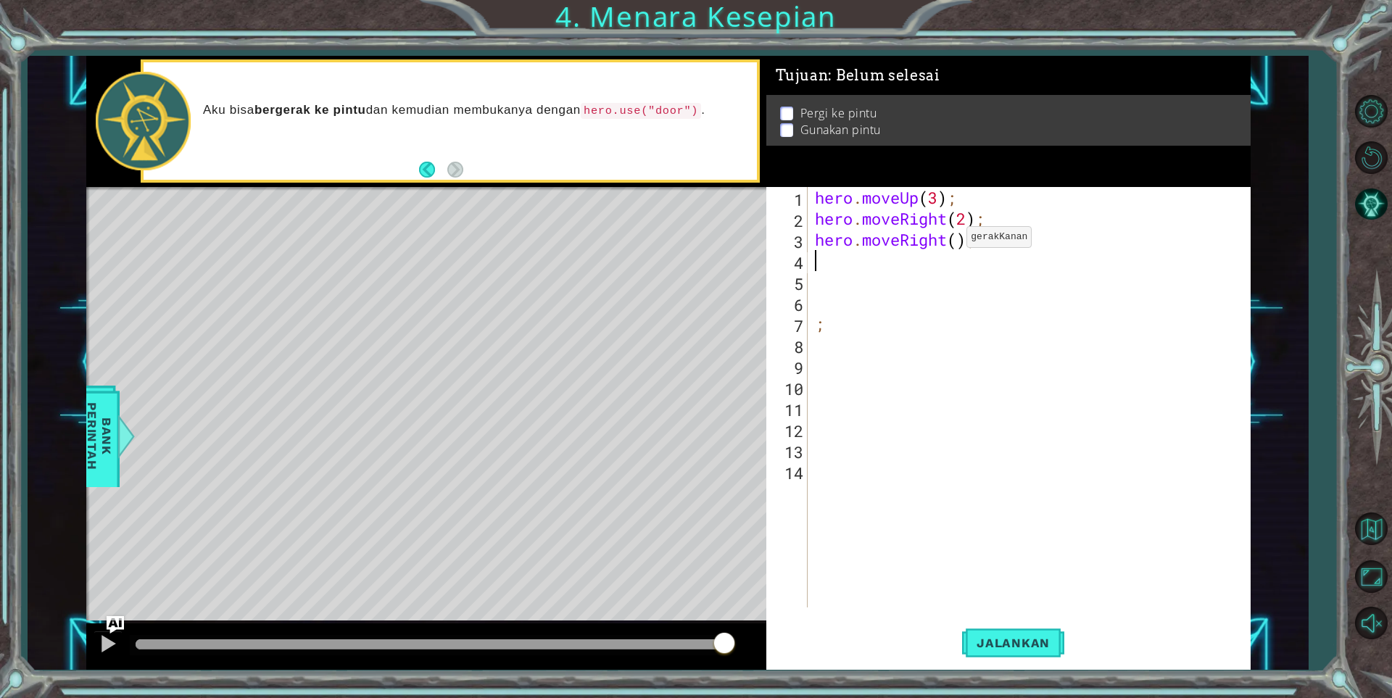
click at [954, 241] on div "hero . moveUp ( 3 ) ; hero . moveRight ( 2 ) ; hero . moveRight ( ) ; ;" at bounding box center [1032, 418] width 441 height 462
click at [959, 248] on div "hero . moveUp ( 3 ) ; hero . moveRight ( 2 ) ; hero . moveRight ( ) ; ;" at bounding box center [1032, 418] width 441 height 462
type textarea "hero.moveRight(2);"
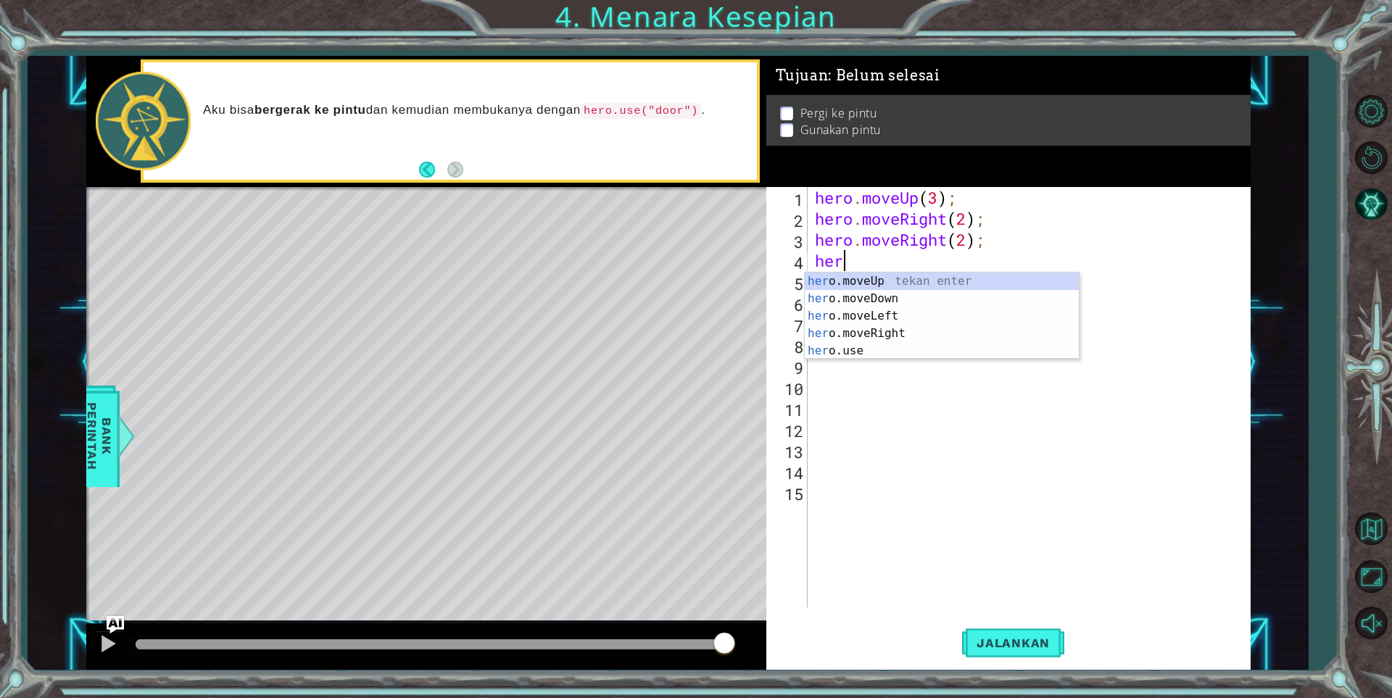
scroll to position [0, 1]
type textarea "hero"
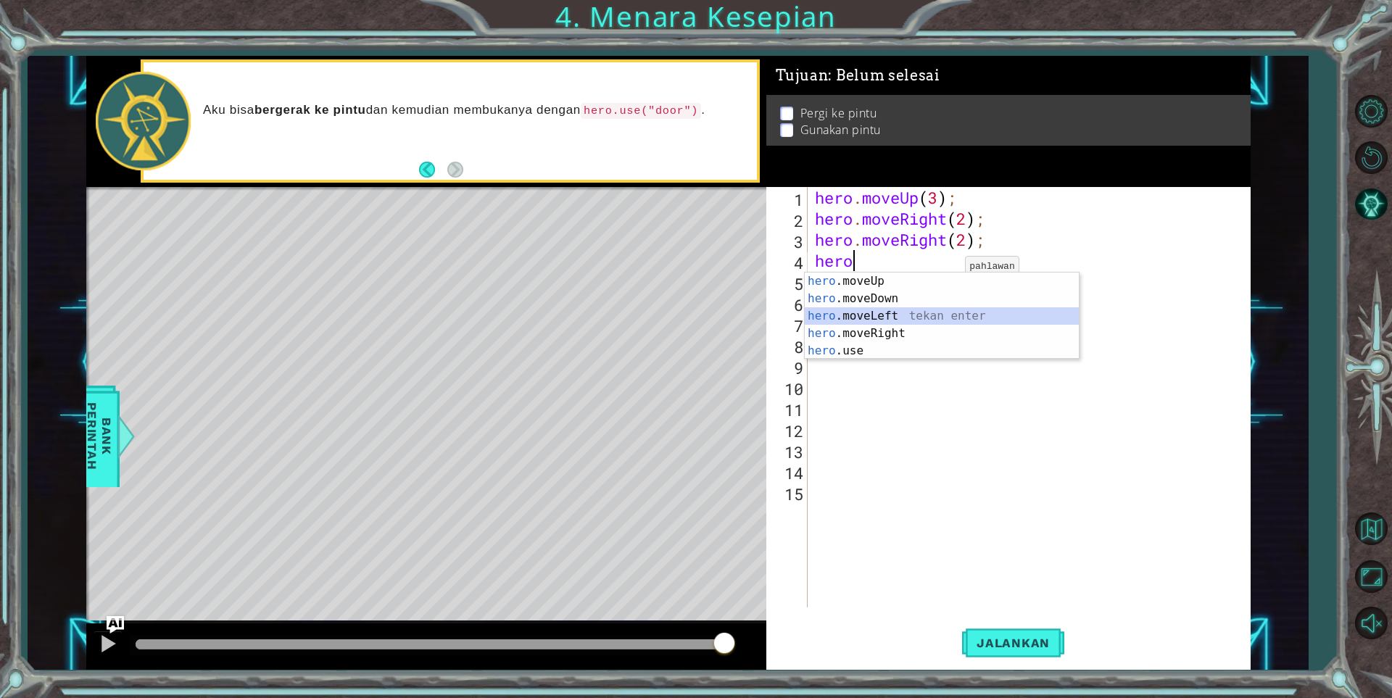
click at [877, 313] on div "hero .moveUp tekan enter hero .moveDown tekan enter hero .moveLeft tekan enter …" at bounding box center [942, 334] width 274 height 122
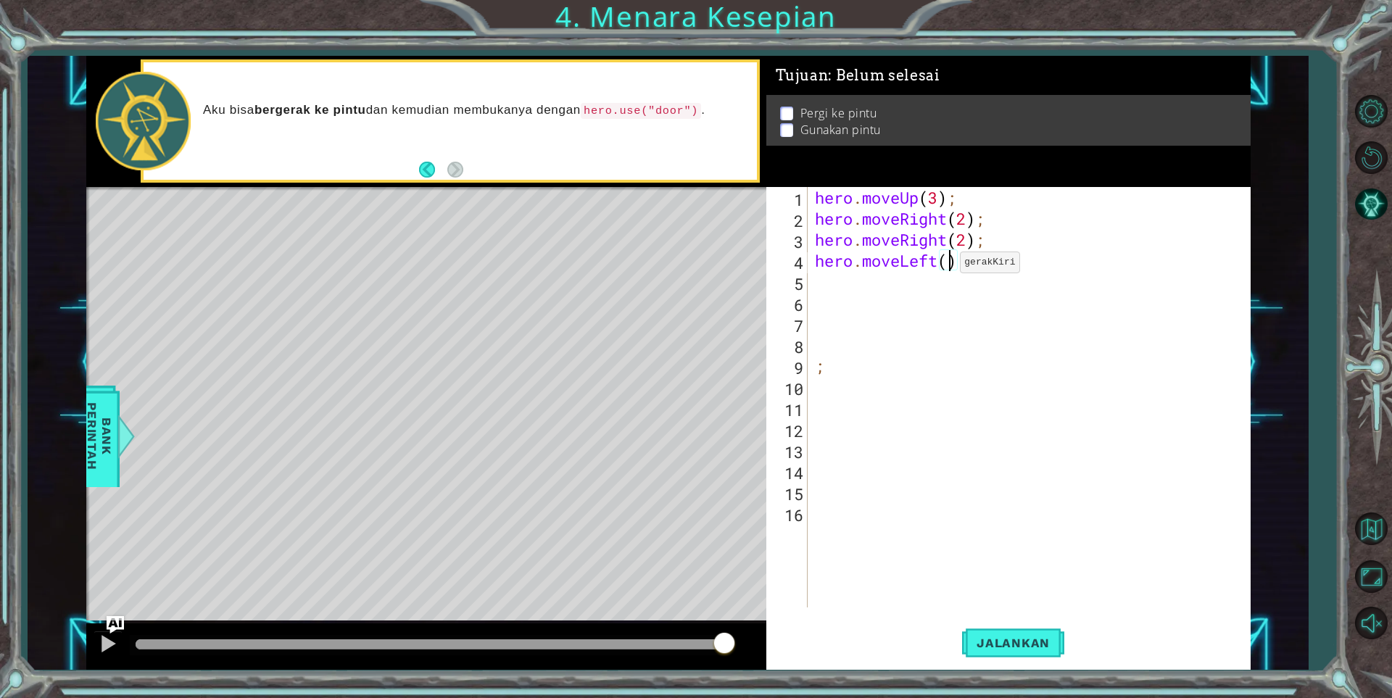
click at [947, 266] on div "hero . moveUp ( 3 ) ; hero . moveRight ( 2 ) ; hero . moveRight ( 2 ) ; hero . …" at bounding box center [1032, 418] width 441 height 462
type textarea "hero.moveLeft(1);"
click at [1032, 638] on span "Jalankan" at bounding box center [1013, 643] width 102 height 14
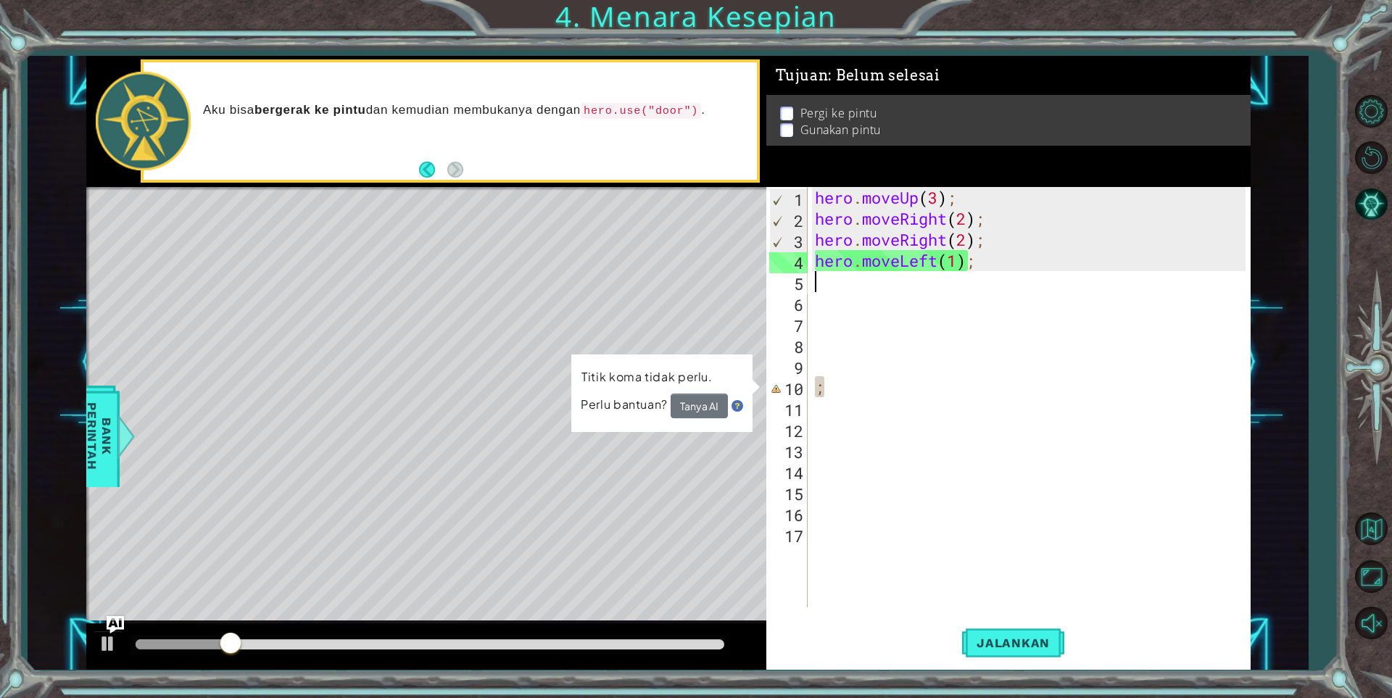
click at [931, 468] on div "hero . moveUp ( 3 ) ; hero . moveRight ( 2 ) ; hero . moveRight ( 2 ) ; hero . …" at bounding box center [1032, 418] width 441 height 462
click at [847, 379] on div "hero . moveUp ( 3 ) ; hero . moveRight ( 2 ) ; hero . moveRight ( 2 ) ; hero . …" at bounding box center [1032, 418] width 441 height 462
type textarea ";"
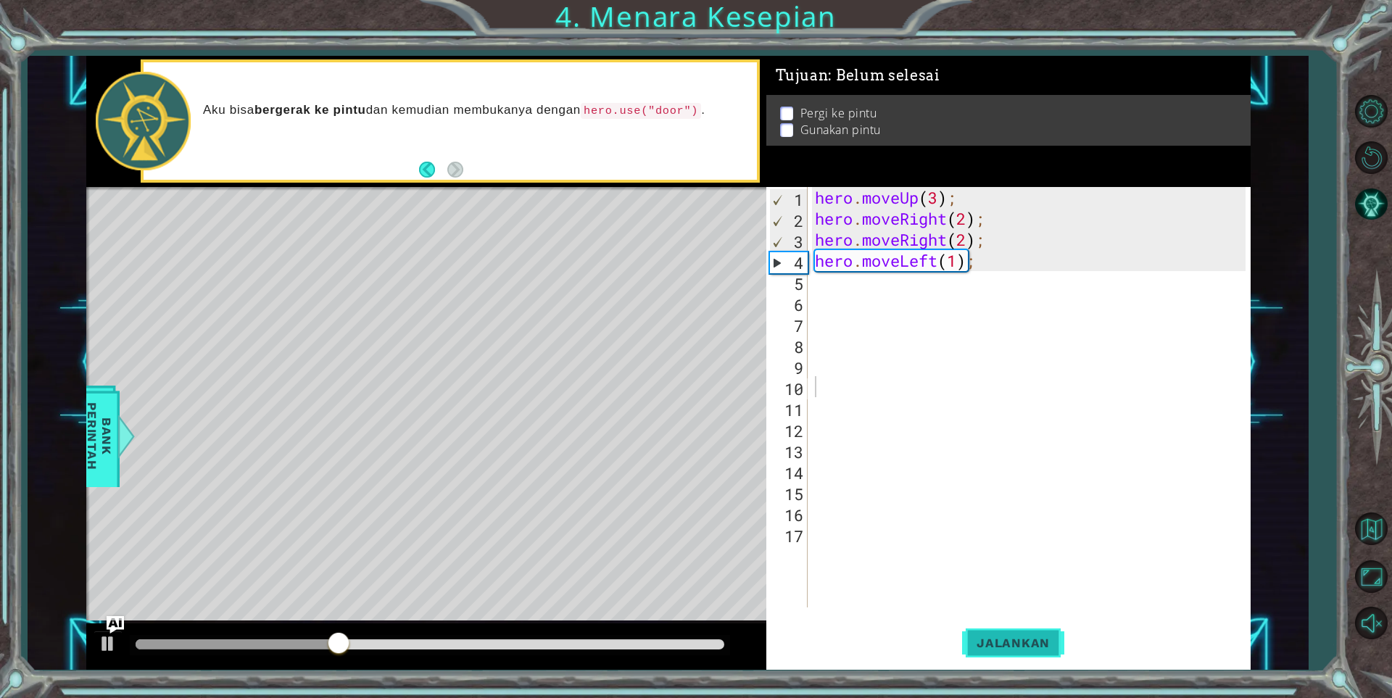
click at [1047, 641] on span "Jalankan" at bounding box center [1013, 643] width 102 height 14
click at [1046, 637] on span "Jalankan" at bounding box center [1013, 643] width 102 height 14
click at [969, 194] on div "hero . moveUp ( 3 ) ; hero . moveRight ( 2 ) ; hero . moveRight ( 2 ) ; hero . …" at bounding box center [1032, 418] width 441 height 462
click at [1044, 629] on button "Jalankan" at bounding box center [1013, 643] width 102 height 49
click at [989, 644] on span "Jalankan" at bounding box center [1013, 643] width 102 height 14
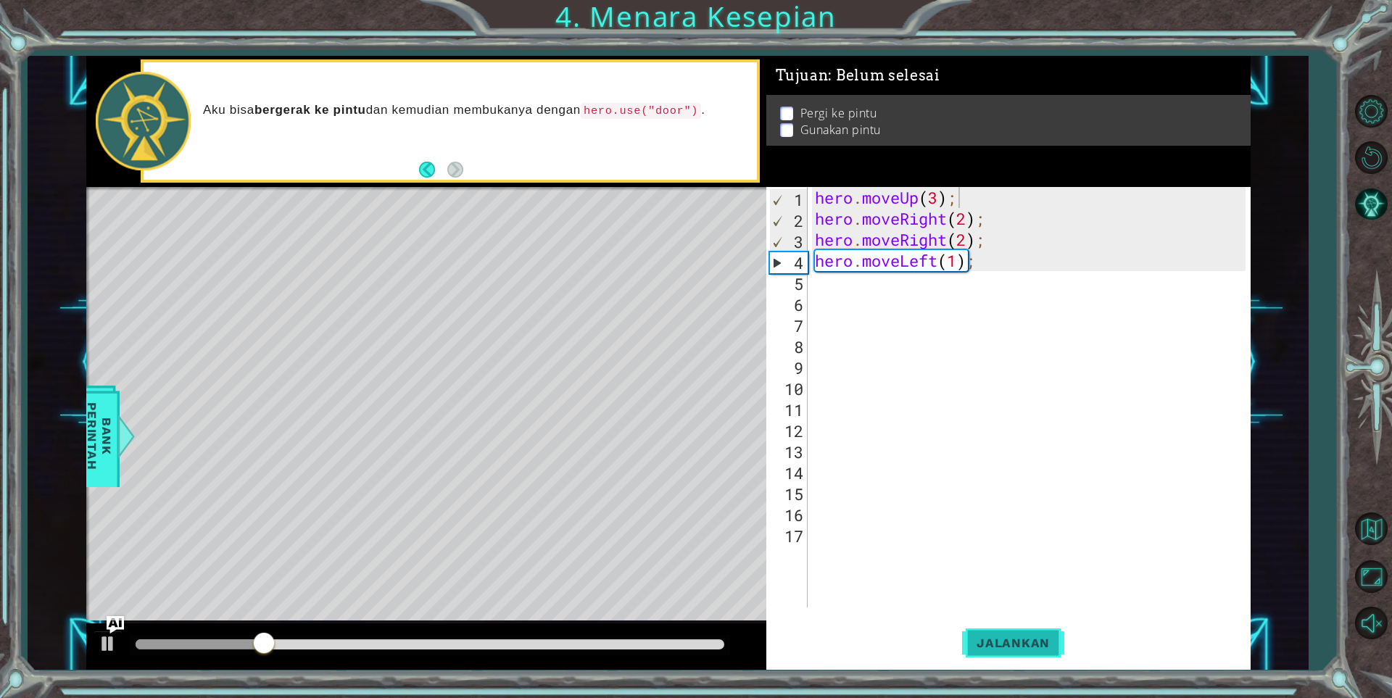
click at [993, 634] on button "Jalankan" at bounding box center [1013, 643] width 102 height 49
click at [994, 633] on button "Jalankan" at bounding box center [1013, 643] width 102 height 49
click at [938, 201] on div "hero . moveUp ( 3 ) ; hero . moveRight ( 2 ) ; hero . moveRight ( 2 ) ; hero . …" at bounding box center [1032, 418] width 441 height 462
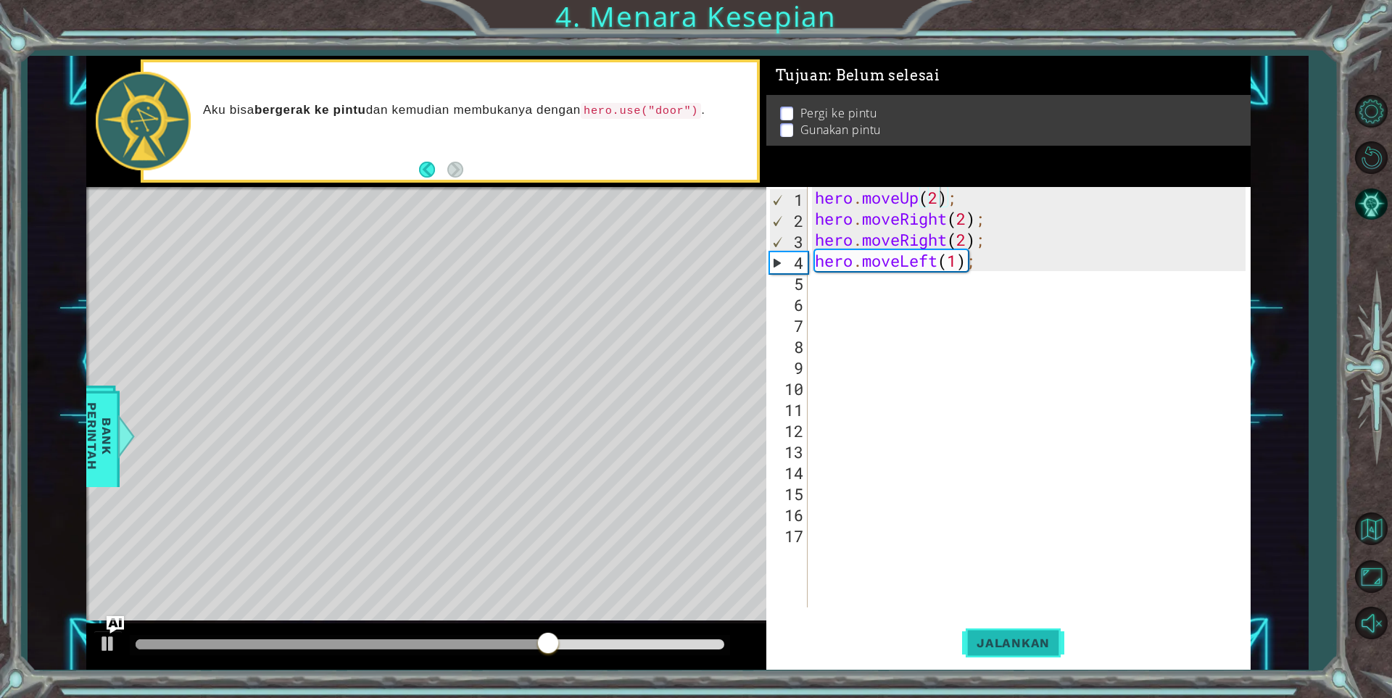
click at [1000, 641] on span "Jalankan" at bounding box center [1013, 643] width 102 height 14
click at [778, 259] on div "4" at bounding box center [789, 262] width 38 height 21
click at [778, 237] on div "3" at bounding box center [789, 241] width 38 height 21
click at [779, 215] on div "2" at bounding box center [789, 220] width 38 height 21
drag, startPoint x: 779, startPoint y: 211, endPoint x: 781, endPoint y: 193, distance: 18.3
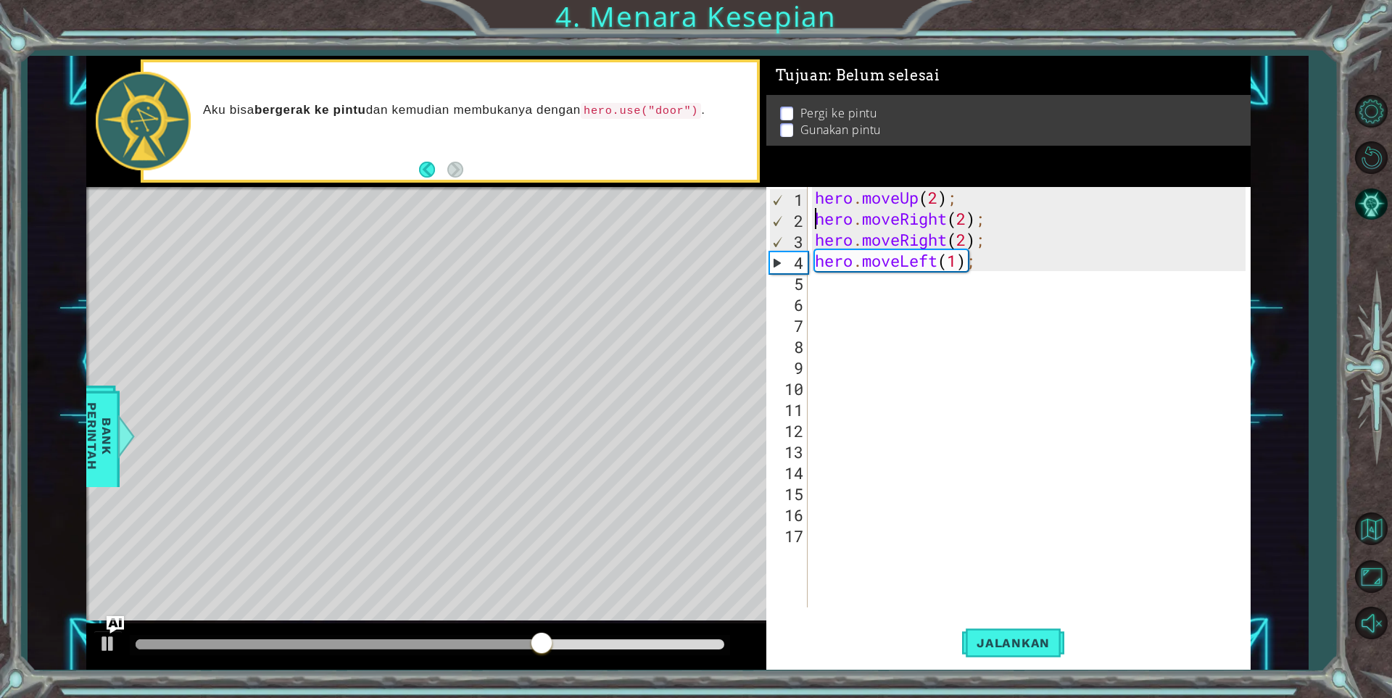
click at [781, 191] on div "1" at bounding box center [789, 199] width 38 height 21
type textarea "hero.moveUp(2);"
click at [781, 198] on div "1" at bounding box center [789, 199] width 38 height 21
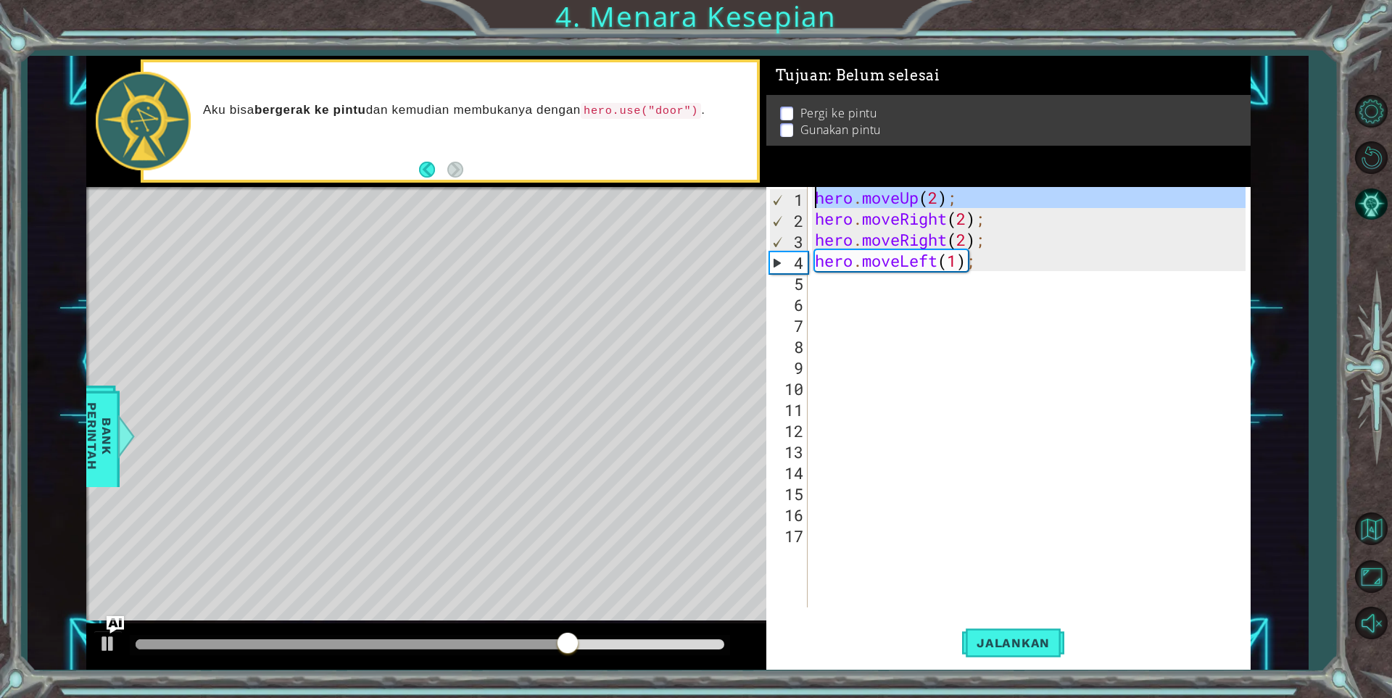
click at [781, 207] on div "1" at bounding box center [789, 199] width 38 height 21
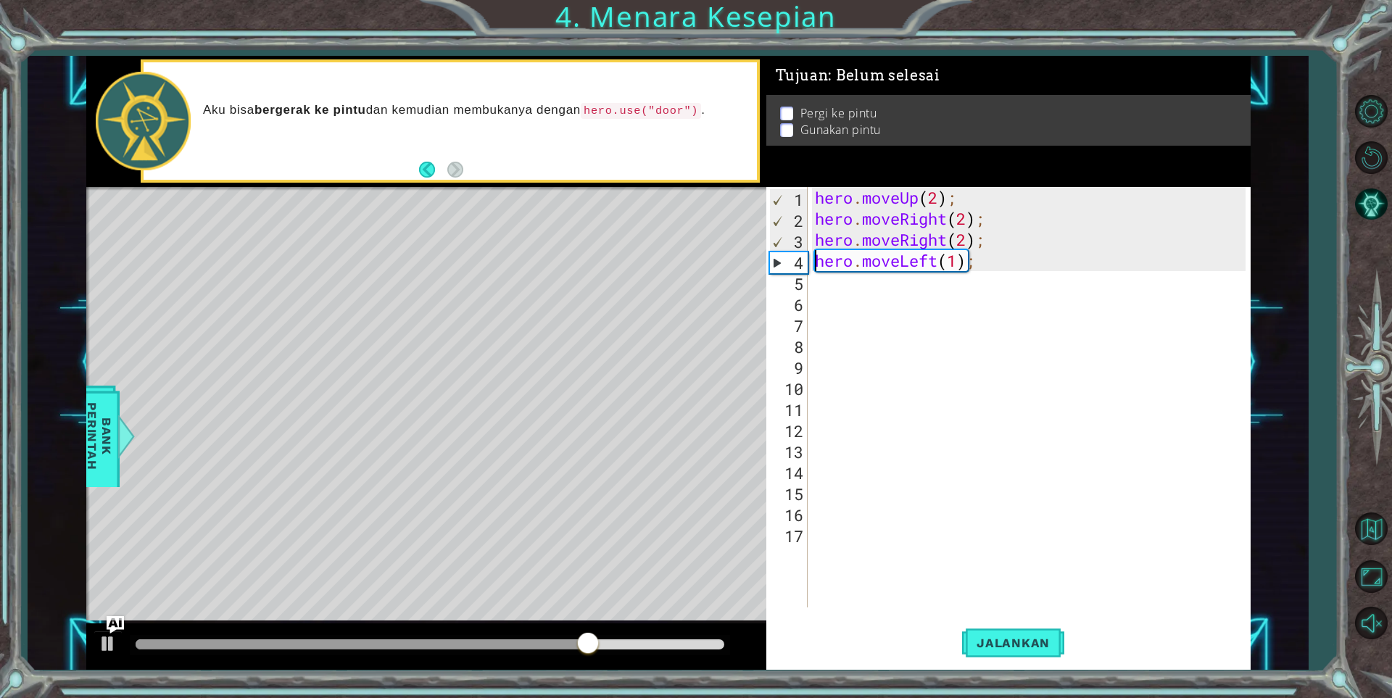
drag, startPoint x: 784, startPoint y: 254, endPoint x: 789, endPoint y: 228, distance: 27.2
click at [784, 254] on div "4" at bounding box center [789, 262] width 38 height 21
click at [789, 215] on div "2" at bounding box center [789, 220] width 38 height 21
click at [791, 262] on div "4" at bounding box center [789, 262] width 38 height 21
click at [1060, 637] on button "Jalankan" at bounding box center [1013, 643] width 102 height 49
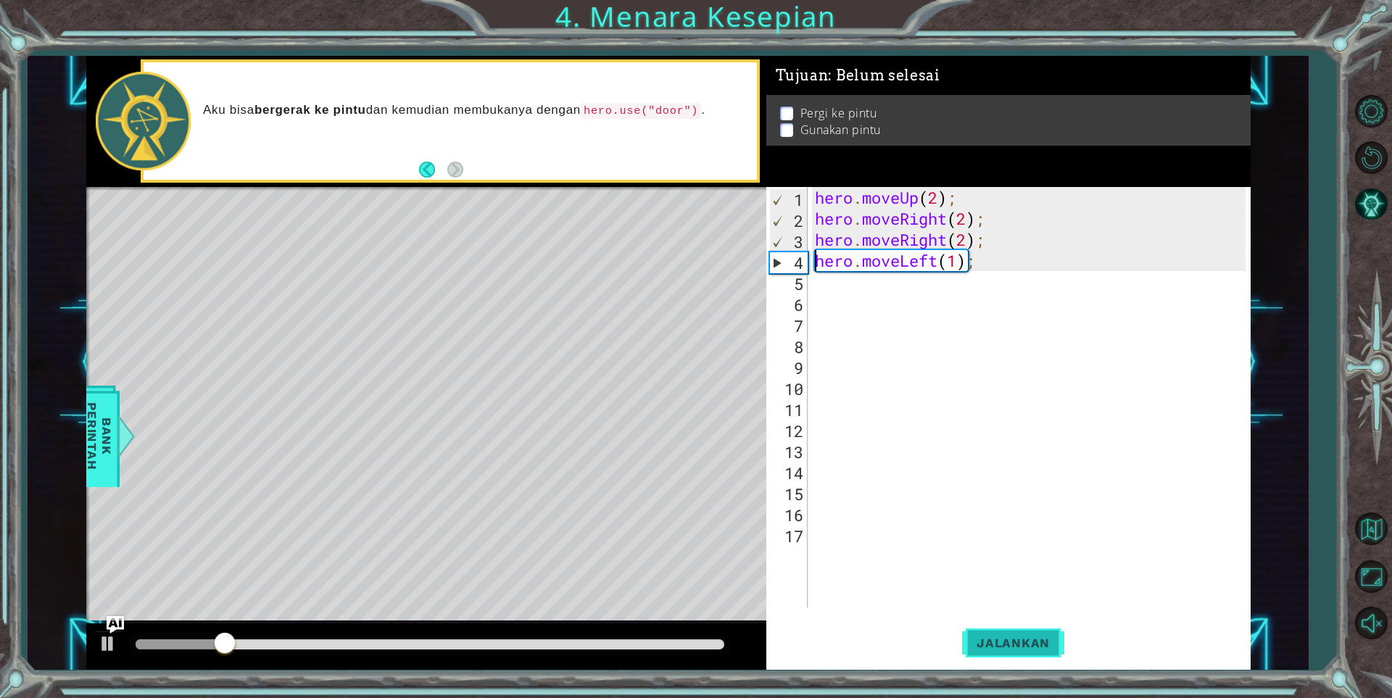
click at [1016, 637] on span "Jalankan" at bounding box center [1013, 643] width 102 height 14
click at [1016, 636] on span "Jalankan" at bounding box center [1013, 643] width 102 height 14
click at [1017, 628] on button "Jalankan" at bounding box center [1013, 643] width 102 height 49
click at [1000, 630] on button "Jalankan" at bounding box center [1013, 643] width 102 height 49
click at [1006, 649] on button "Jalankan" at bounding box center [1013, 643] width 102 height 49
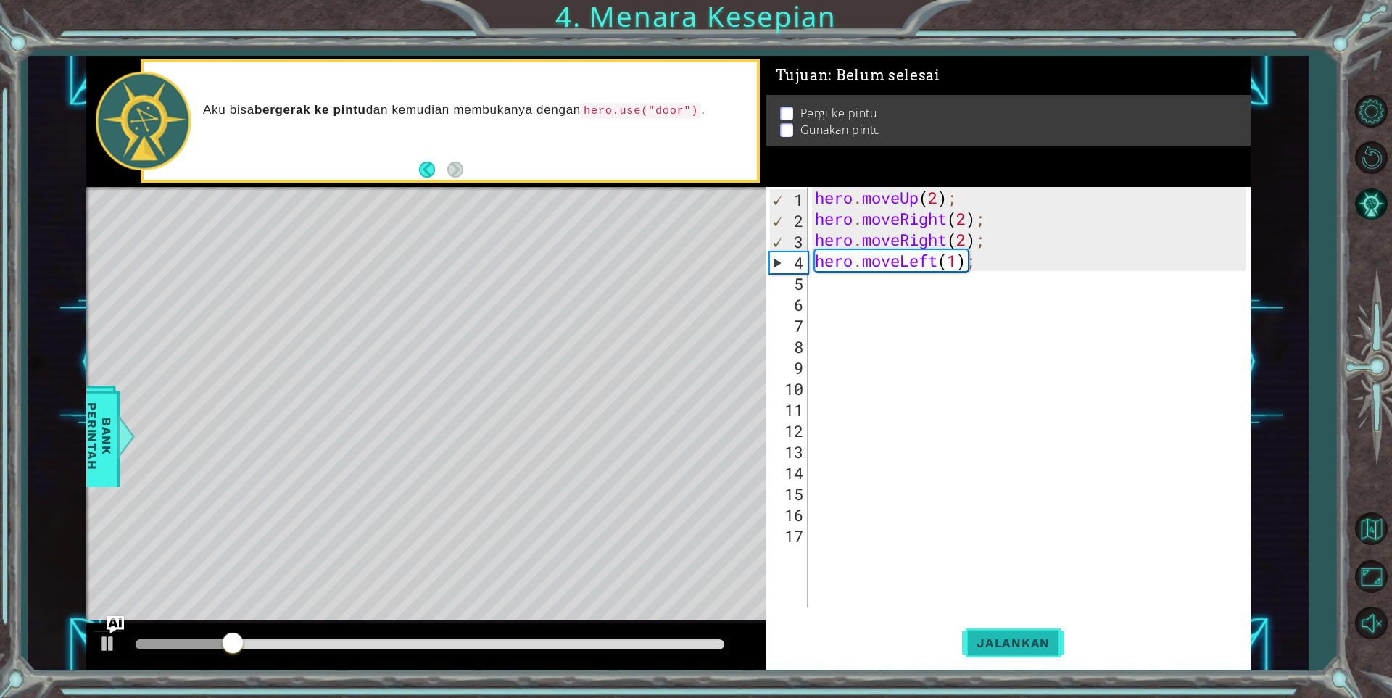
click at [1007, 647] on span "Jalankan" at bounding box center [1013, 643] width 102 height 14
click at [1008, 647] on span "Jalankan" at bounding box center [1013, 643] width 102 height 14
click at [1034, 644] on span "Jalankan" at bounding box center [1013, 643] width 102 height 14
click at [1029, 640] on span "Jalankan" at bounding box center [1013, 643] width 102 height 14
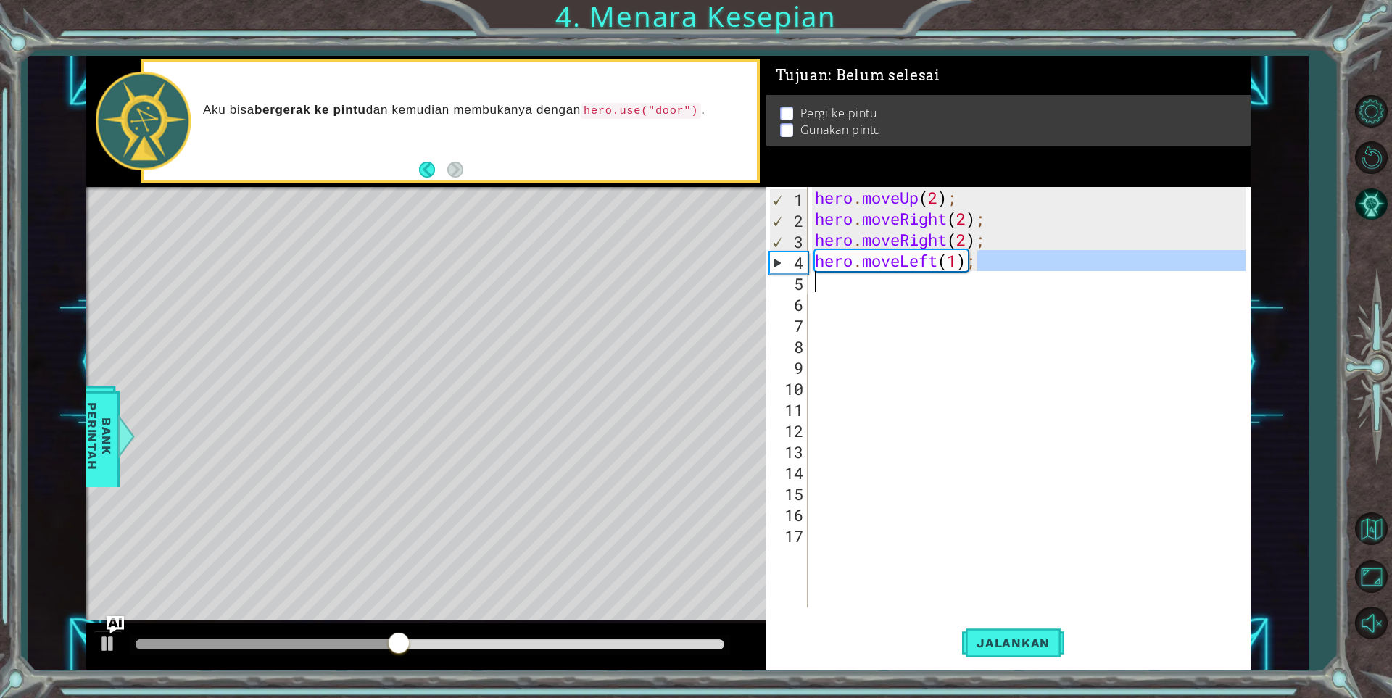
drag, startPoint x: 984, startPoint y: 261, endPoint x: 855, endPoint y: 263, distance: 129.0
click at [867, 265] on div "hero . moveUp ( 2 ) ; hero . moveRight ( 2 ) ; hero . moveRight ( 2 ) ; hero . …" at bounding box center [1032, 418] width 441 height 462
drag, startPoint x: 846, startPoint y: 264, endPoint x: 985, endPoint y: 276, distance: 139.7
click at [984, 276] on div "hero . moveUp ( 2 ) ; hero . moveRight ( 2 ) ; hero . moveRight ( 2 ) ; hero . …" at bounding box center [1032, 418] width 441 height 462
type textarea "her"
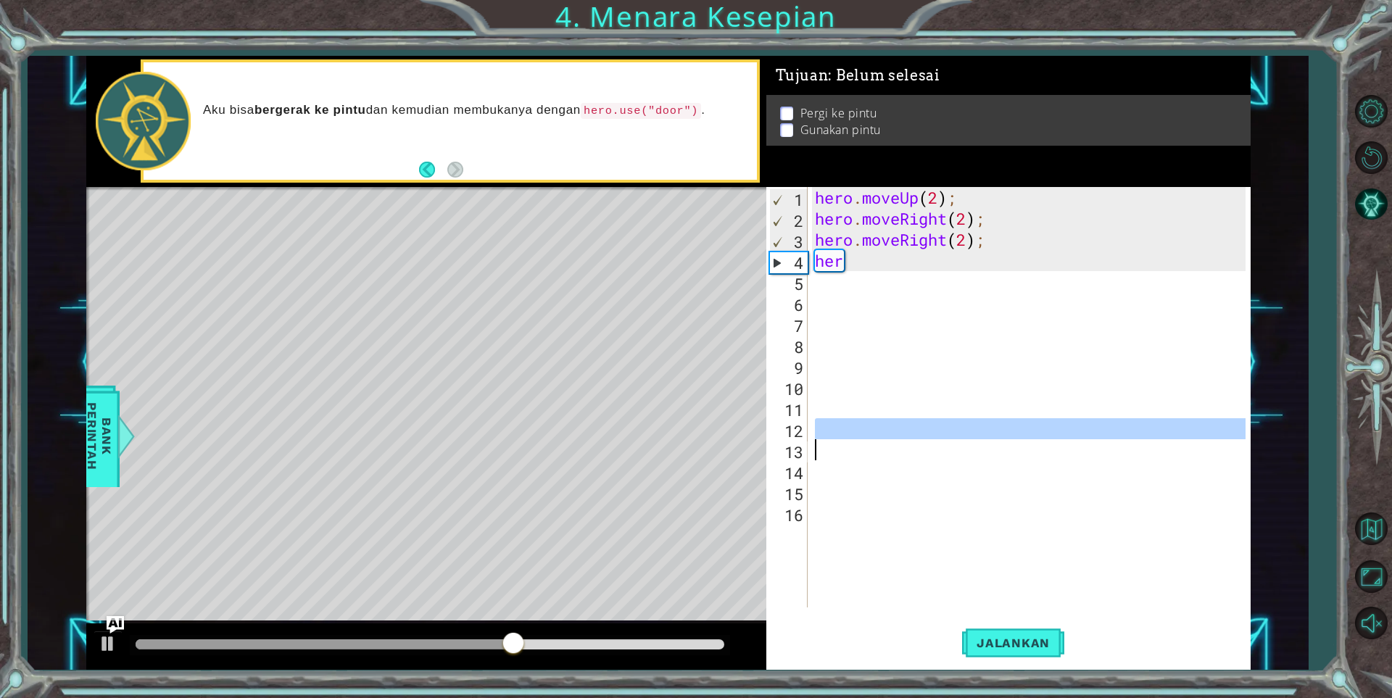
drag, startPoint x: 973, startPoint y: 442, endPoint x: 933, endPoint y: 363, distance: 88.5
click at [971, 438] on div "hero . moveUp ( 2 ) ; hero . moveRight ( 2 ) ; hero . moveRight ( 2 ) ; her" at bounding box center [1032, 418] width 441 height 462
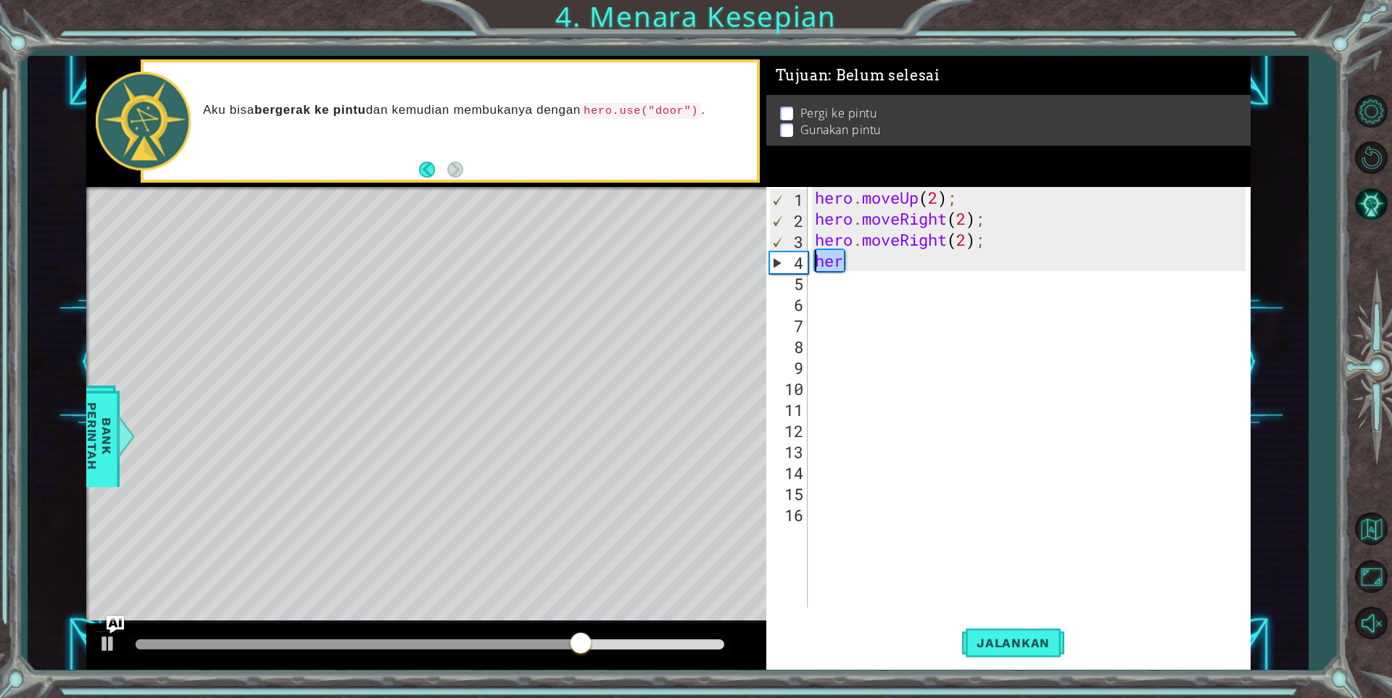
drag, startPoint x: 865, startPoint y: 264, endPoint x: 818, endPoint y: 259, distance: 47.4
click at [818, 259] on div "hero . moveUp ( 2 ) ; hero . moveRight ( 2 ) ; hero . moveRight ( 2 ) ; her" at bounding box center [1032, 418] width 441 height 462
type textarea "her"
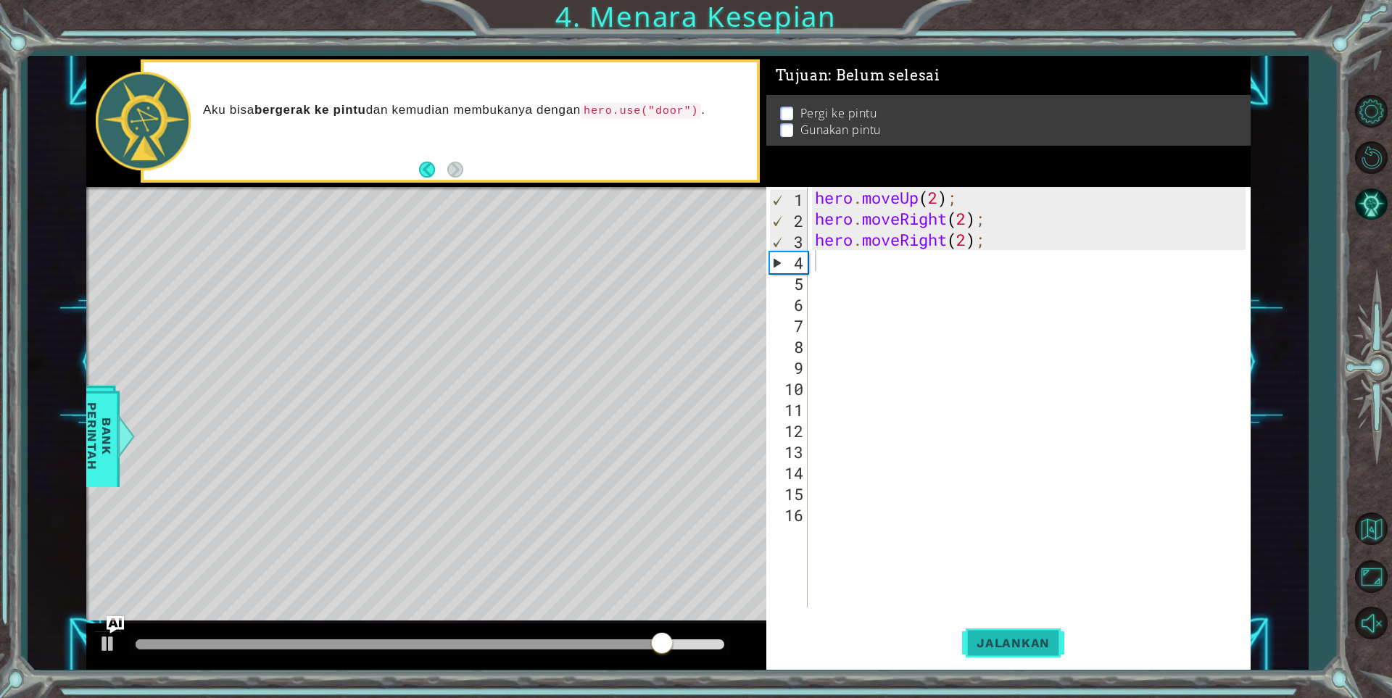
click at [994, 639] on span "Jalankan" at bounding box center [1013, 643] width 102 height 14
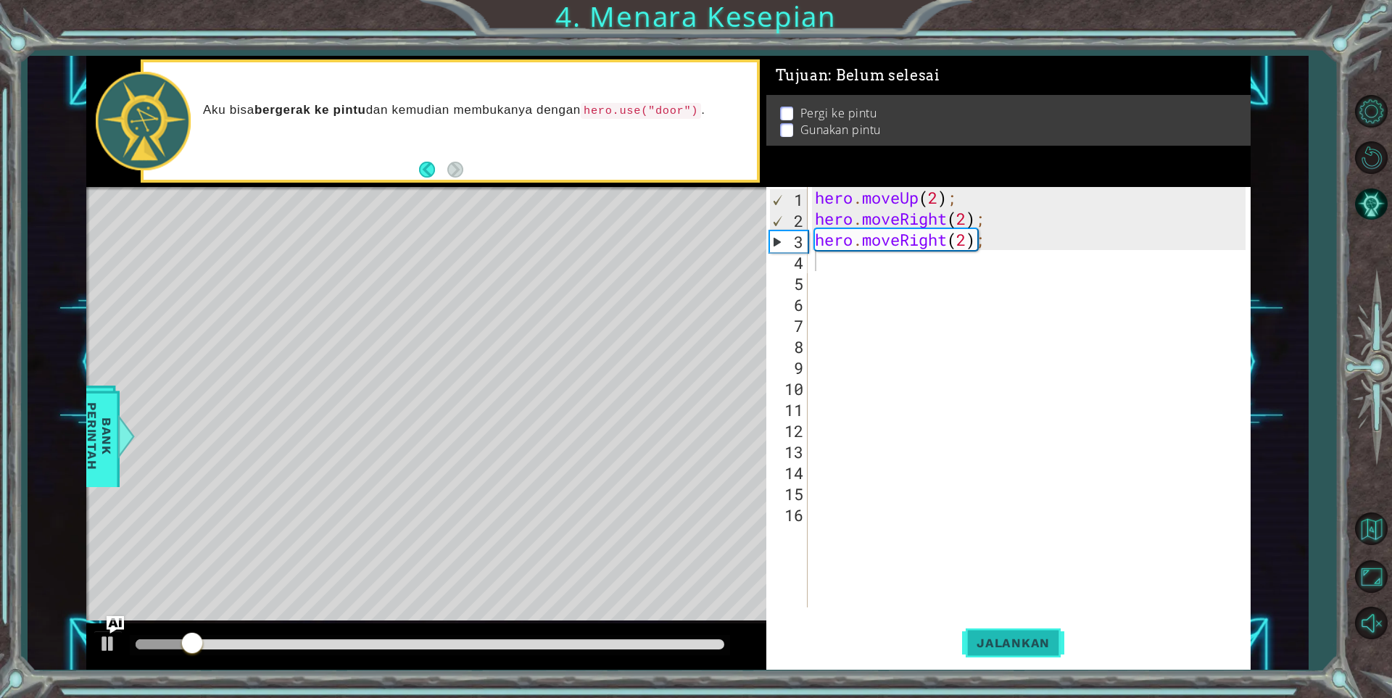
click at [1020, 628] on button "Jalankan" at bounding box center [1013, 643] width 102 height 49
click at [1034, 643] on span "Jalankan" at bounding box center [1013, 643] width 102 height 14
click at [828, 201] on div "hero . moveUp ( 2 ) ; hero . moveRight ( 2 ) ; hero . moveRight ( 2 ) ;" at bounding box center [1032, 418] width 441 height 462
click at [990, 189] on div "hero . moveUp ( 2 ) ; hero . moveRight ( 2 ) ; hero . moveRight ( 2 ) ;" at bounding box center [1032, 418] width 441 height 462
click at [967, 193] on div "hero . moveUp ( 2 ) ; hero . moveRight ( 2 ) ; hero . moveRight ( 2 ) ;" at bounding box center [1032, 418] width 441 height 462
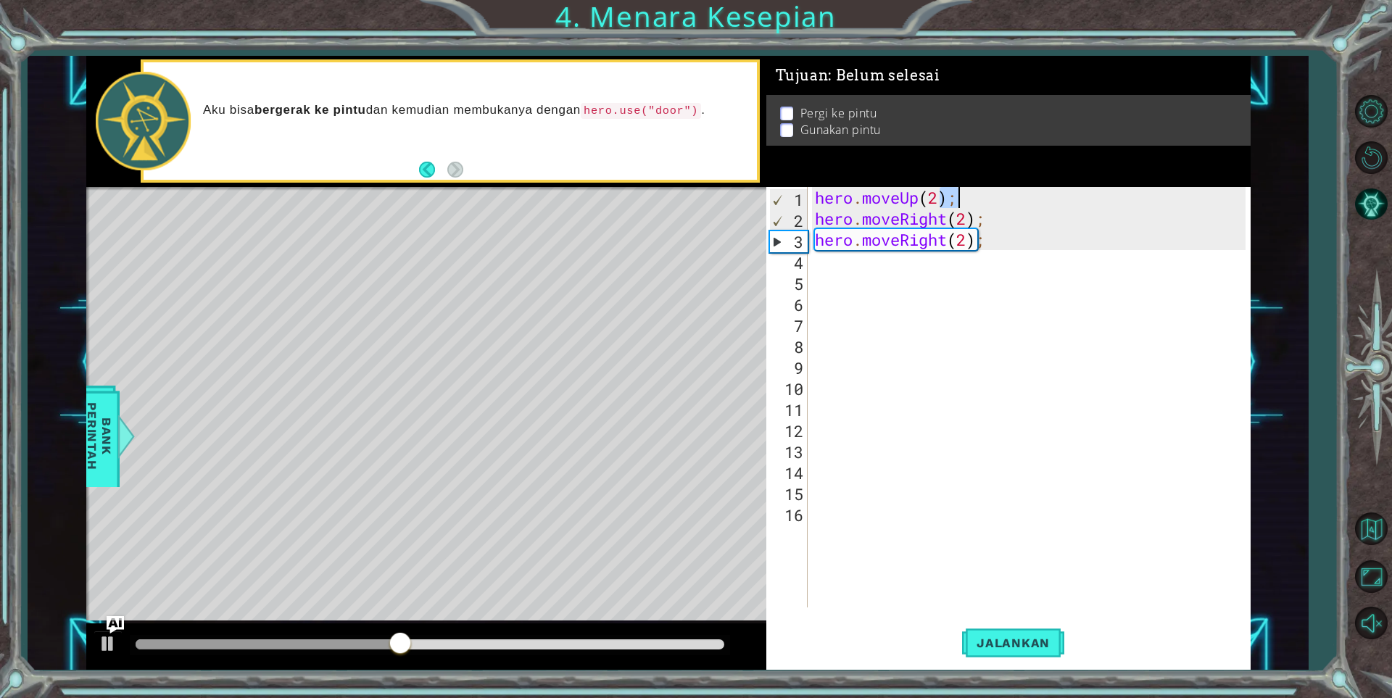
click at [967, 193] on div "hero . moveUp ( 2 ) ; hero . moveRight ( 2 ) ; hero . moveRight ( 2 ) ;" at bounding box center [1032, 418] width 441 height 462
type textarea "hero.moveUp(2); hero.moveRight(2);"
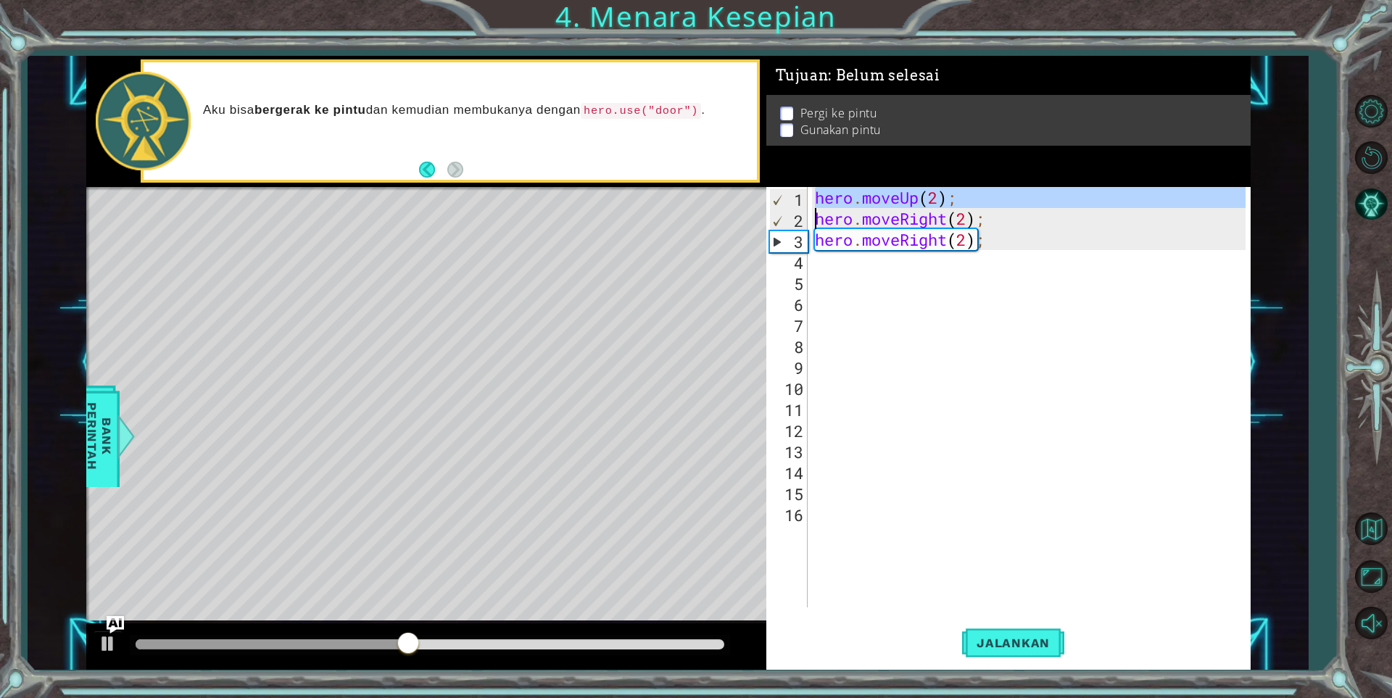
click at [967, 194] on div "hero . moveUp ( 2 ) ; hero . moveRight ( 2 ) ; hero . moveRight ( 2 ) ;" at bounding box center [1032, 418] width 441 height 462
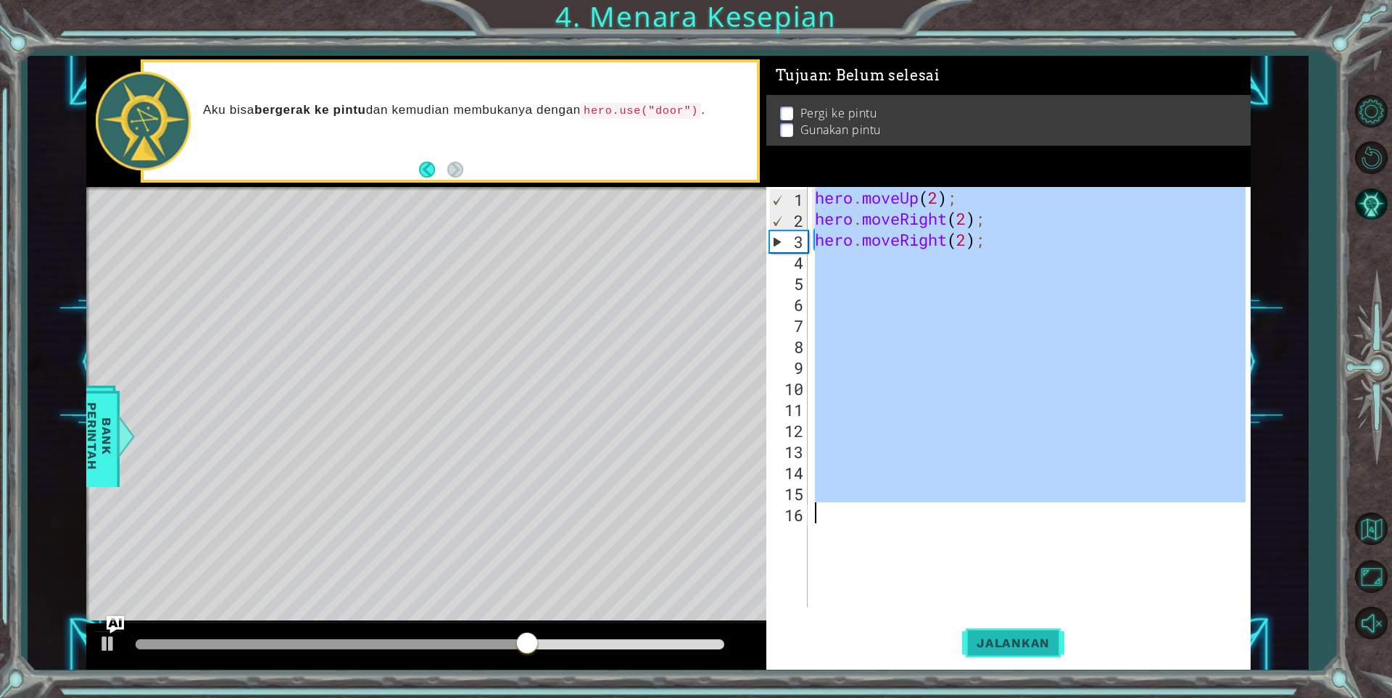
click at [1040, 639] on span "Jalankan" at bounding box center [1013, 643] width 102 height 14
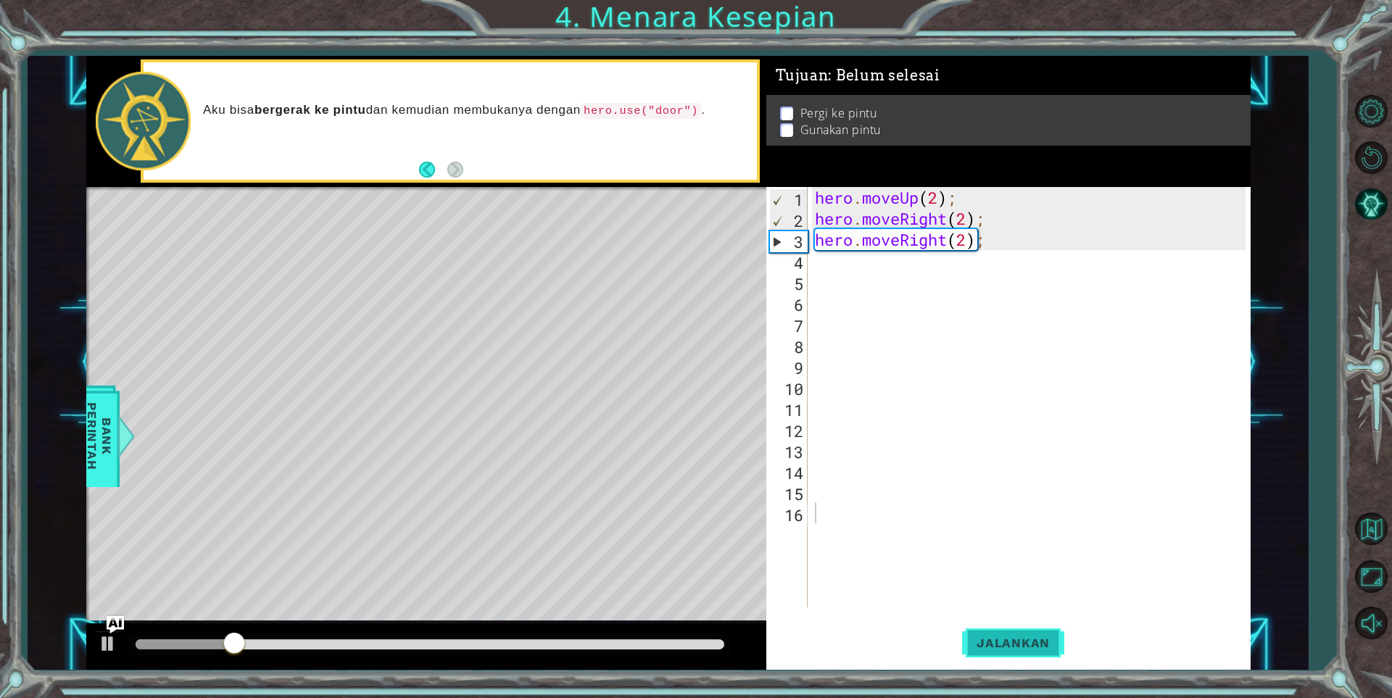
click at [1040, 639] on span "Jalankan" at bounding box center [1013, 643] width 102 height 14
click at [1040, 638] on span "Jalankan" at bounding box center [1013, 643] width 102 height 14
click at [1040, 637] on span "Jalankan" at bounding box center [1013, 643] width 102 height 14
click at [1040, 636] on span "Jalankan" at bounding box center [1013, 643] width 102 height 14
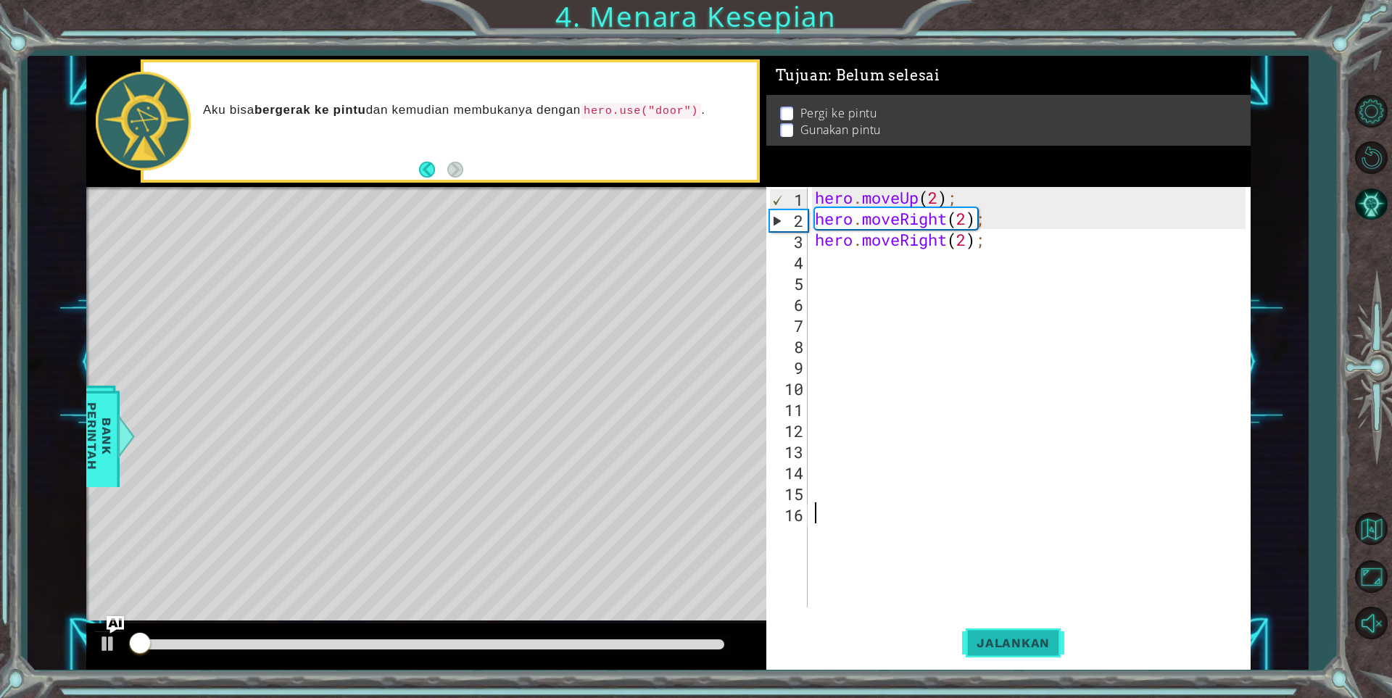
click at [1040, 636] on span "Jalankan" at bounding box center [1013, 643] width 102 height 14
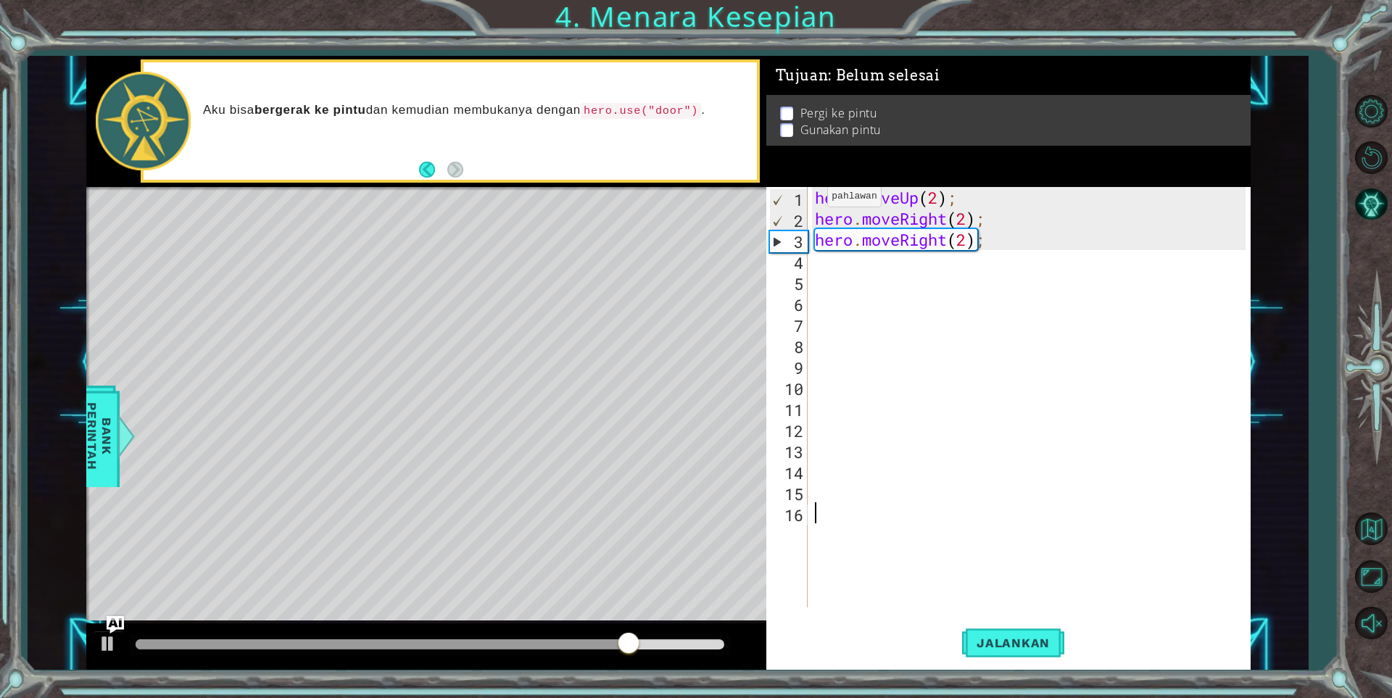
click at [815, 200] on div "hero . moveUp ( 2 ) ; hero . moveRight ( 2 ) ; hero . moveRight ( 2 ) ;" at bounding box center [1032, 418] width 441 height 462
type textarea "hero.moveUp(2);"
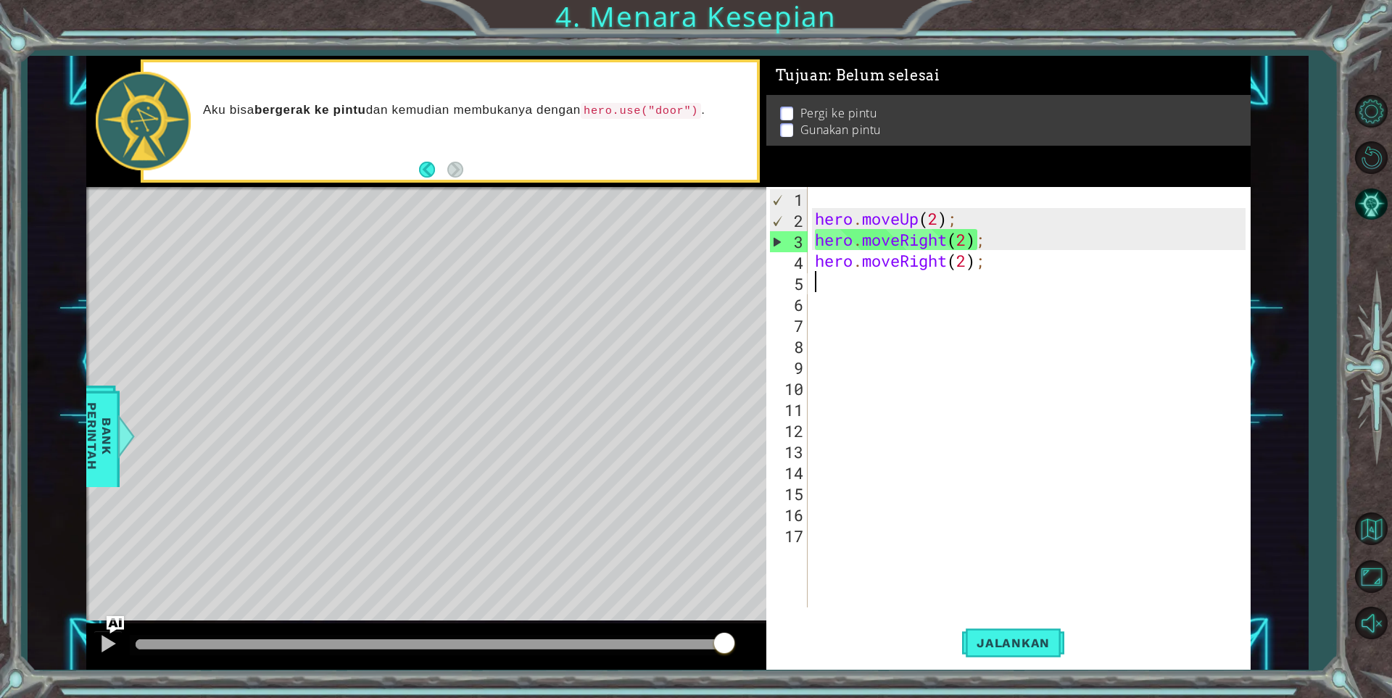
click at [922, 291] on div "hero . moveUp ( 2 ) ; hero . moveRight ( 2 ) ; hero . moveRight ( 2 ) ;" at bounding box center [1032, 418] width 441 height 462
drag, startPoint x: 1007, startPoint y: 263, endPoint x: 817, endPoint y: 264, distance: 190.6
click at [817, 264] on div "hero . moveUp ( 2 ) ; hero . moveRight ( 2 ) ; hero . moveRight ( 2 ) ;" at bounding box center [1032, 418] width 441 height 462
paste textarea "Up(3"
type textarea "hero.moveUp(3);"
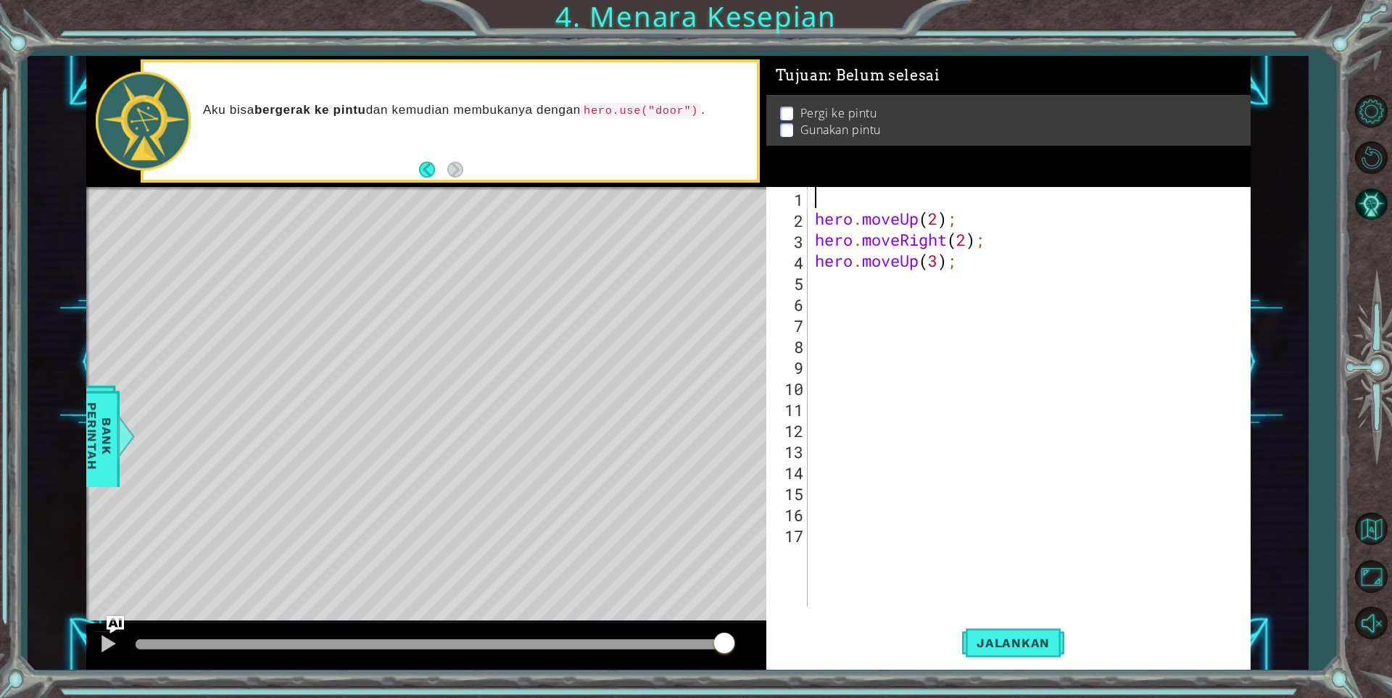
click at [818, 198] on div "hero . moveUp ( 2 ) ; hero . moveRight ( 2 ) ; hero . moveUp ( 3 ) ;" at bounding box center [1032, 418] width 441 height 462
paste textarea "hero.moveUp(3);"
type textarea "hero.moveUp(3);"
drag, startPoint x: 960, startPoint y: 262, endPoint x: 817, endPoint y: 261, distance: 143.5
click at [817, 261] on div "hero . moveUp ( 3 ) ; hero . moveUp ( 2 ) ; hero . moveRight ( 2 ) ; hero . mov…" at bounding box center [1032, 418] width 441 height 462
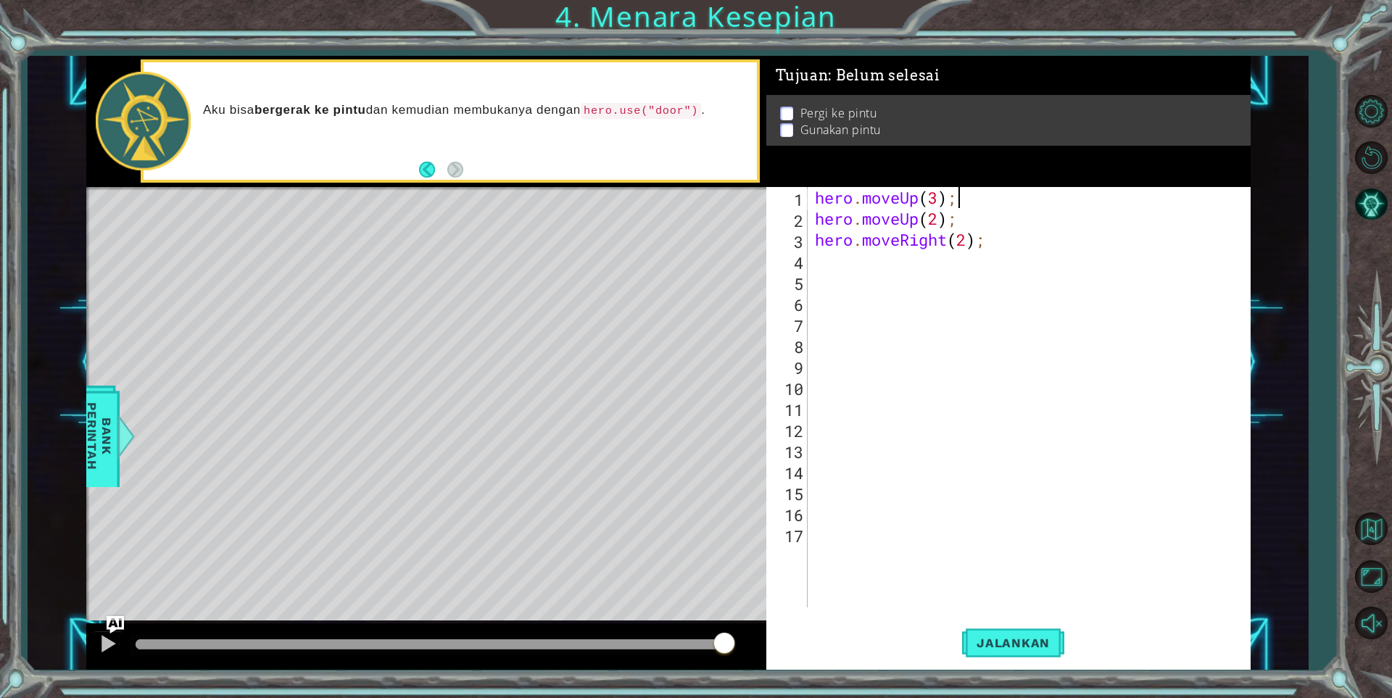
click at [958, 201] on div "hero . moveUp ( 3 ) ; hero . moveUp ( 2 ) ; hero . moveRight ( 2 ) ;" at bounding box center [1032, 418] width 441 height 462
type textarea "hero.moveUp(3);"
drag, startPoint x: 972, startPoint y: 246, endPoint x: 814, endPoint y: 244, distance: 158.0
click at [815, 246] on div "hero . moveUp ( 3 ) ; hero . moveUp ( 2 ) ; hero . moveRight ( 2 ) ;" at bounding box center [1032, 418] width 441 height 462
type textarea "hero.moveUp(2);"
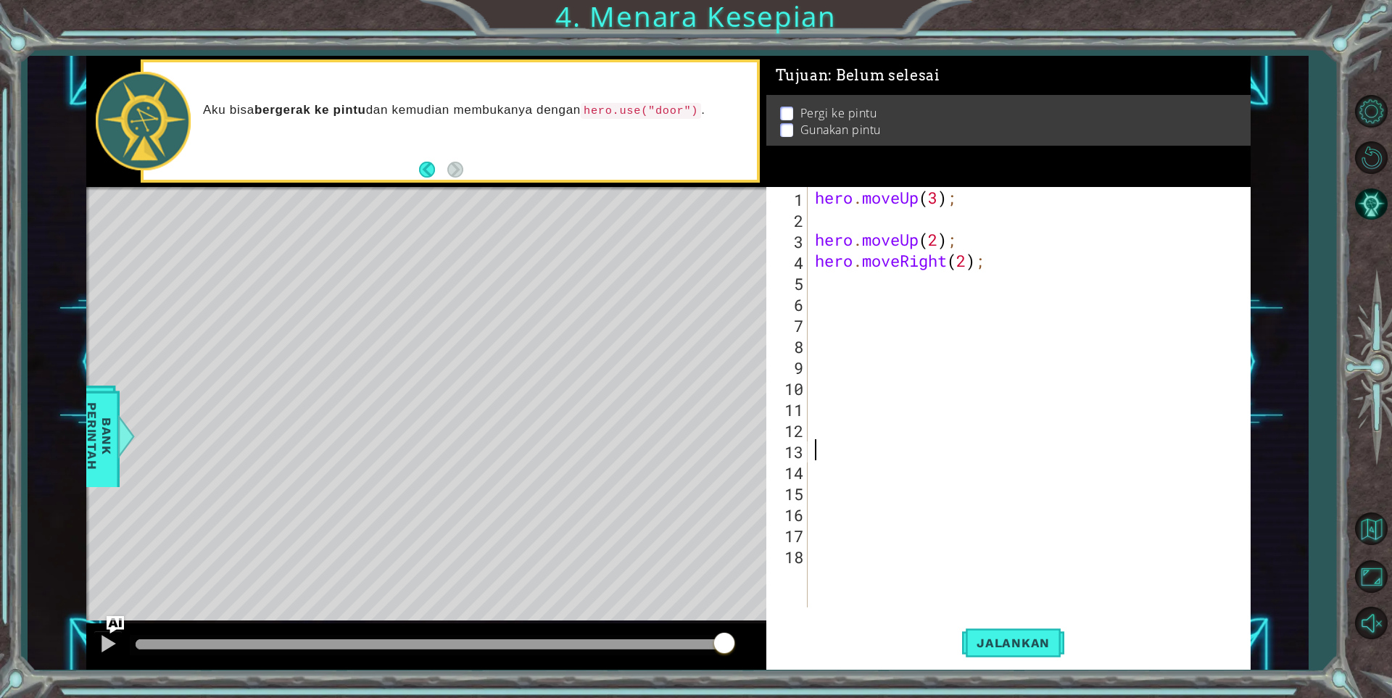
click at [1030, 457] on div "hero . moveUp ( 3 ) ; hero . moveUp ( 2 ) ; hero . moveRight ( 2 ) ;" at bounding box center [1032, 418] width 441 height 462
drag, startPoint x: 815, startPoint y: 262, endPoint x: 994, endPoint y: 274, distance: 180.2
click at [994, 274] on div "hero . moveUp ( 3 ) ; hero . moveUp ( 2 ) ; hero . moveRight ( 2 ) ;" at bounding box center [1032, 418] width 441 height 462
click at [839, 230] on div "hero . moveUp ( 3 ) ; hero . moveUp ( 2 ) ; hero . moveRight ( 2 ) ;" at bounding box center [1032, 418] width 441 height 462
type textarea "hero.moveUp(2);"
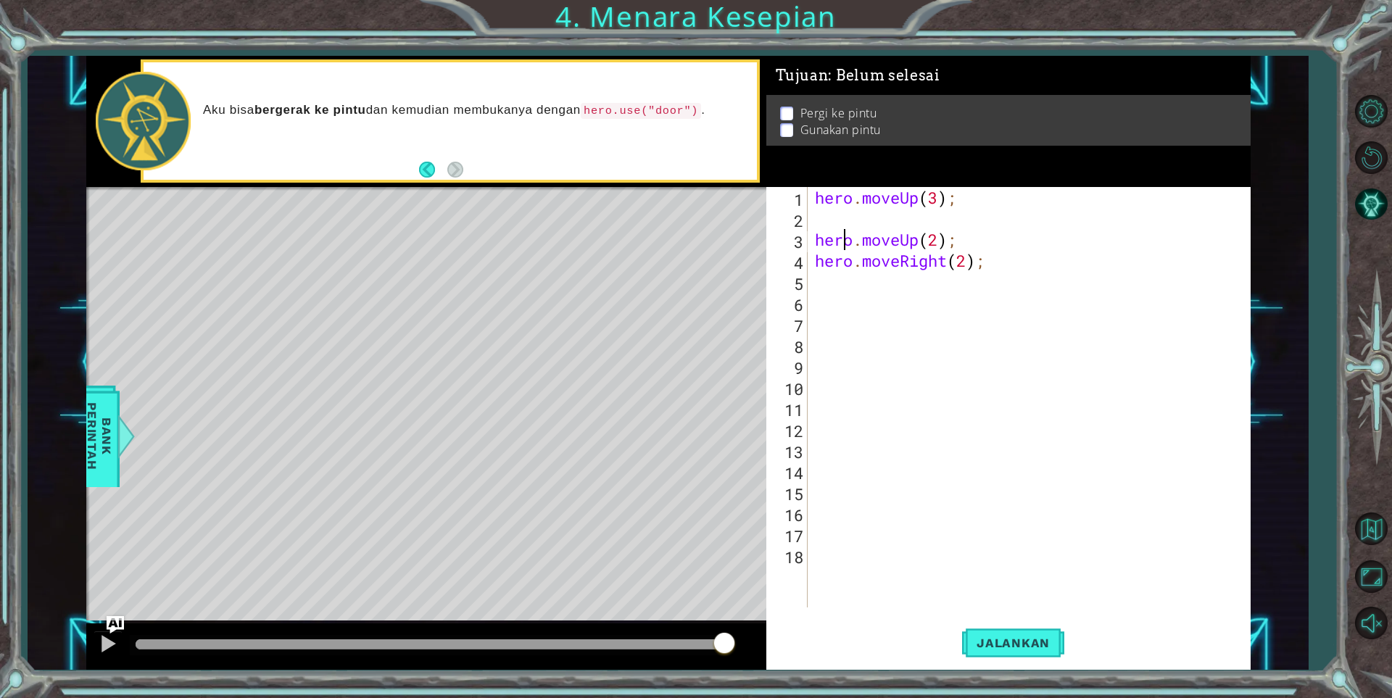
click at [831, 222] on div "hero . moveUp ( 3 ) ; hero . moveUp ( 2 ) ; hero . moveRight ( 2 ) ;" at bounding box center [1032, 418] width 441 height 462
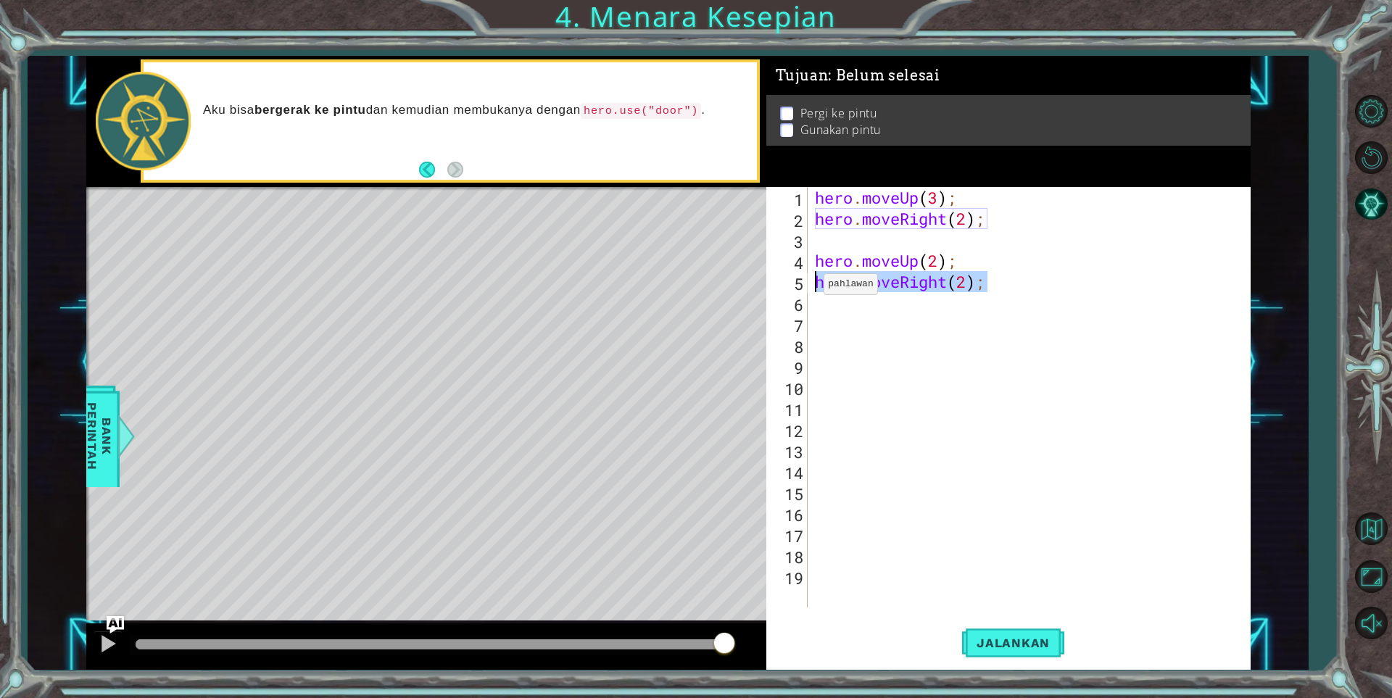
drag, startPoint x: 995, startPoint y: 284, endPoint x: 810, endPoint y: 288, distance: 184.9
click at [810, 288] on div "1 2 3 4 5 6 7 8 9 10 11 12 13 14 15 16 17 18 19 hero . moveUp ( 3 ) ; hero . mo…" at bounding box center [1005, 397] width 479 height 420
type textarea "hero.moveRight(2);"
drag, startPoint x: 963, startPoint y: 262, endPoint x: 816, endPoint y: 263, distance: 147.1
click at [816, 263] on div "hero . moveUp ( 3 ) ; hero . moveRight ( 2 ) ; hero . moveUp ( 2 ) ;" at bounding box center [1032, 418] width 441 height 462
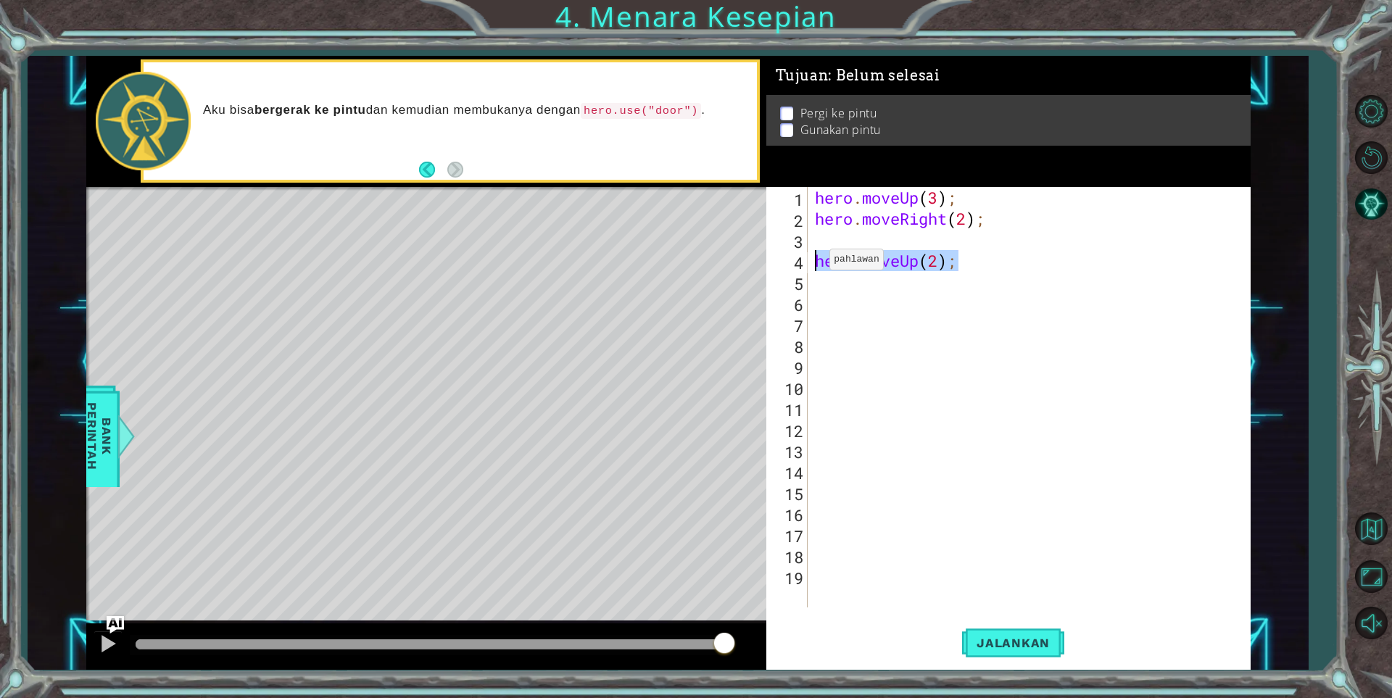
type textarea "hero.moveUp(2);"
click at [1035, 639] on span "Jalankan" at bounding box center [1013, 643] width 102 height 14
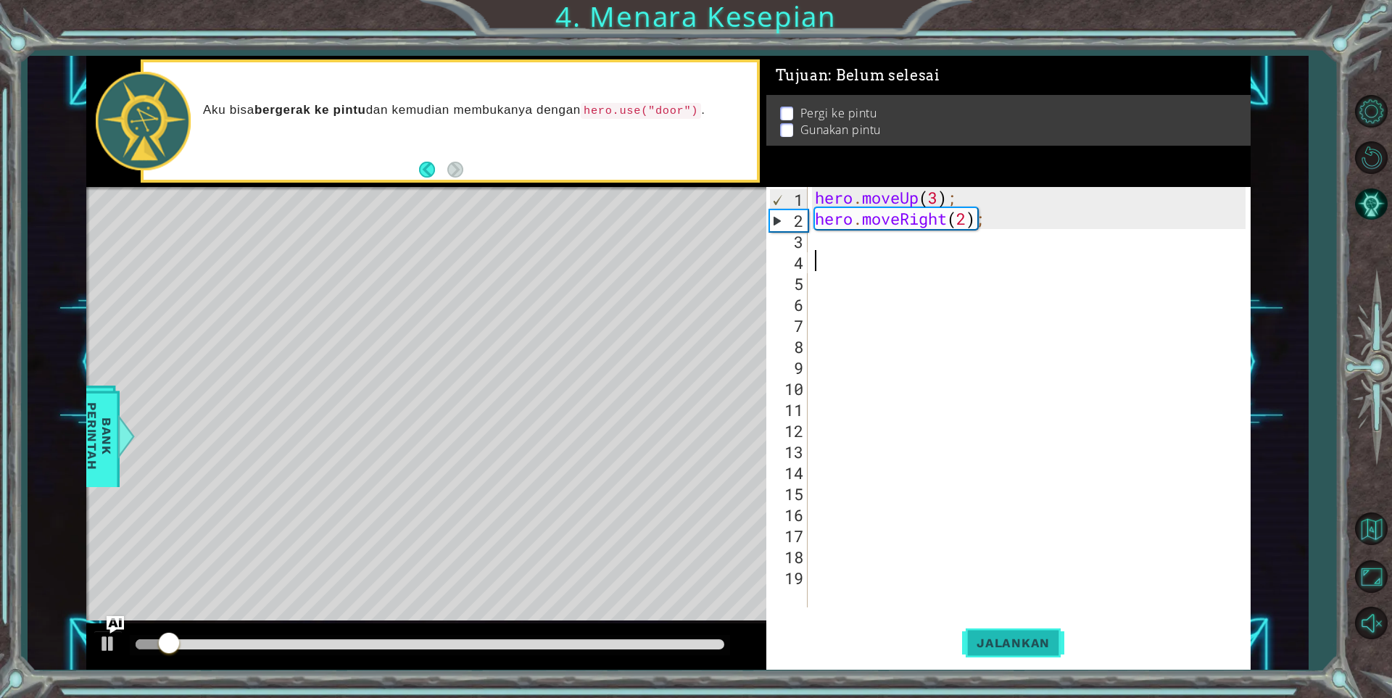
click at [1039, 622] on button "Jalankan" at bounding box center [1013, 643] width 102 height 49
click at [1014, 216] on div "hero . moveUp ( 3 ) ; hero . moveRight ( 2 ) ;" at bounding box center [1032, 418] width 441 height 462
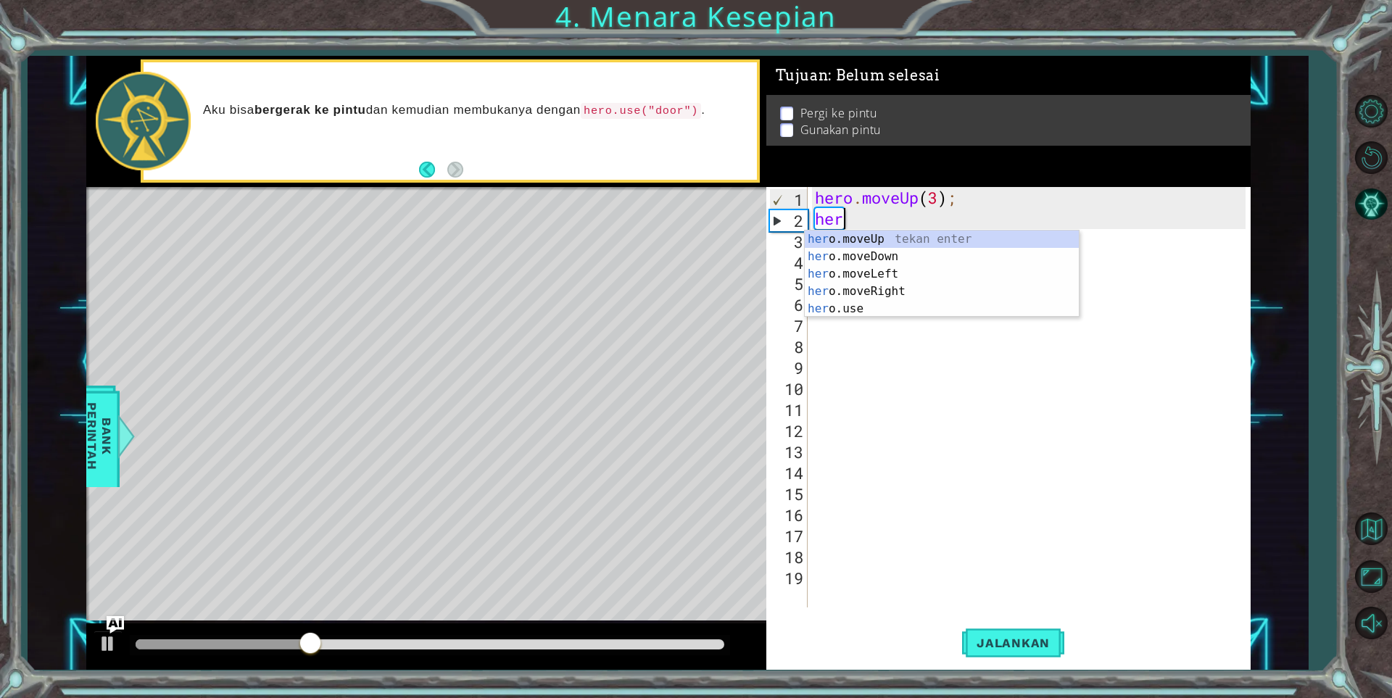
type textarea "h"
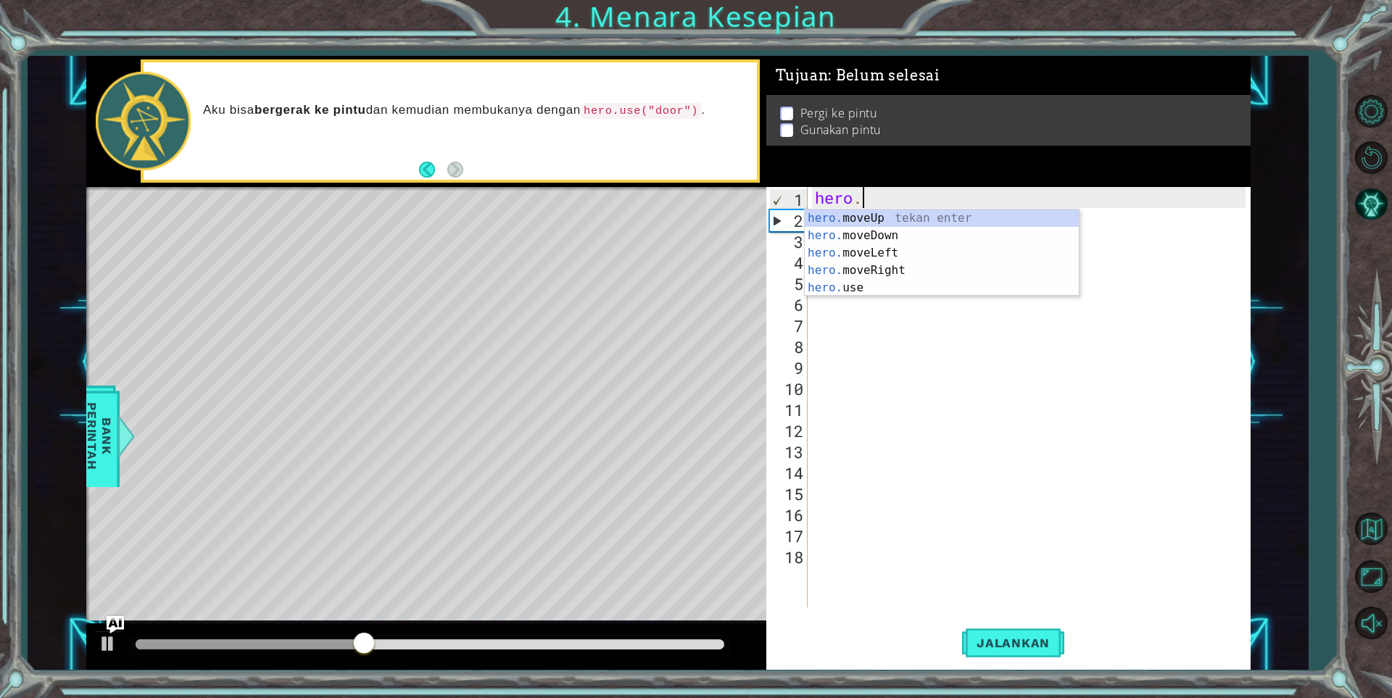
type textarea "h"
type textarea "hero"
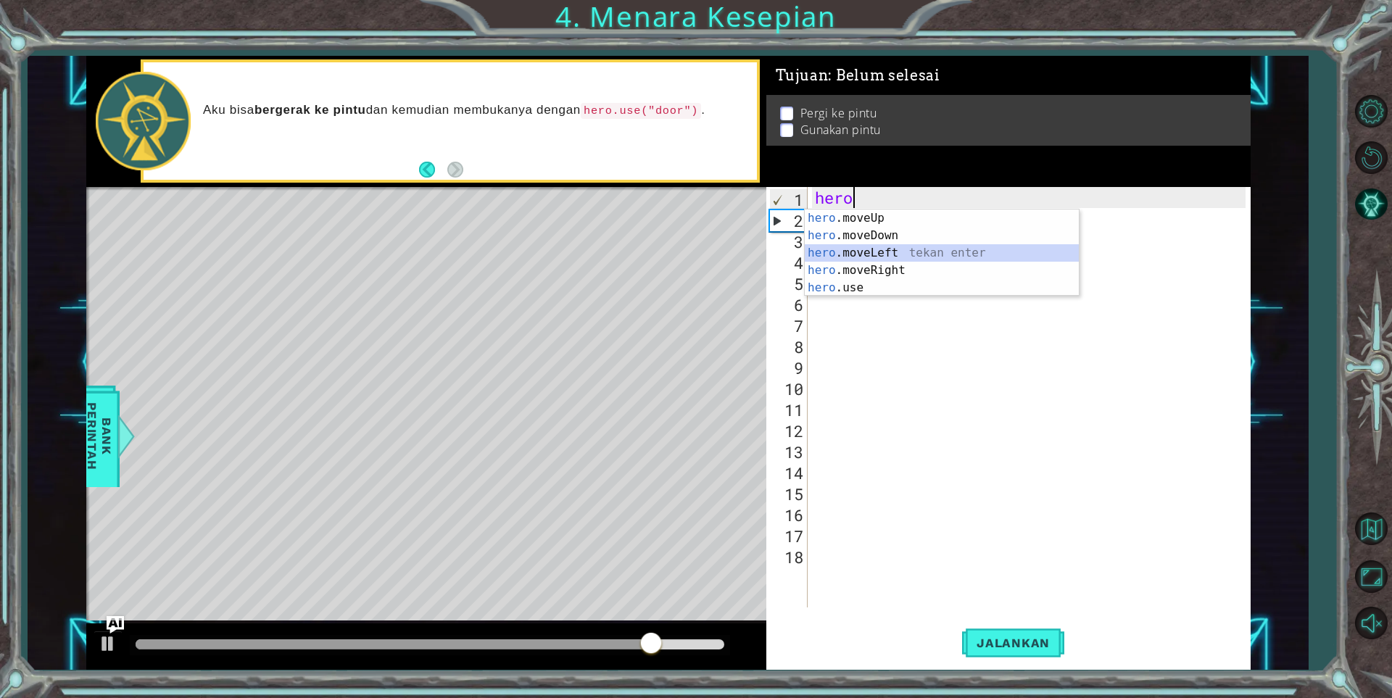
click at [953, 249] on div "hero .moveUp tekan enter hero .moveDown tekan enter hero .moveLeft tekan enter …" at bounding box center [942, 270] width 274 height 122
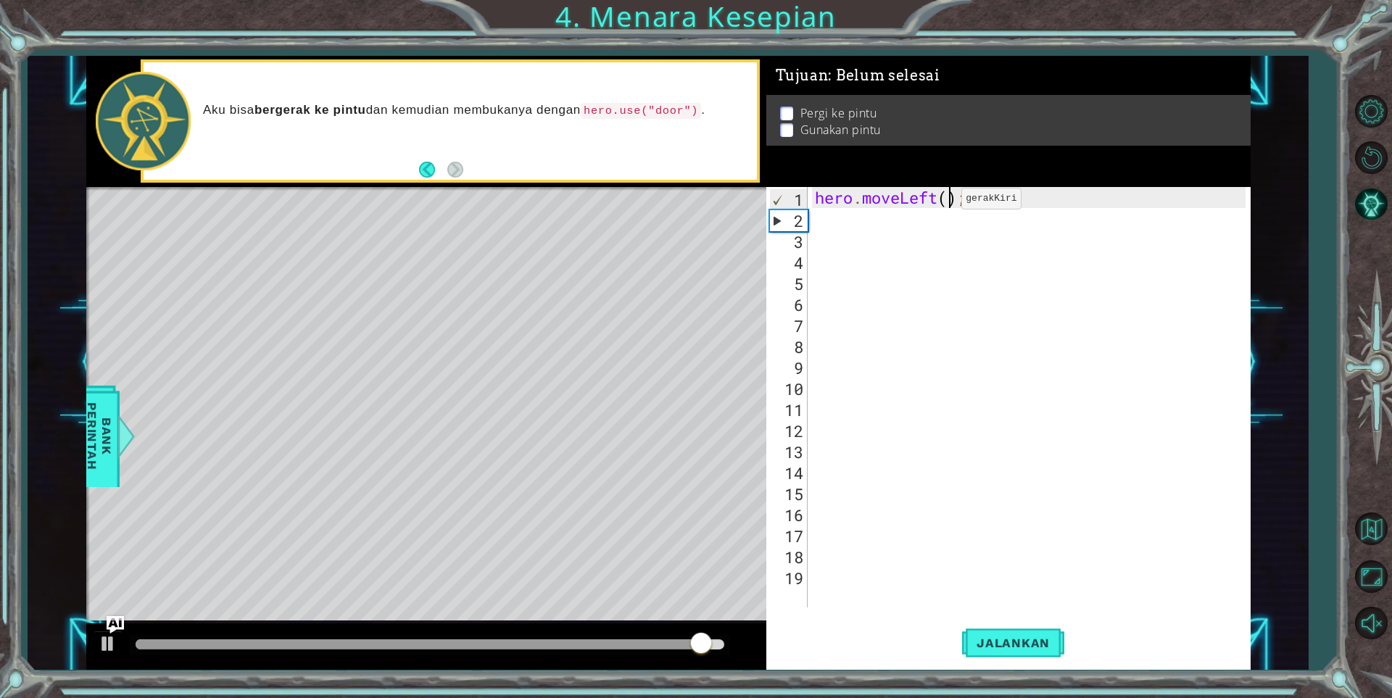
click at [949, 202] on div "hero . moveLeft ( ) ;" at bounding box center [1032, 418] width 441 height 462
type textarea "hero.moveLeft(2);"
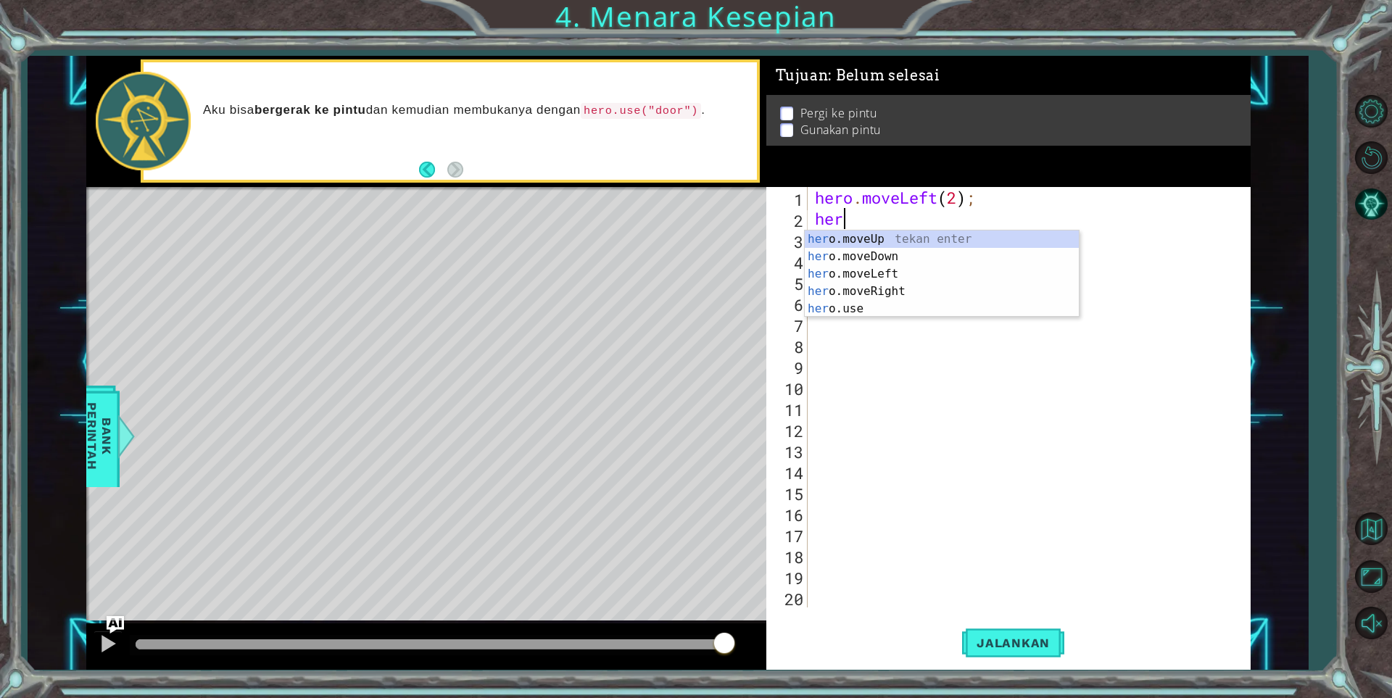
scroll to position [0, 1]
type textarea "hero"
click at [901, 295] on div "hero .moveUp tekan enter hero .moveDown tekan enter hero .moveLeft tekan enter …" at bounding box center [942, 291] width 274 height 122
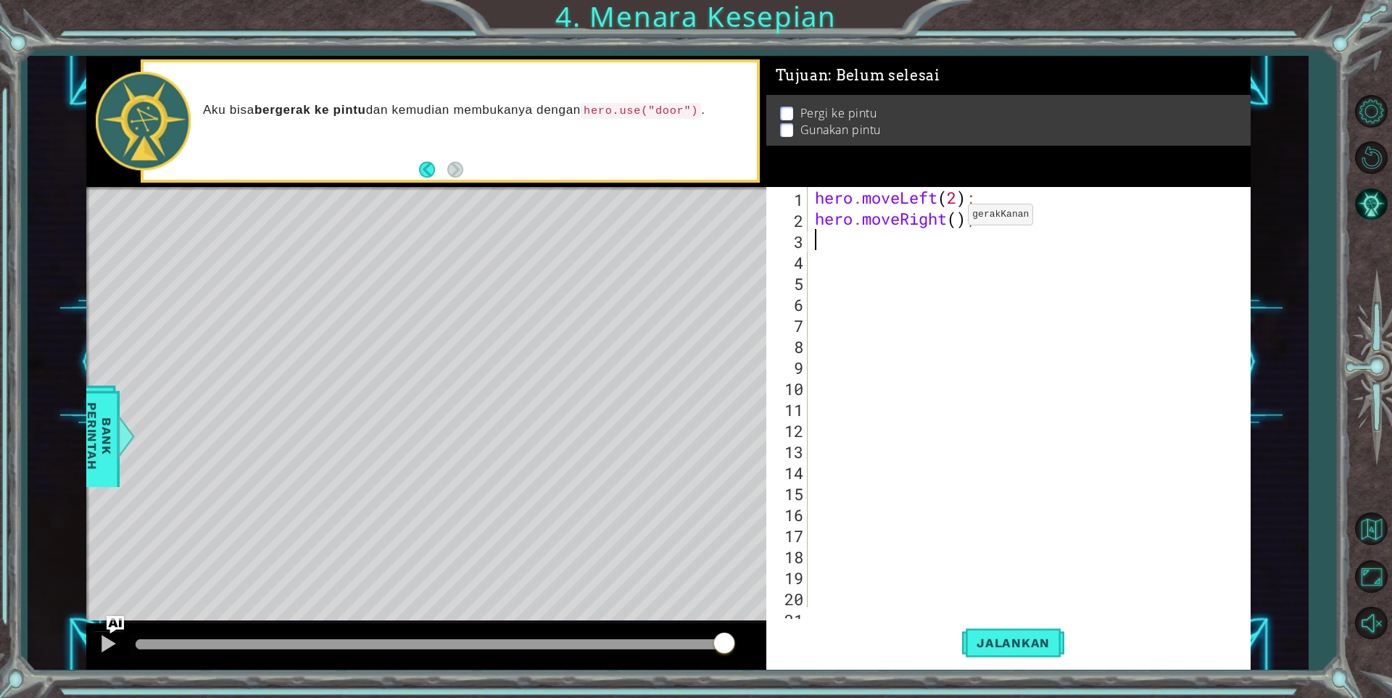
click at [955, 218] on div "hero . moveLeft ( 2 ) ; hero . moveRight ( ) ;" at bounding box center [1027, 418] width 430 height 462
type textarea "hero.moveRight(2);"
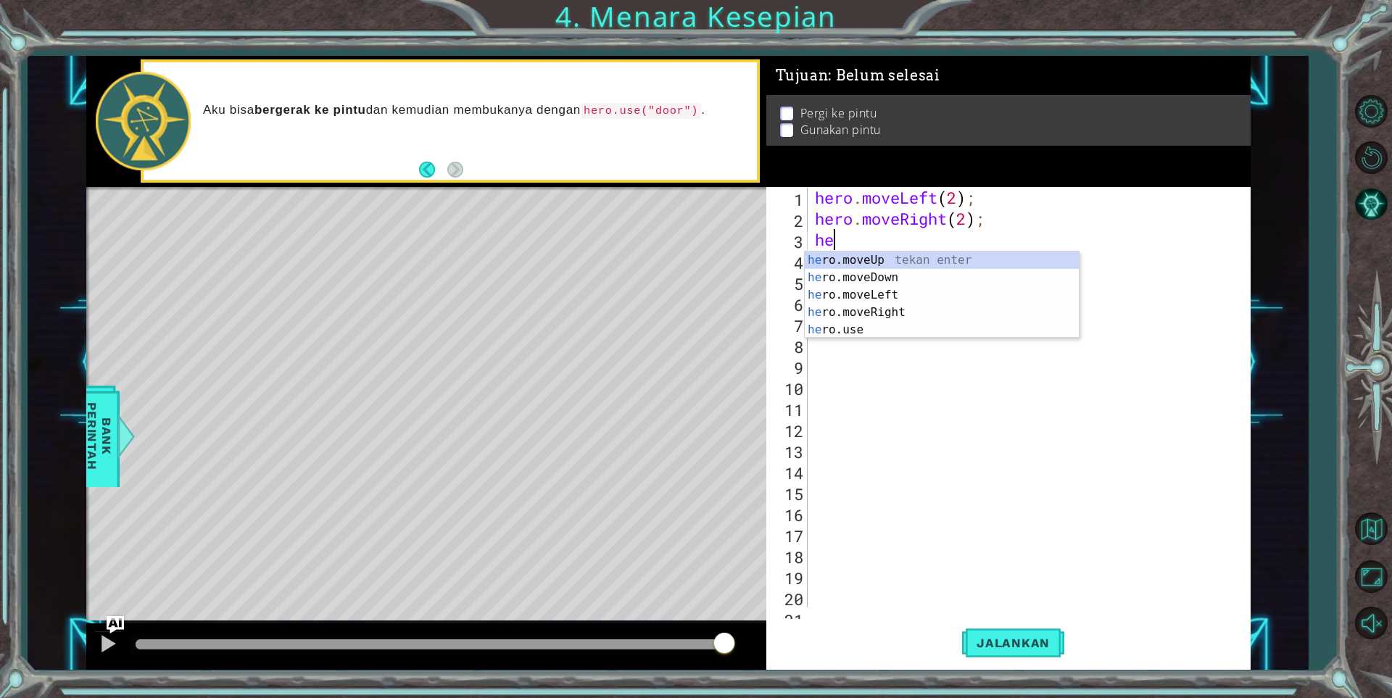
scroll to position [0, 1]
type textarea "hero"
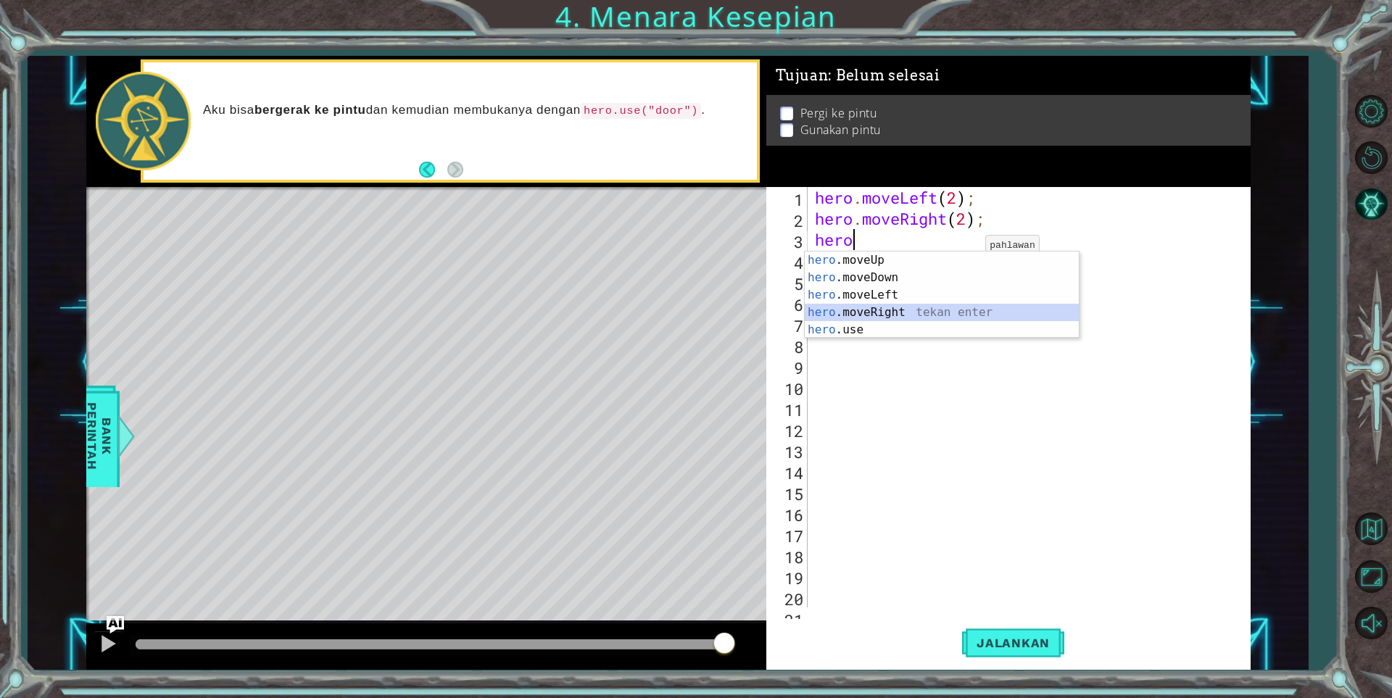
click at [962, 310] on div "hero .moveUp tekan enter hero .moveDown tekan enter hero .moveLeft tekan enter …" at bounding box center [942, 313] width 274 height 122
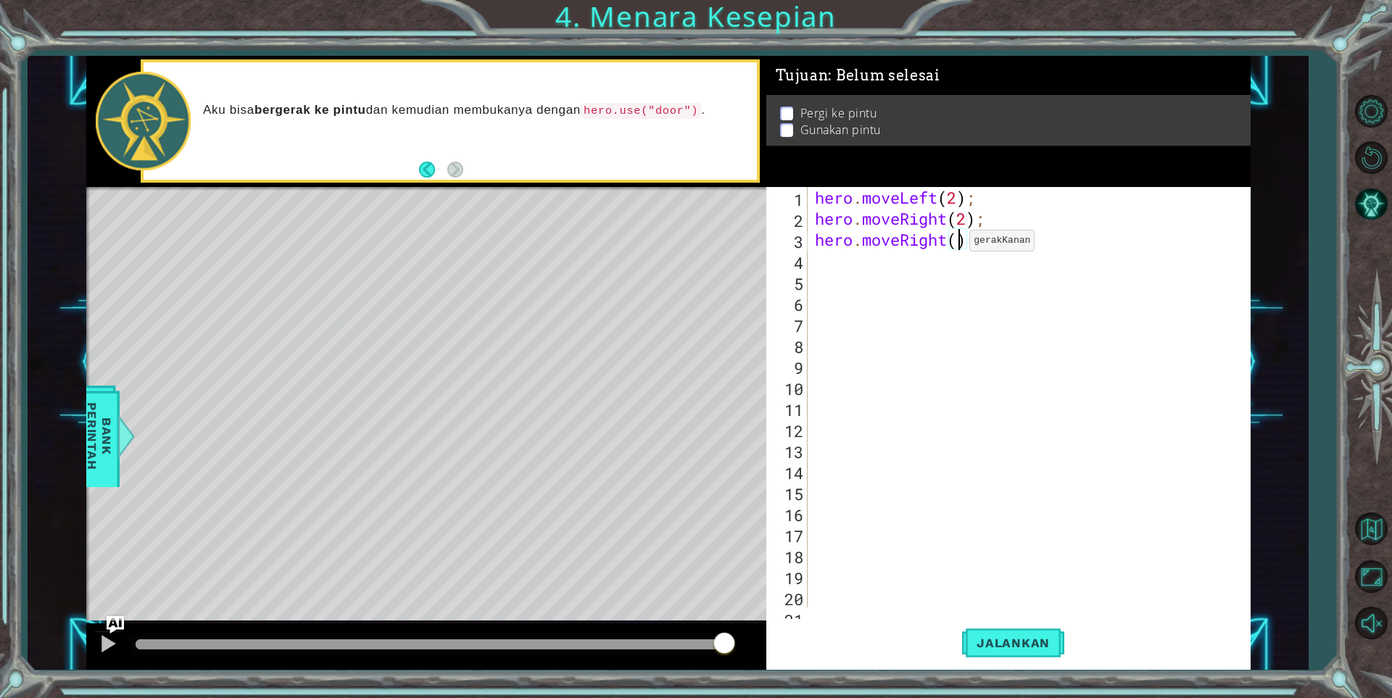
click at [957, 244] on div "hero . moveLeft ( 2 ) ; hero . moveRight ( 2 ) ; hero . moveRight ( ) ;" at bounding box center [1027, 418] width 430 height 462
type textarea "hero.moveRight(2);"
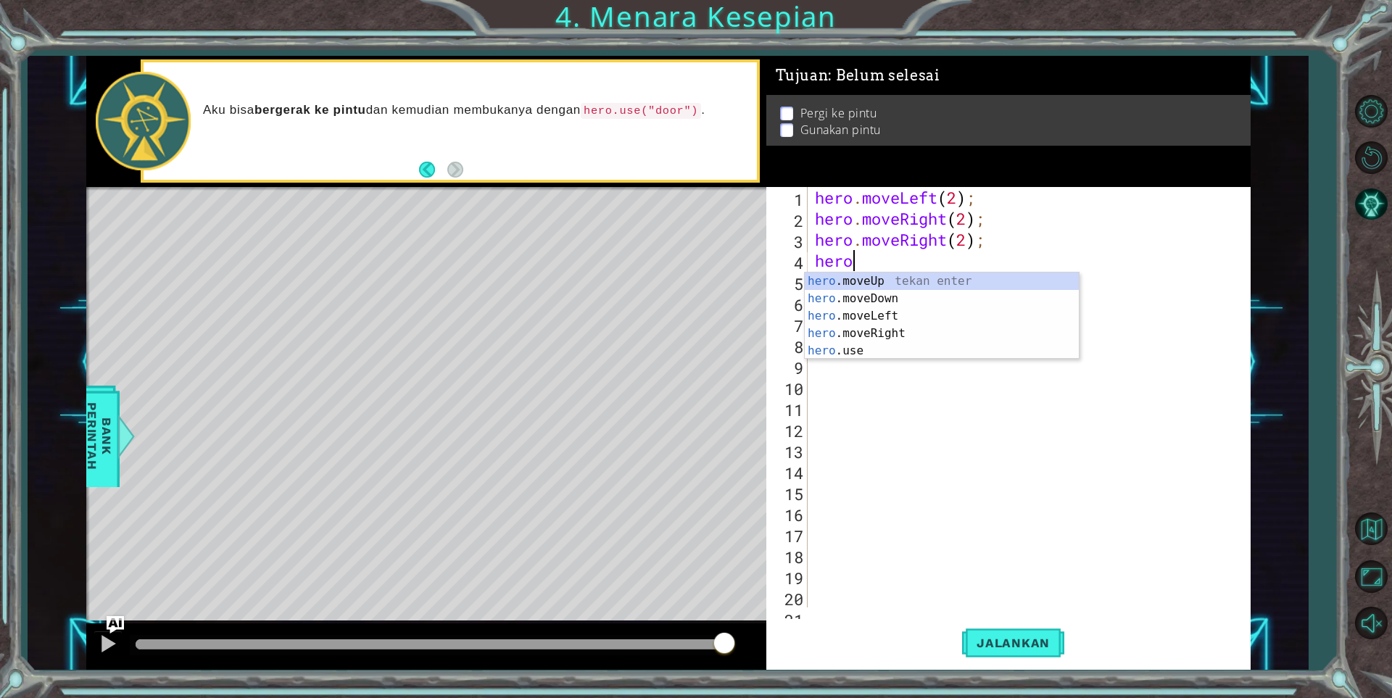
scroll to position [0, 1]
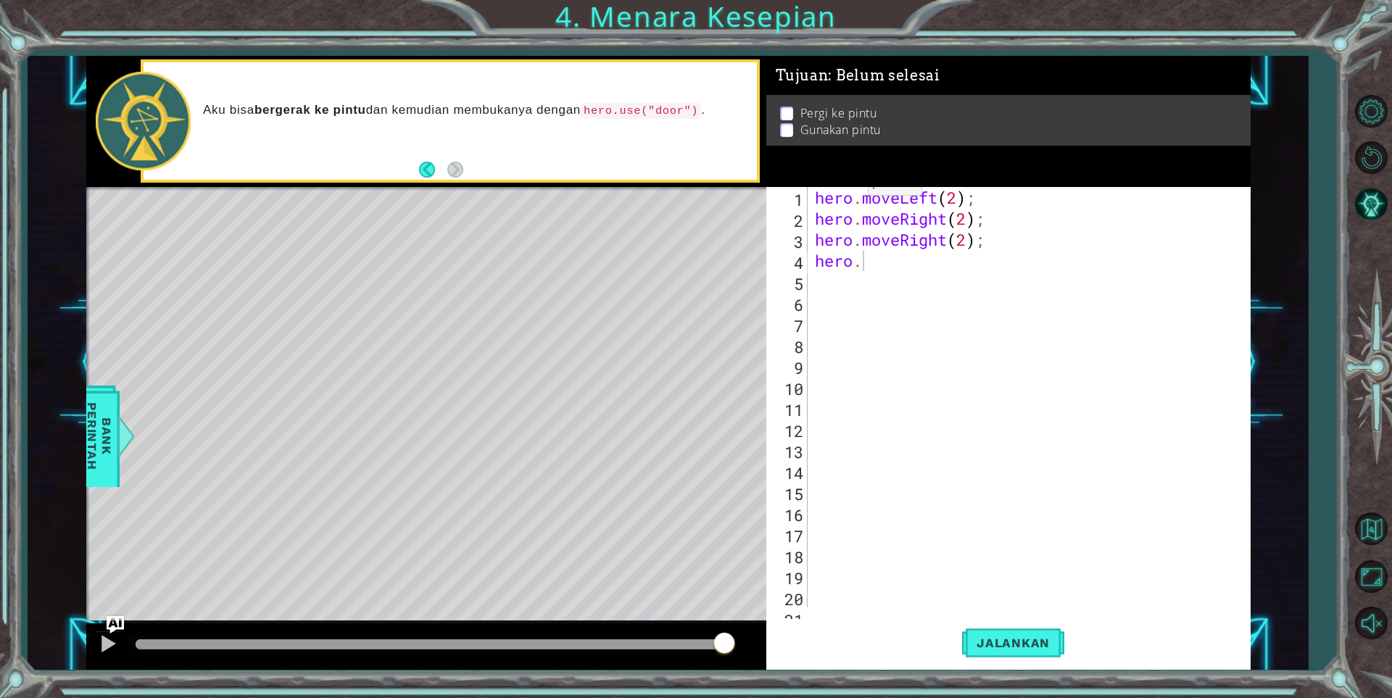
drag, startPoint x: 591, startPoint y: 109, endPoint x: 673, endPoint y: 106, distance: 82.0
click at [673, 106] on p "Aku bisa bergerak ke pintu dan kemudian membukanya dengan hero.use("door") ." at bounding box center [475, 110] width 544 height 17
click at [673, 106] on code "hero.use("door")" at bounding box center [641, 111] width 120 height 16
click at [866, 262] on div "hero . moveLeft ( 2 ) ; hero . moveRight ( 2 ) ; hero . moveRight ( 2 ) ; hero ." at bounding box center [1027, 418] width 430 height 462
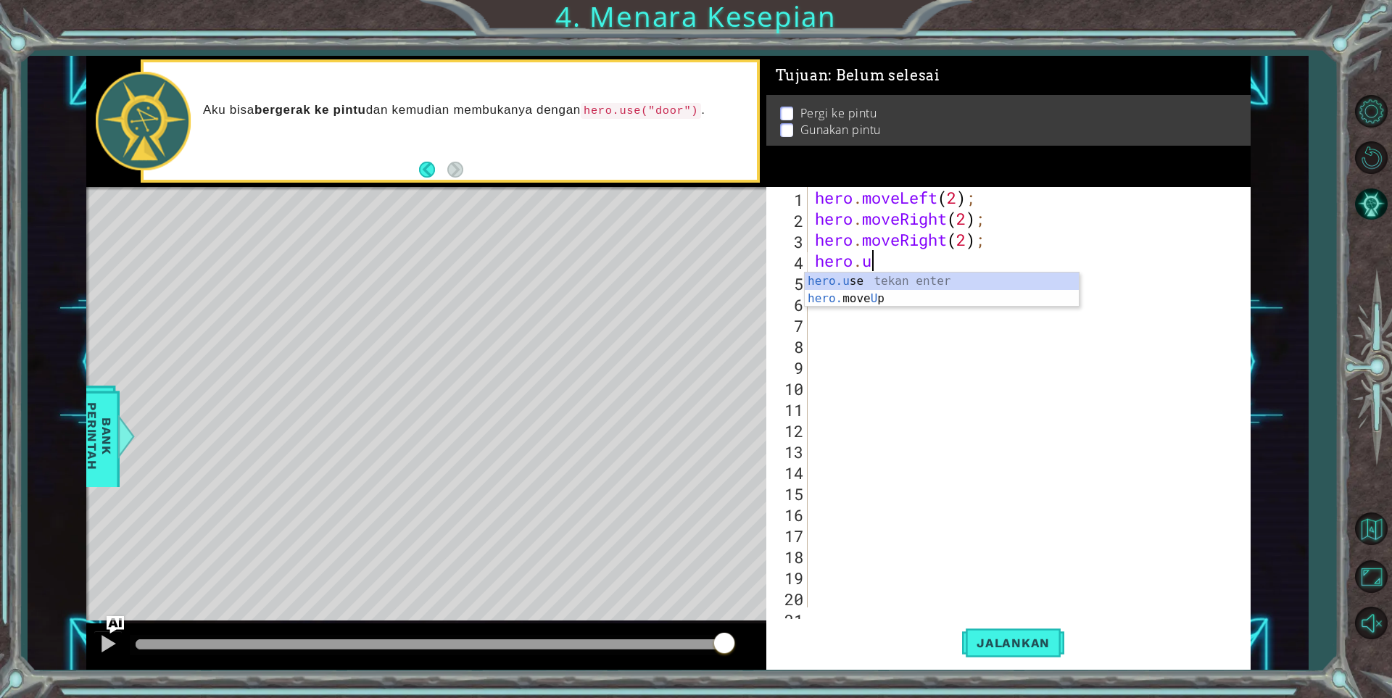
type textarea "hero.us"
